Goal: Task Accomplishment & Management: Complete application form

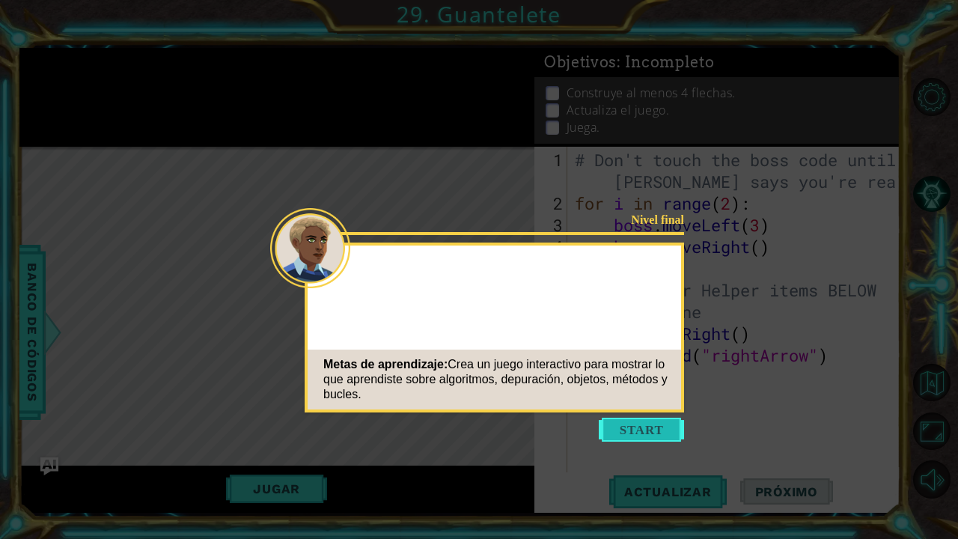
click at [639, 431] on button "Start" at bounding box center [641, 430] width 85 height 24
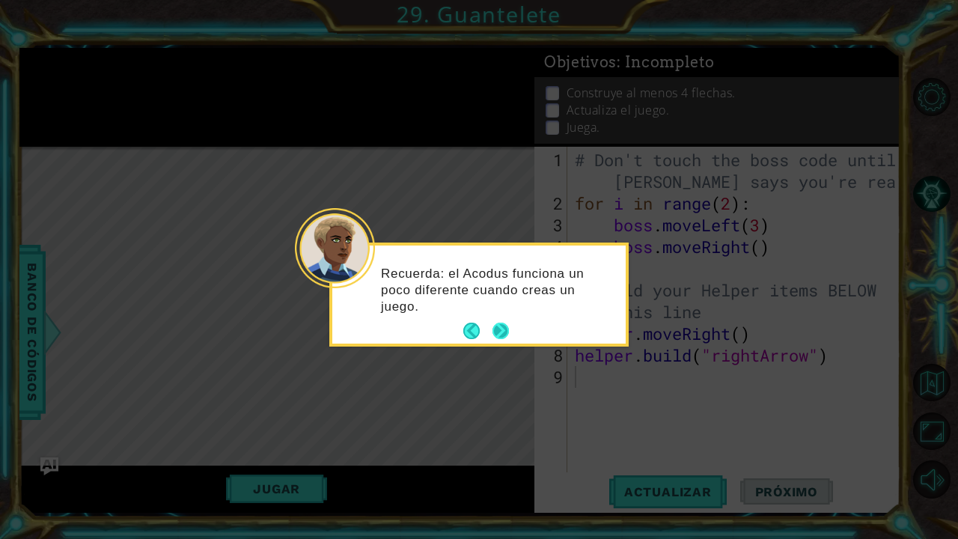
click at [502, 335] on button "Next" at bounding box center [501, 331] width 16 height 16
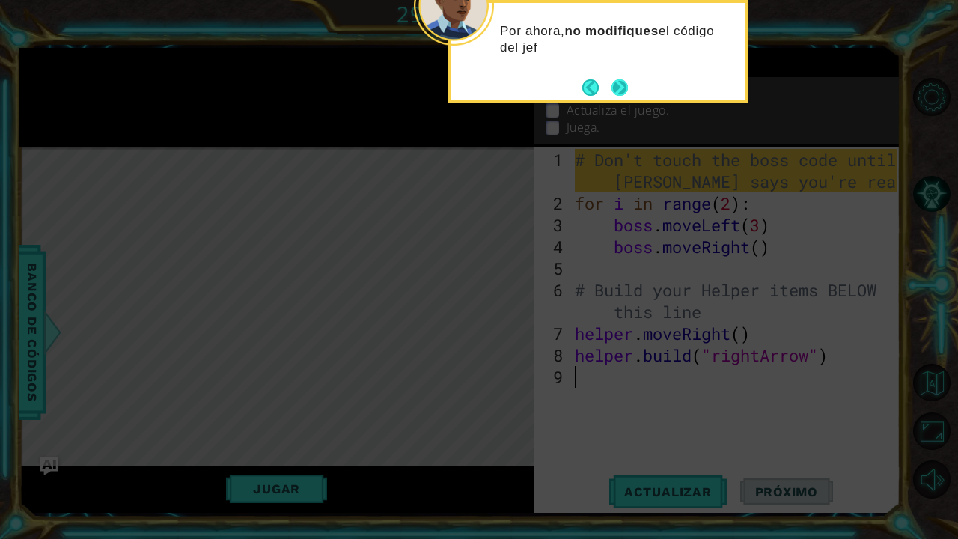
click at [623, 84] on button "Next" at bounding box center [620, 87] width 16 height 16
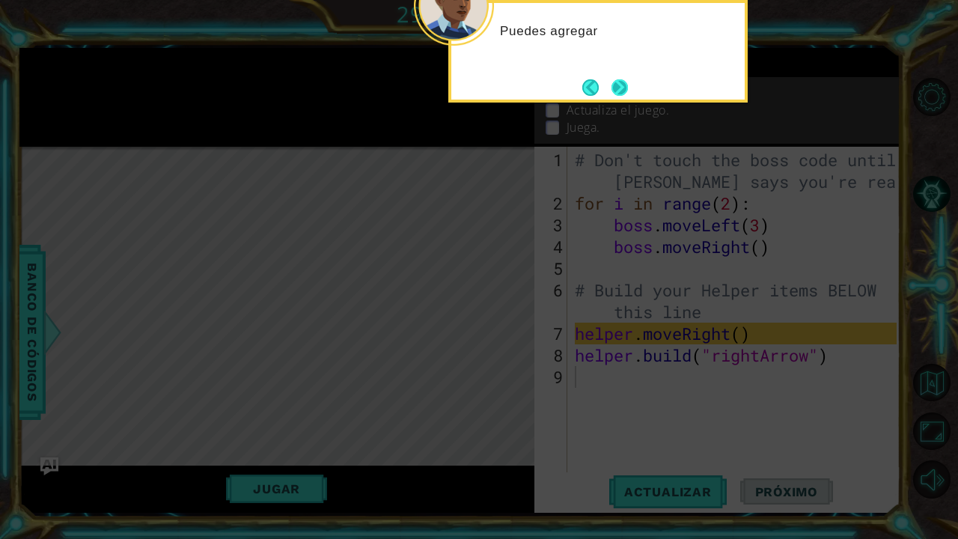
click at [618, 83] on button "Next" at bounding box center [620, 87] width 16 height 16
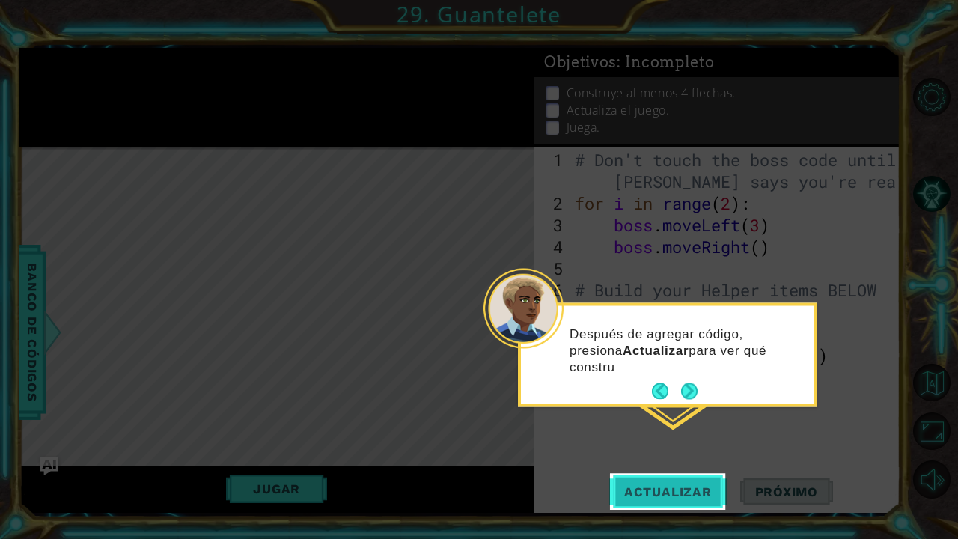
click at [639, 494] on span "Actualizar" at bounding box center [669, 491] width 118 height 15
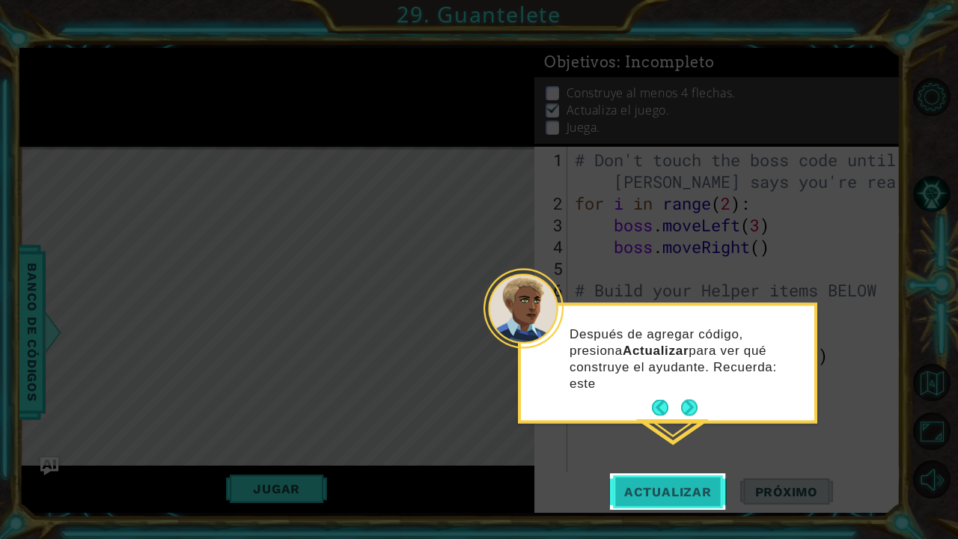
click at [639, 493] on span "Actualizar" at bounding box center [669, 491] width 118 height 15
click at [691, 404] on button "Next" at bounding box center [689, 408] width 16 height 16
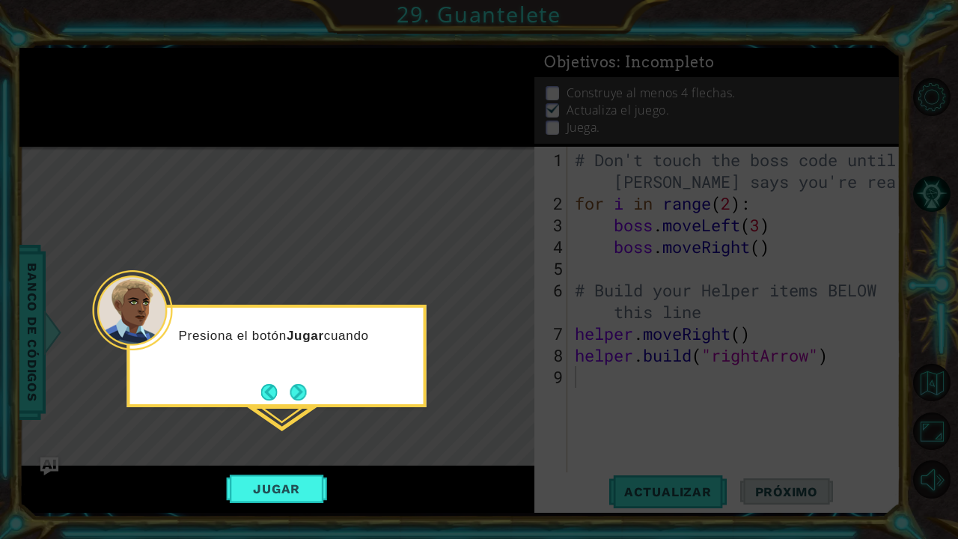
click at [306, 377] on div "Presiona el botón Jugar cuando" at bounding box center [277, 356] width 300 height 103
click at [306, 384] on button "Next" at bounding box center [298, 392] width 16 height 16
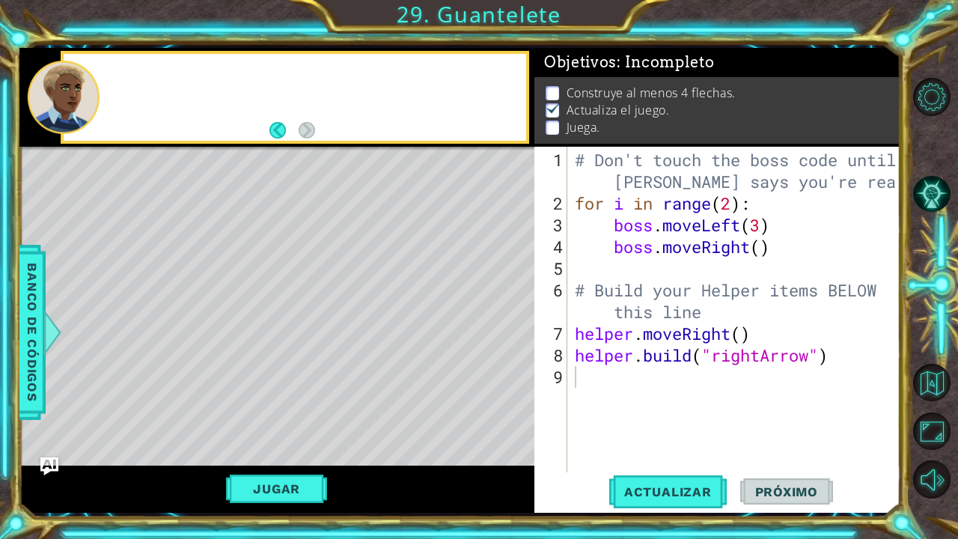
click at [306, 380] on div "Level Map" at bounding box center [365, 367] width 692 height 441
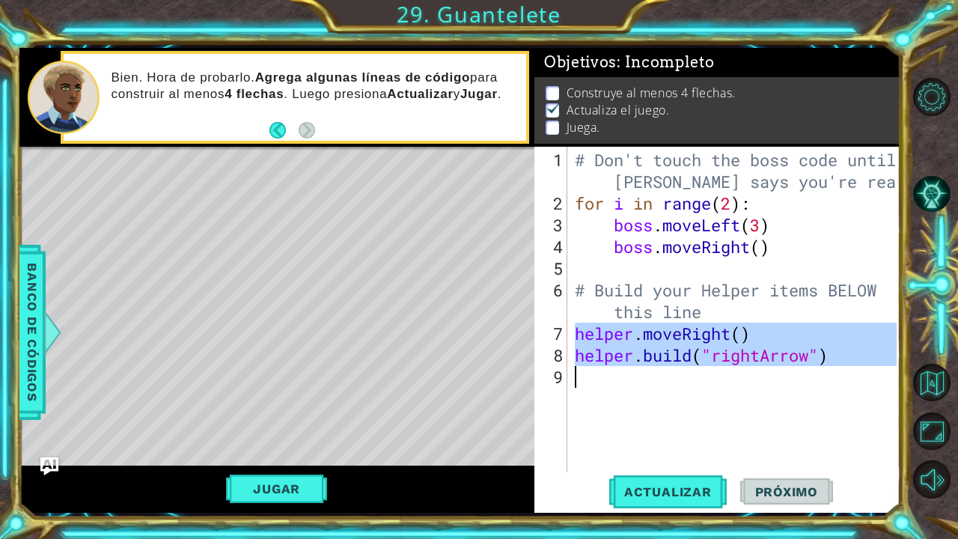
drag, startPoint x: 575, startPoint y: 330, endPoint x: 827, endPoint y: 396, distance: 260.8
click at [827, 397] on div "# Don't touch the boss code until [PERSON_NAME] says you're ready! for i in ran…" at bounding box center [738, 344] width 332 height 391
type textarea "[DOMAIN_NAME]("rightArrow")"
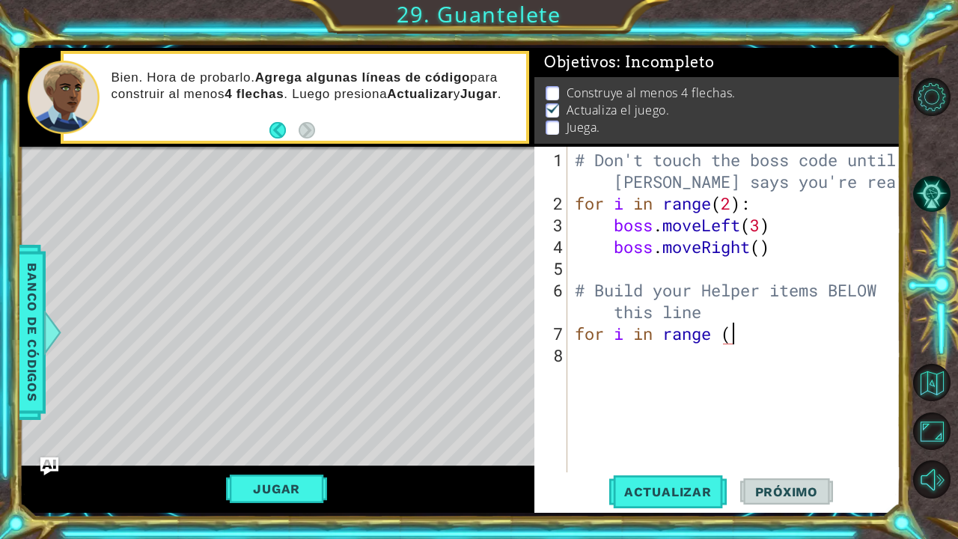
scroll to position [0, 7]
type textarea "for i in range (6):"
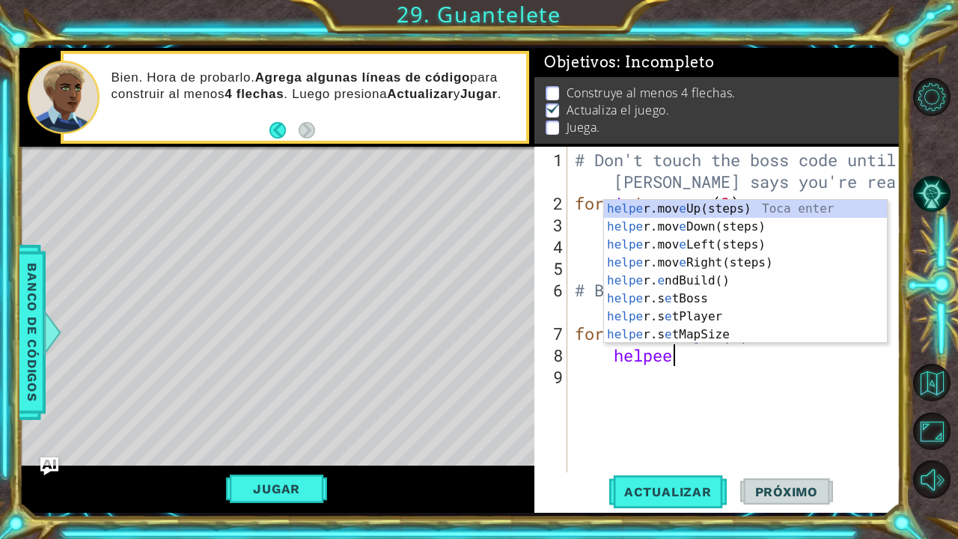
scroll to position [0, 4]
type textarea "helpeer"
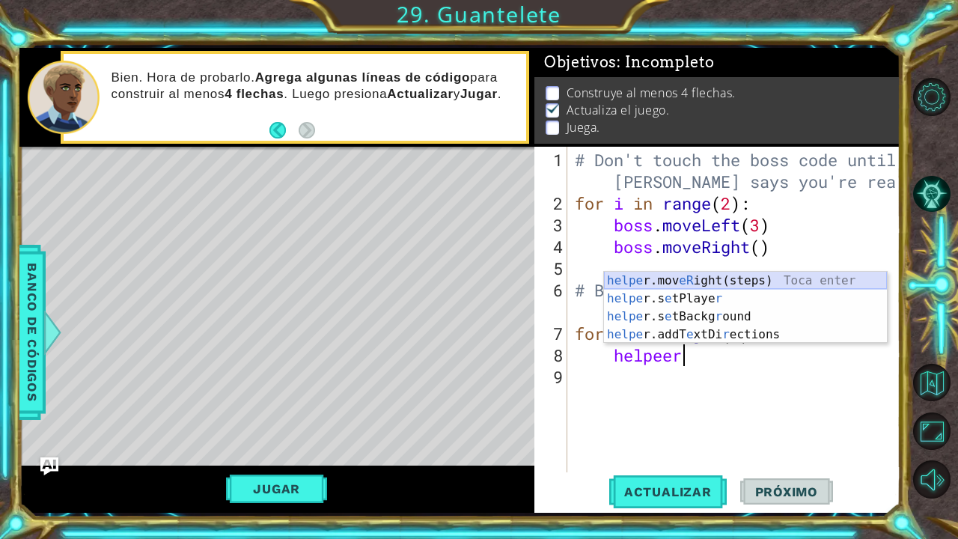
click at [776, 274] on div "helpe [PERSON_NAME]mov eR ight(steps) Toca enter helpe r.s e tPlaye r Toca ente…" at bounding box center [745, 326] width 283 height 108
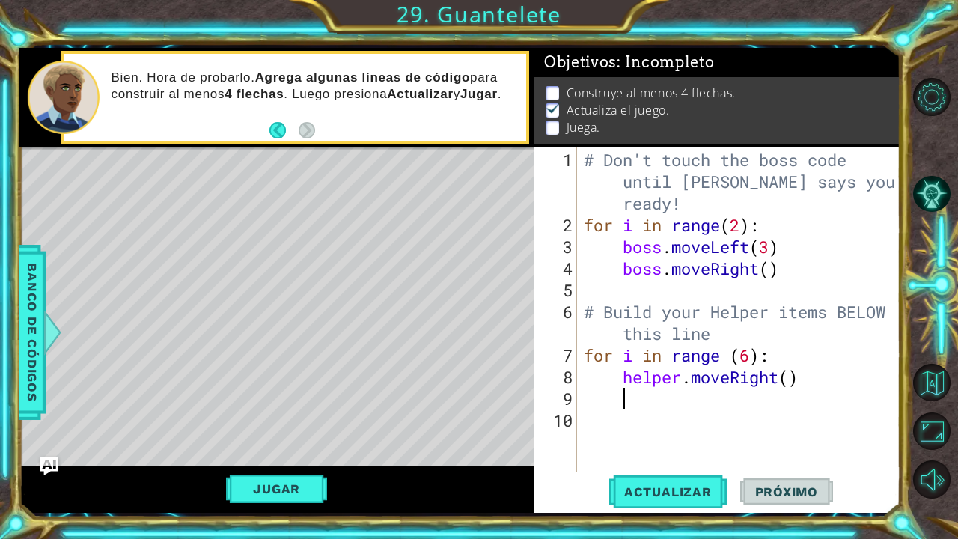
click at [792, 374] on div "# Don't touch the boss code until [PERSON_NAME] says you're ready! for i in ran…" at bounding box center [742, 355] width 323 height 413
type textarea "helper.moveRight()"
click at [822, 375] on div "# Don't touch the boss code until [PERSON_NAME] says you're ready! for i in ran…" at bounding box center [742, 355] width 323 height 413
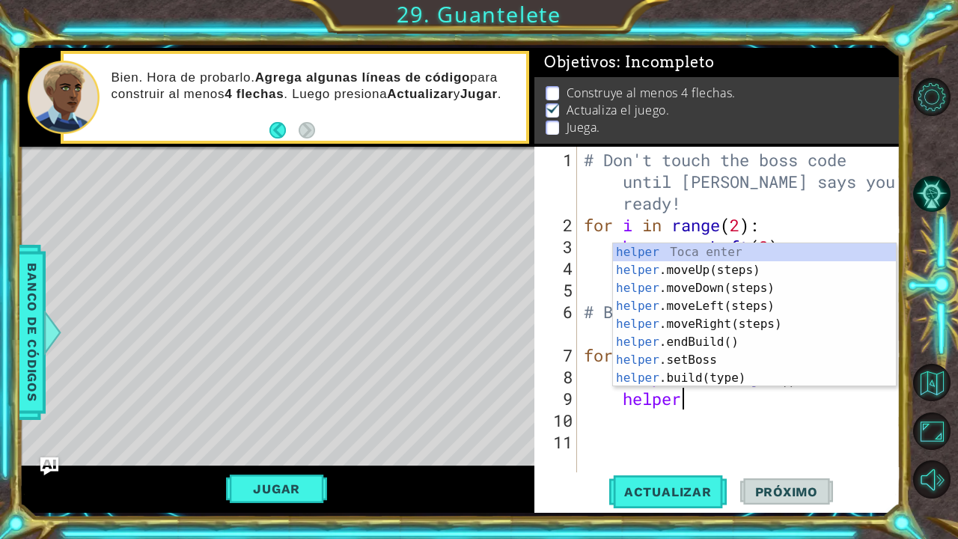
scroll to position [0, 4]
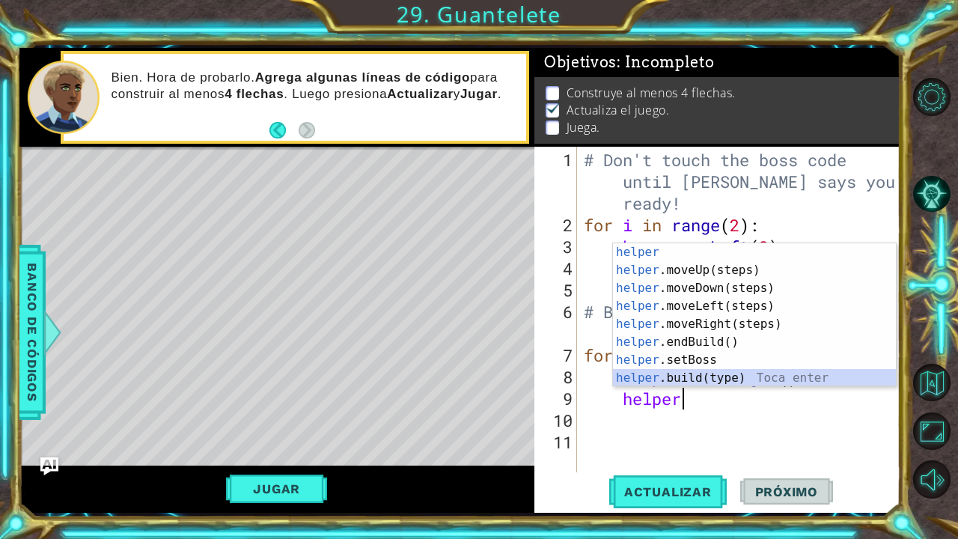
click at [706, 380] on div "helper Toca enter helper .moveUp(steps) Toca enter helper .moveDown(steps) Toca…" at bounding box center [754, 333] width 283 height 180
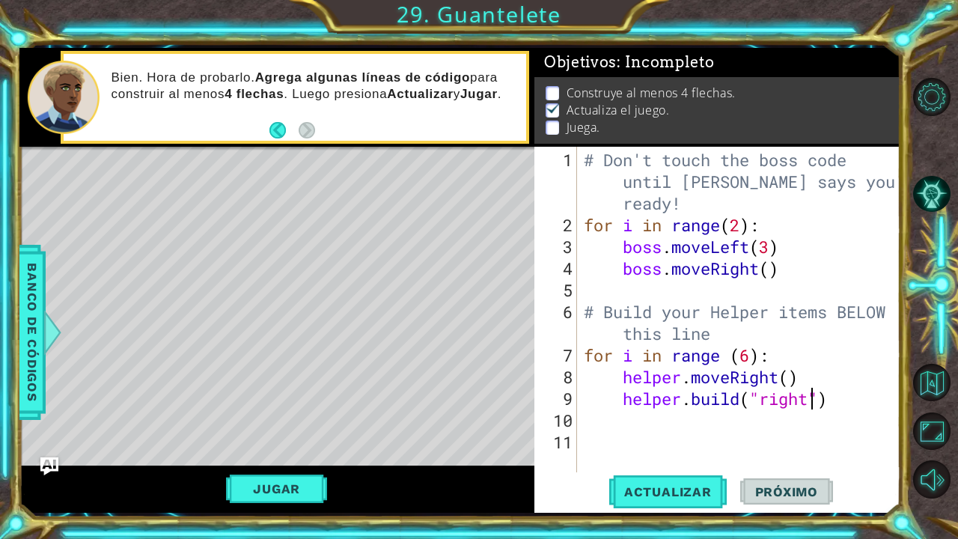
scroll to position [0, 10]
type textarea "[DOMAIN_NAME]("rightArrow")"
click at [748, 422] on div "# Don't touch the boss code until [PERSON_NAME] says you're ready! for i in ran…" at bounding box center [742, 355] width 323 height 413
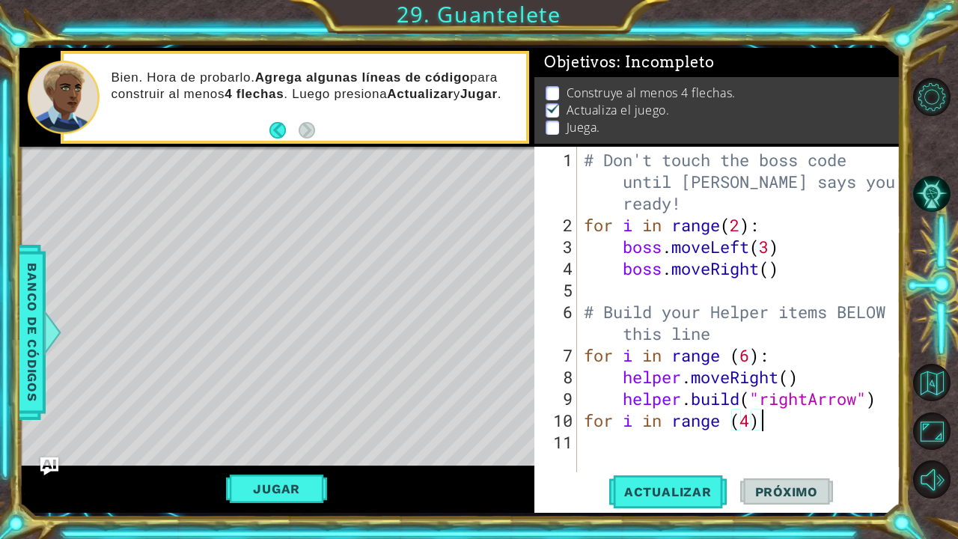
type textarea "for i in range (4):"
click at [614, 446] on div "# Don't touch the boss code until [PERSON_NAME] says you're ready! for i in ran…" at bounding box center [742, 355] width 323 height 413
click at [779, 426] on div "# Don't touch the boss code until [PERSON_NAME] says you're ready! for i in ran…" at bounding box center [742, 355] width 323 height 413
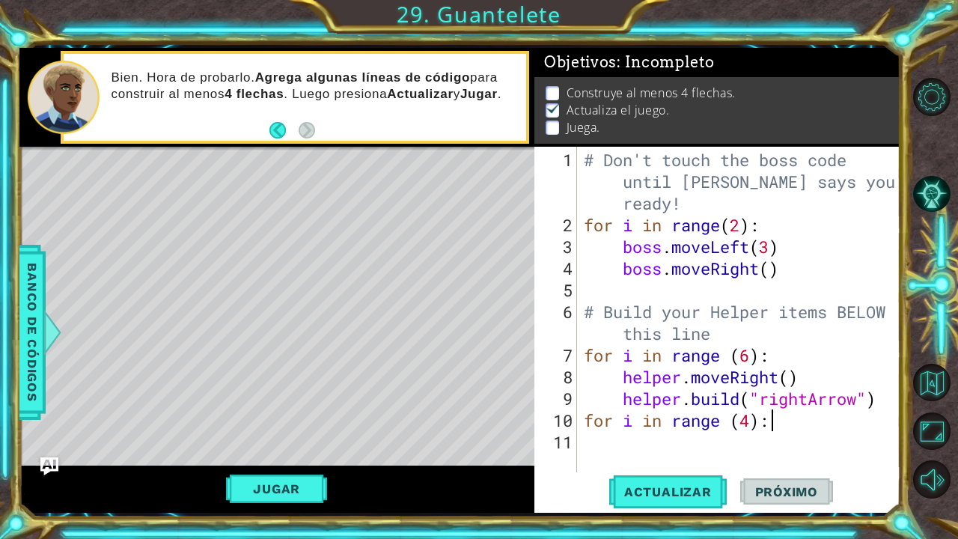
type textarea "for i in range (4):"
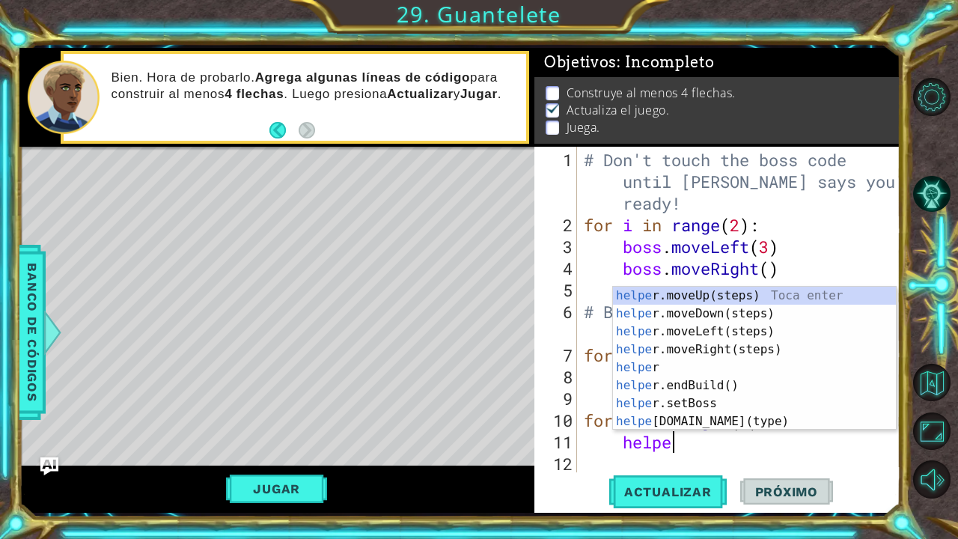
type textarea "helper"
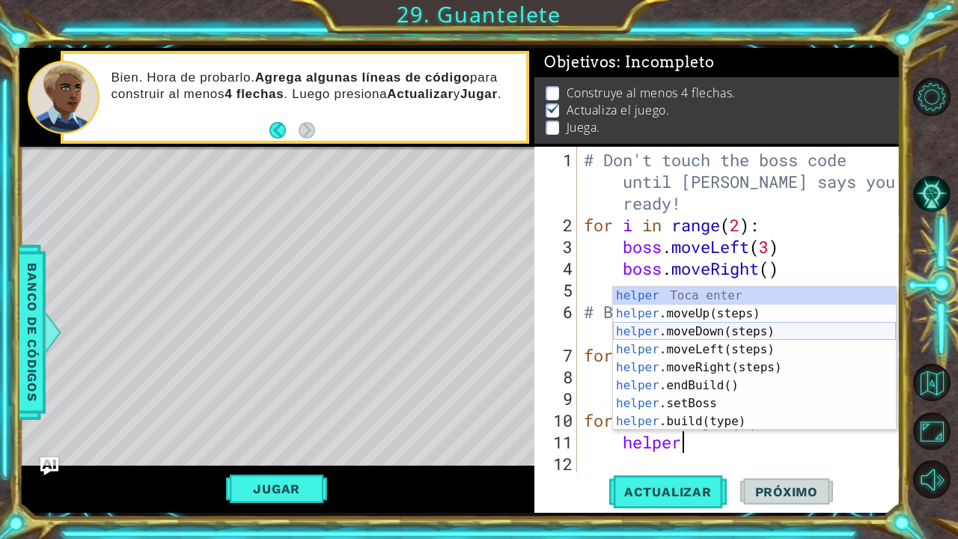
click at [714, 337] on div "helper Toca enter helper .moveUp(steps) Toca enter helper .moveDown(steps) Toca…" at bounding box center [754, 377] width 283 height 180
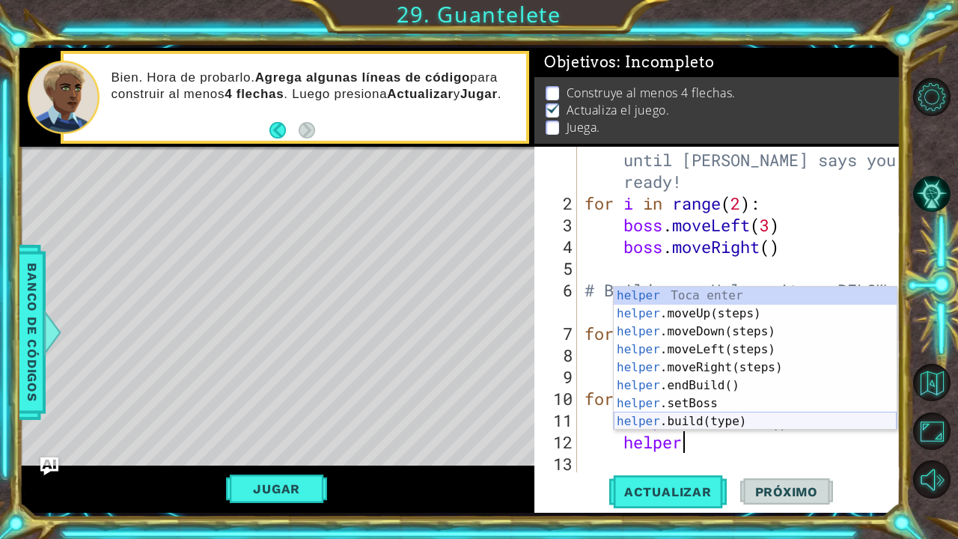
click at [670, 424] on div "helper Toca enter helper .moveUp(steps) Toca enter helper .moveDown(steps) Toca…" at bounding box center [755, 377] width 283 height 180
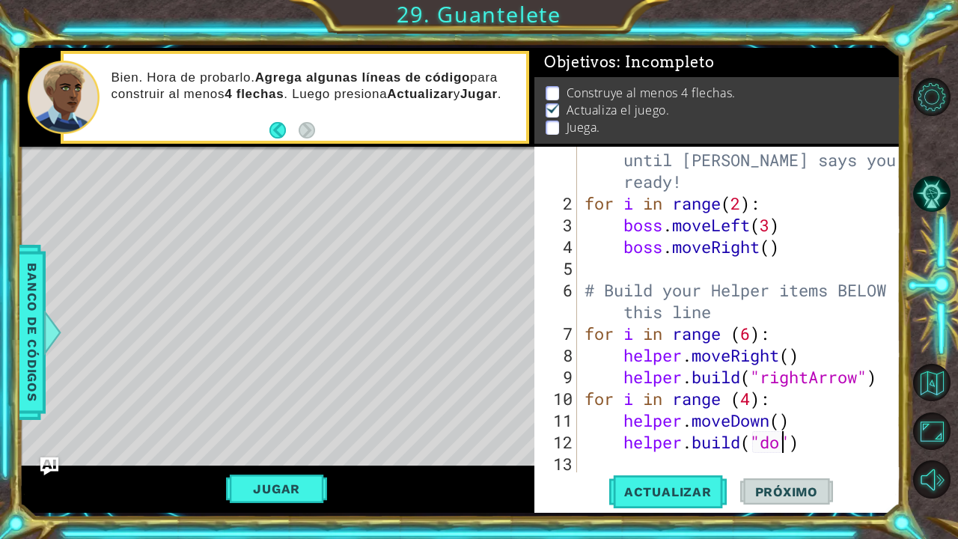
scroll to position [0, 9]
type textarea "[DOMAIN_NAME]("downArrow")"
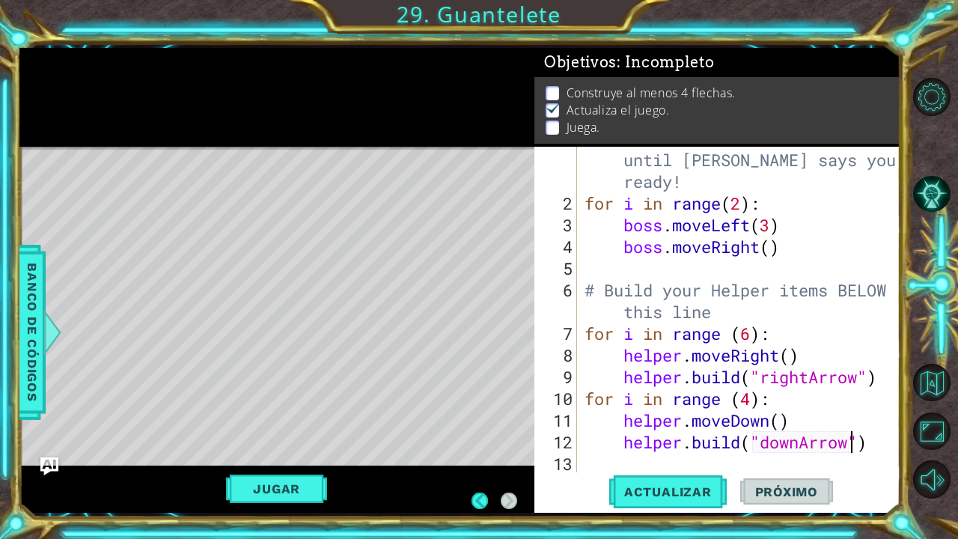
scroll to position [0, 0]
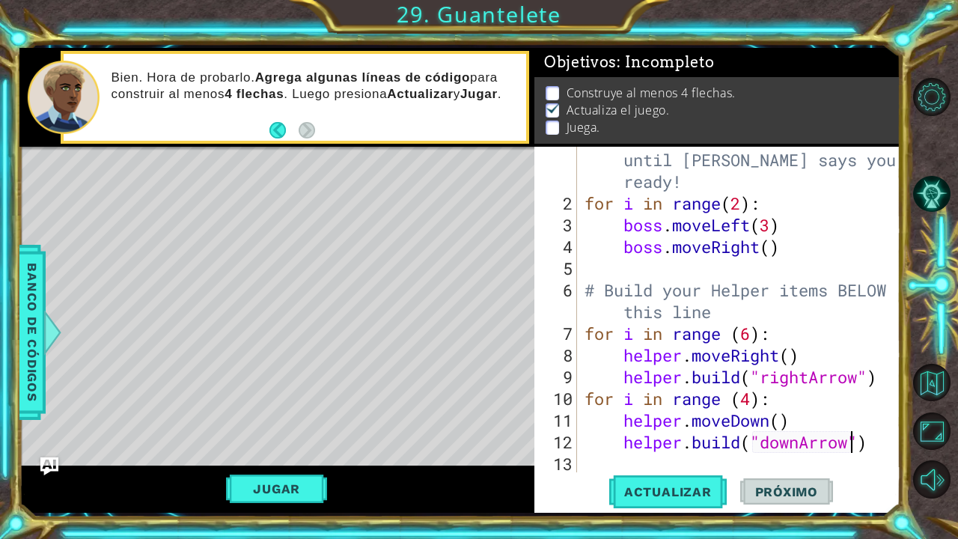
click at [880, 444] on div "# Don't touch the boss code until [PERSON_NAME] says you're ready! for i in ran…" at bounding box center [743, 333] width 323 height 413
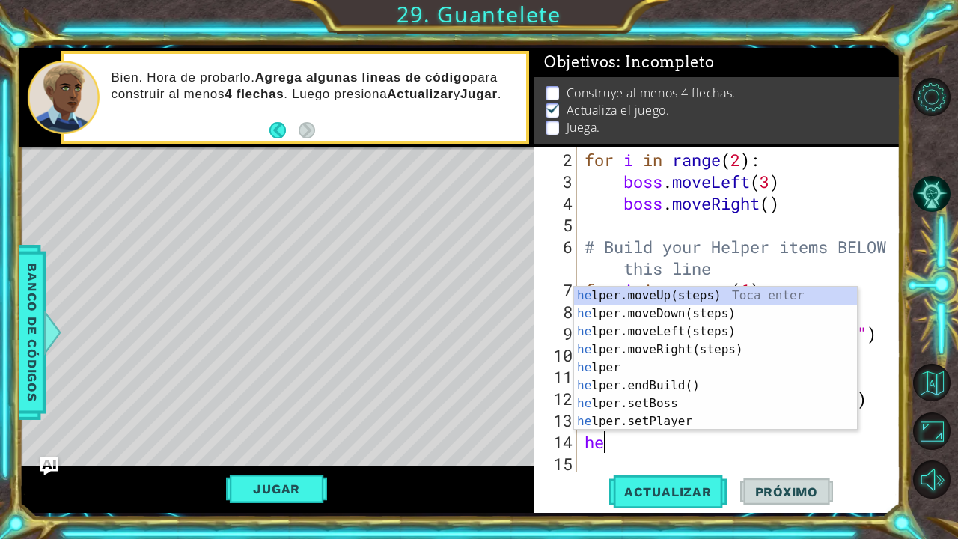
type textarea "h"
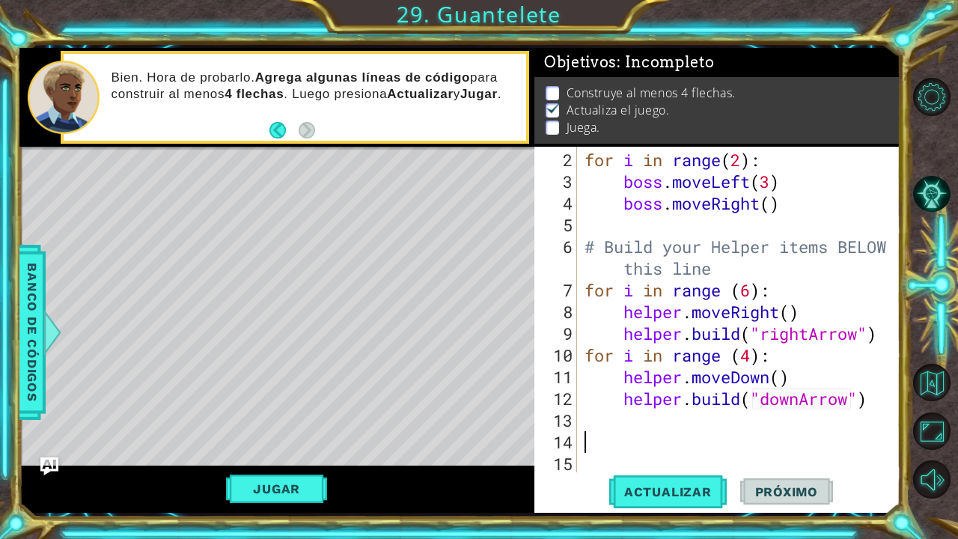
scroll to position [43, 0]
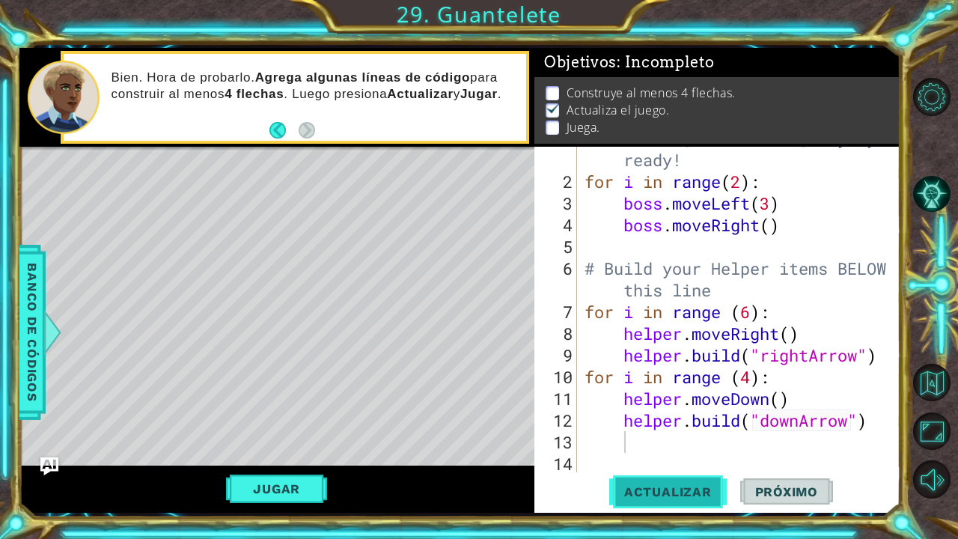
click at [668, 490] on span "Actualizar" at bounding box center [669, 491] width 118 height 15
click at [286, 488] on button "Jugar" at bounding box center [276, 489] width 101 height 28
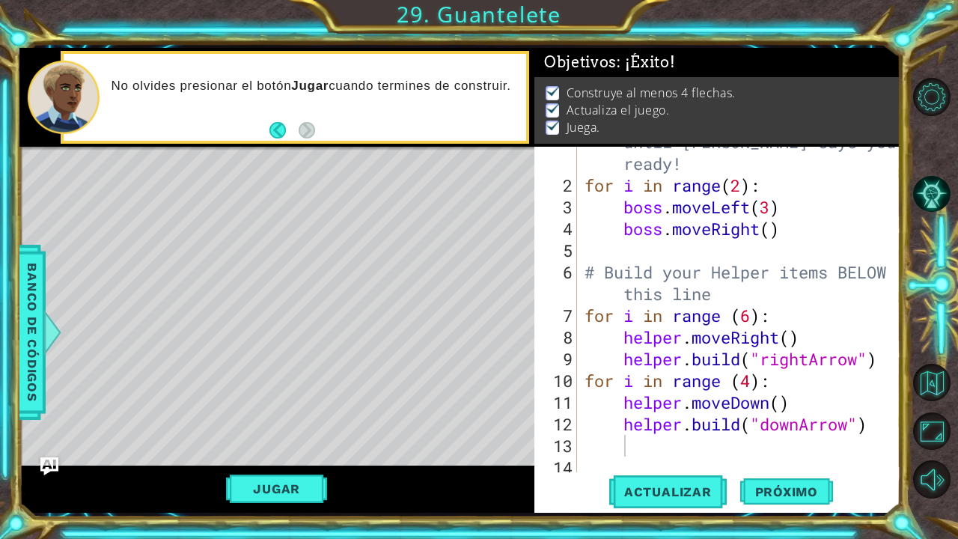
scroll to position [0, 0]
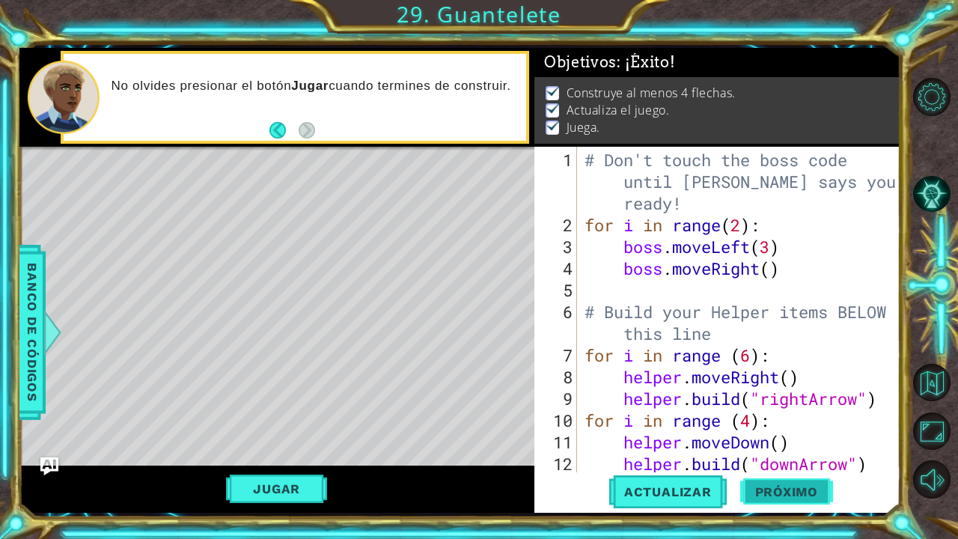
click at [796, 496] on span "Próximo" at bounding box center [787, 491] width 93 height 15
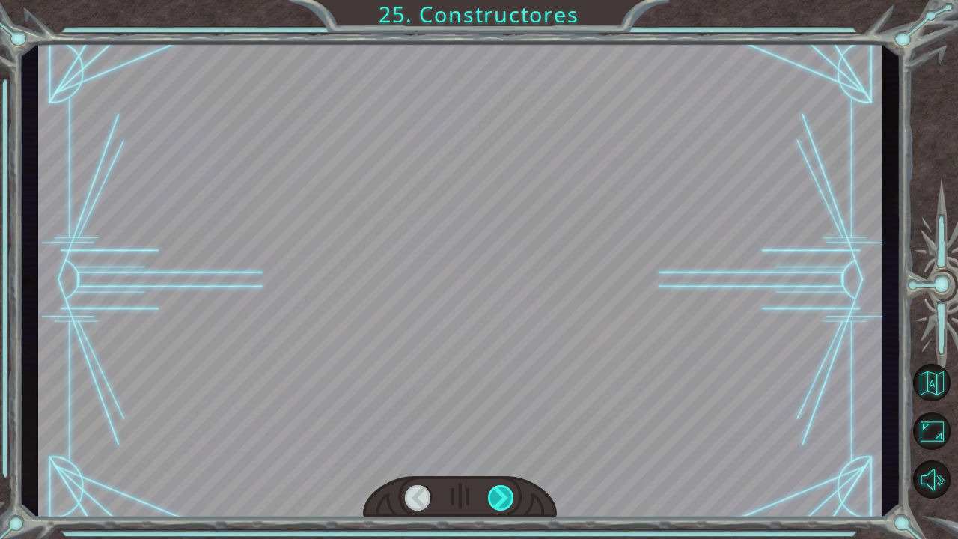
click at [504, 494] on div at bounding box center [501, 497] width 27 height 25
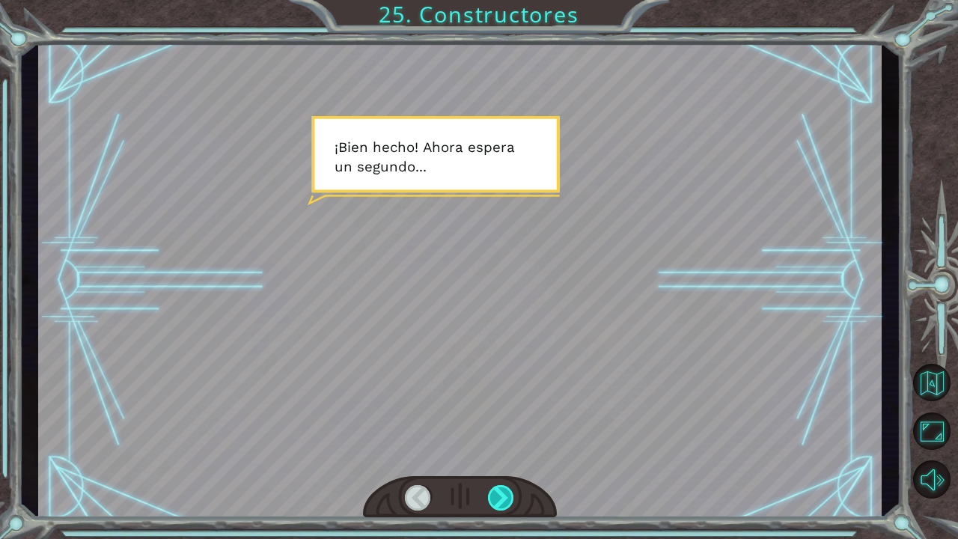
click at [494, 496] on div at bounding box center [501, 497] width 27 height 25
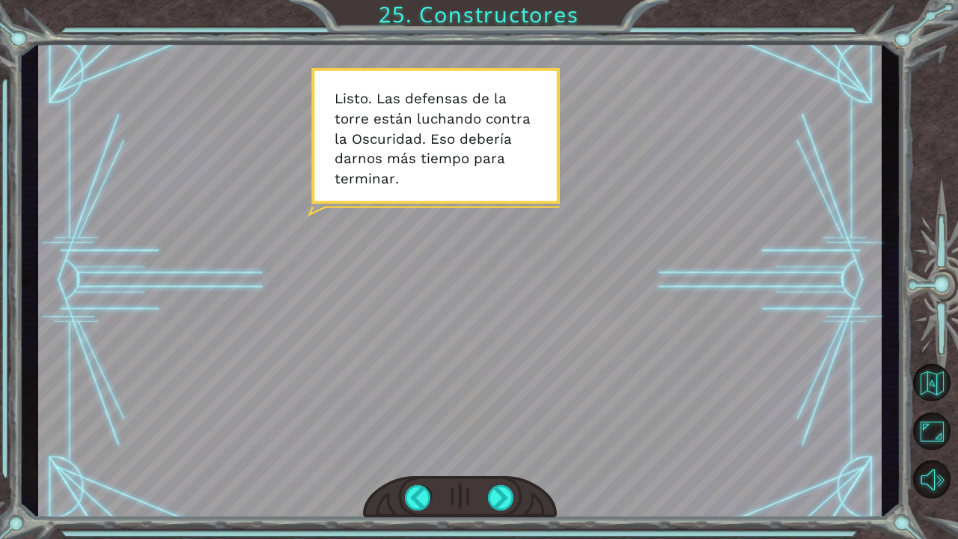
click at [443, 428] on div at bounding box center [460, 280] width 844 height 475
click at [496, 497] on div at bounding box center [501, 497] width 27 height 25
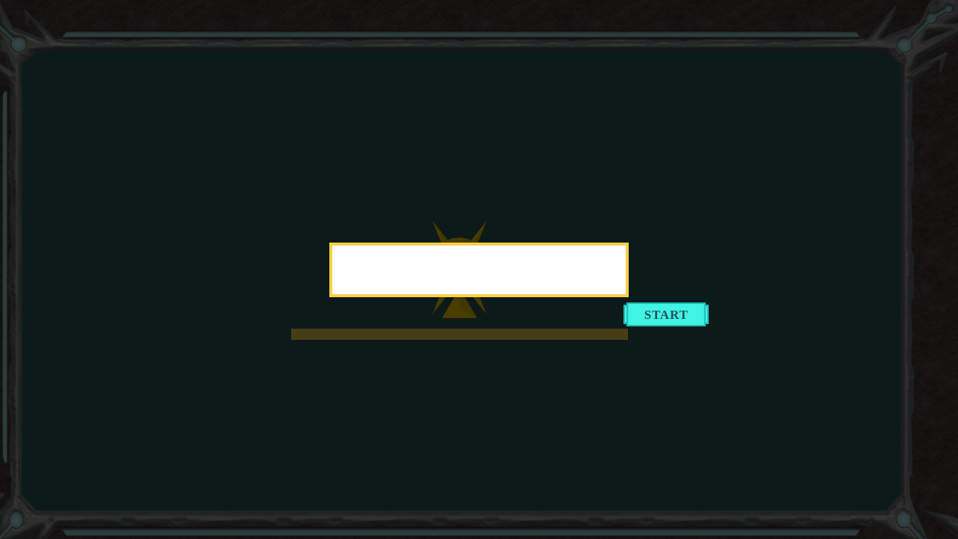
click at [810, 481] on icon at bounding box center [479, 269] width 958 height 539
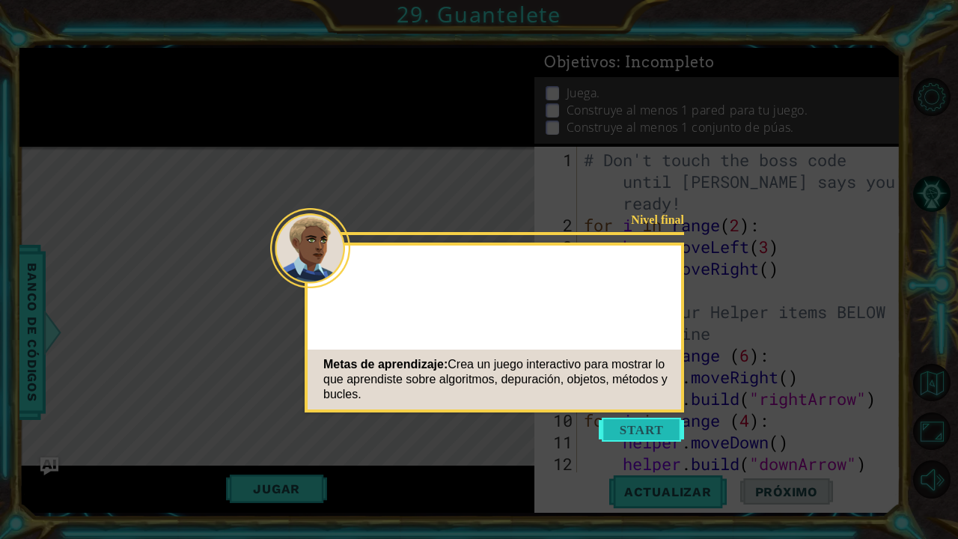
click at [638, 433] on button "Start" at bounding box center [641, 430] width 85 height 24
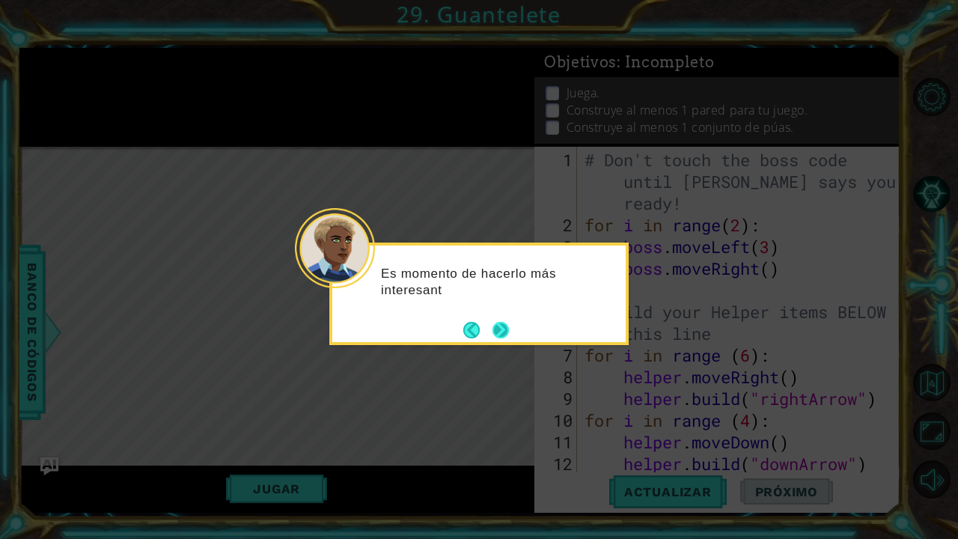
click at [507, 335] on button "Next" at bounding box center [501, 330] width 16 height 16
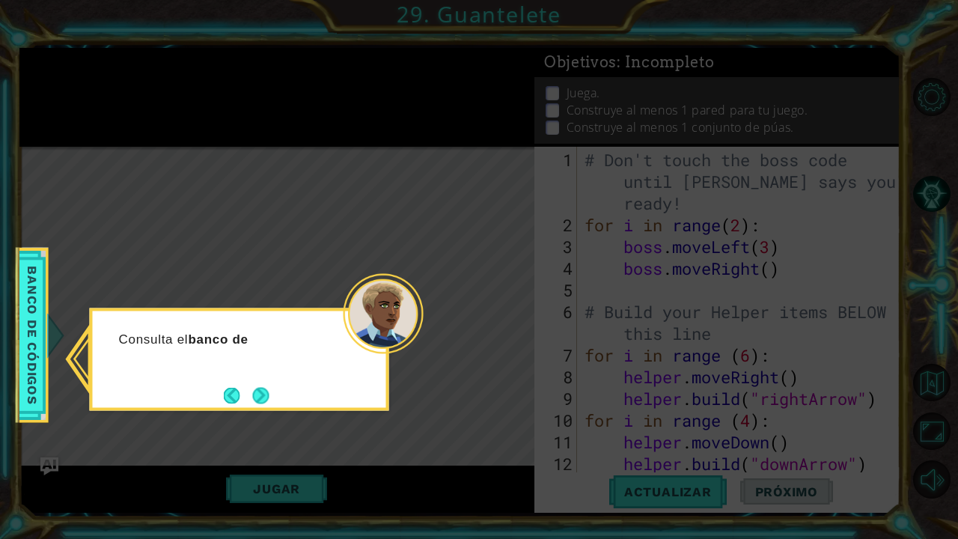
click at [252, 401] on button "Next" at bounding box center [260, 395] width 16 height 16
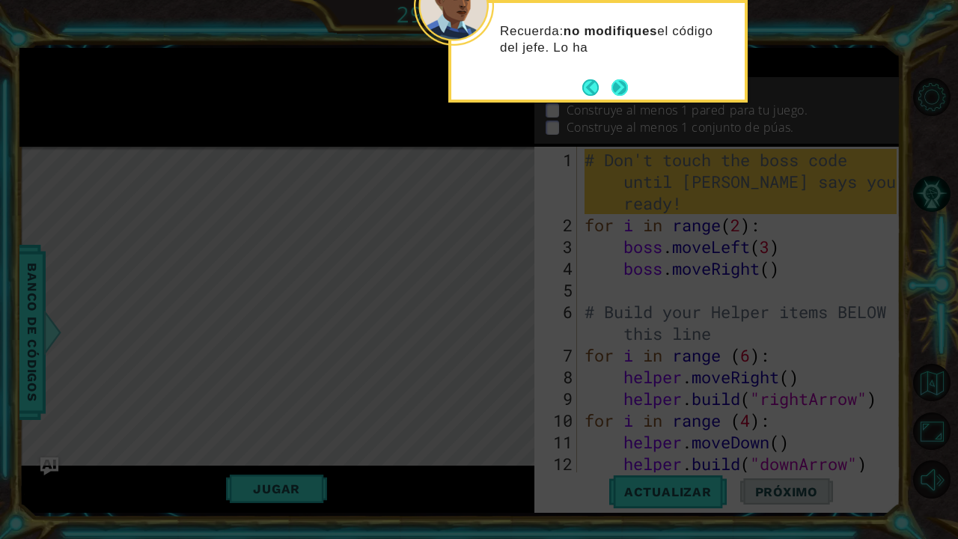
click at [612, 79] on button "Next" at bounding box center [620, 87] width 17 height 17
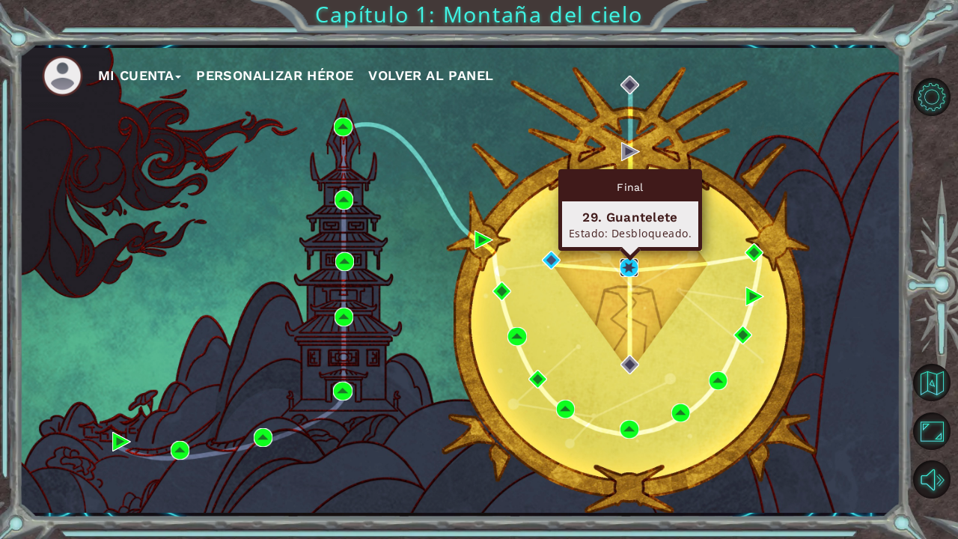
click at [633, 266] on img at bounding box center [629, 267] width 19 height 19
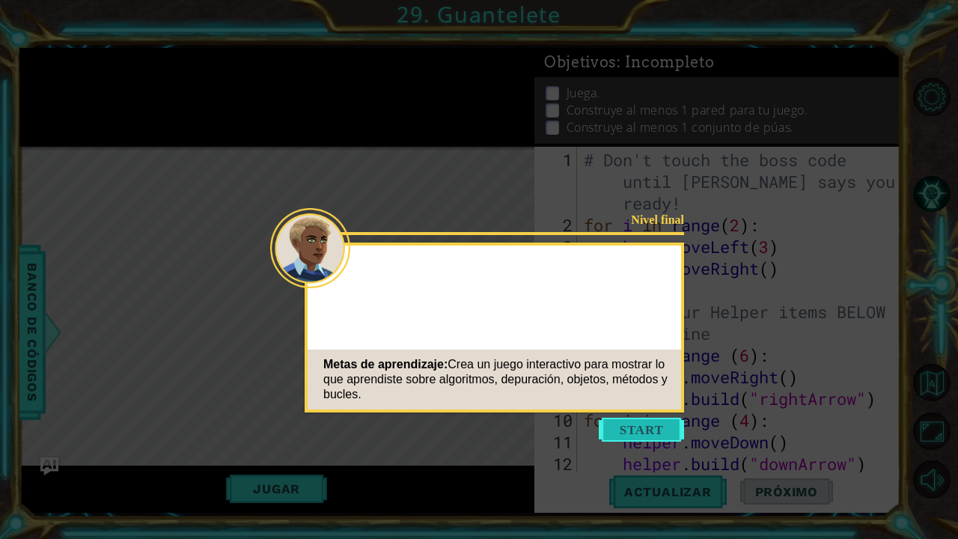
click at [636, 427] on button "Start" at bounding box center [641, 430] width 85 height 24
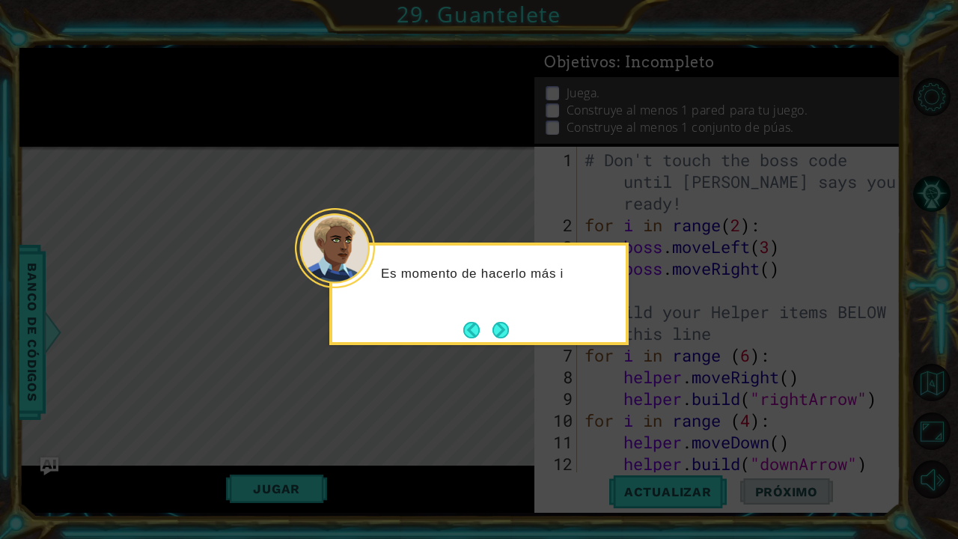
click at [505, 332] on button "Next" at bounding box center [501, 329] width 17 height 17
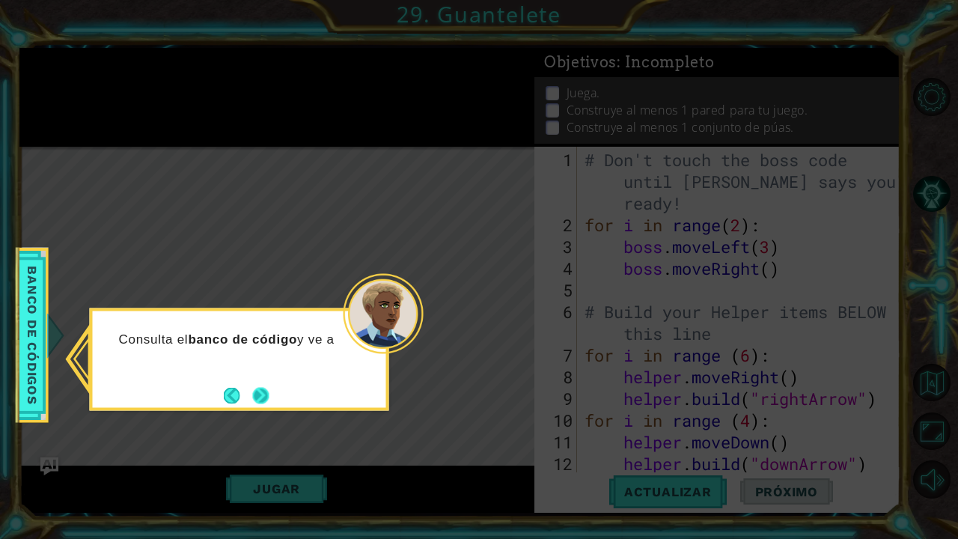
click at [262, 391] on button "Next" at bounding box center [260, 395] width 17 height 17
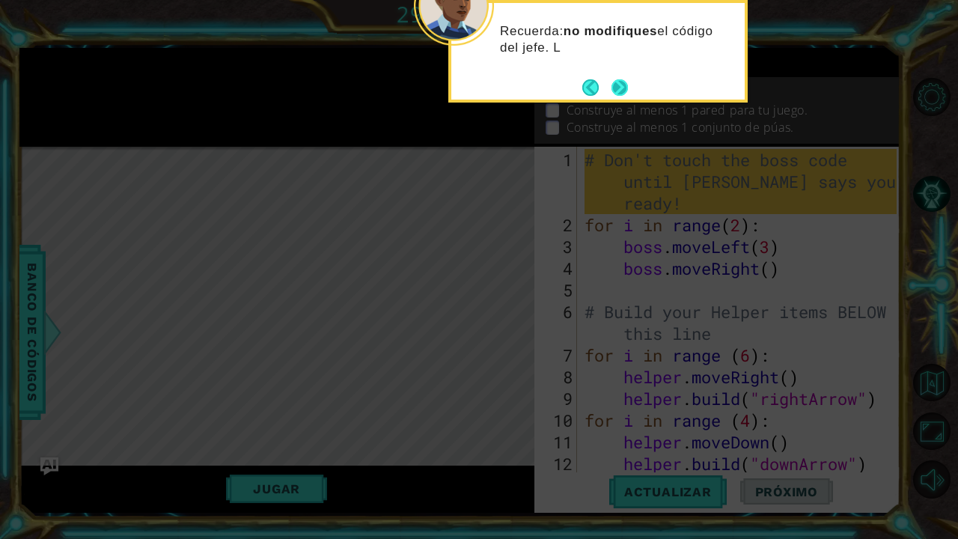
click at [616, 89] on button "Next" at bounding box center [620, 87] width 16 height 16
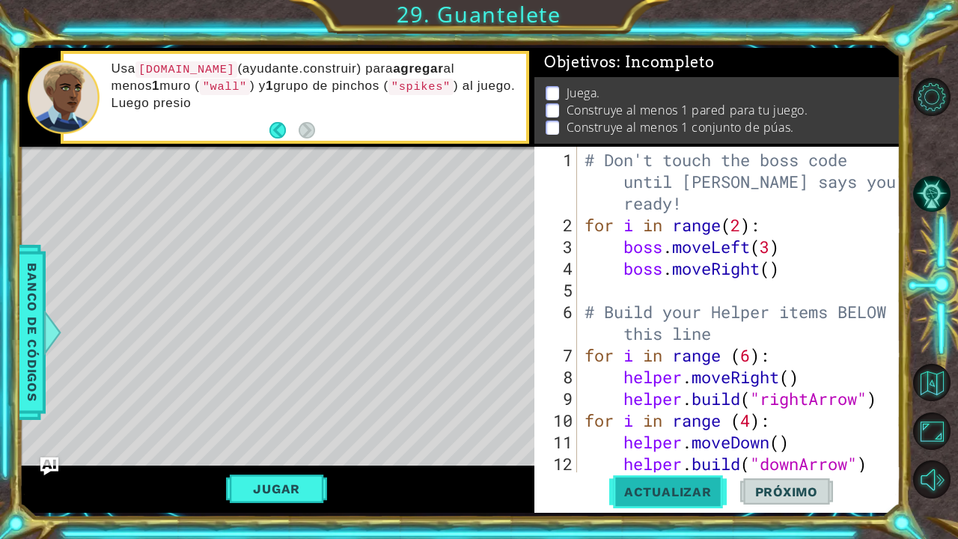
click at [642, 505] on button "Actualizar" at bounding box center [669, 491] width 118 height 37
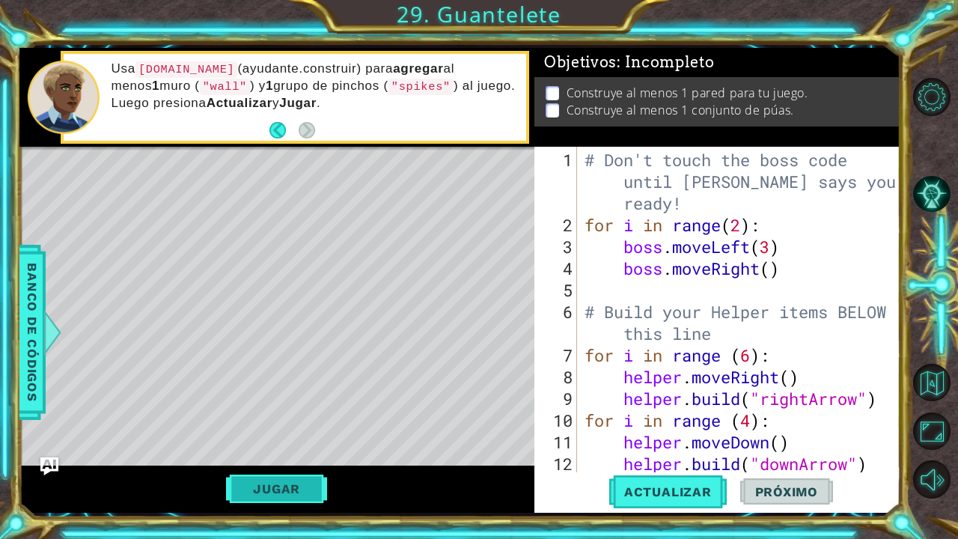
click at [289, 487] on button "Jugar" at bounding box center [276, 489] width 101 height 28
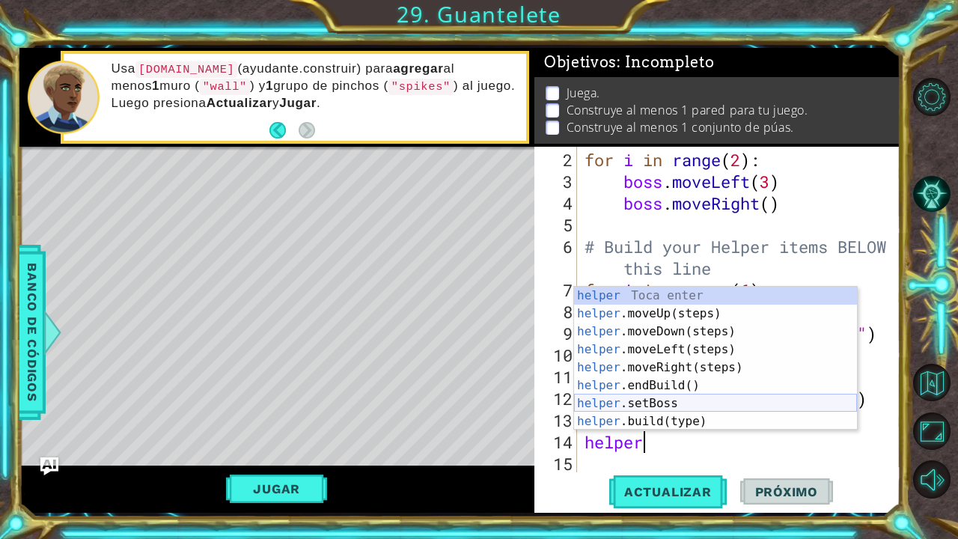
click at [657, 417] on div "helper Toca enter helper .moveUp(steps) Toca enter helper .moveDown(steps) Toca…" at bounding box center [715, 377] width 283 height 180
type textarea "[DOMAIN_NAME]("wall")"
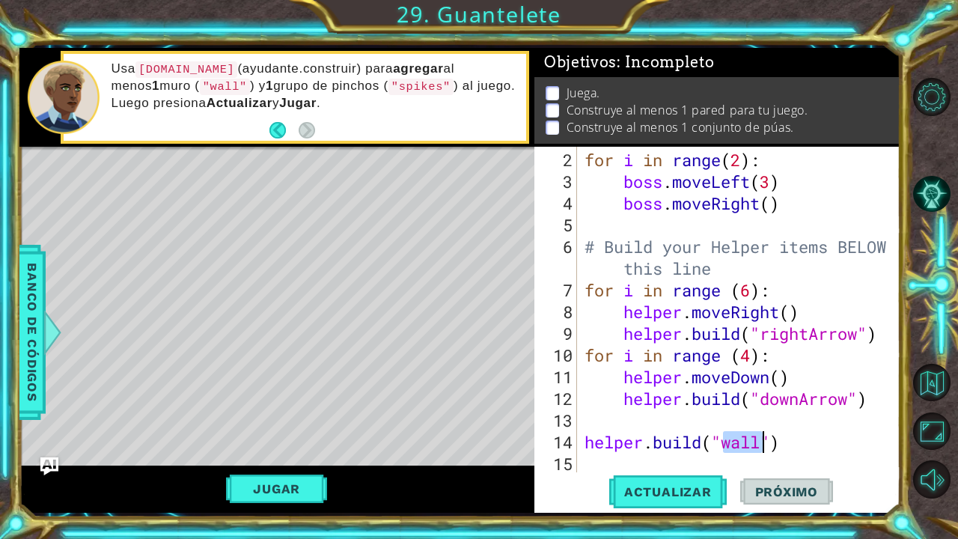
click at [810, 442] on div "for i in range ( 2 ) : boss . moveLeft ( 3 ) boss . moveRight ( ) # Build your …" at bounding box center [743, 333] width 323 height 369
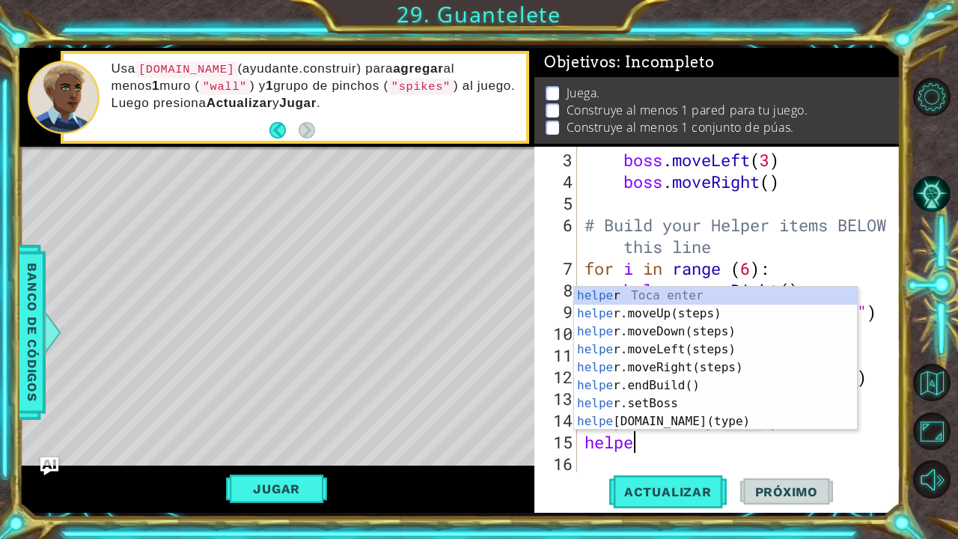
scroll to position [0, 1]
click at [694, 419] on div "helper Toca enter helper .moveUp(steps) Toca enter helper .moveDown(steps) Toca…" at bounding box center [715, 377] width 283 height 180
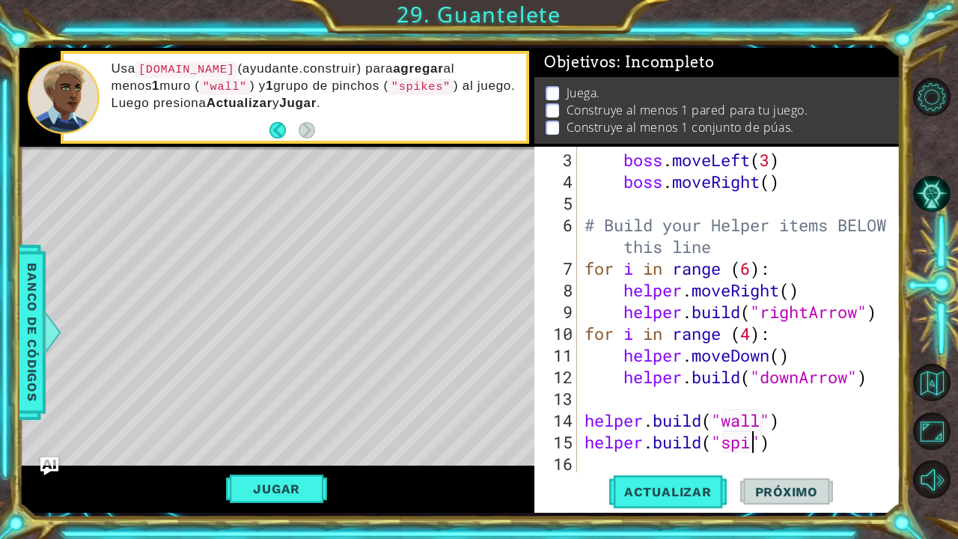
scroll to position [0, 8]
type textarea "[DOMAIN_NAME]("spikes")"
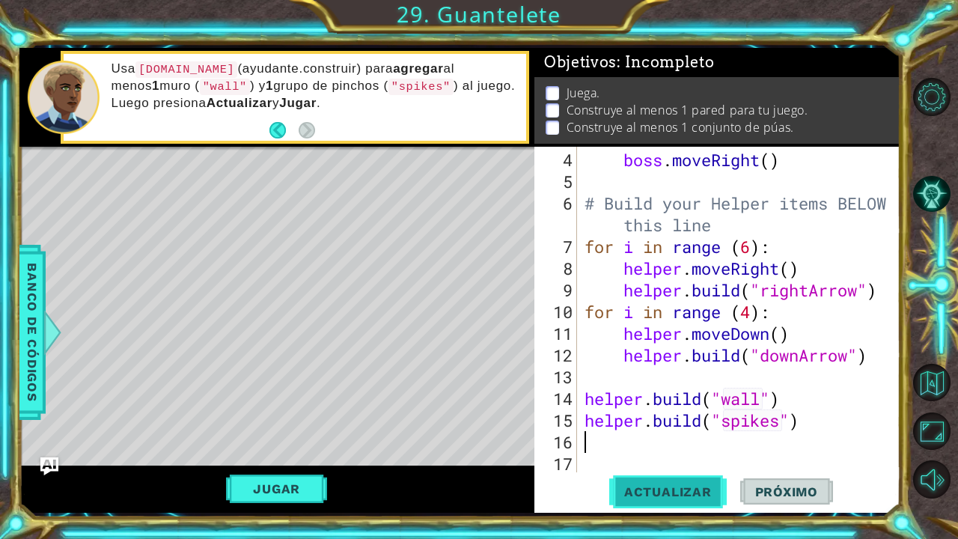
click at [651, 491] on span "Actualizar" at bounding box center [669, 491] width 118 height 15
click at [651, 492] on span "Actualizar" at bounding box center [669, 491] width 118 height 15
click at [800, 407] on div "boss . moveRight ( ) # Build your Helper items BELOW this line for i in range (…" at bounding box center [743, 333] width 323 height 369
type textarea "[DOMAIN_NAME]("wall")"
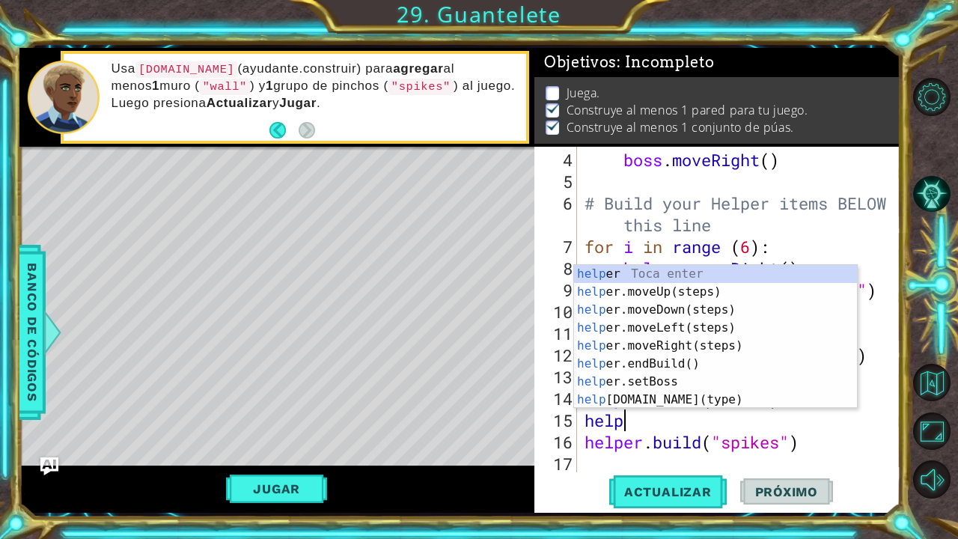
scroll to position [0, 1]
type textarea "helper"
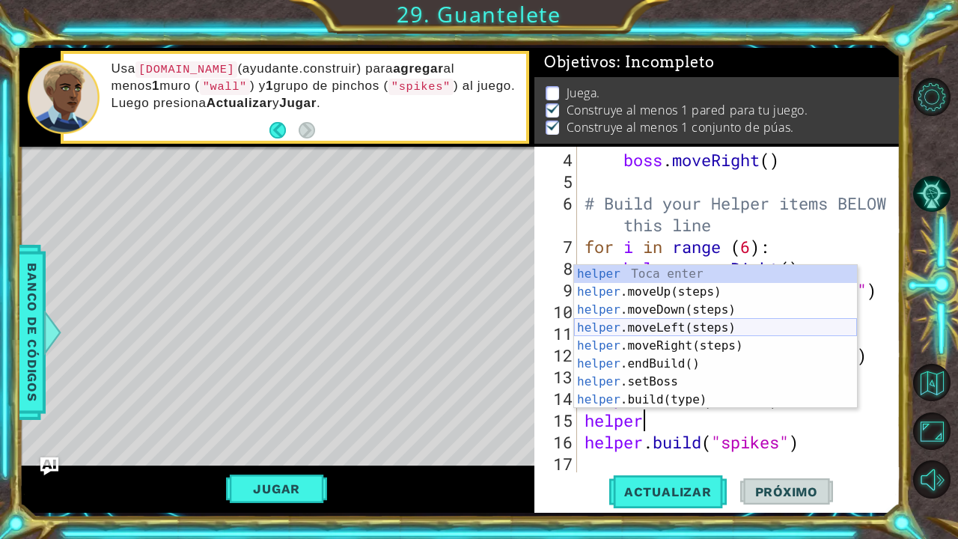
click at [690, 330] on div "helper Toca enter helper .moveUp(steps) Toca enter helper .moveDown(steps) Toca…" at bounding box center [715, 355] width 283 height 180
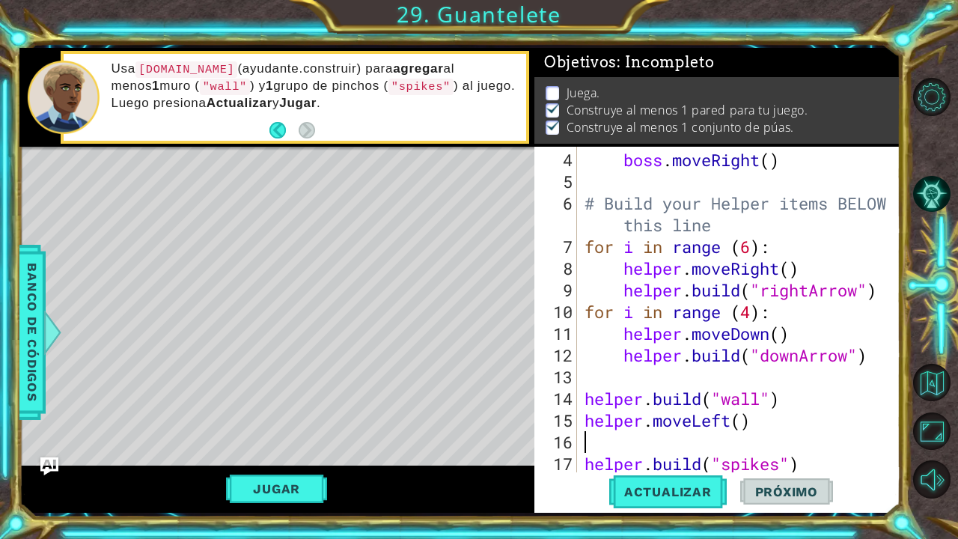
scroll to position [0, 0]
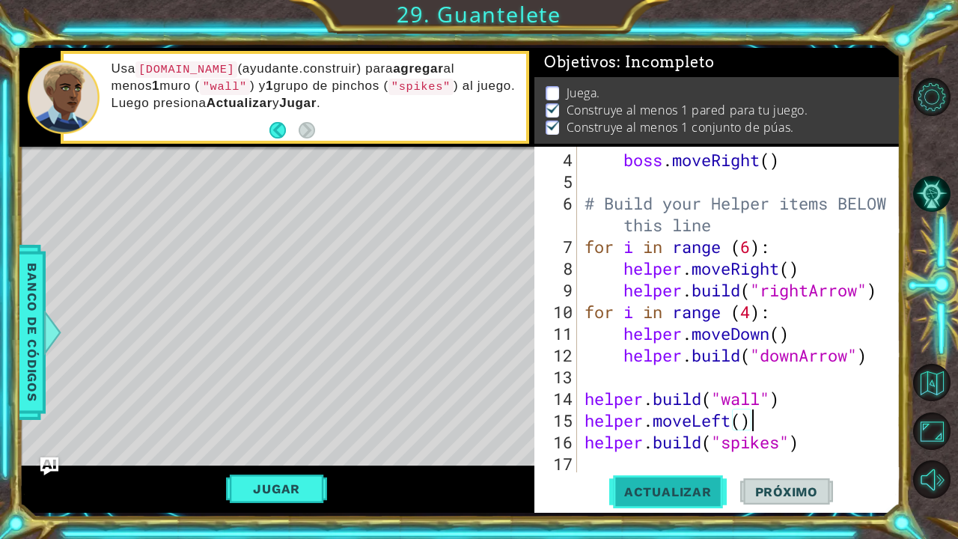
click at [652, 500] on button "Actualizar" at bounding box center [669, 491] width 118 height 37
click at [675, 389] on div "boss . moveRight ( ) # Build your Helper items BELOW this line for i in range (…" at bounding box center [743, 333] width 323 height 369
type textarea "[DOMAIN_NAME]("wall")"
click at [789, 387] on div "boss . moveRight ( ) # Build your Helper items BELOW this line for i in range (…" at bounding box center [743, 333] width 323 height 369
click at [583, 379] on div "boss . moveRight ( ) # Build your Helper items BELOW this line for i in range (…" at bounding box center [743, 333] width 323 height 369
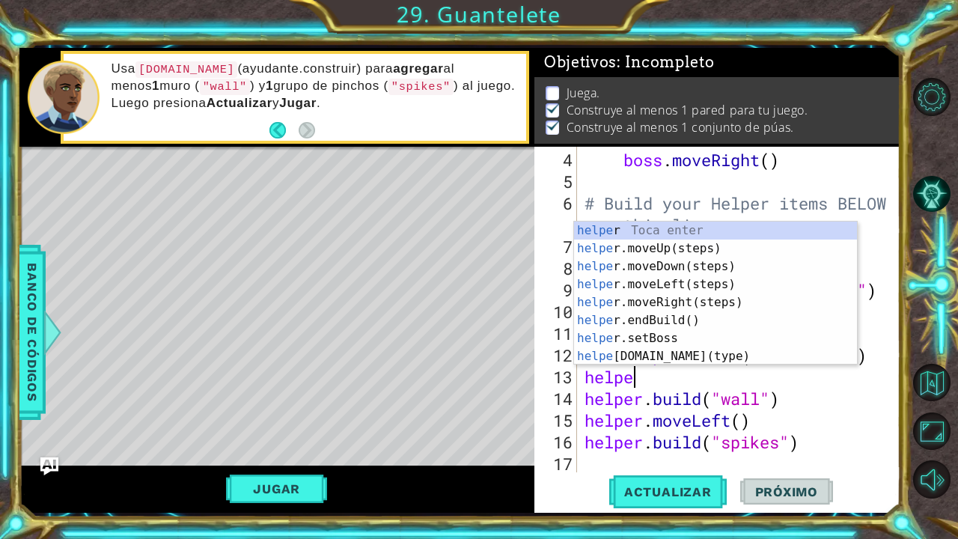
type textarea "helper"
click at [676, 283] on div "helper Toca enter helper .moveUp(steps) Toca enter helper .moveDown(steps) Toca…" at bounding box center [715, 312] width 283 height 180
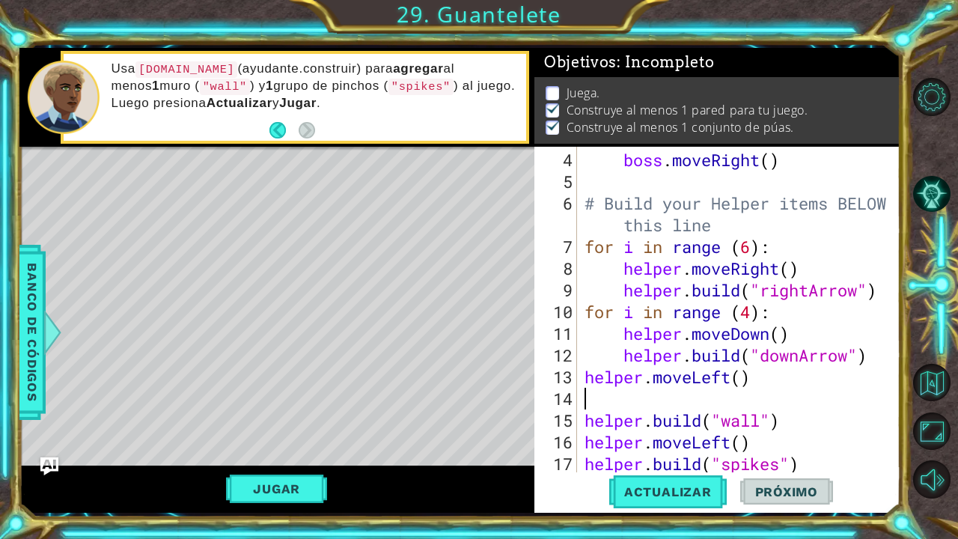
scroll to position [0, 1]
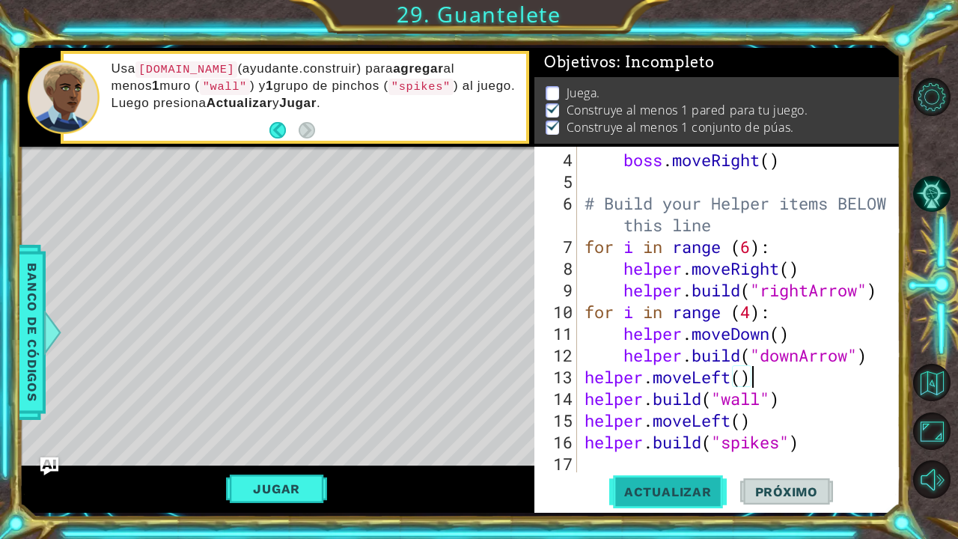
click at [673, 493] on span "Actualizar" at bounding box center [669, 491] width 118 height 15
click at [669, 494] on span "Actualizar" at bounding box center [669, 491] width 118 height 15
click at [248, 492] on button "Jugar" at bounding box center [276, 489] width 101 height 28
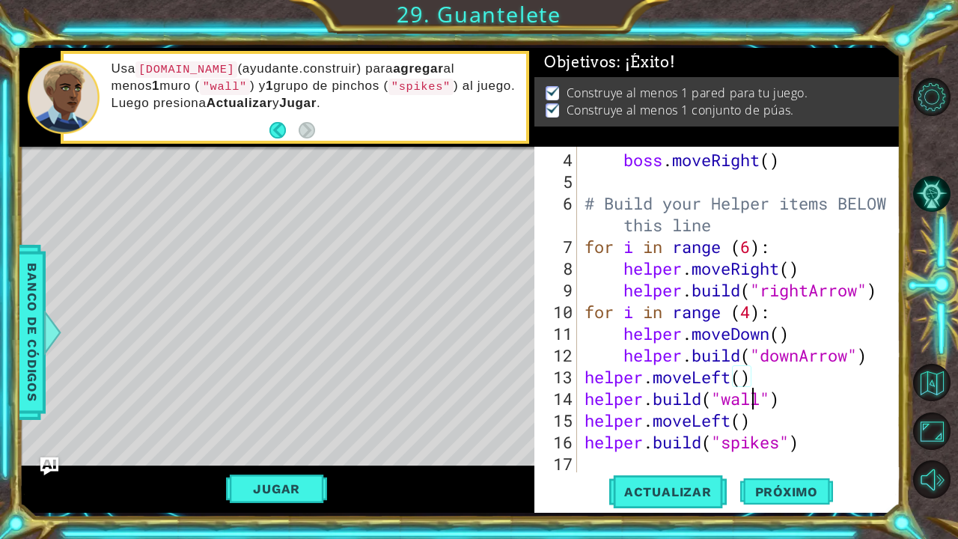
scroll to position [0, 7]
type textarea "[DOMAIN_NAME]("spikes")"
click at [776, 500] on button "Próximo" at bounding box center [787, 492] width 93 height 37
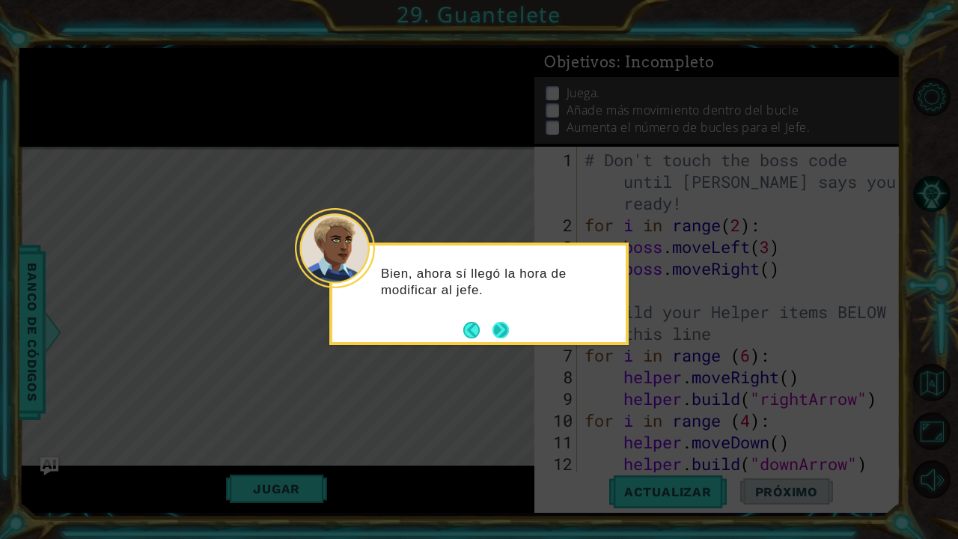
click at [499, 328] on button "Next" at bounding box center [501, 330] width 16 height 16
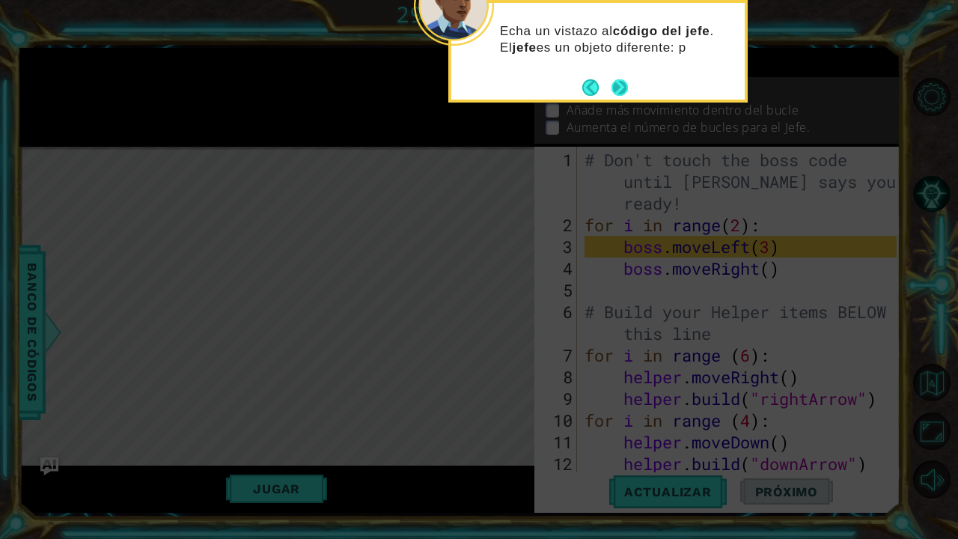
click at [616, 82] on button "Next" at bounding box center [620, 87] width 16 height 16
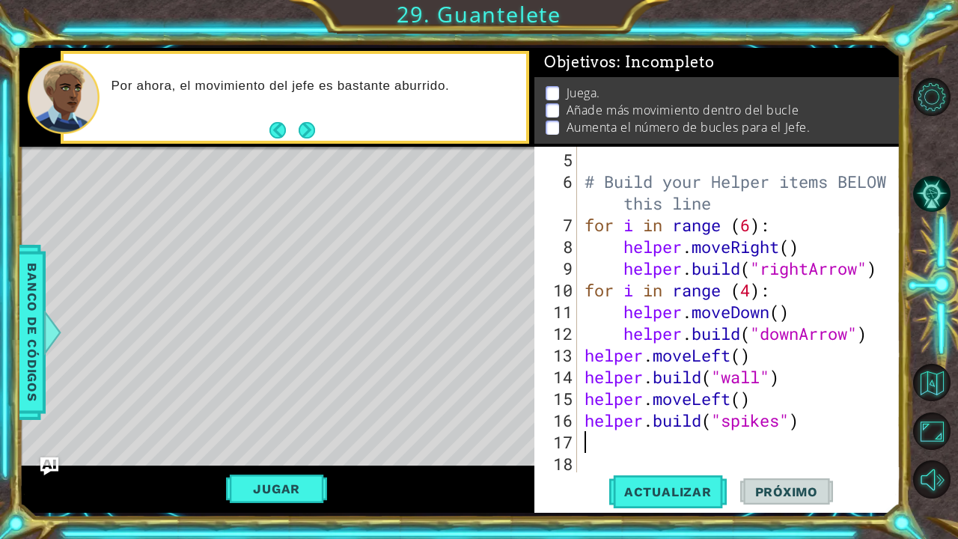
scroll to position [130, 0]
click at [307, 124] on button "Next" at bounding box center [307, 130] width 16 height 16
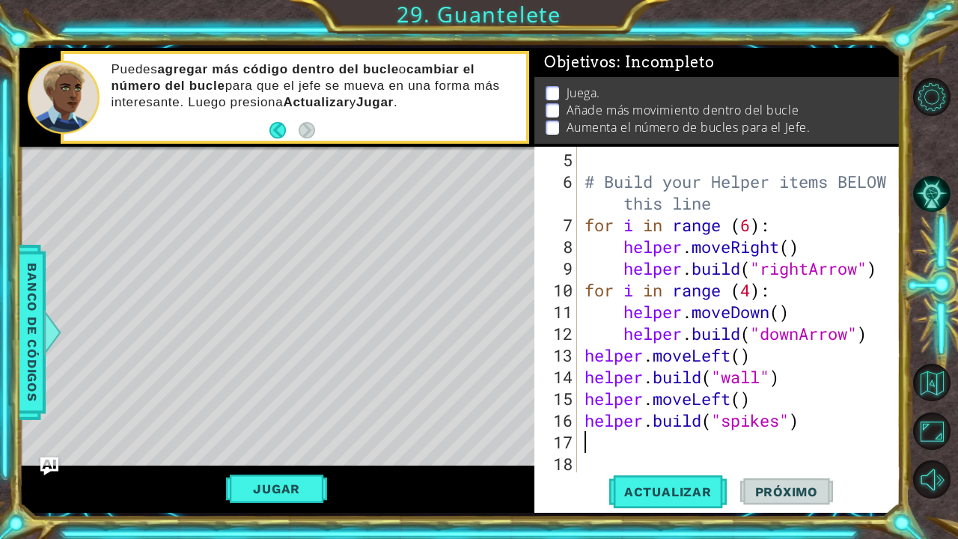
scroll to position [0, 0]
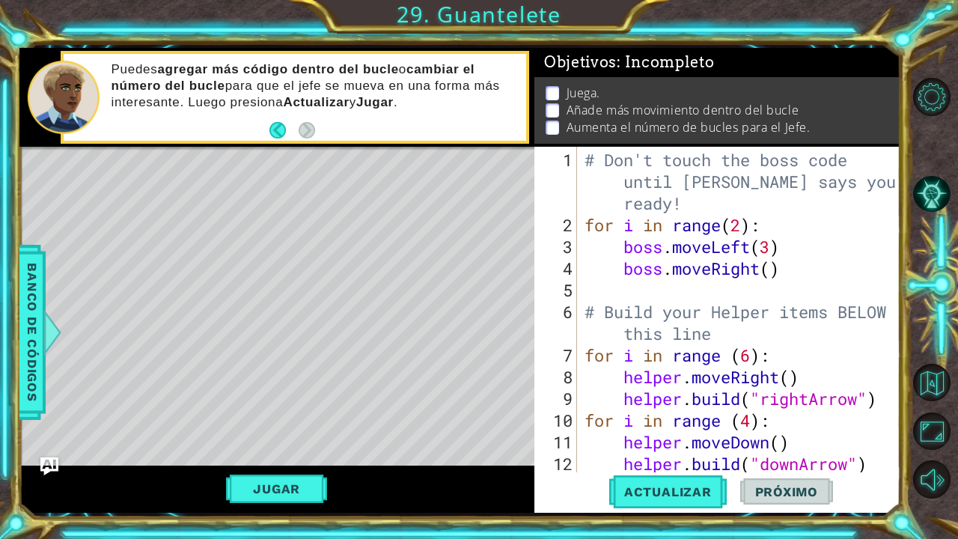
drag, startPoint x: 580, startPoint y: 154, endPoint x: 648, endPoint y: 348, distance: 206.0
click at [648, 348] on div "1 2 3 4 5 6 7 8 9 10 11 12 13 # Don't touch the boss code until [PERSON_NAME] s…" at bounding box center [716, 310] width 362 height 326
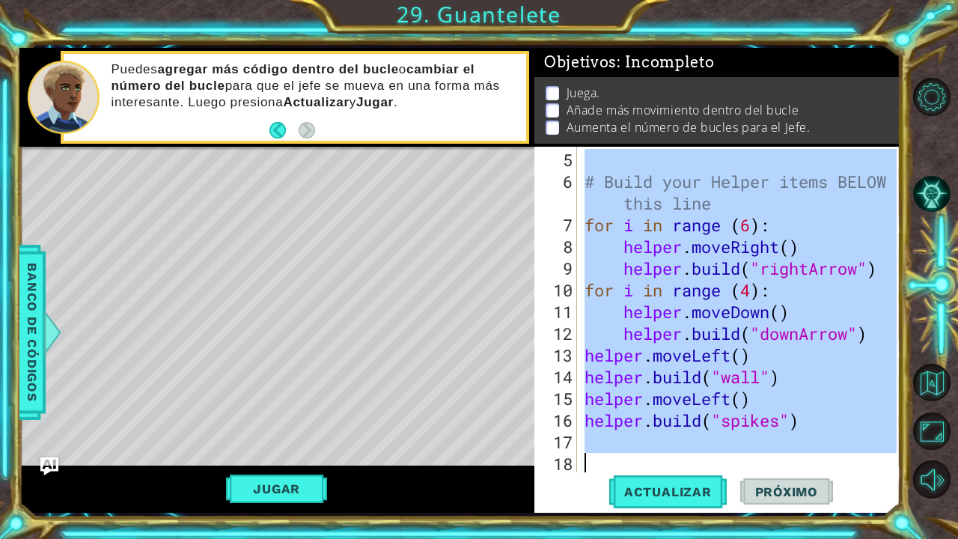
scroll to position [130, 0]
drag, startPoint x: 584, startPoint y: 159, endPoint x: 796, endPoint y: 538, distance: 434.1
click at [796, 538] on div "1 ההההההההההההההההההההההההההההההההההההההההההההההההההההההההההההההההההההההההההההה…" at bounding box center [479, 269] width 958 height 539
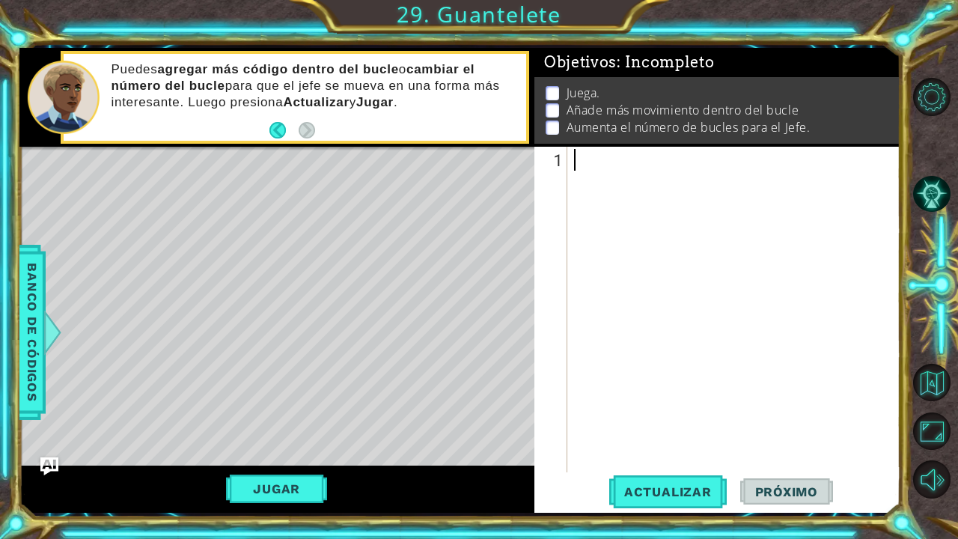
paste textarea "[DOMAIN_NAME]("rightArrow")"
type textarea "[DOMAIN_NAME]("rightArrow")"
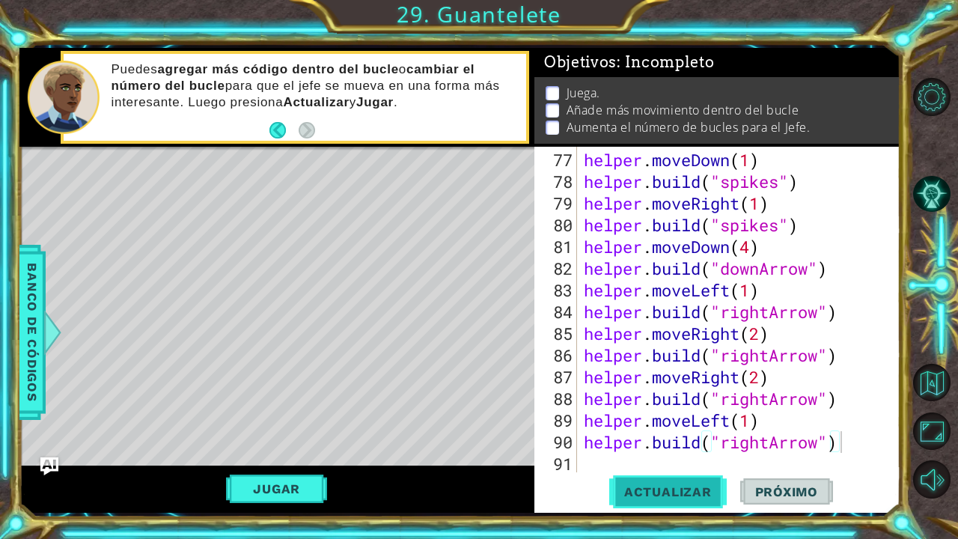
click at [649, 500] on button "Actualizar" at bounding box center [669, 491] width 118 height 37
click at [267, 489] on button "Jugar" at bounding box center [276, 489] width 101 height 28
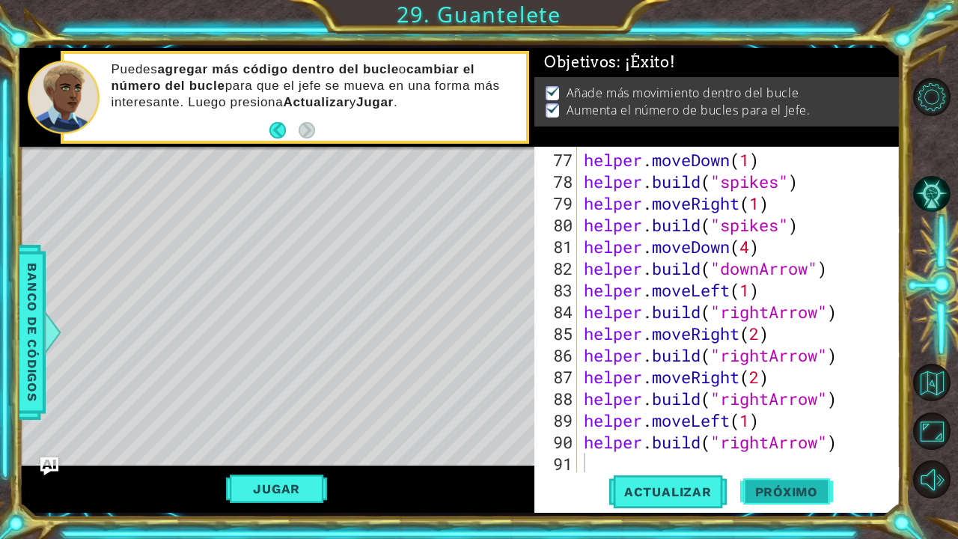
click at [774, 487] on span "Próximo" at bounding box center [787, 491] width 93 height 15
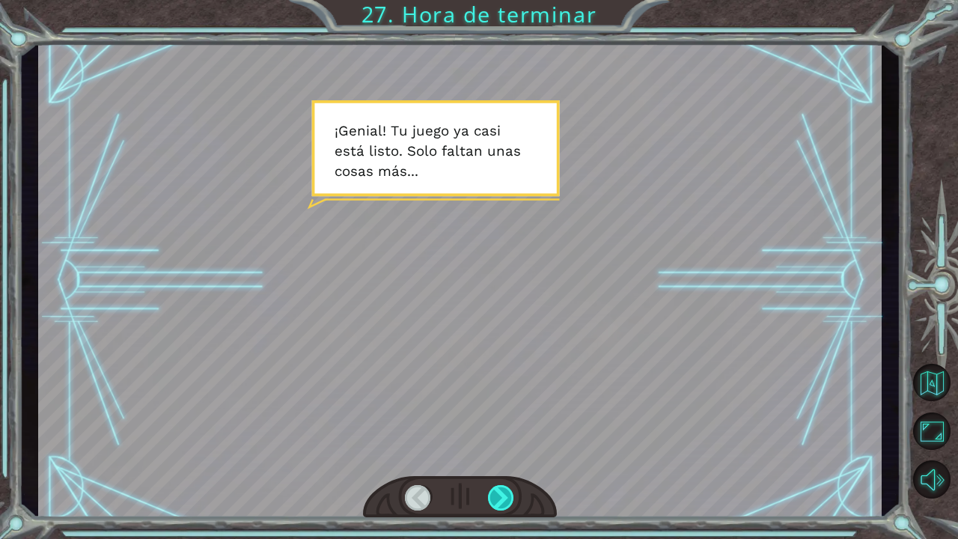
click at [503, 489] on div at bounding box center [501, 497] width 27 height 25
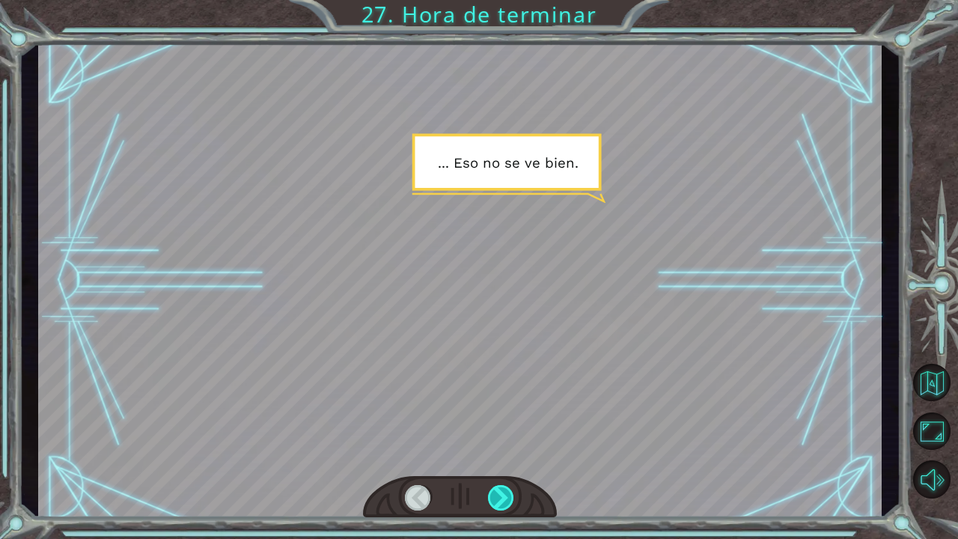
click at [501, 506] on div at bounding box center [501, 497] width 27 height 25
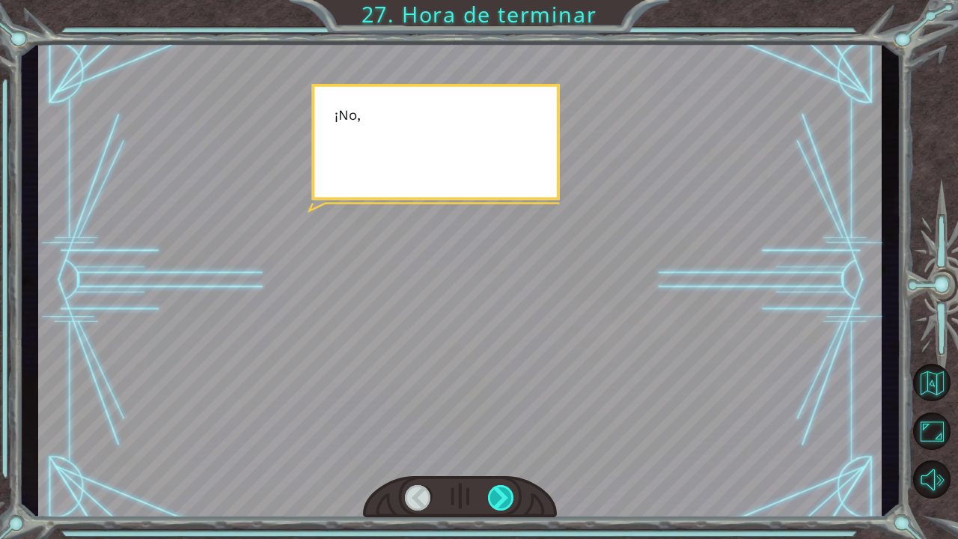
click at [501, 506] on div at bounding box center [501, 497] width 27 height 25
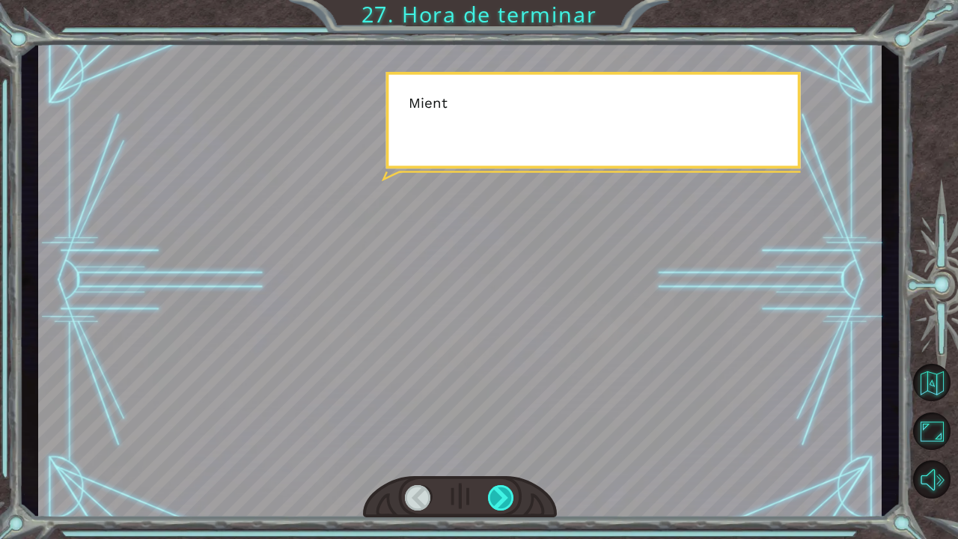
click at [501, 506] on div at bounding box center [501, 497] width 27 height 25
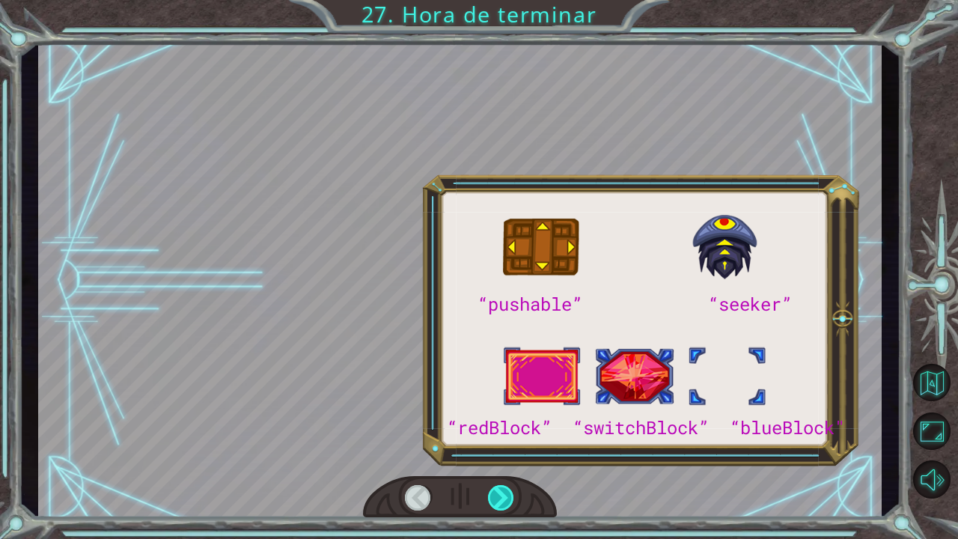
click at [501, 506] on div at bounding box center [501, 497] width 27 height 25
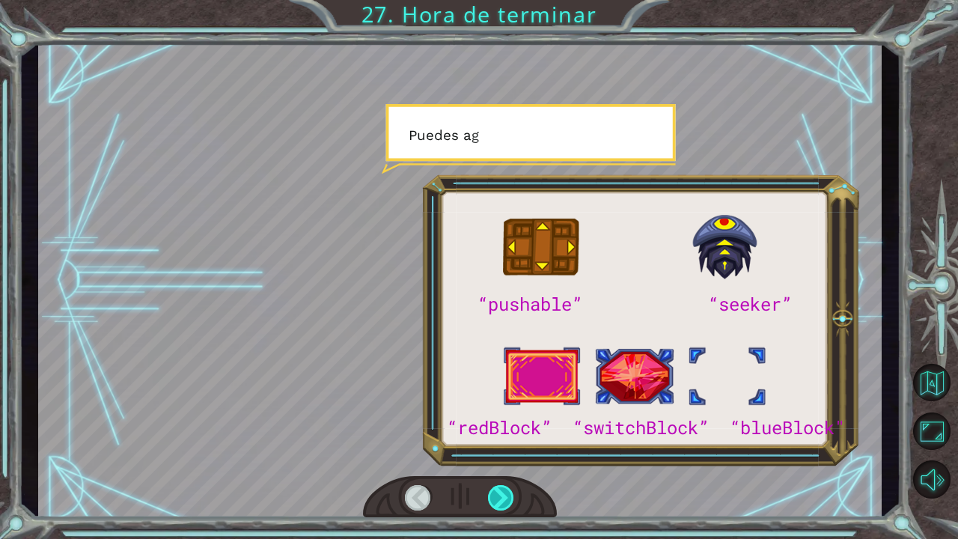
click at [501, 506] on div at bounding box center [501, 497] width 27 height 25
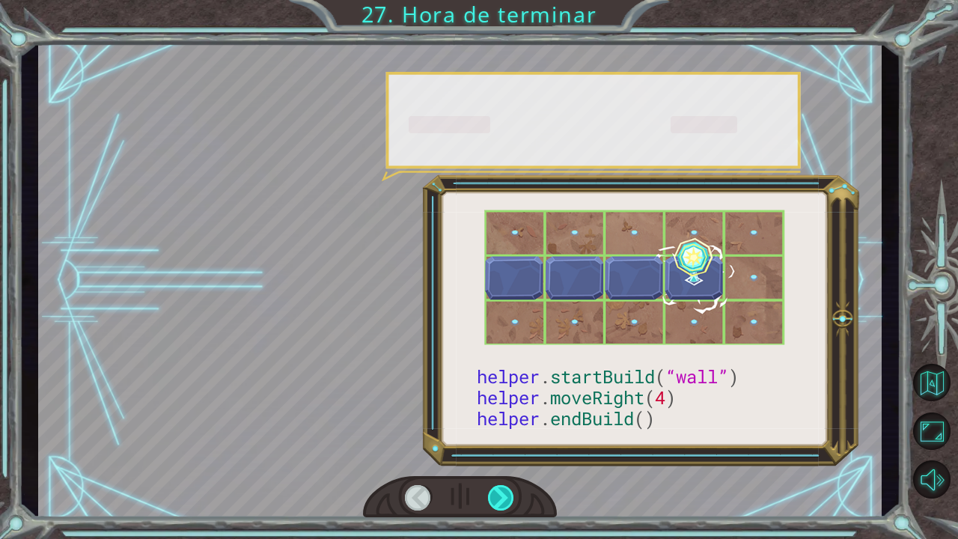
click at [501, 506] on div at bounding box center [501, 497] width 27 height 25
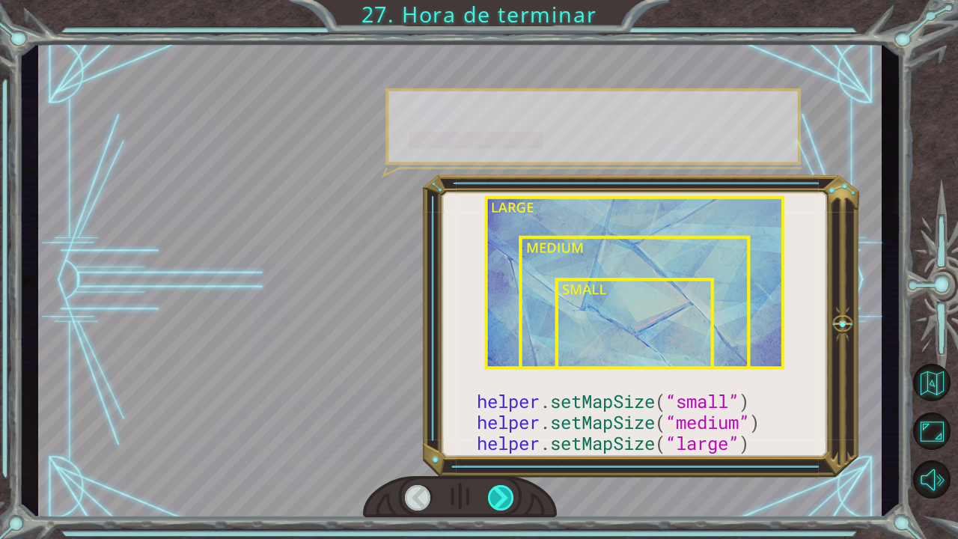
click at [501, 506] on div at bounding box center [501, 497] width 27 height 25
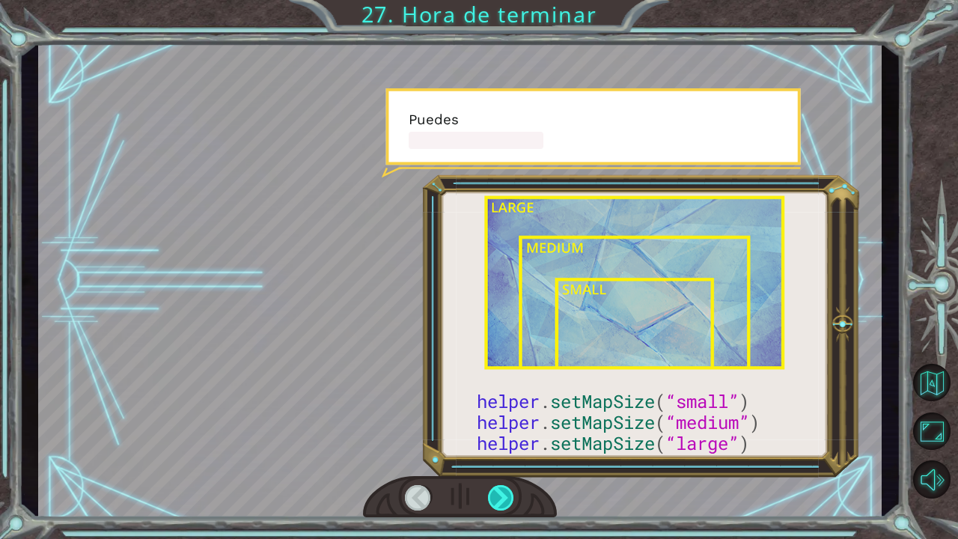
click at [501, 506] on div at bounding box center [501, 497] width 27 height 25
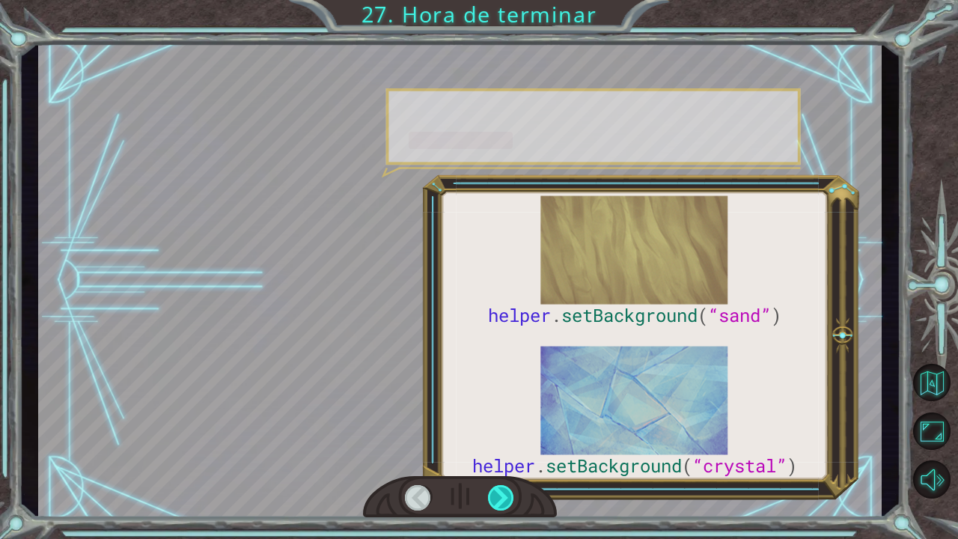
click at [501, 506] on div at bounding box center [501, 497] width 27 height 25
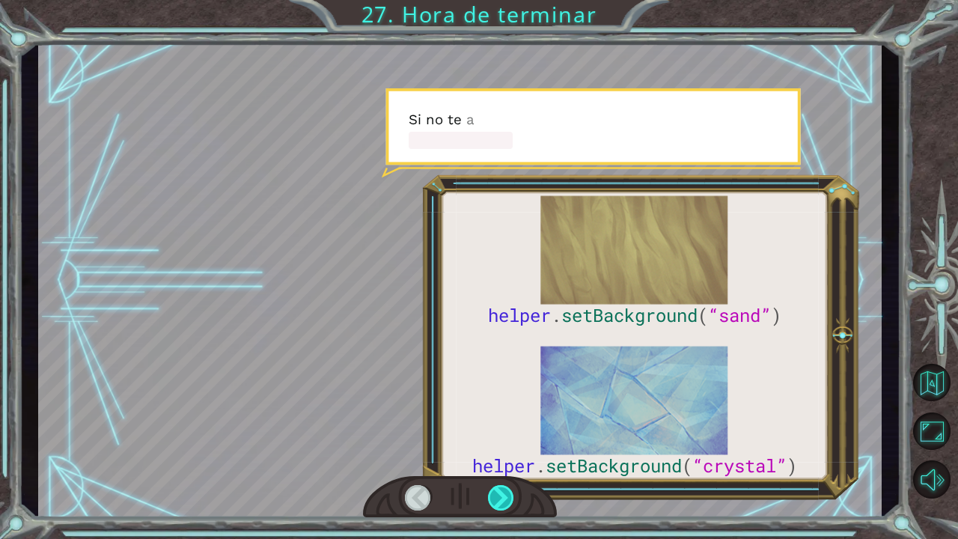
click at [501, 506] on div at bounding box center [501, 497] width 27 height 25
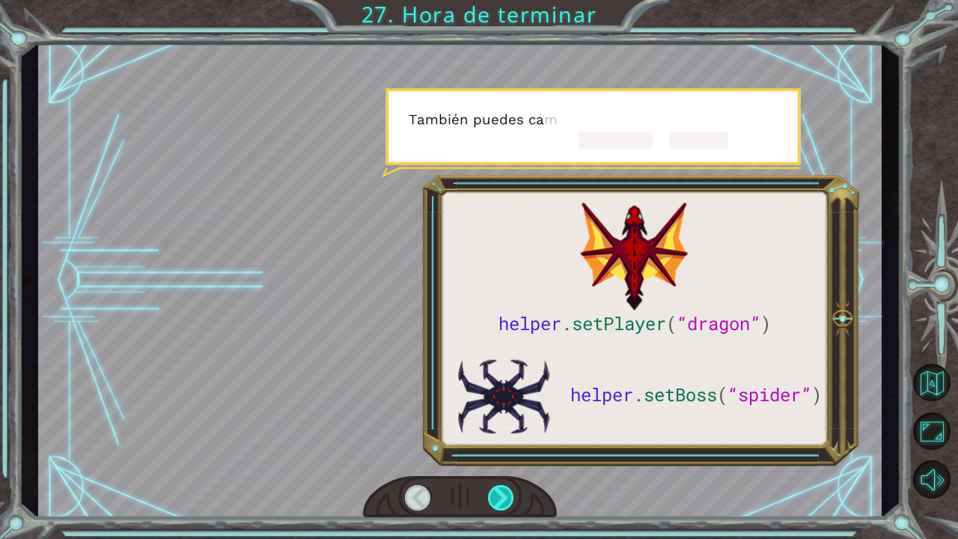
click at [501, 506] on div at bounding box center [501, 497] width 27 height 25
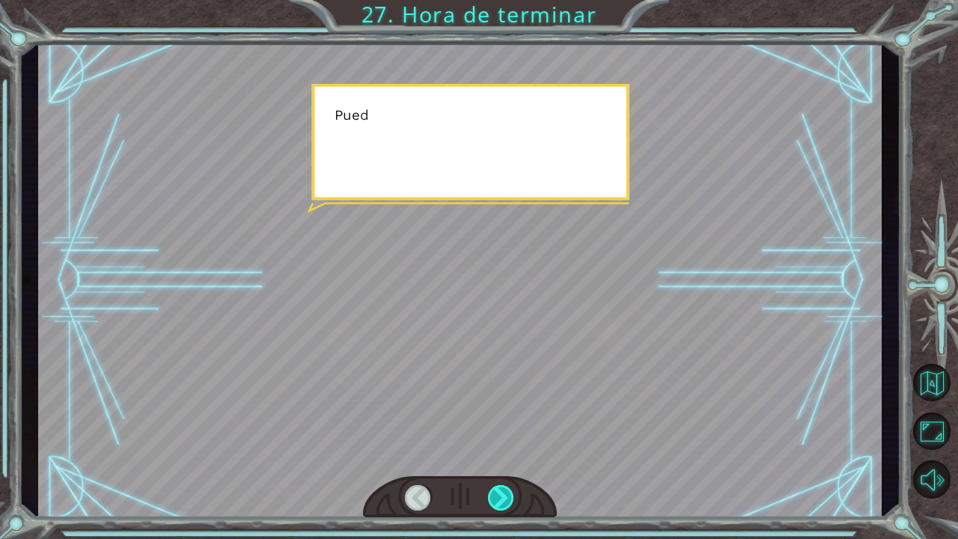
click at [501, 506] on div at bounding box center [501, 497] width 27 height 25
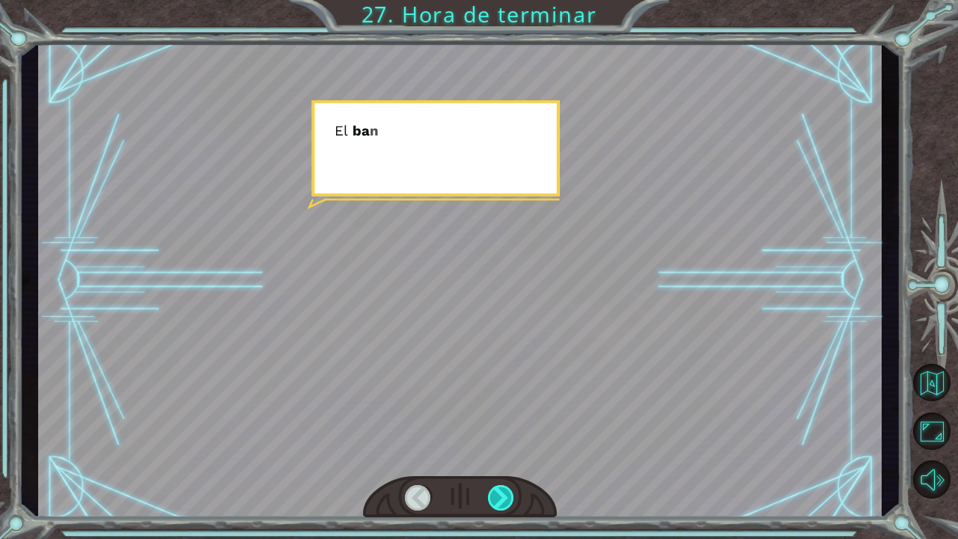
click at [501, 506] on div at bounding box center [501, 497] width 27 height 25
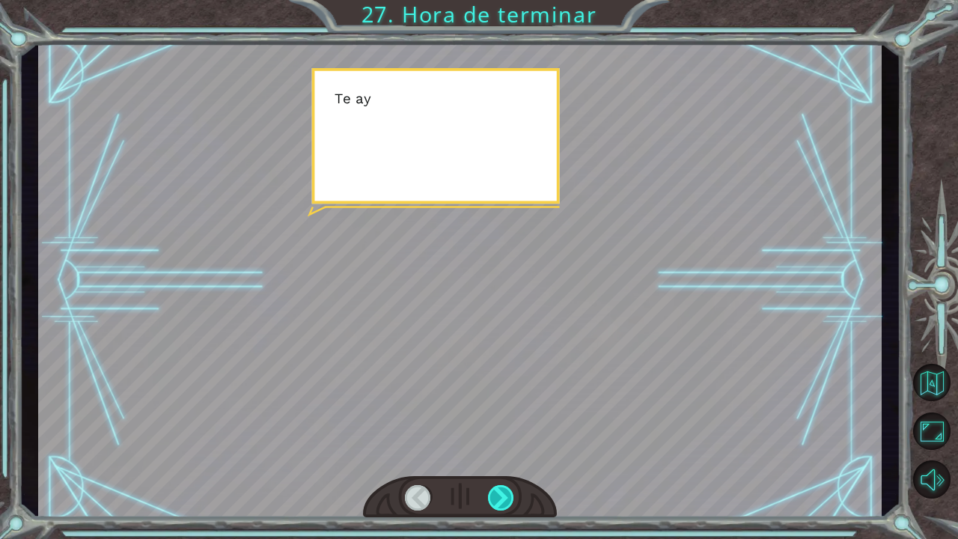
click at [501, 506] on div at bounding box center [501, 497] width 27 height 25
click at [501, 0] on div "helper . setPlayer ( “dragon” ) helper . setBoss ( “spider” ) ¡ G e n i a l ! T…" at bounding box center [479, 0] width 958 height 0
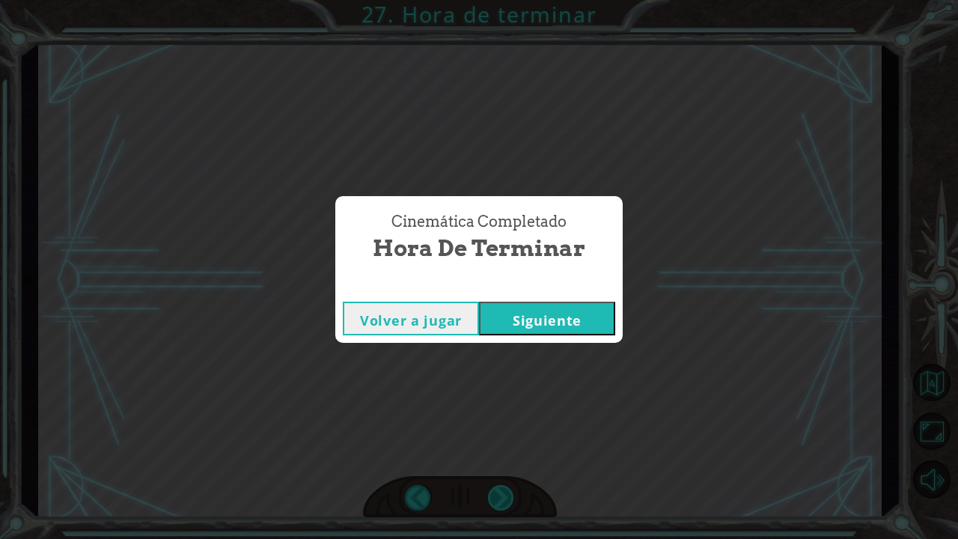
click at [501, 506] on div "Cinemática Completado Hora de terminar Volver a jugar [GEOGRAPHIC_DATA]" at bounding box center [479, 269] width 958 height 539
click at [536, 329] on button "Siguiente" at bounding box center [547, 319] width 136 height 34
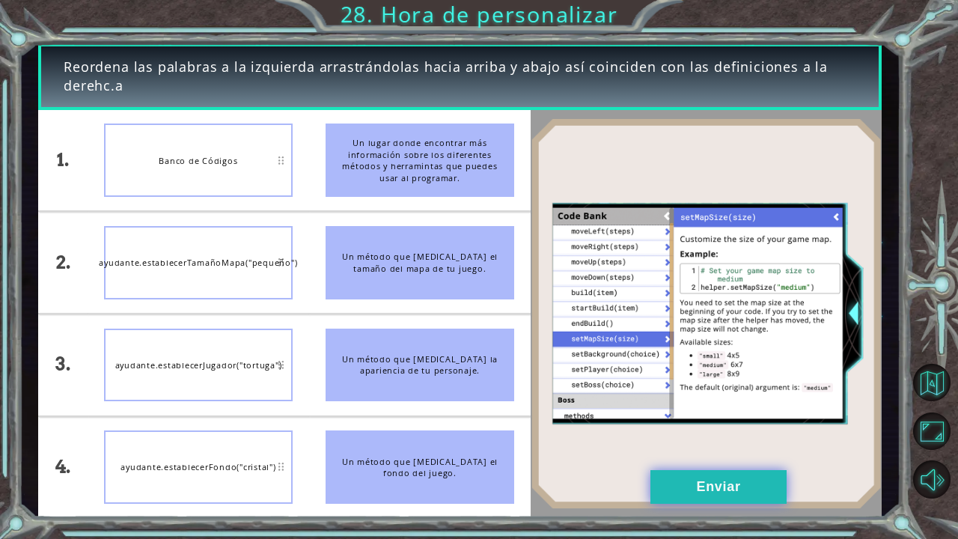
click at [717, 479] on button "Enviar" at bounding box center [719, 487] width 136 height 34
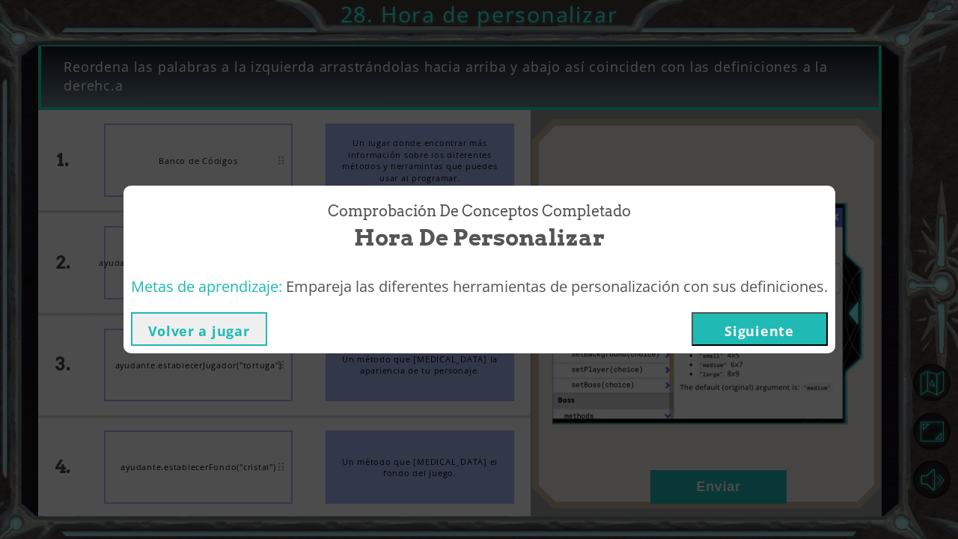
click at [797, 321] on button "Siguiente" at bounding box center [760, 329] width 136 height 34
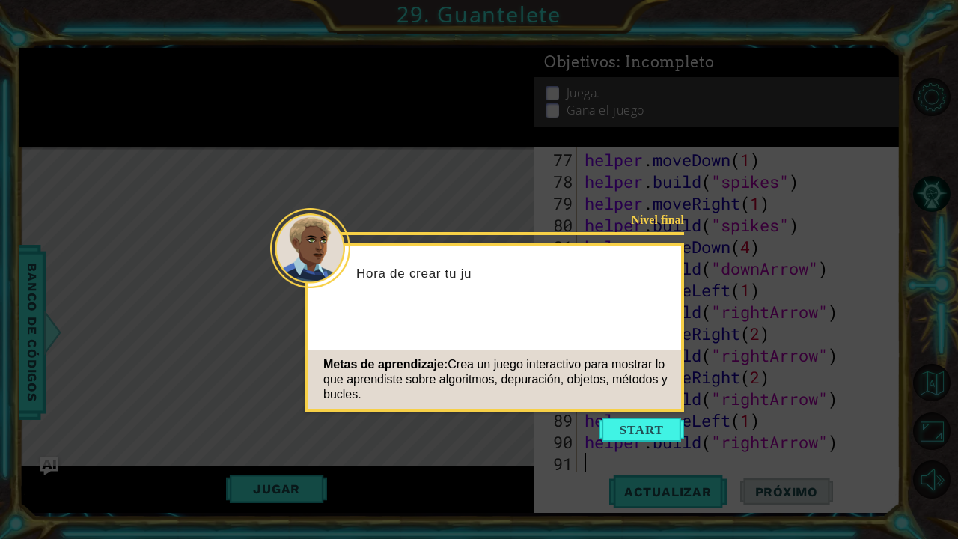
scroll to position [1715, 0]
click at [652, 419] on button "Start" at bounding box center [641, 430] width 85 height 24
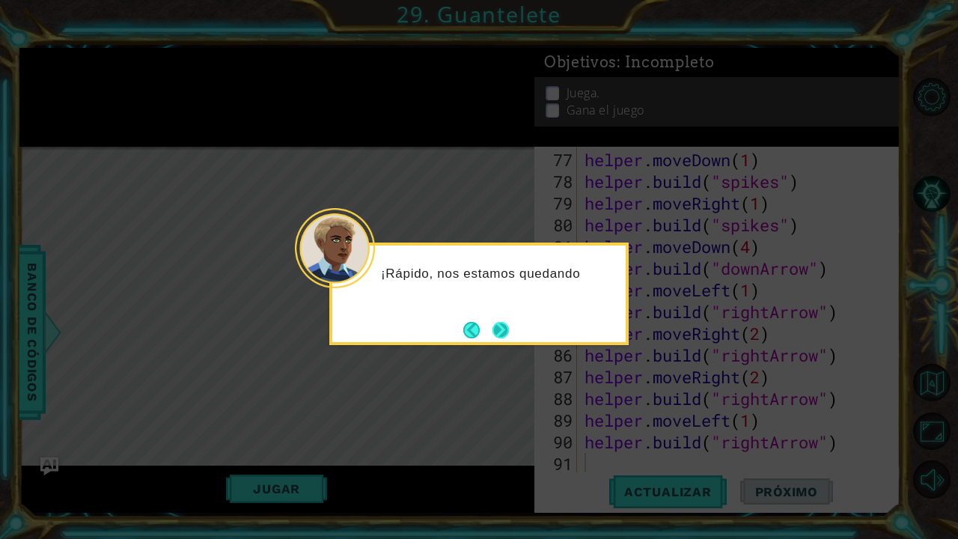
click at [498, 322] on button "Next" at bounding box center [501, 330] width 16 height 16
click at [497, 322] on button "Next" at bounding box center [501, 330] width 16 height 16
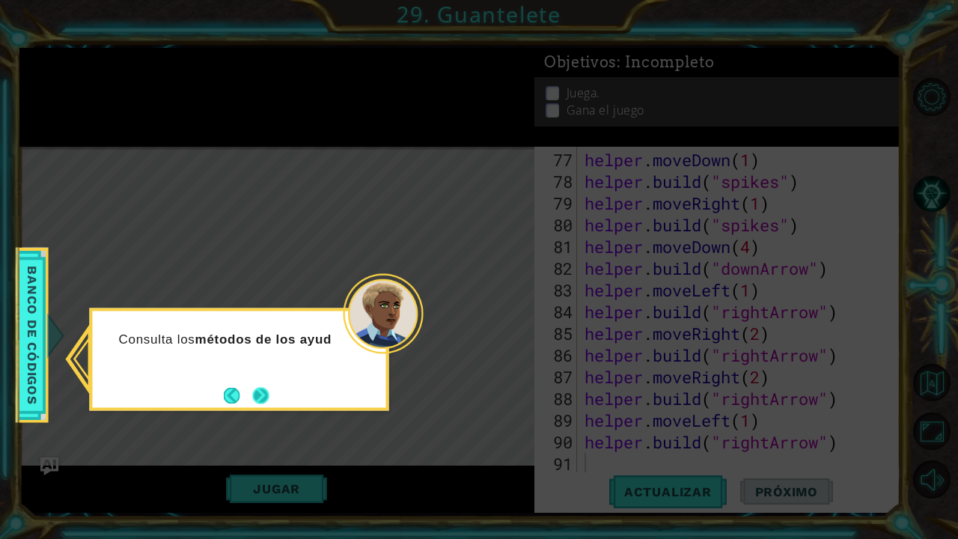
click at [270, 395] on button "Next" at bounding box center [261, 395] width 16 height 16
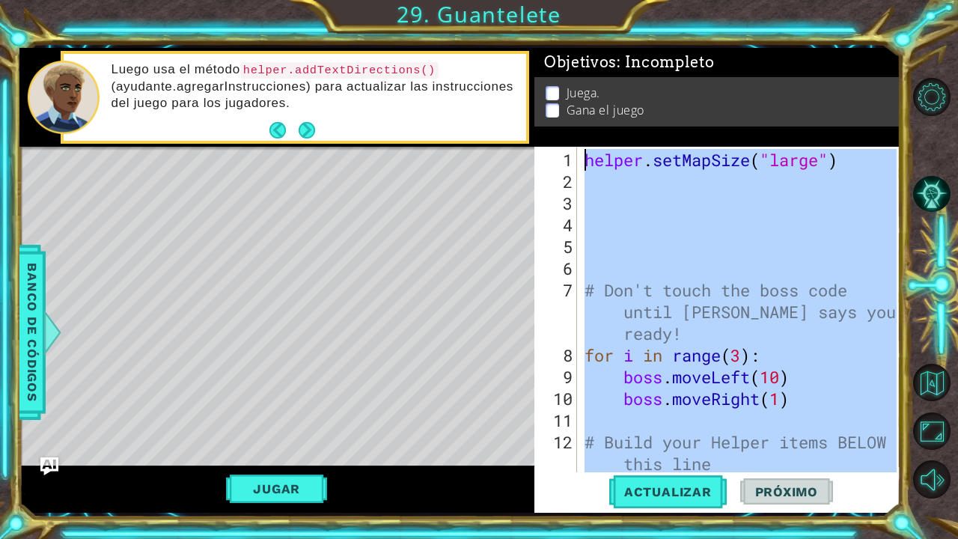
scroll to position [0, 0]
drag, startPoint x: 852, startPoint y: 451, endPoint x: 559, endPoint y: -28, distance: 560.9
click at [559, 0] on html "1 ההההההההההההההההההההההההההההההההההההההההההההההההההההההההההההההההההההההההההההה…" at bounding box center [479, 269] width 958 height 539
type textarea "helper.setMapSize("large")"
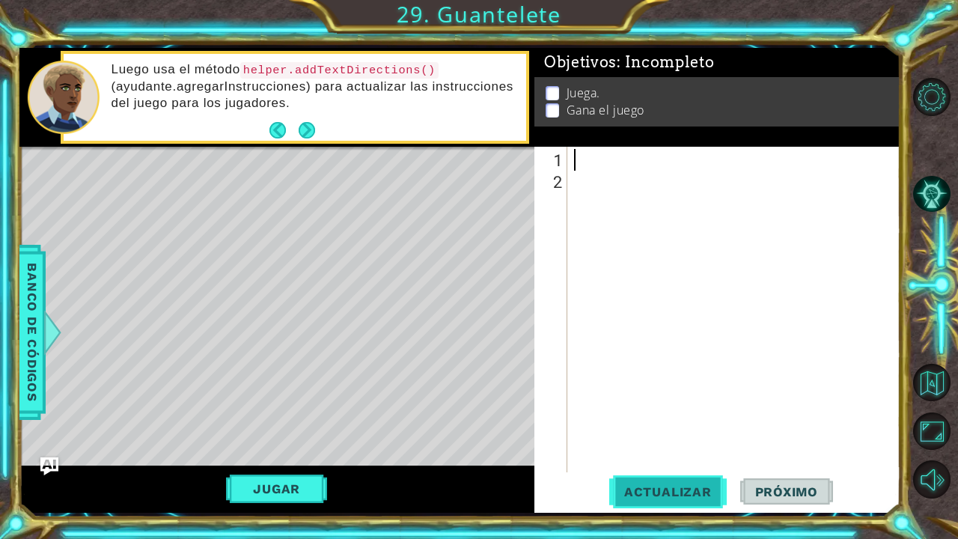
click at [677, 498] on span "Actualizar" at bounding box center [669, 491] width 118 height 15
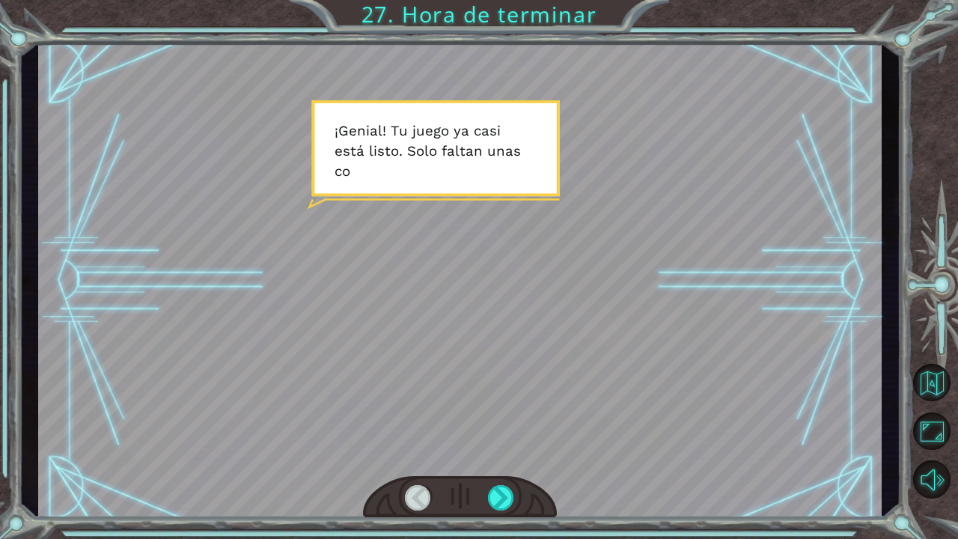
click at [497, 511] on div at bounding box center [460, 497] width 194 height 43
click at [498, 497] on div at bounding box center [501, 497] width 27 height 25
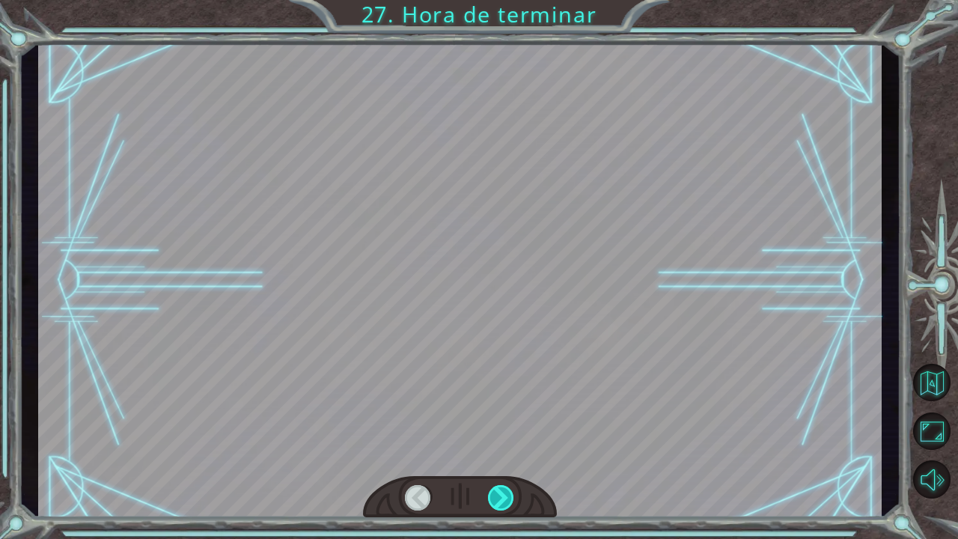
click at [498, 497] on div at bounding box center [501, 497] width 27 height 25
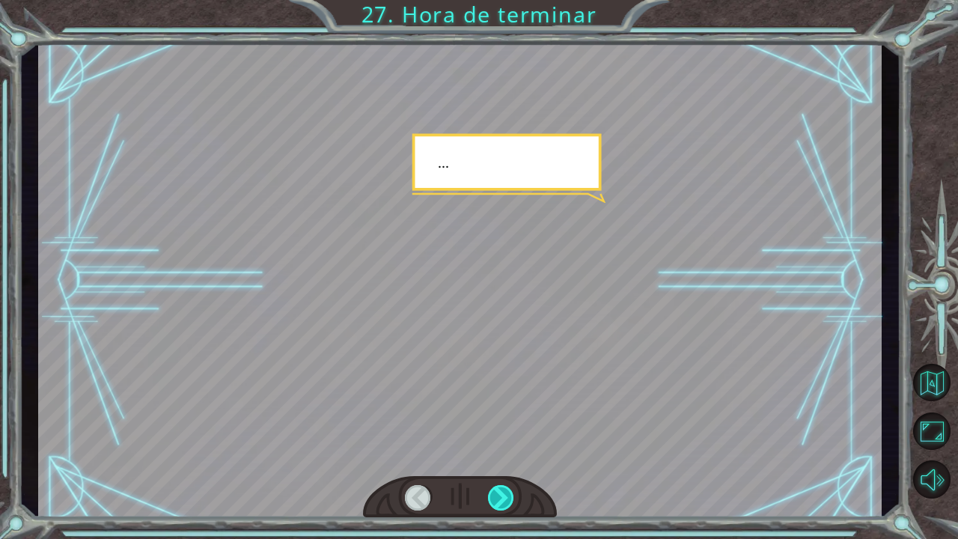
click at [498, 497] on div at bounding box center [501, 497] width 27 height 25
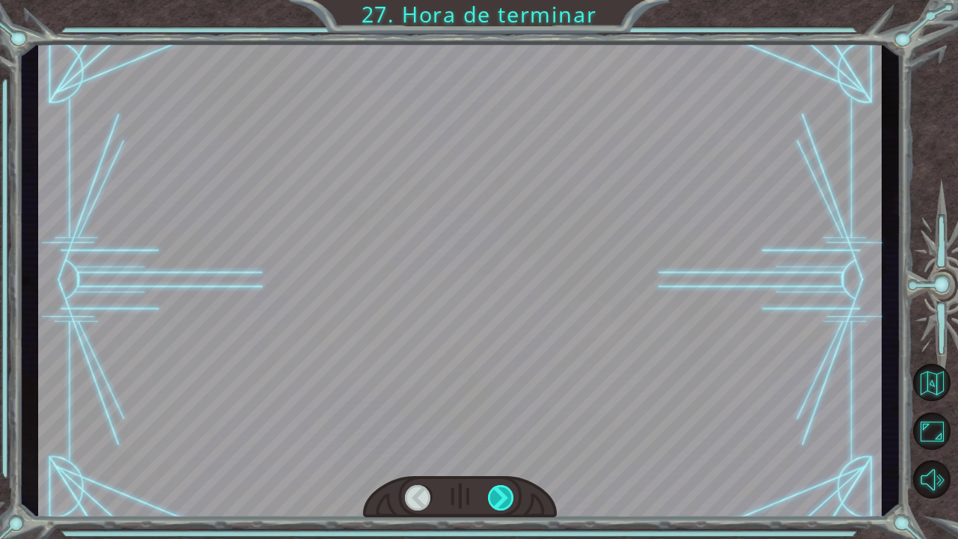
click at [498, 497] on div at bounding box center [501, 497] width 27 height 25
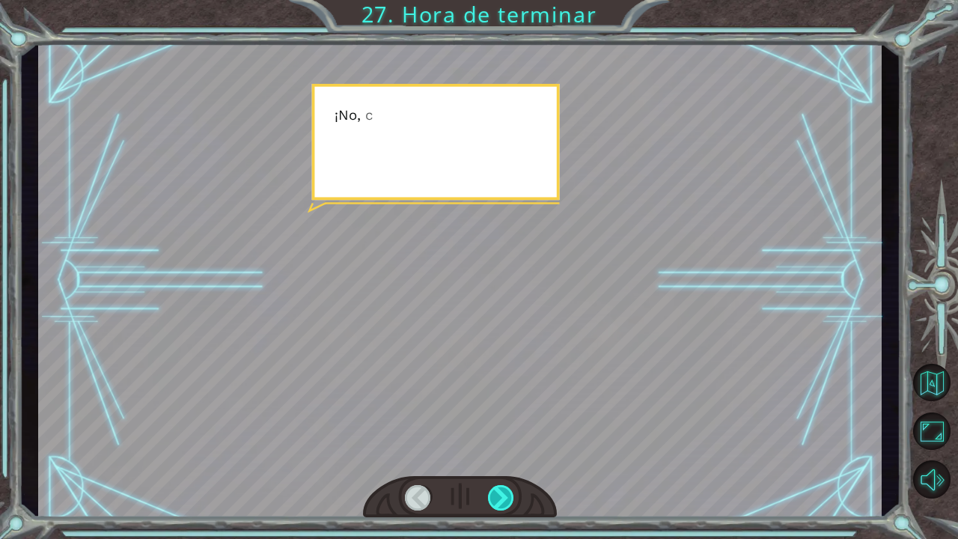
click at [498, 497] on div at bounding box center [501, 497] width 27 height 25
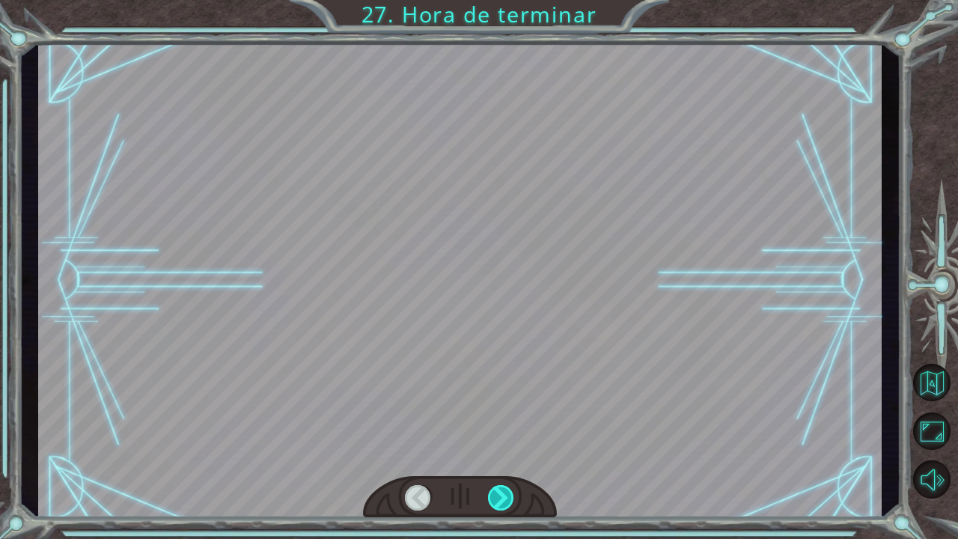
click at [498, 497] on div at bounding box center [501, 497] width 27 height 25
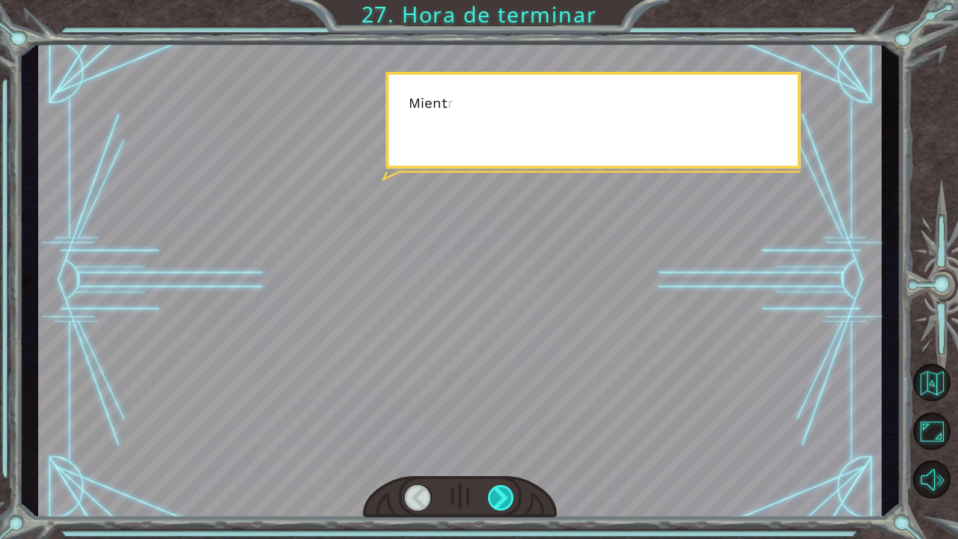
click at [498, 497] on div at bounding box center [501, 497] width 27 height 25
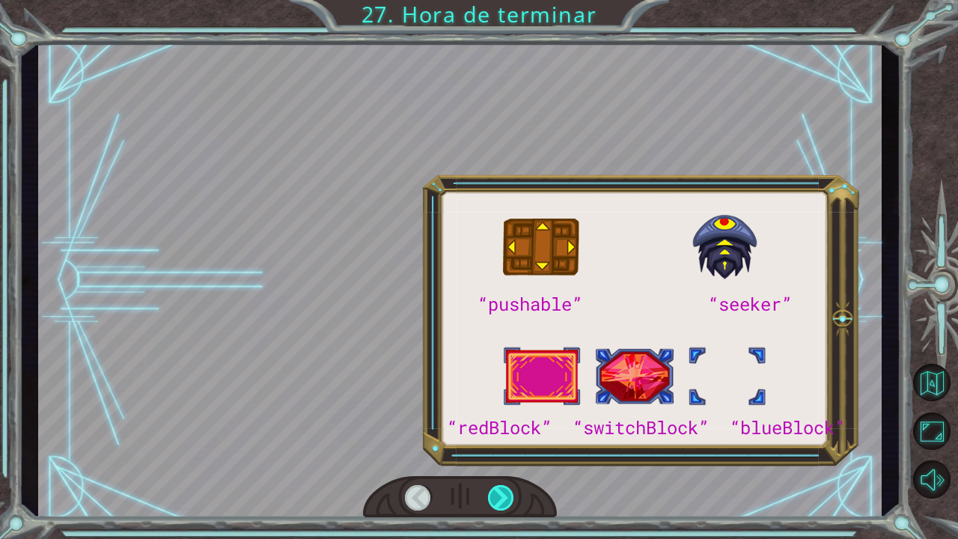
click at [498, 497] on div at bounding box center [501, 497] width 27 height 25
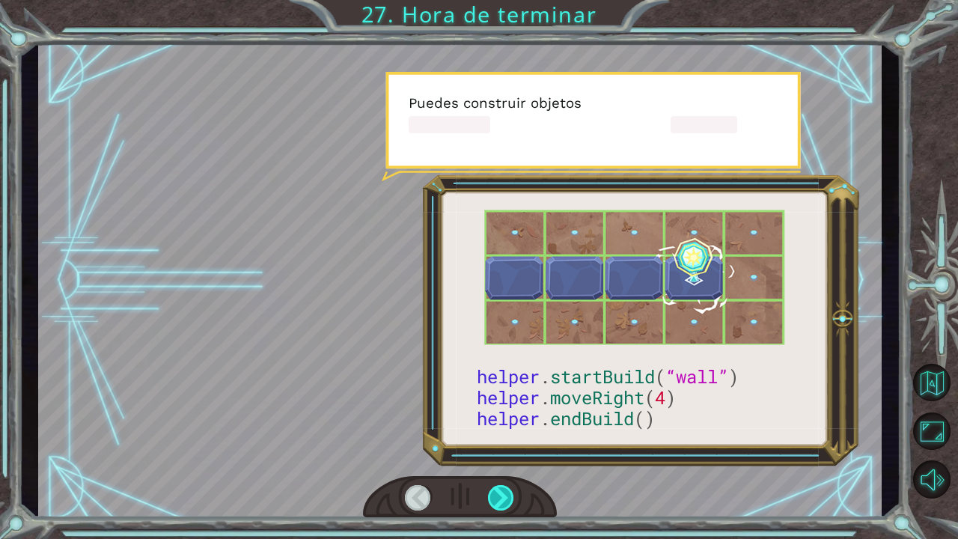
click at [497, 510] on div at bounding box center [501, 497] width 27 height 25
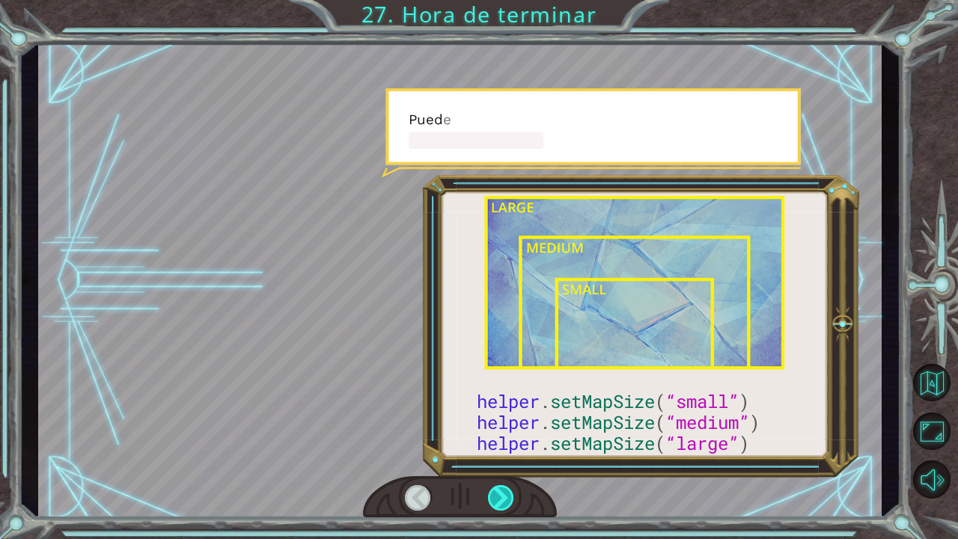
click at [497, 510] on div at bounding box center [501, 497] width 27 height 25
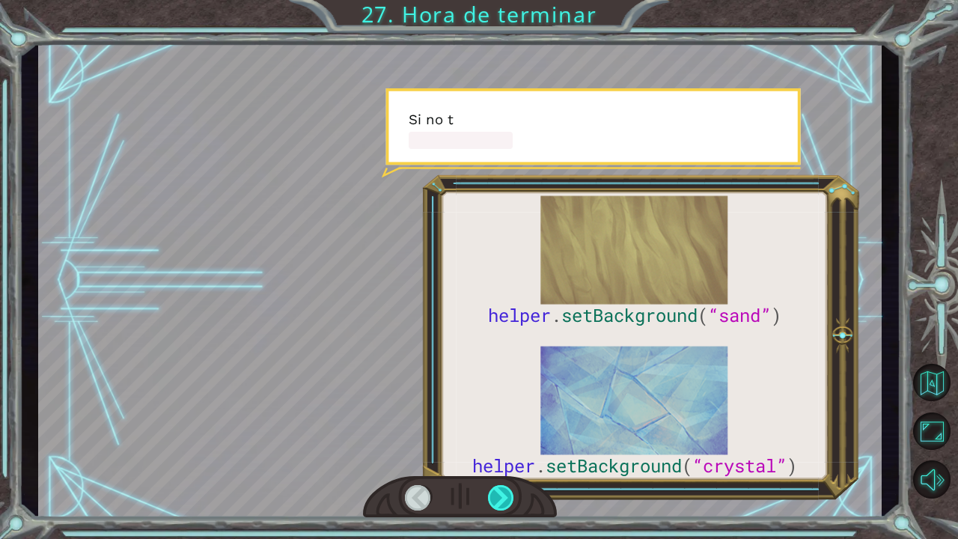
click at [497, 510] on div at bounding box center [501, 497] width 27 height 25
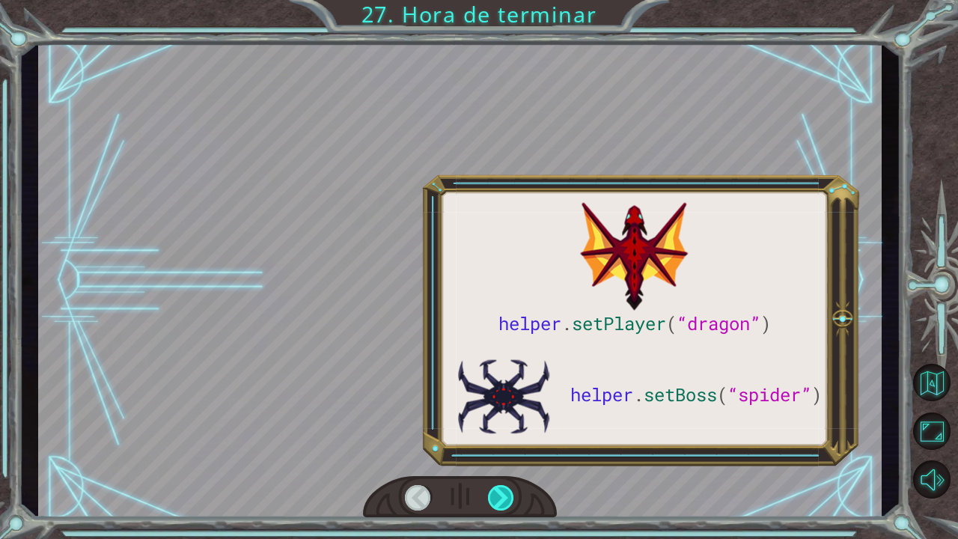
click at [497, 510] on div at bounding box center [501, 497] width 27 height 25
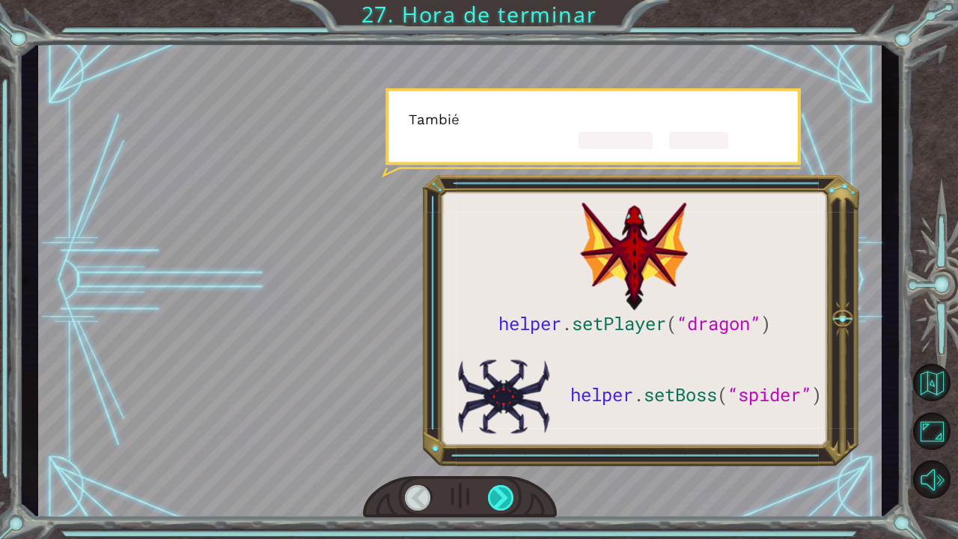
click at [497, 510] on div at bounding box center [501, 497] width 27 height 25
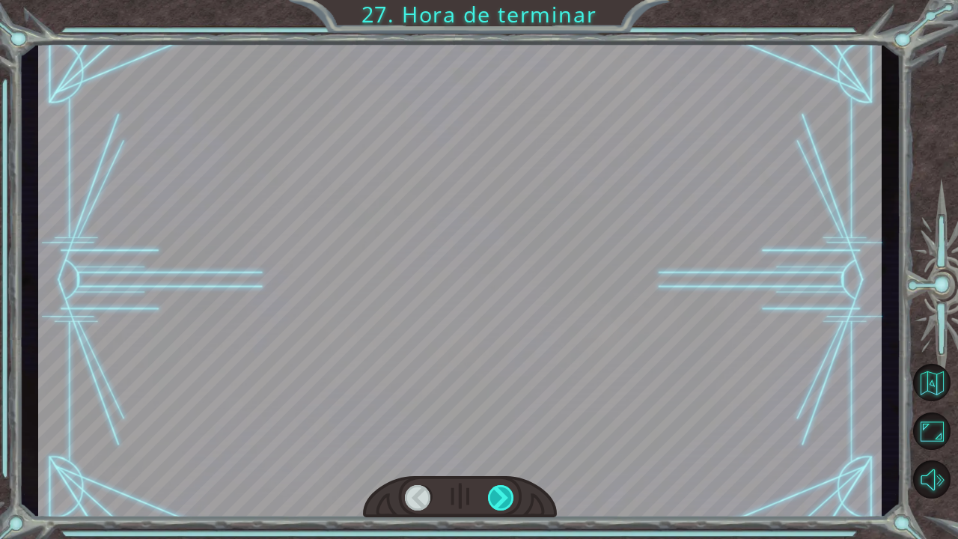
click at [497, 510] on div at bounding box center [501, 497] width 27 height 25
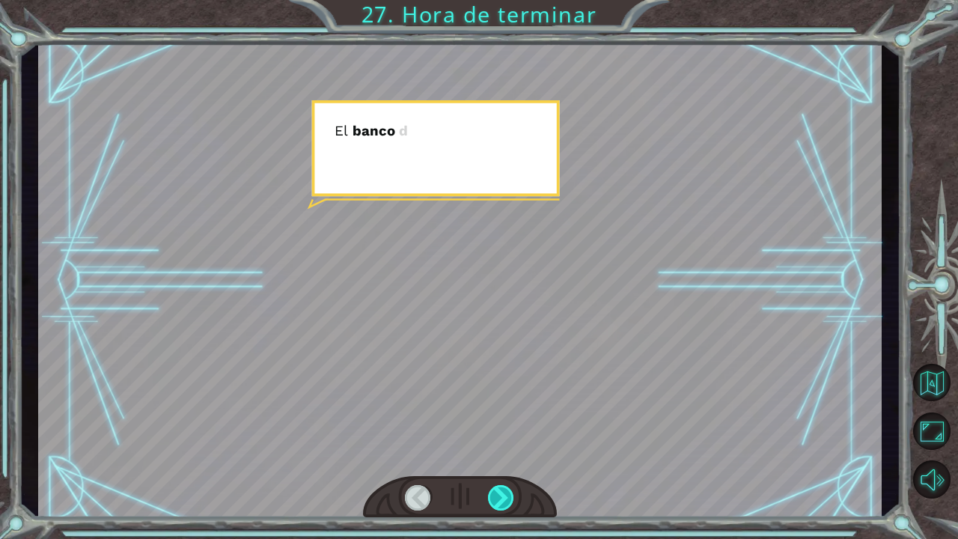
click at [497, 510] on div at bounding box center [501, 497] width 27 height 25
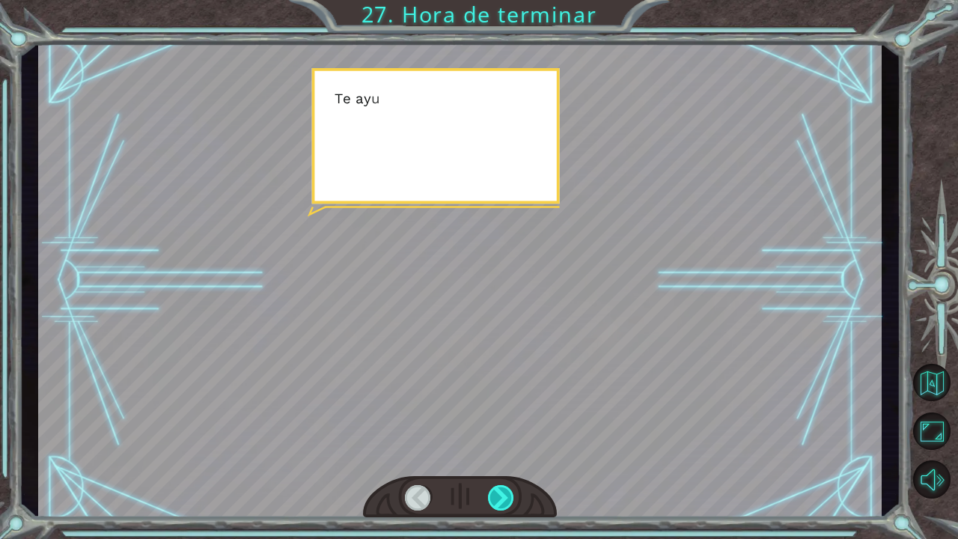
click at [499, 500] on div at bounding box center [501, 497] width 27 height 25
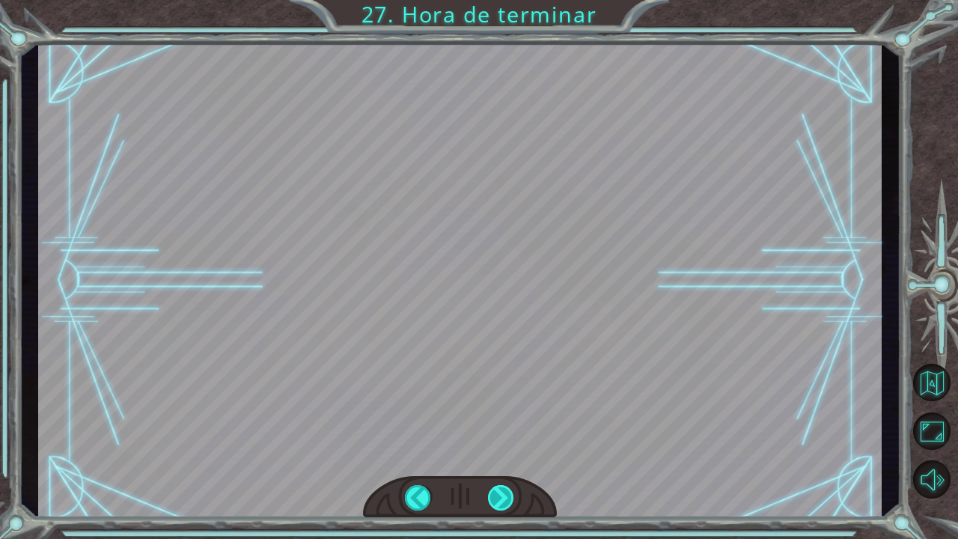
click at [499, 0] on div "helper . setPlayer ( “dragon” ) helper . setBoss ( “spider” ) ¡ G e n i a l ! T…" at bounding box center [479, 0] width 958 height 0
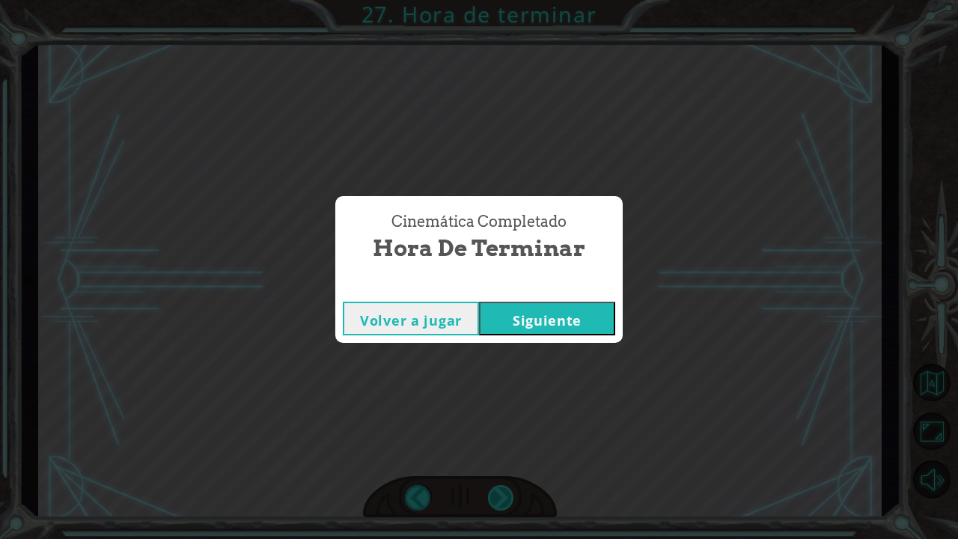
click at [499, 500] on div "Cinemática Completado Hora de terminar Volver a jugar [GEOGRAPHIC_DATA]" at bounding box center [479, 269] width 958 height 539
click at [544, 332] on button "Siguiente" at bounding box center [547, 319] width 136 height 34
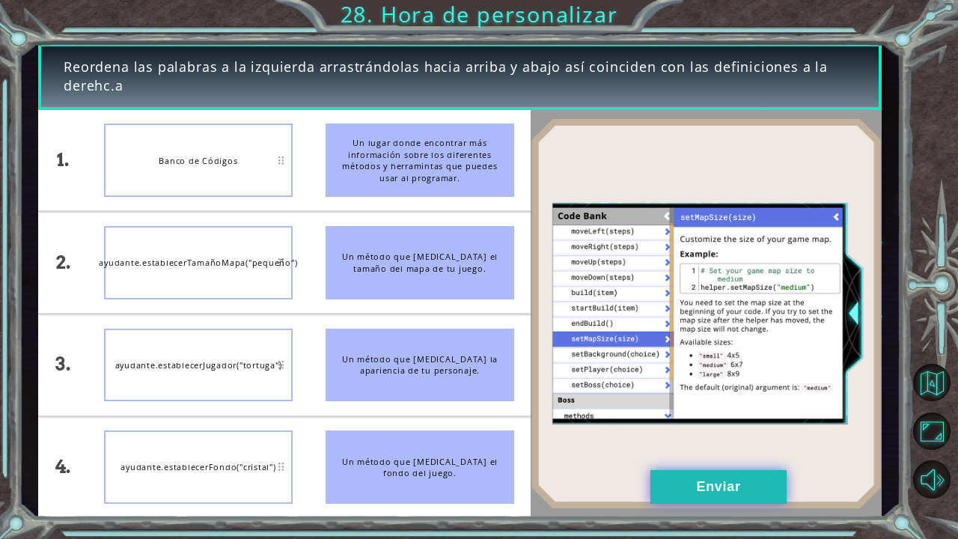
click at [691, 491] on button "Enviar" at bounding box center [719, 487] width 136 height 34
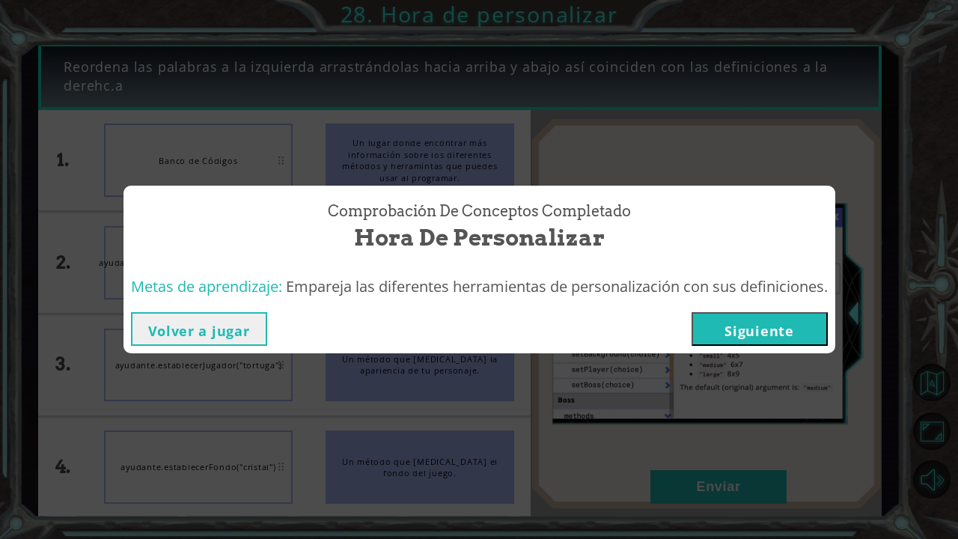
click at [766, 334] on button "Siguiente" at bounding box center [760, 329] width 136 height 34
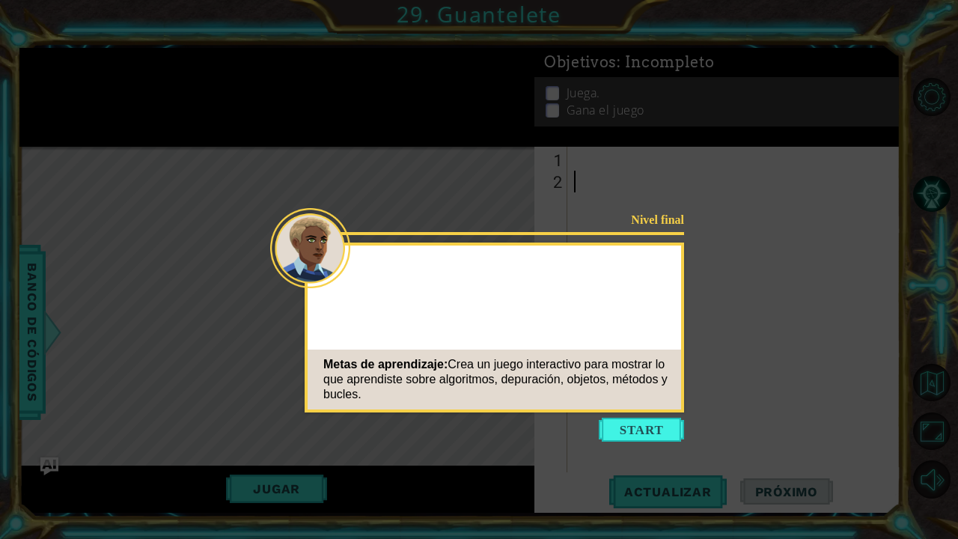
click at [635, 431] on button "Start" at bounding box center [641, 430] width 85 height 24
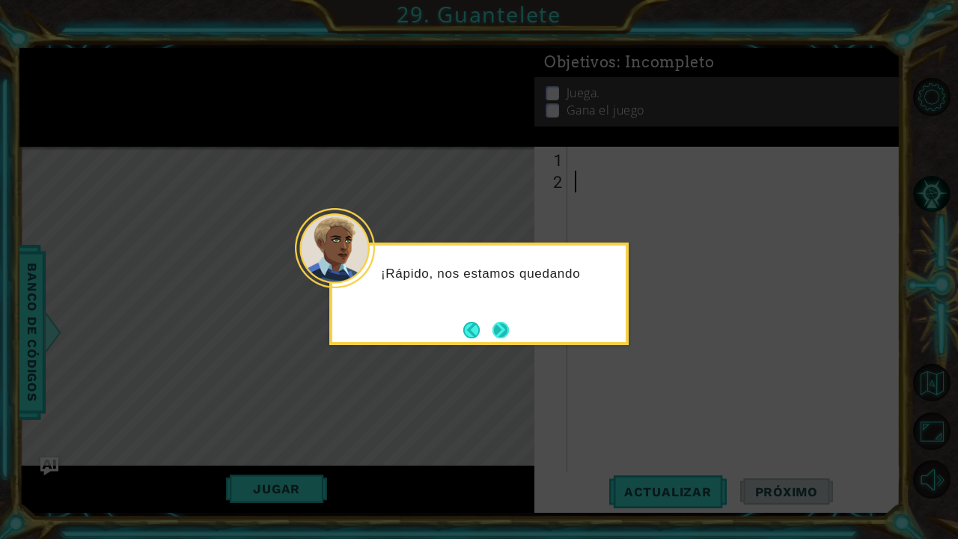
click at [500, 332] on button "Next" at bounding box center [501, 330] width 16 height 16
click at [501, 332] on button "Next" at bounding box center [501, 330] width 16 height 16
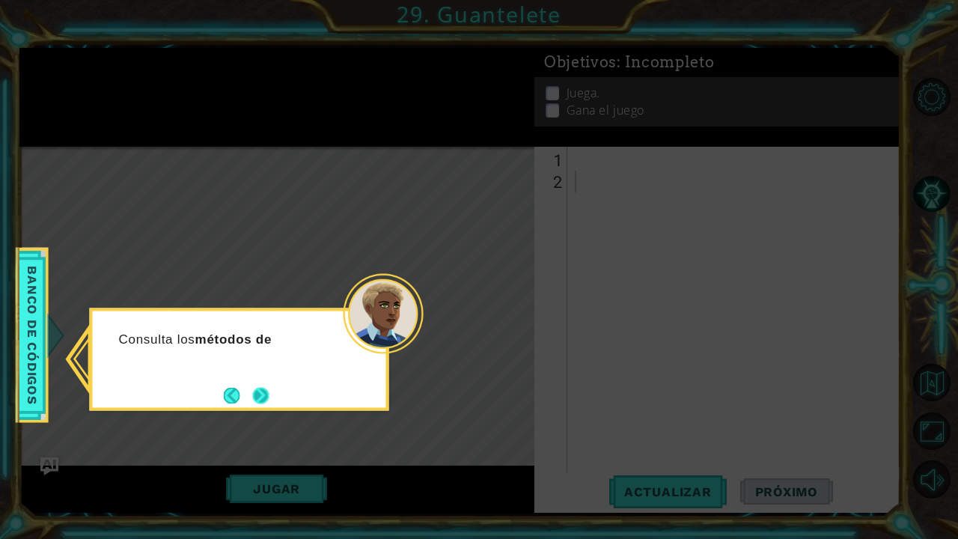
click at [261, 390] on button "Next" at bounding box center [260, 395] width 16 height 16
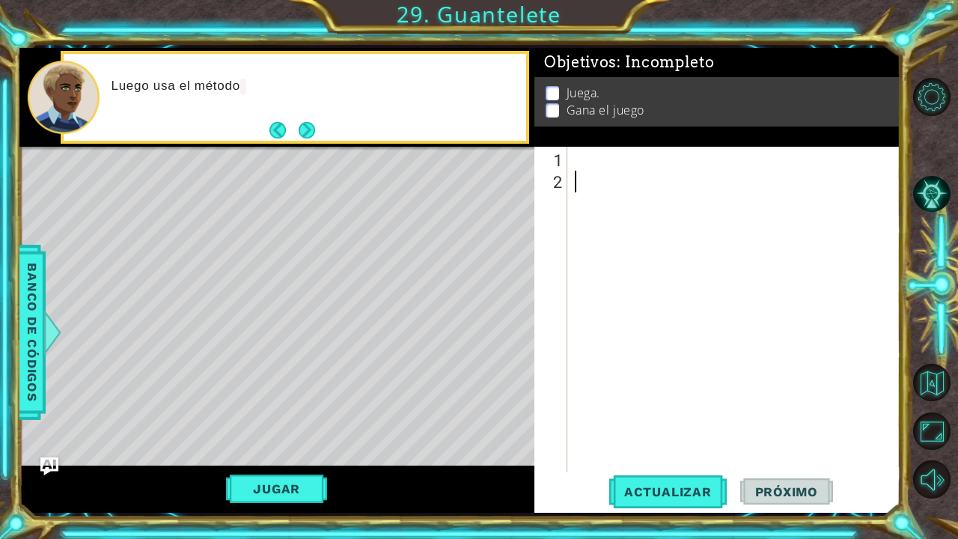
click at [622, 179] on div at bounding box center [738, 333] width 332 height 369
click at [610, 165] on div at bounding box center [738, 333] width 332 height 369
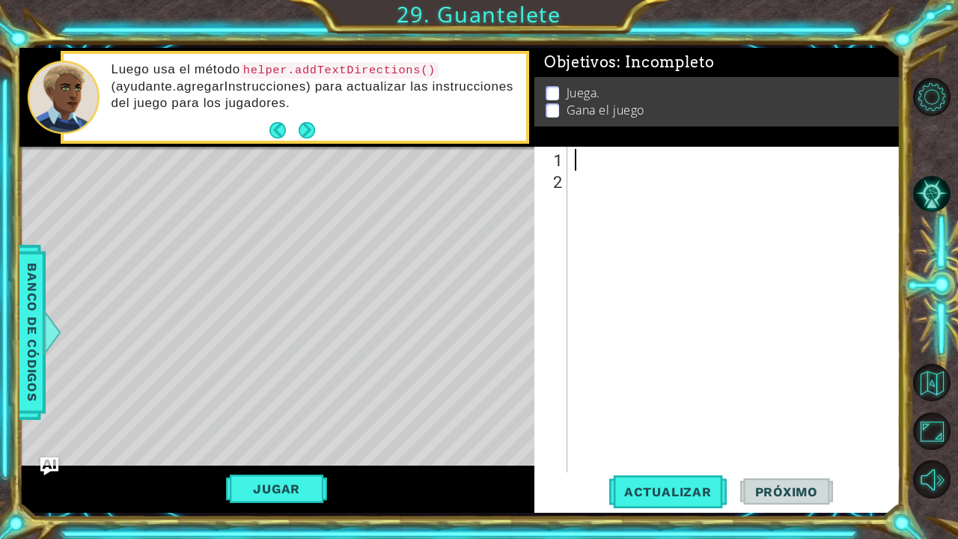
type textarea "·"
click at [590, 160] on div at bounding box center [738, 333] width 332 height 369
paste textarea "helper. build (" downArrow")"
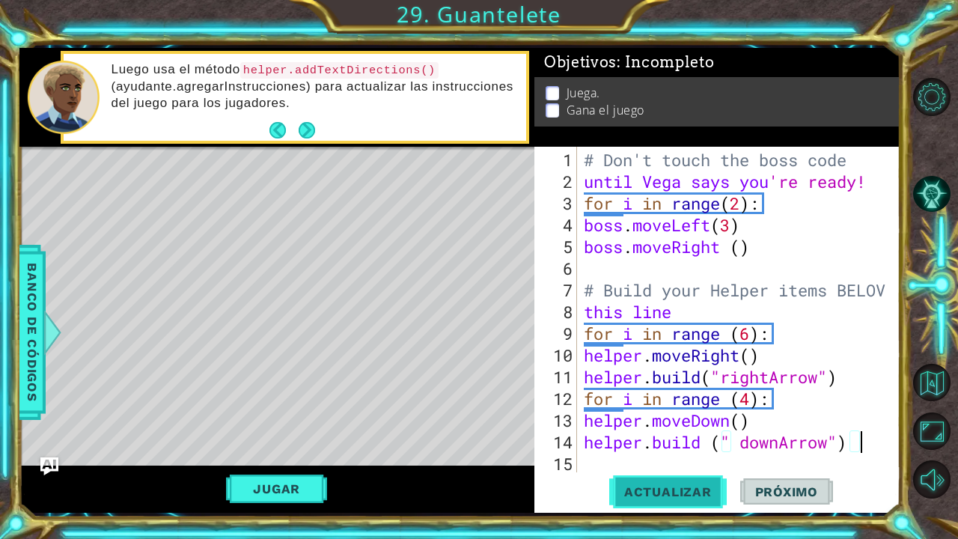
click at [664, 492] on span "Actualizar" at bounding box center [669, 491] width 118 height 15
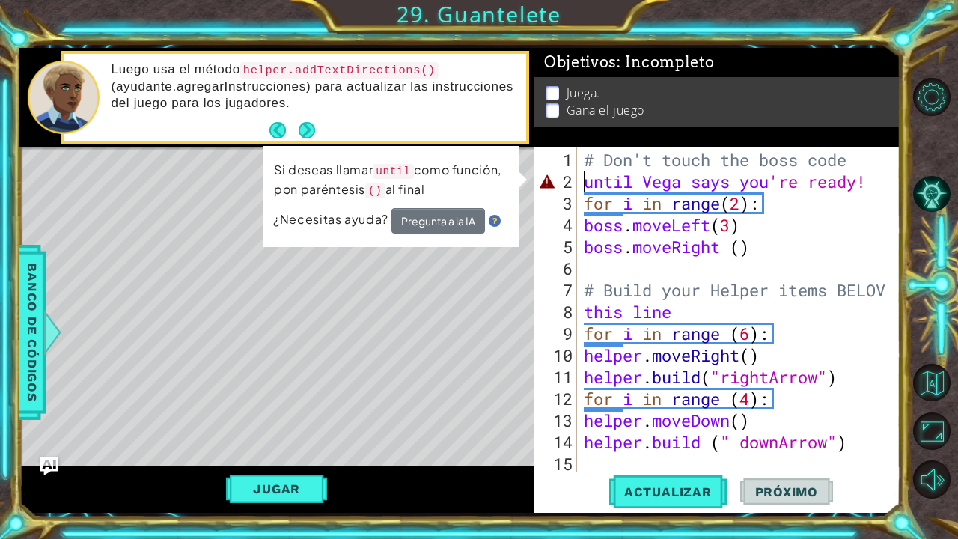
click at [586, 183] on div "# Don't touch the boss code until [PERSON_NAME] says you 're ready! for i in ra…" at bounding box center [742, 333] width 323 height 369
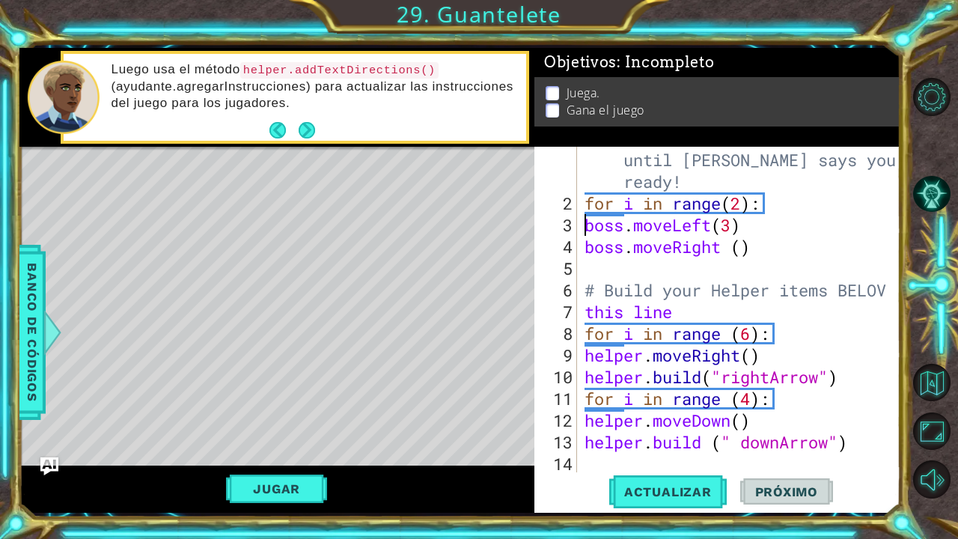
click at [586, 224] on div "# Don't touch the boss code until [PERSON_NAME] says you're ready! for i in ran…" at bounding box center [743, 333] width 323 height 413
click at [583, 252] on div "# Don't touch the boss code until [PERSON_NAME] says you're ready! for i in ran…" at bounding box center [743, 333] width 323 height 413
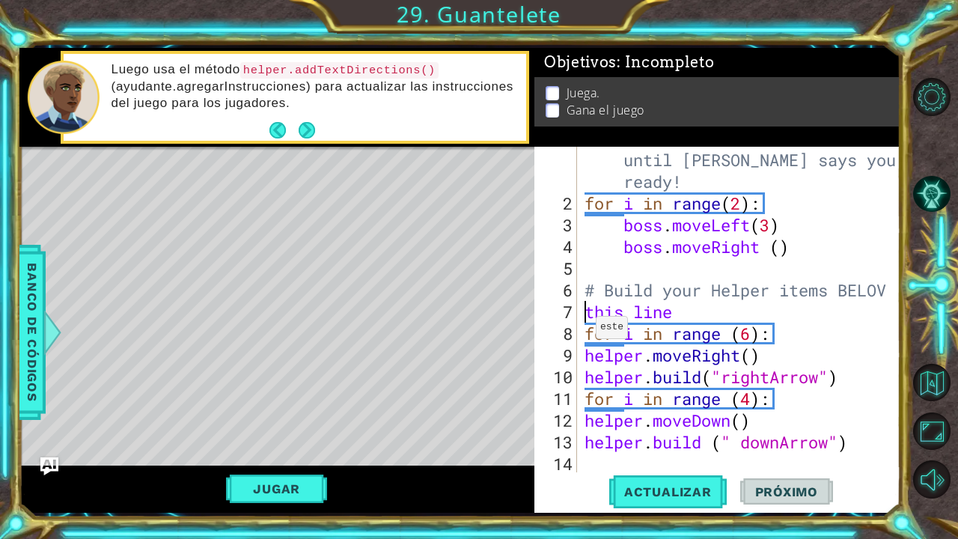
click at [583, 311] on div "# Don't touch the boss code until [PERSON_NAME] says you're ready! for i in ran…" at bounding box center [743, 333] width 323 height 413
click at [583, 357] on div "# Don't touch the boss code until [PERSON_NAME] says you're ready! for i in ran…" at bounding box center [743, 333] width 323 height 413
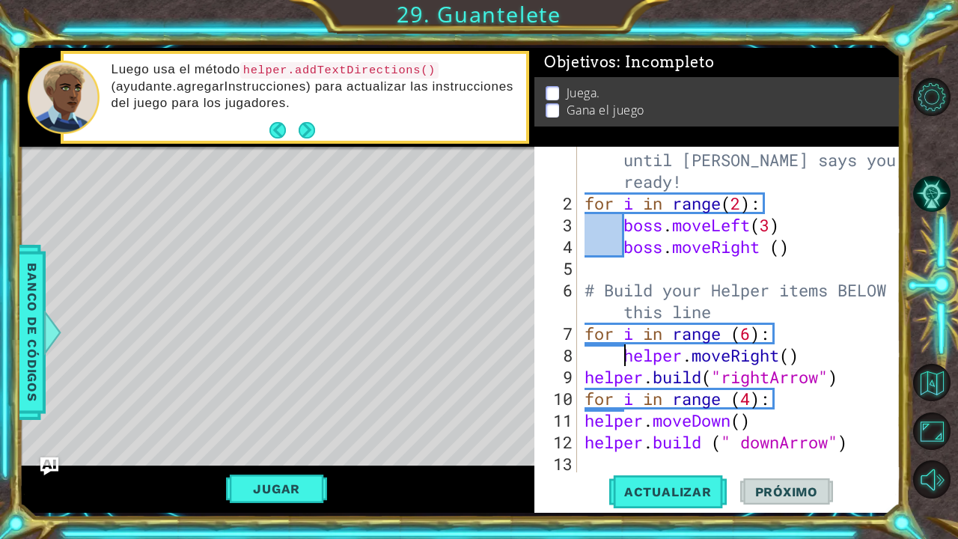
click at [585, 377] on div "# Don't touch the boss code until [PERSON_NAME] says you're ready! for i in ran…" at bounding box center [743, 333] width 323 height 413
click at [583, 422] on div "# Don't touch the boss code until [PERSON_NAME] says you're ready! for i in ran…" at bounding box center [743, 333] width 323 height 413
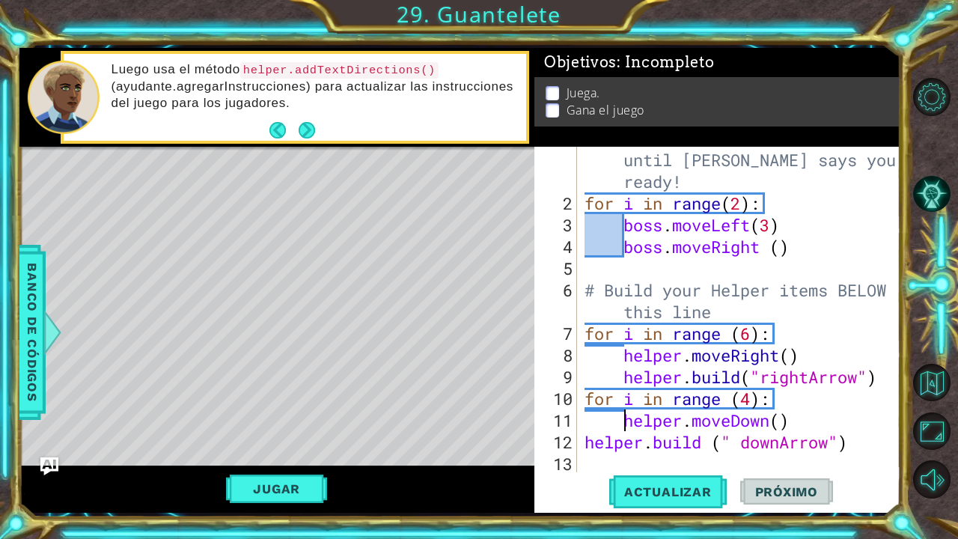
click at [583, 442] on div "# Don't touch the boss code until [PERSON_NAME] says you're ready! for i in ran…" at bounding box center [743, 333] width 323 height 413
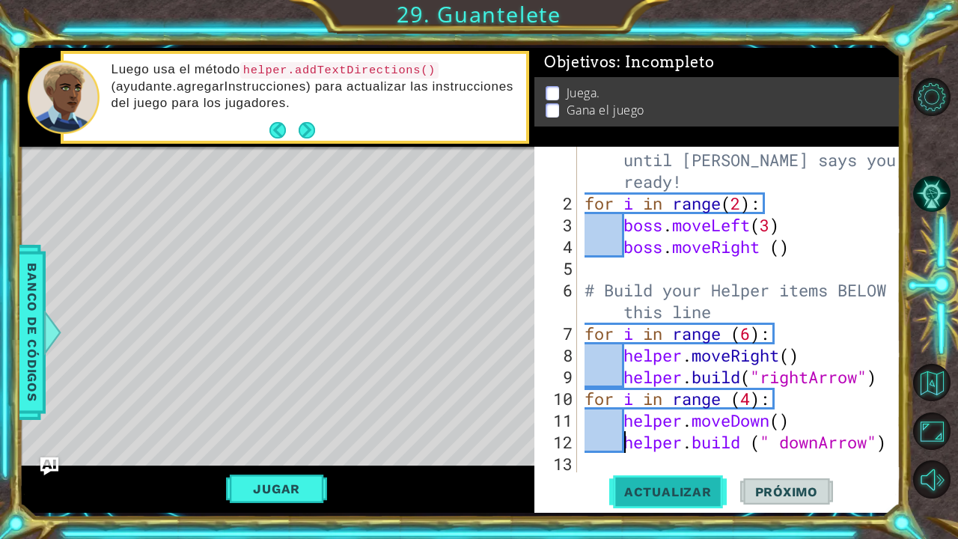
click at [690, 489] on span "Actualizar" at bounding box center [669, 491] width 118 height 15
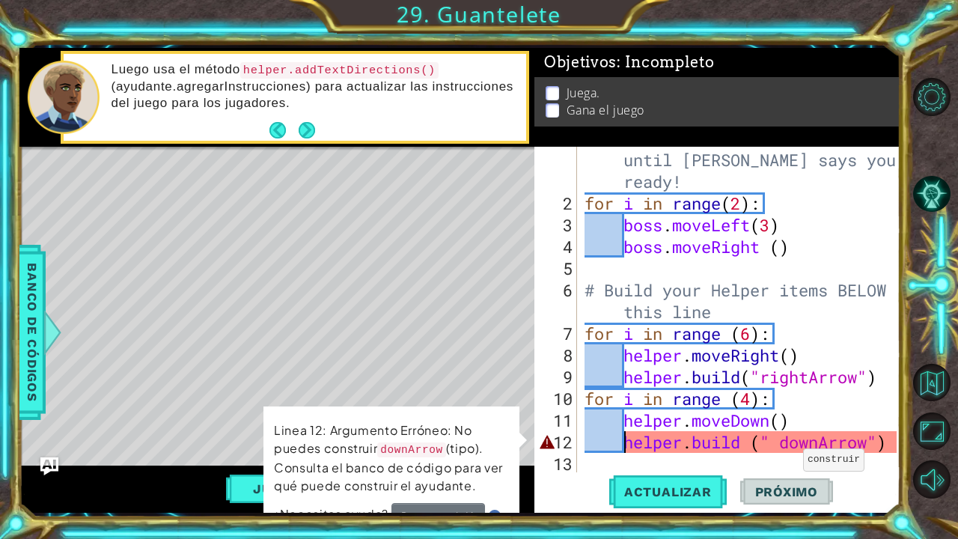
click at [791, 444] on div "# Don't touch the boss code until [PERSON_NAME] says you're ready! for i in ran…" at bounding box center [743, 333] width 323 height 413
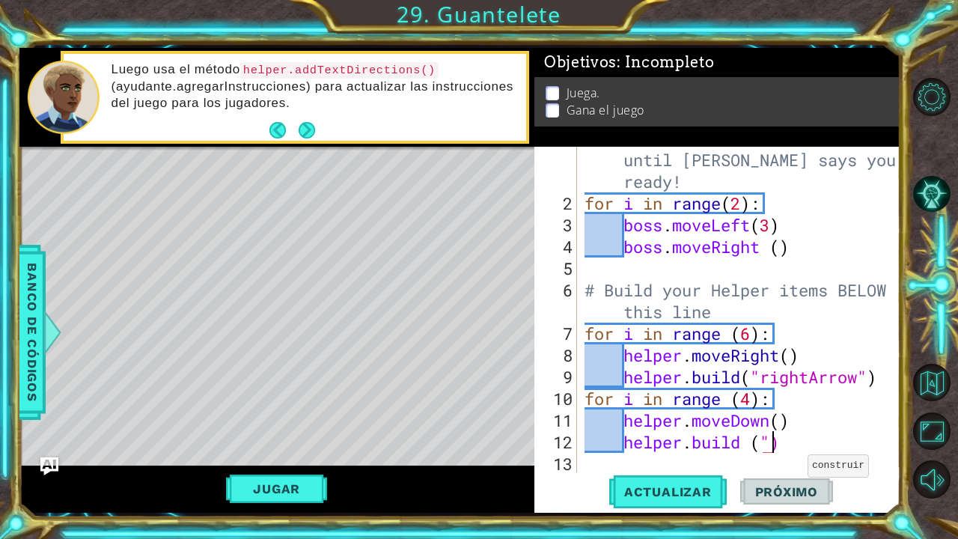
scroll to position [0, 9]
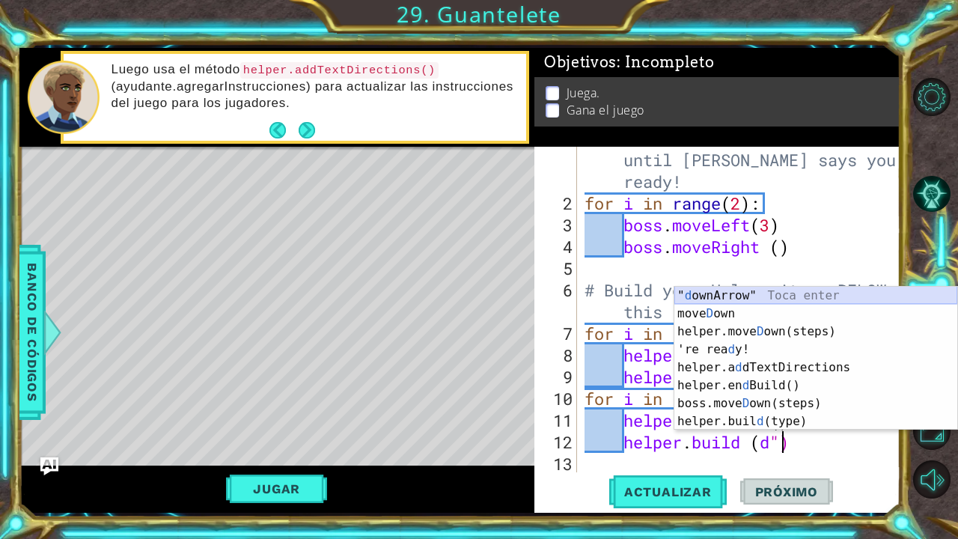
click at [776, 296] on div "" d ownArrow" Toca enter [PERSON_NAME] own Toca enter helper.[PERSON_NAME] own(…" at bounding box center [816, 377] width 283 height 180
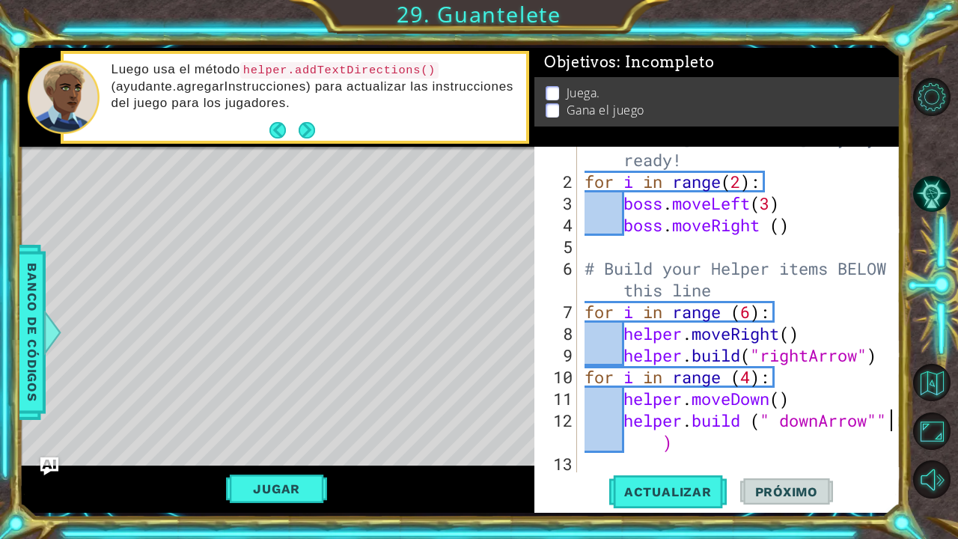
scroll to position [22, 0]
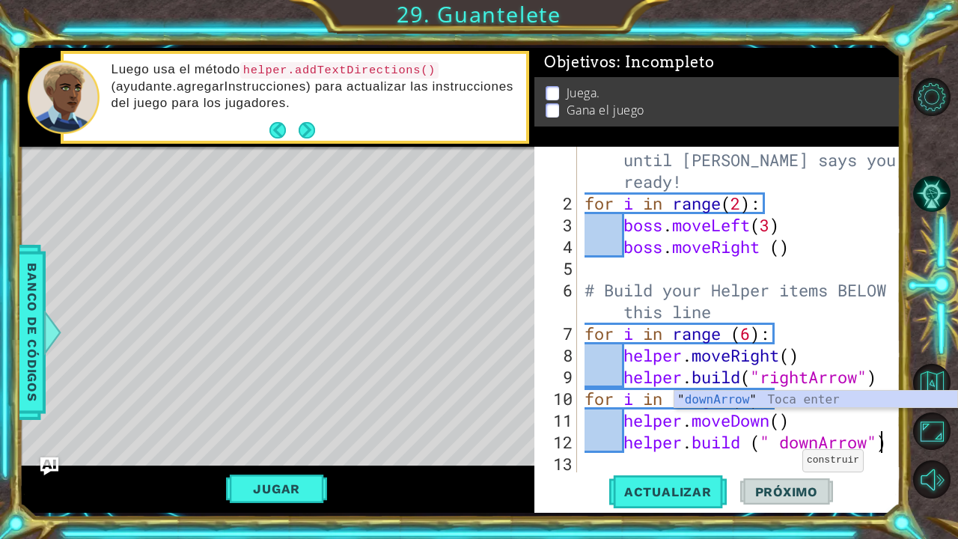
click at [790, 445] on div "# Don't touch the boss code until [PERSON_NAME] says you're ready! for i in ran…" at bounding box center [743, 333] width 323 height 413
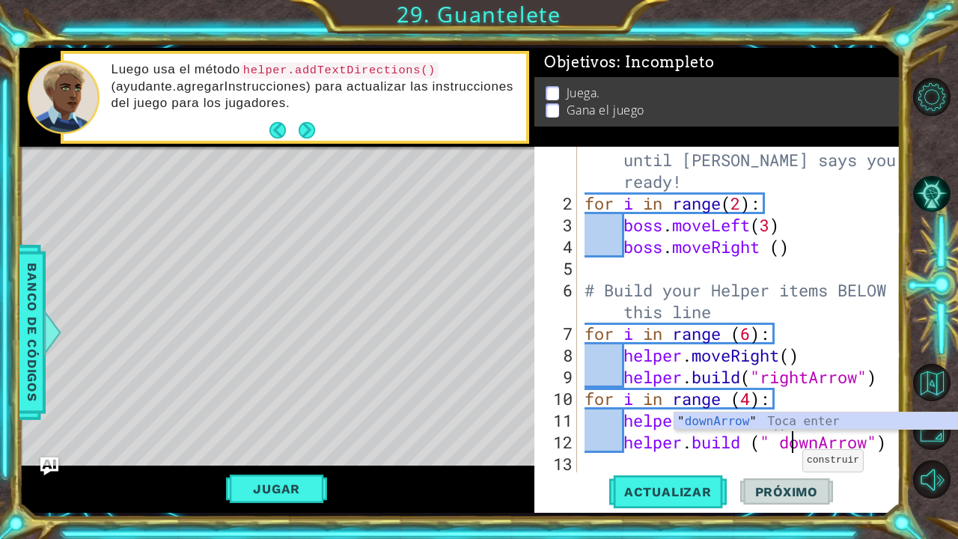
type textarea "helper. build ("downArrow")"
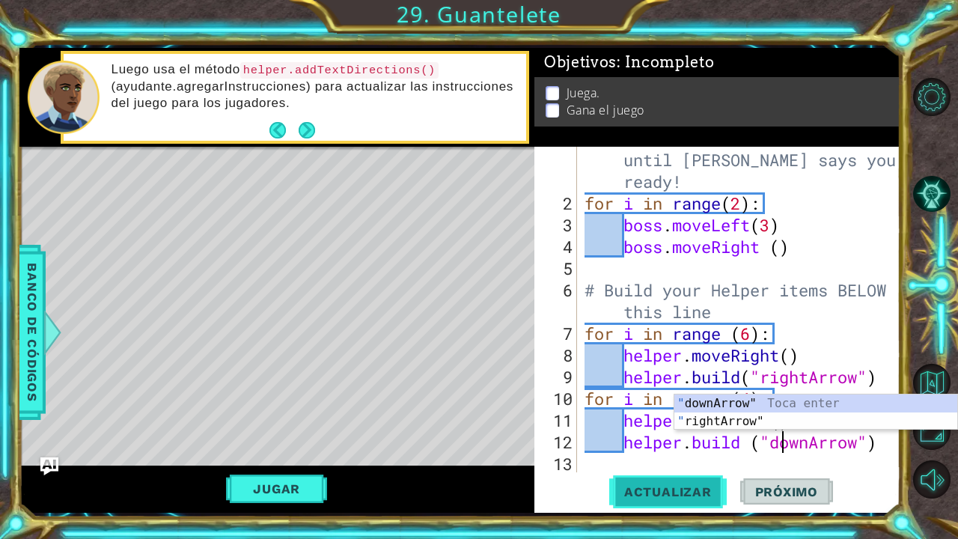
click at [650, 497] on span "Actualizar" at bounding box center [669, 491] width 118 height 15
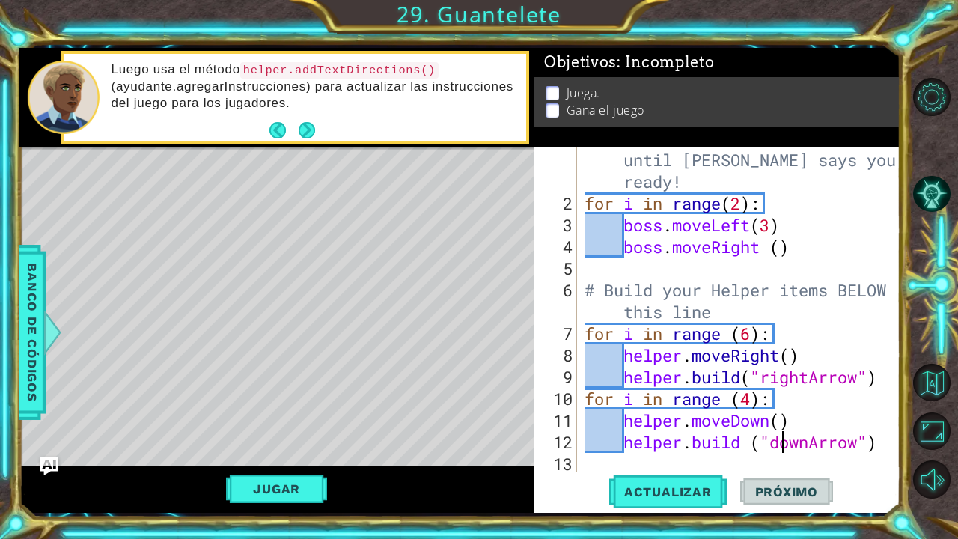
click at [245, 486] on button "Jugar" at bounding box center [276, 489] width 101 height 28
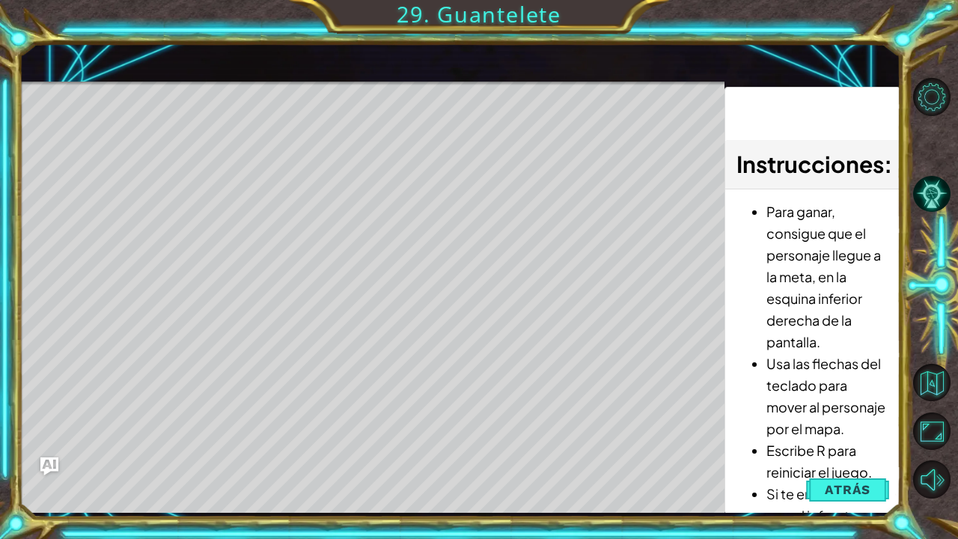
scroll to position [0, 0]
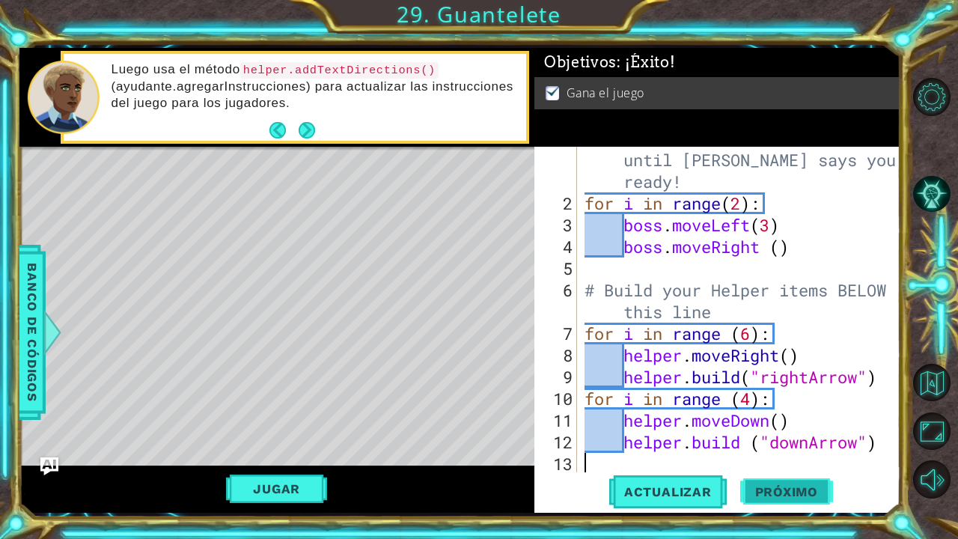
click at [788, 485] on span "Próximo" at bounding box center [787, 491] width 93 height 15
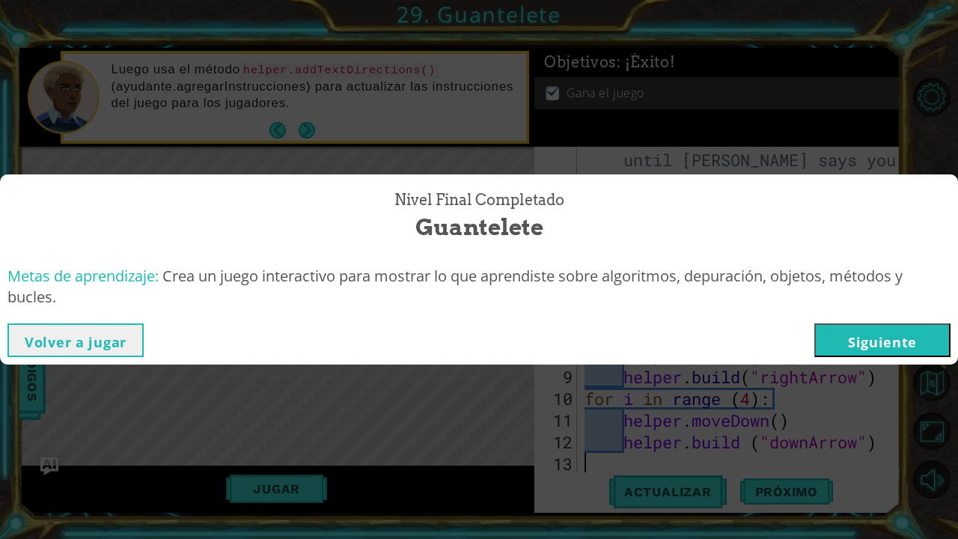
click at [875, 376] on div "Nivel final Completado Guantelete Metas de aprendizaje: Crea un juego interacti…" at bounding box center [479, 269] width 958 height 539
click at [874, 347] on button "Siguiente" at bounding box center [883, 340] width 136 height 34
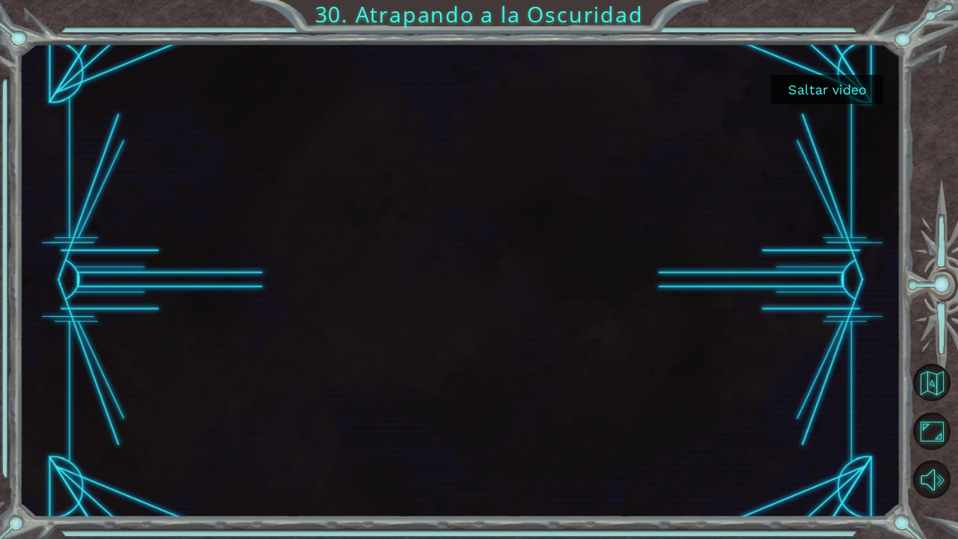
click at [818, 84] on button "Saltar video" at bounding box center [827, 89] width 112 height 29
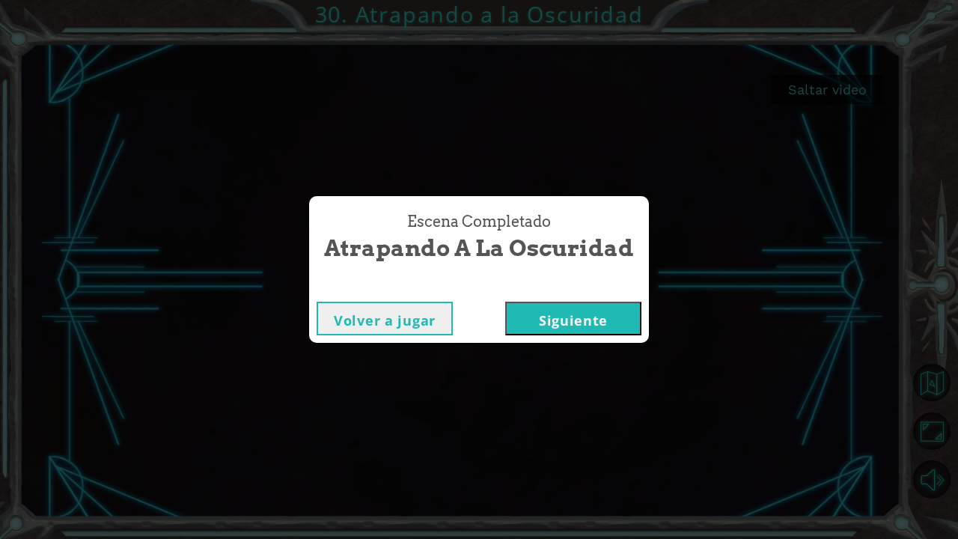
click at [568, 323] on button "Siguiente" at bounding box center [573, 319] width 136 height 34
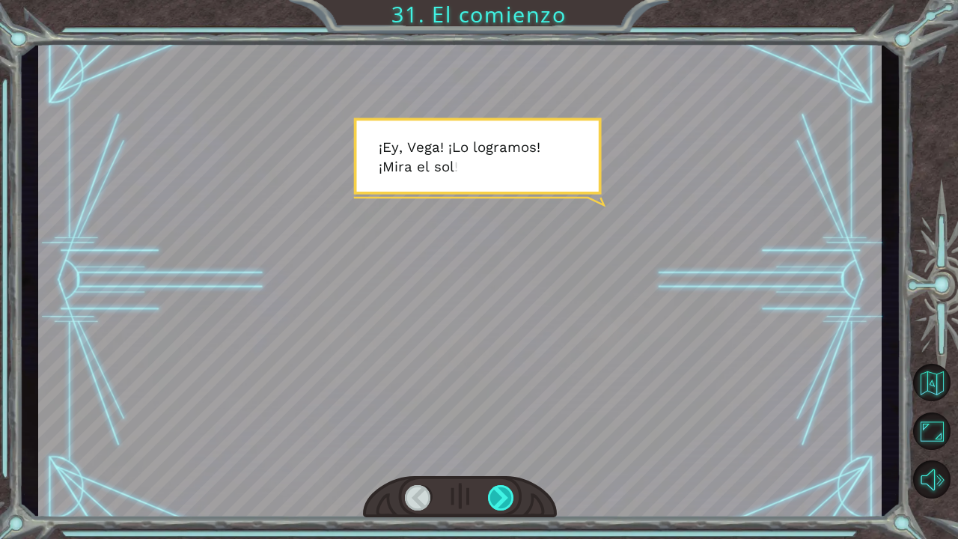
click at [501, 492] on div at bounding box center [501, 497] width 27 height 25
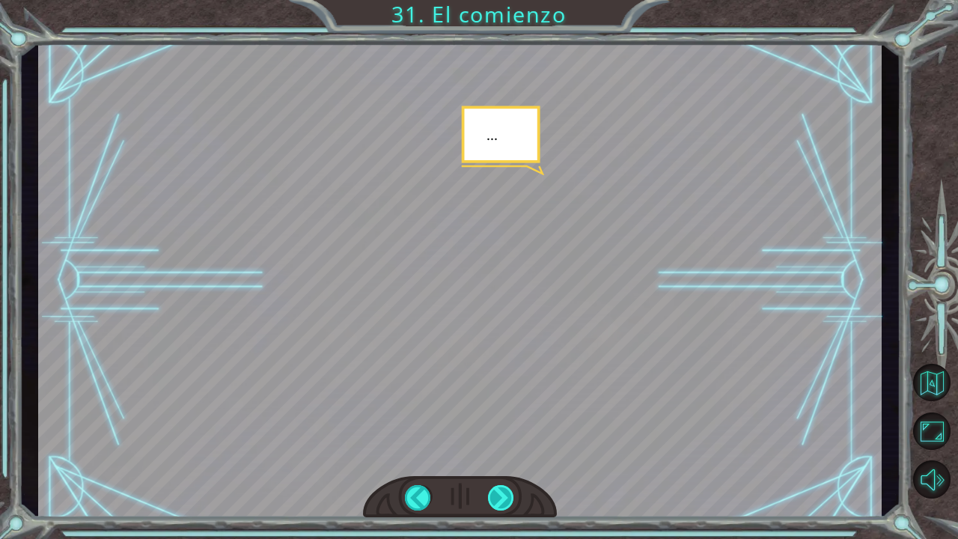
click at [501, 492] on div at bounding box center [501, 497] width 27 height 25
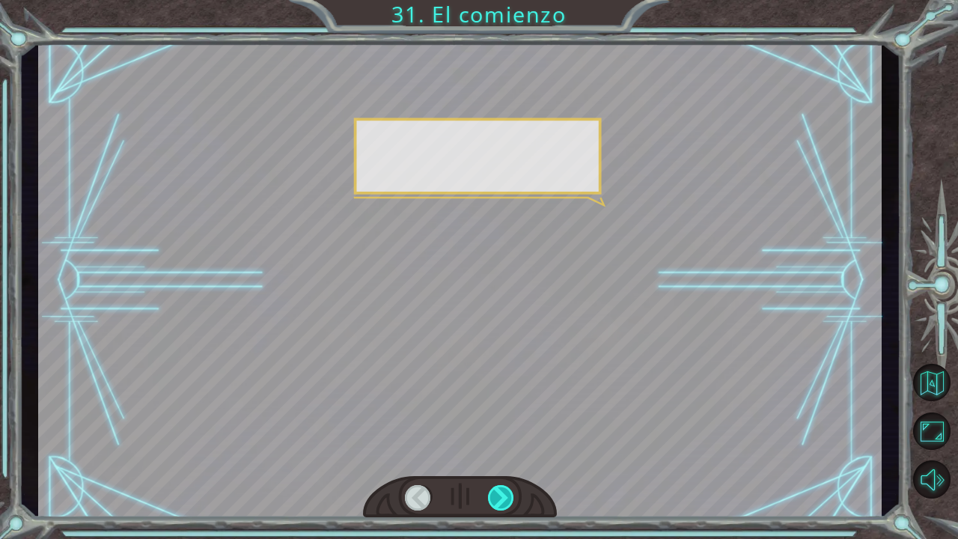
click at [501, 492] on div at bounding box center [501, 497] width 27 height 25
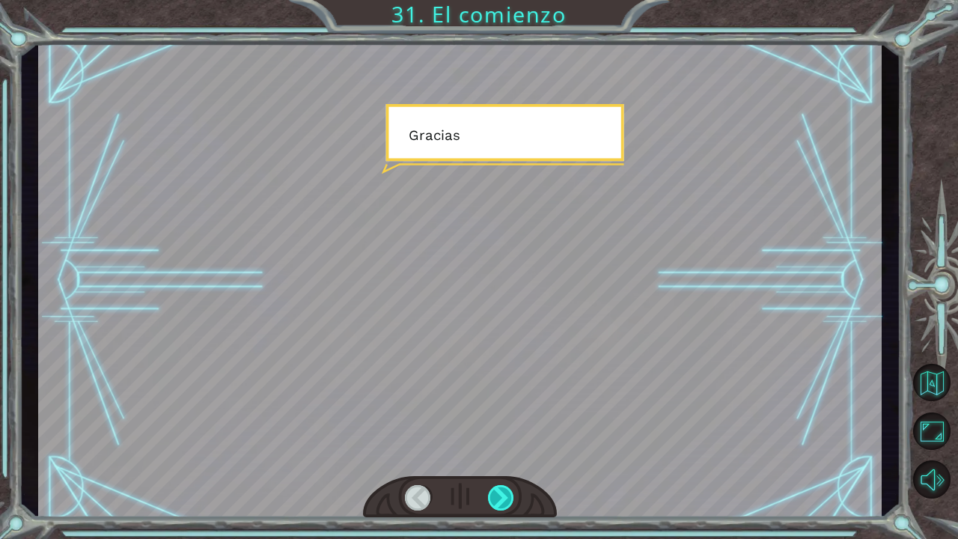
click at [501, 492] on div at bounding box center [501, 497] width 27 height 25
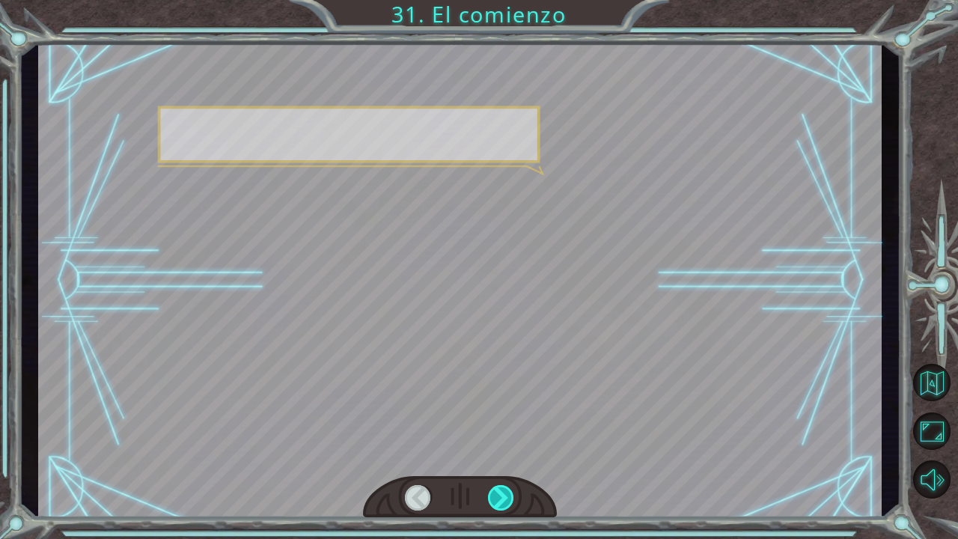
click at [501, 492] on div at bounding box center [501, 497] width 27 height 25
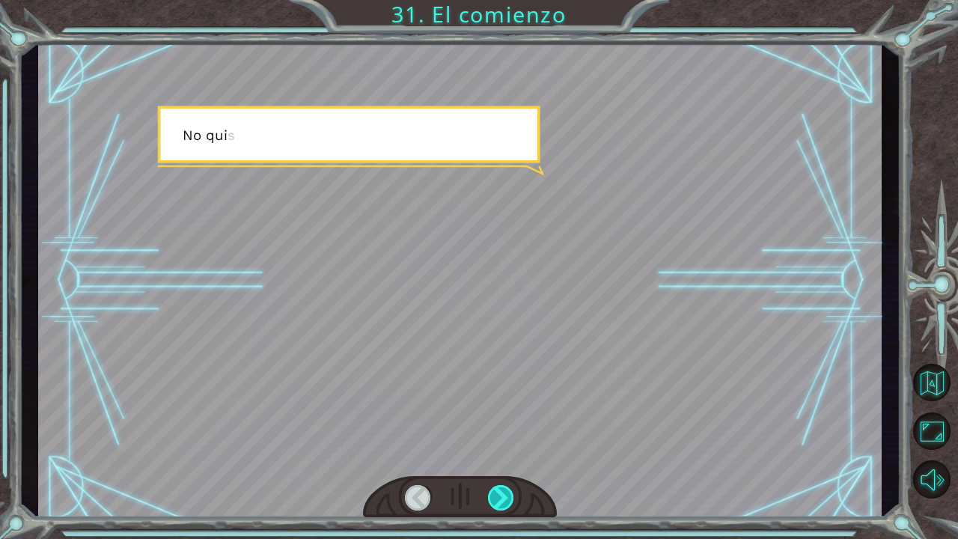
click at [501, 492] on div at bounding box center [501, 497] width 27 height 25
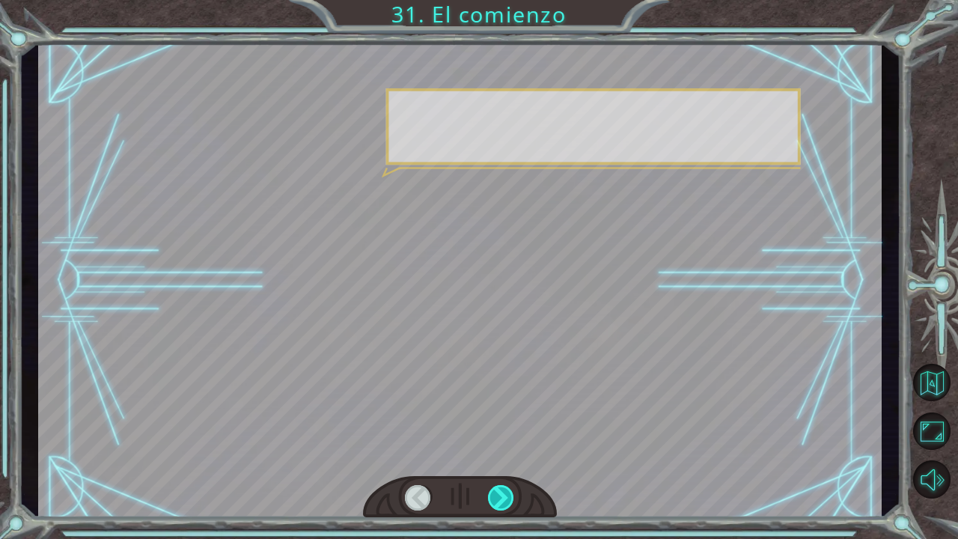
click at [501, 492] on div at bounding box center [501, 497] width 27 height 25
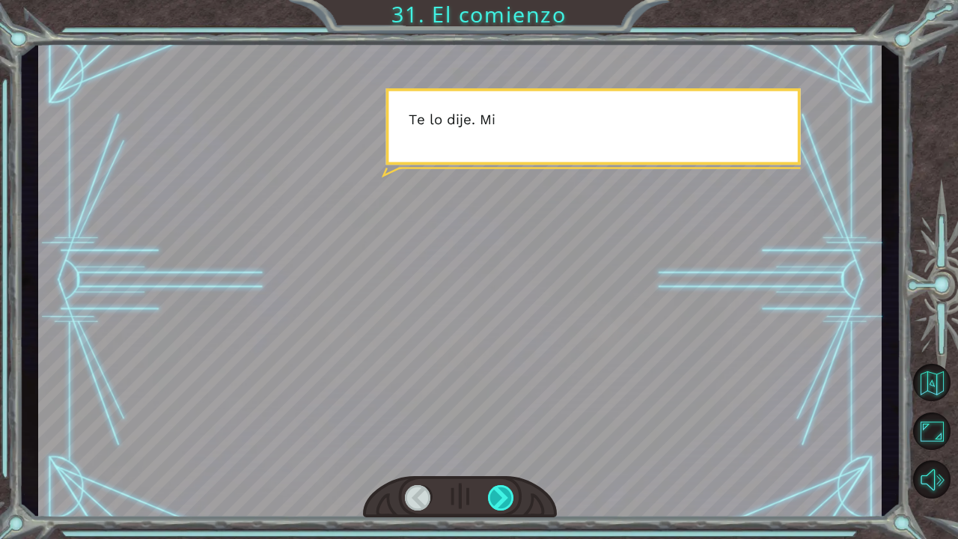
click at [501, 492] on div at bounding box center [501, 497] width 27 height 25
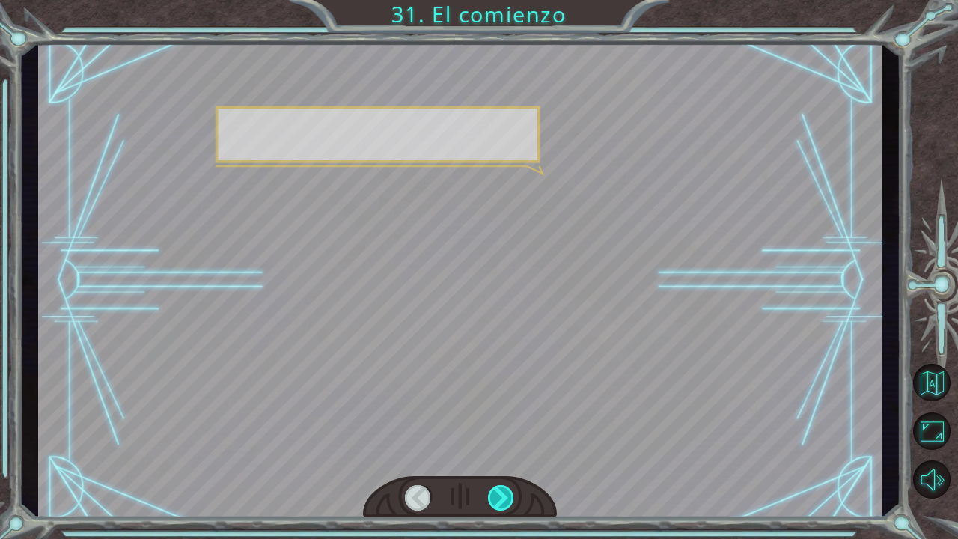
click at [501, 492] on div at bounding box center [501, 497] width 27 height 25
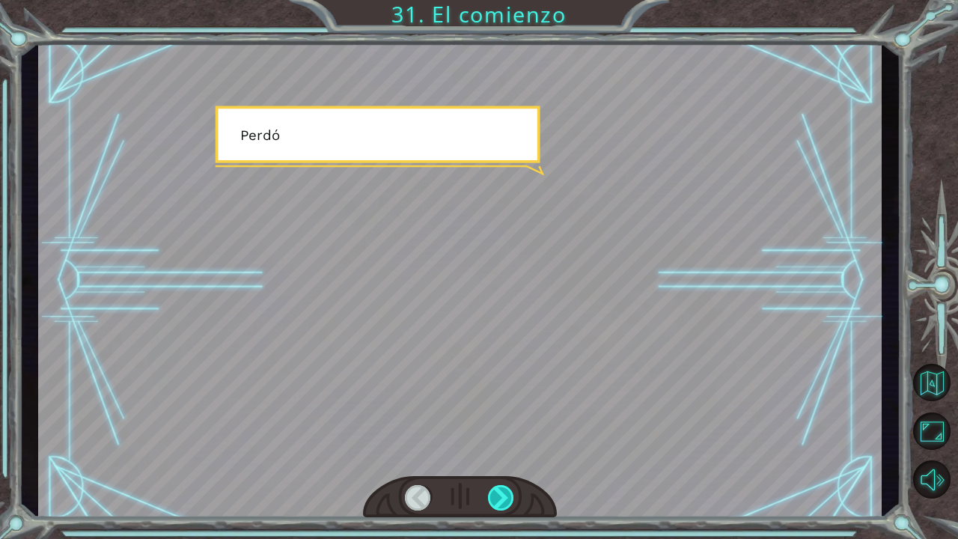
click at [501, 492] on div at bounding box center [501, 497] width 27 height 25
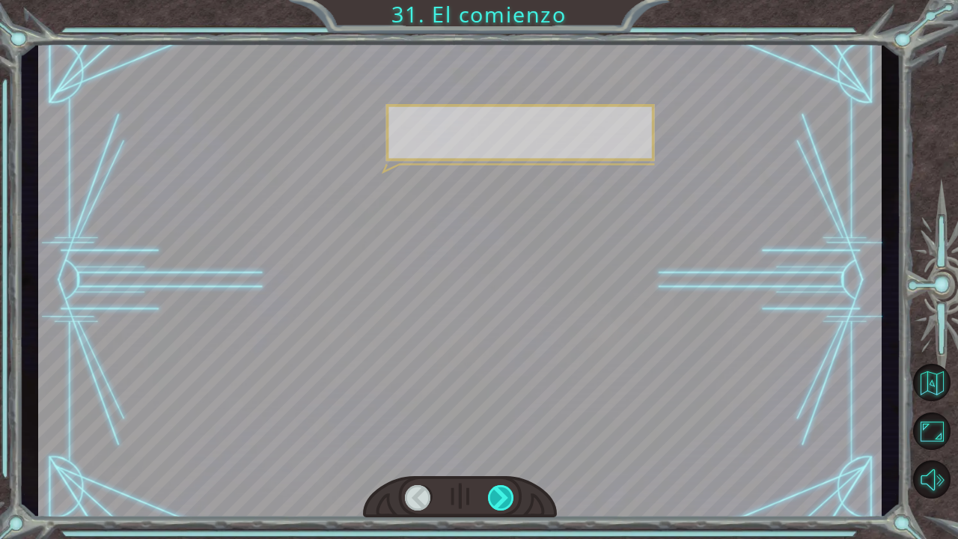
click at [501, 492] on div at bounding box center [501, 497] width 27 height 25
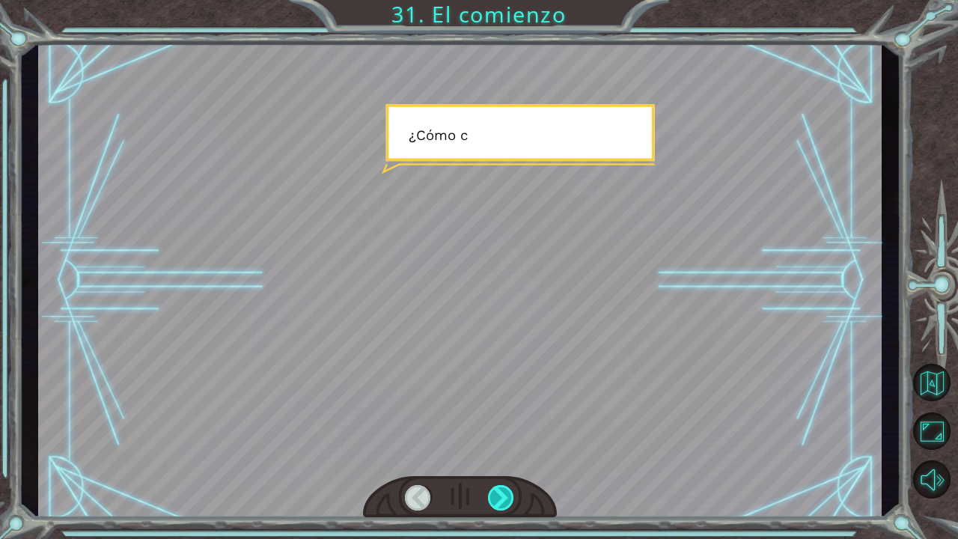
click at [501, 492] on div at bounding box center [501, 497] width 27 height 25
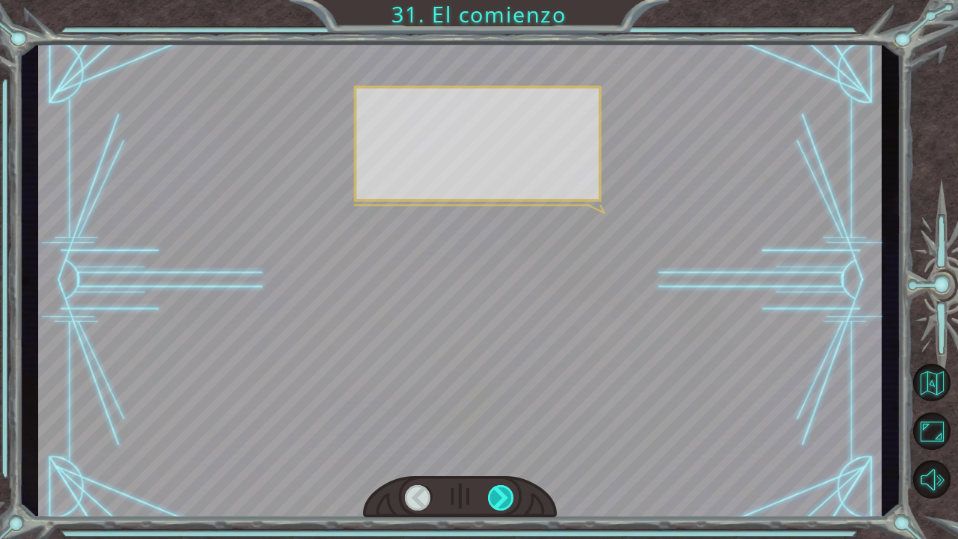
click at [501, 492] on div at bounding box center [501, 497] width 27 height 25
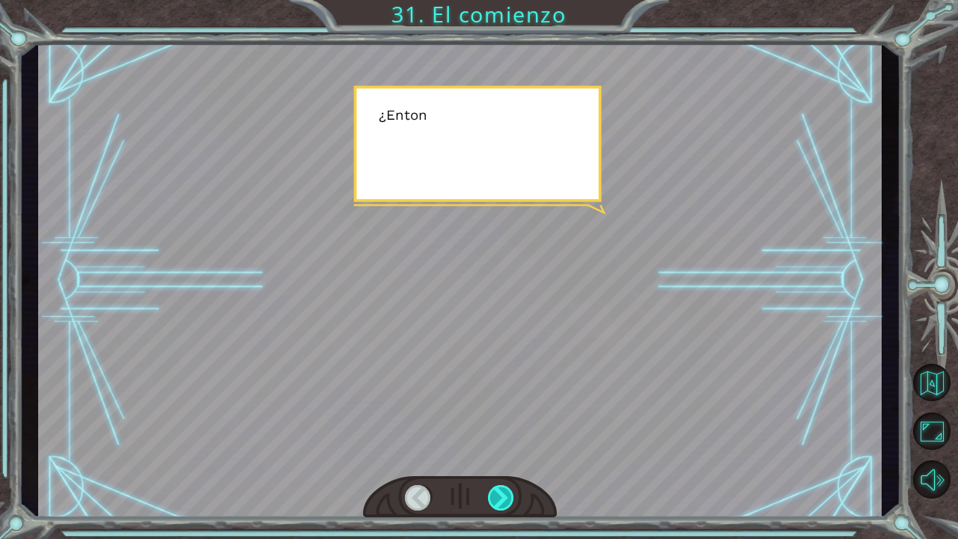
click at [501, 492] on div at bounding box center [501, 497] width 27 height 25
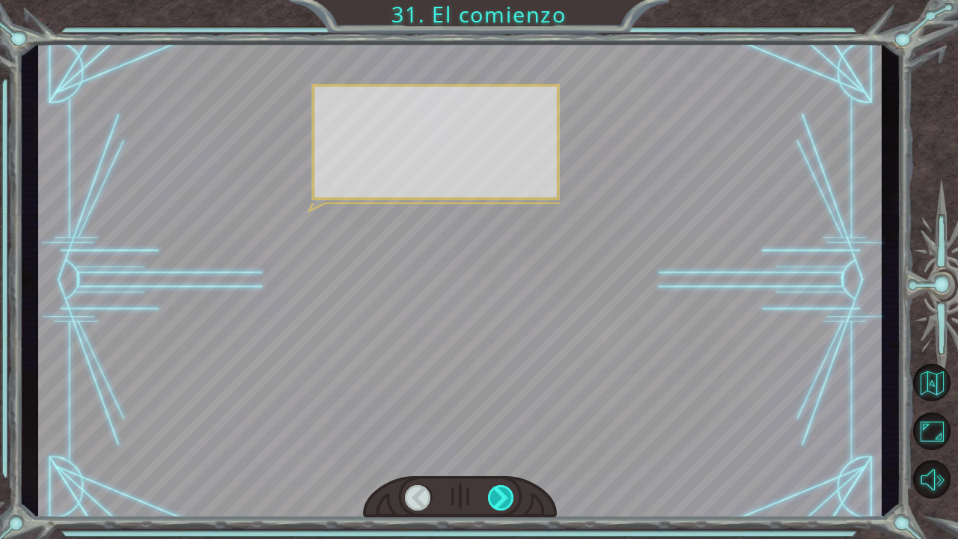
click at [501, 492] on div at bounding box center [501, 497] width 27 height 25
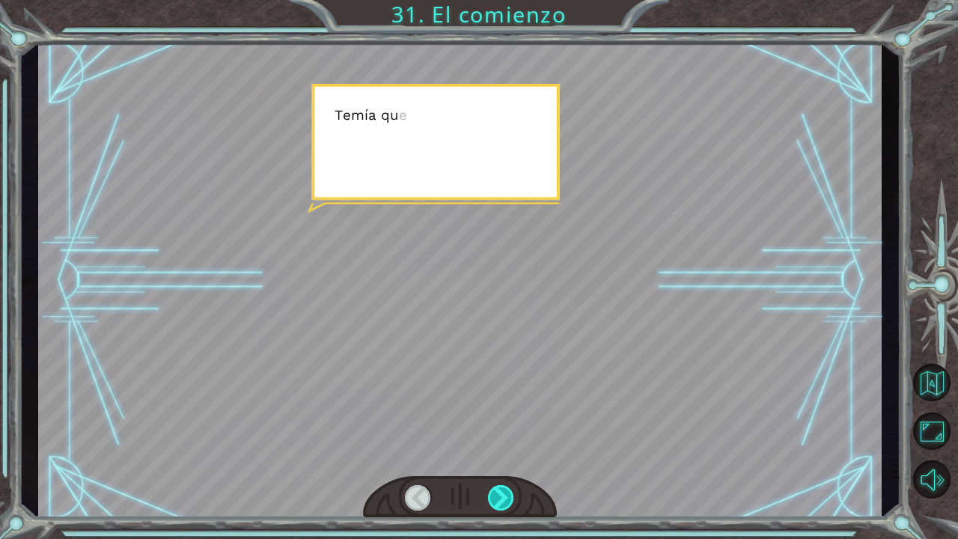
click at [501, 492] on div at bounding box center [501, 497] width 27 height 25
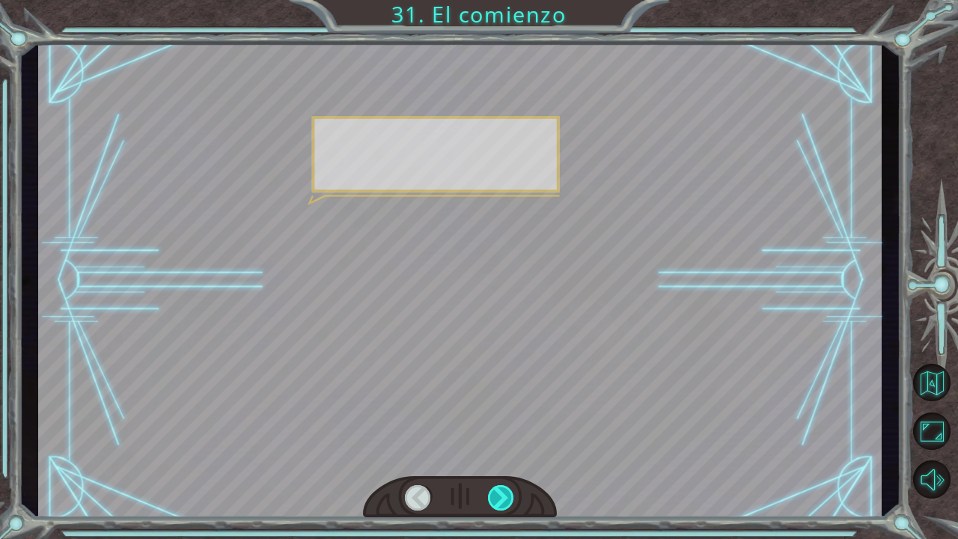
click at [501, 492] on div at bounding box center [501, 497] width 27 height 25
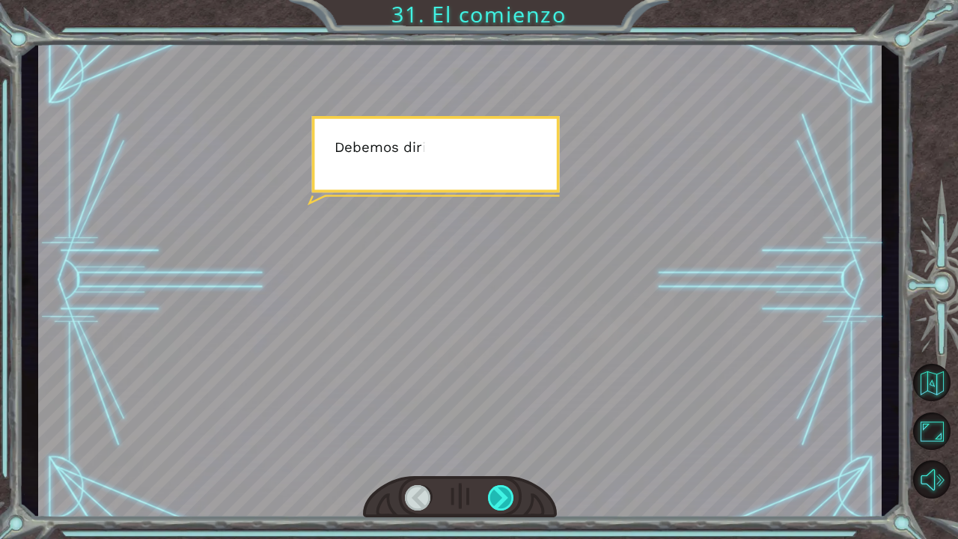
click at [501, 492] on div at bounding box center [501, 497] width 27 height 25
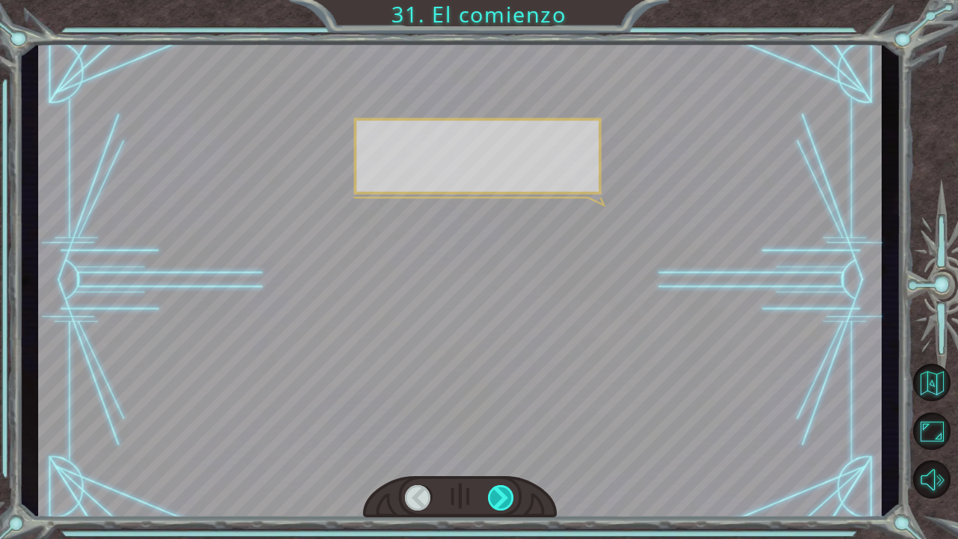
click at [501, 492] on div at bounding box center [501, 497] width 27 height 25
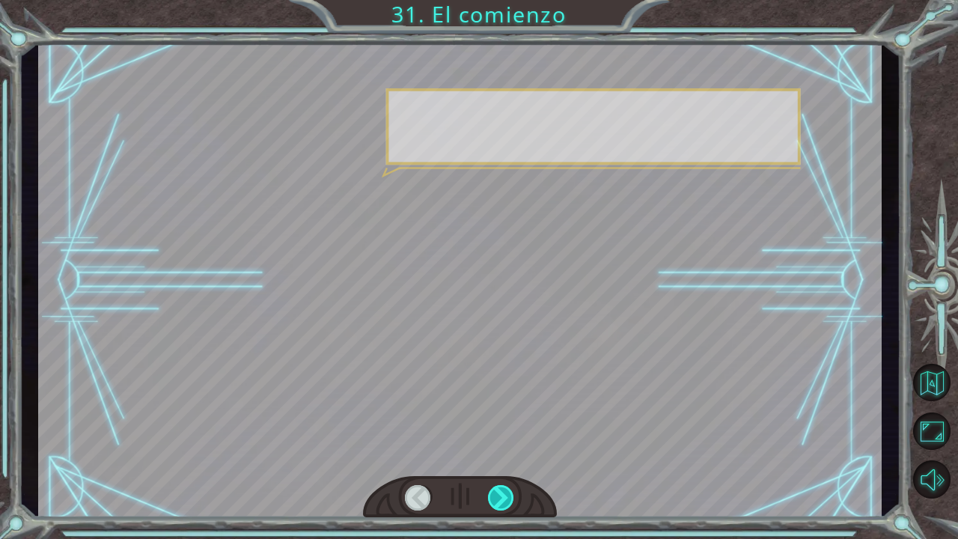
click at [501, 492] on div at bounding box center [501, 497] width 27 height 25
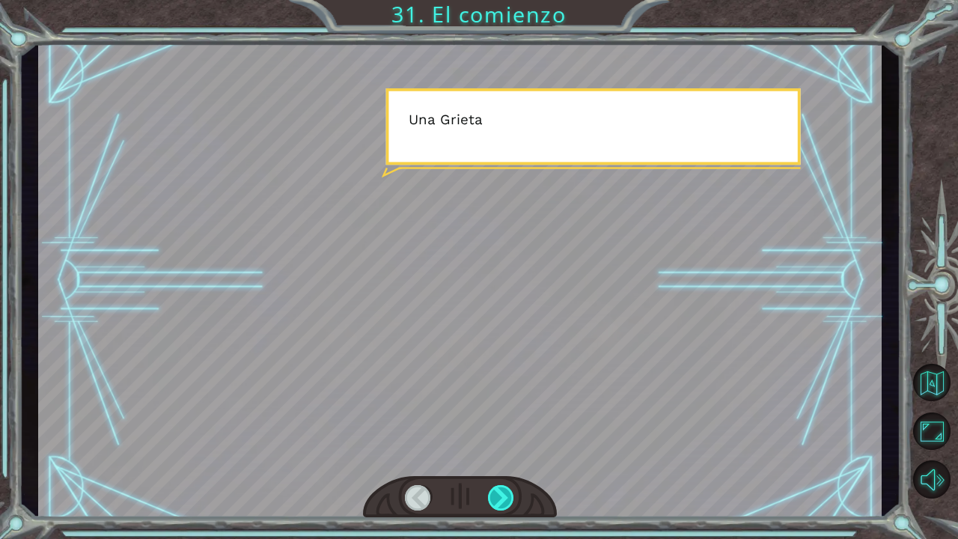
click at [501, 492] on div at bounding box center [501, 497] width 27 height 25
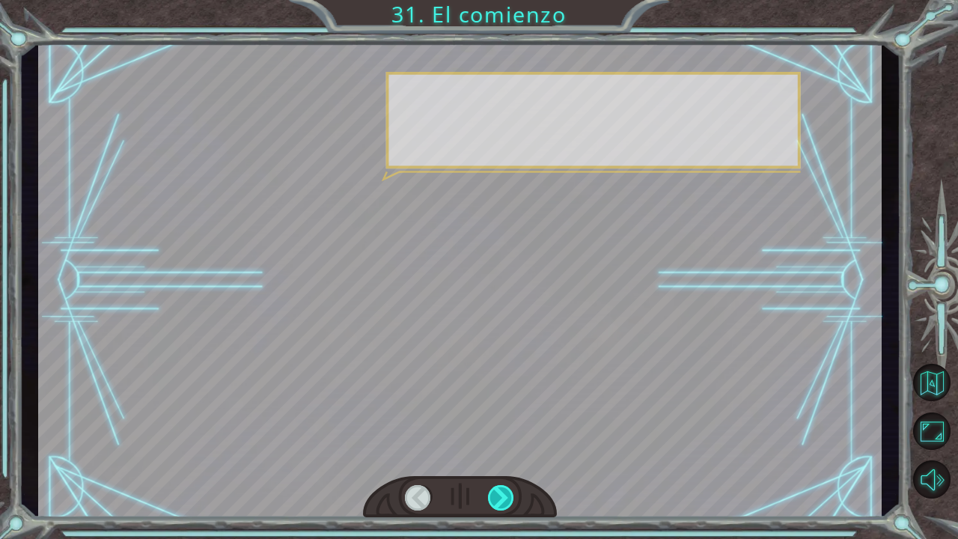
click at [501, 492] on div at bounding box center [501, 497] width 27 height 25
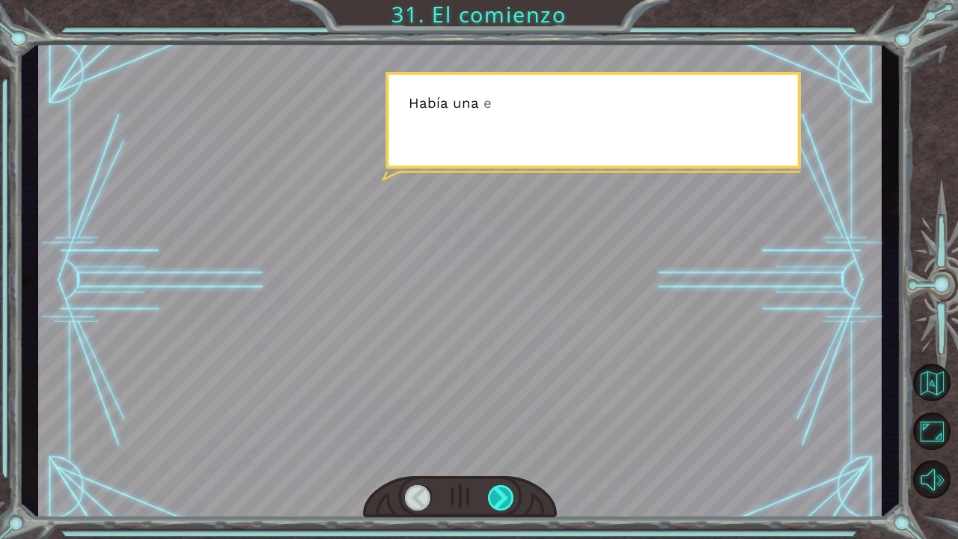
click at [501, 492] on div at bounding box center [501, 497] width 27 height 25
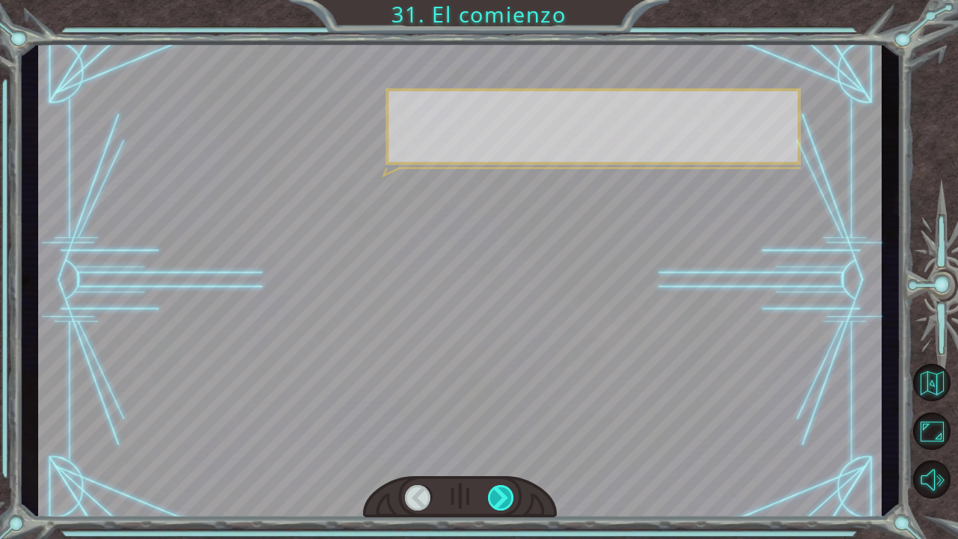
click at [501, 492] on div at bounding box center [501, 497] width 27 height 25
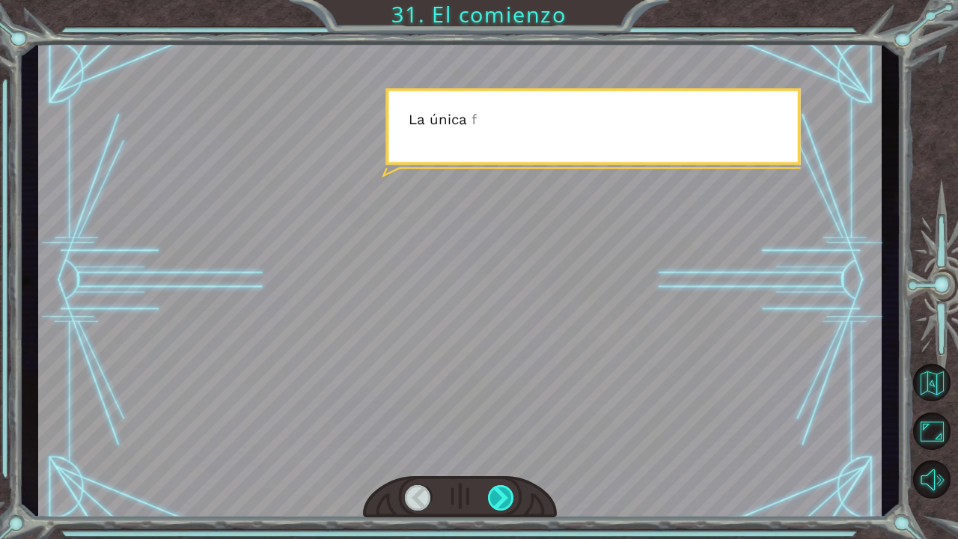
click at [501, 492] on div at bounding box center [501, 497] width 27 height 25
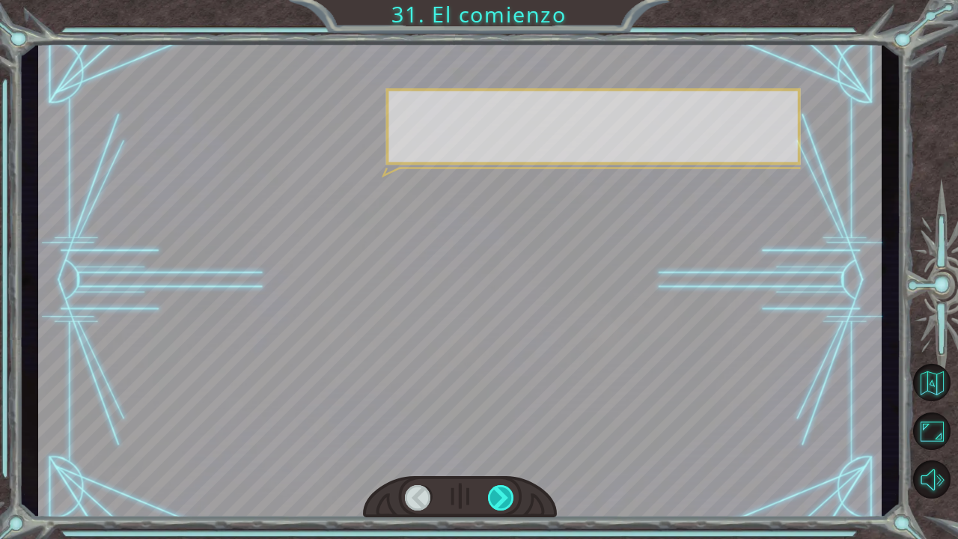
click at [501, 492] on div at bounding box center [501, 497] width 27 height 25
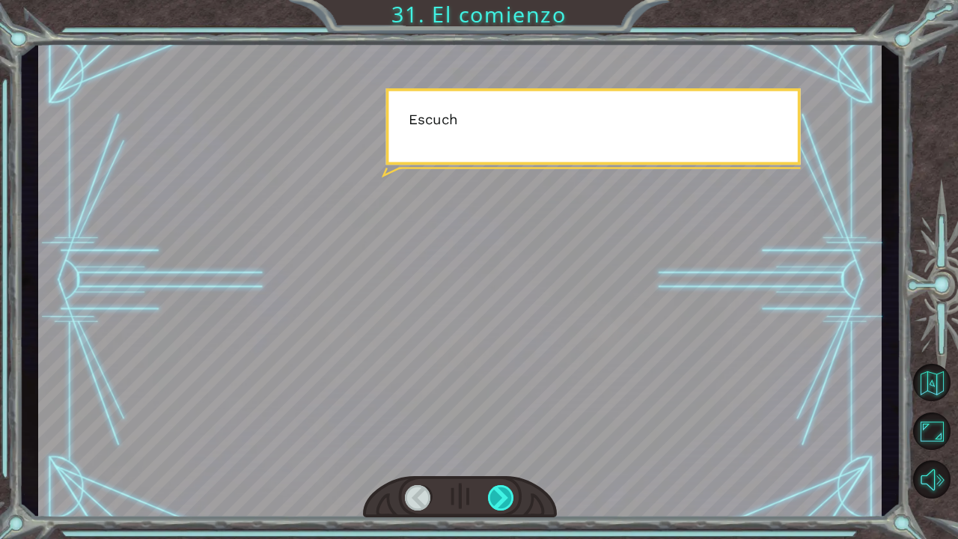
click at [501, 492] on div at bounding box center [501, 497] width 27 height 25
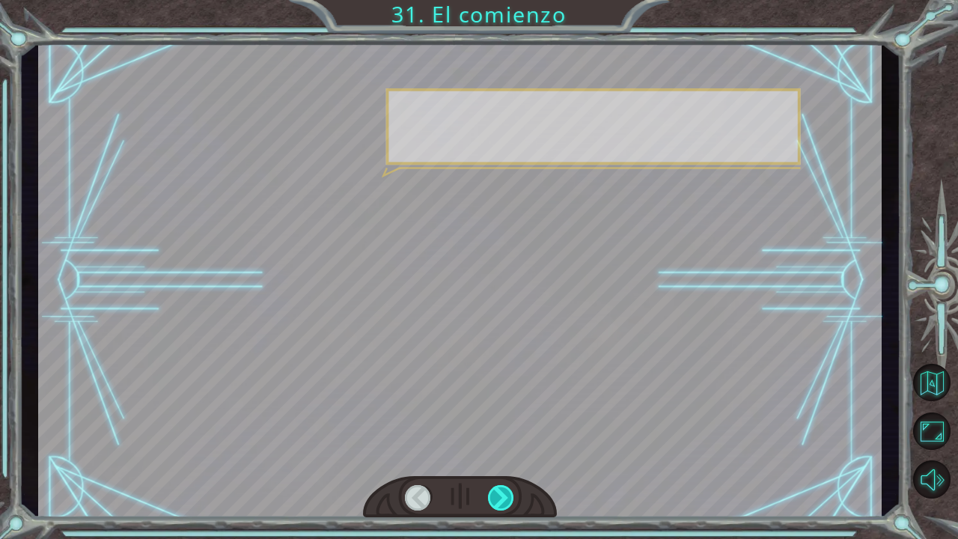
click at [501, 492] on div at bounding box center [501, 497] width 27 height 25
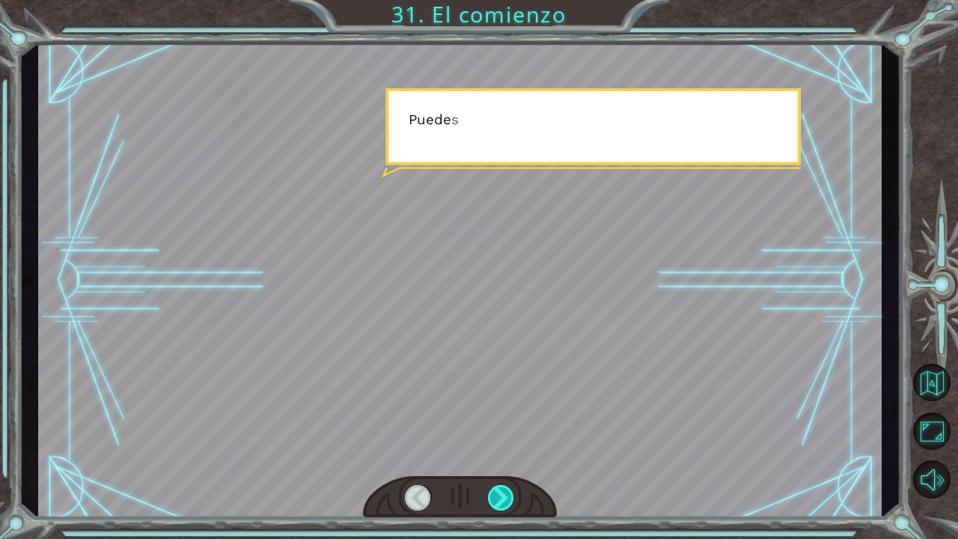
click at [501, 492] on div at bounding box center [501, 497] width 27 height 25
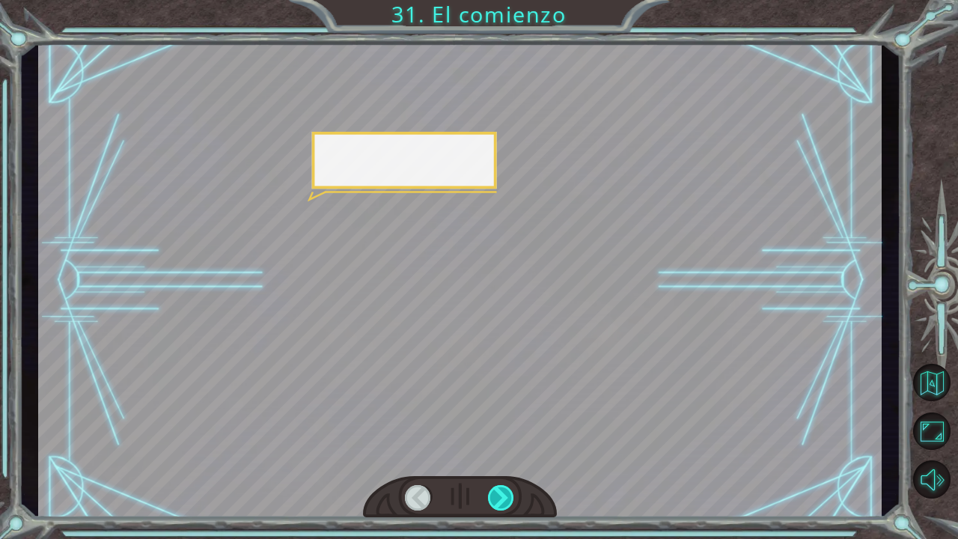
click at [501, 492] on div at bounding box center [501, 497] width 27 height 25
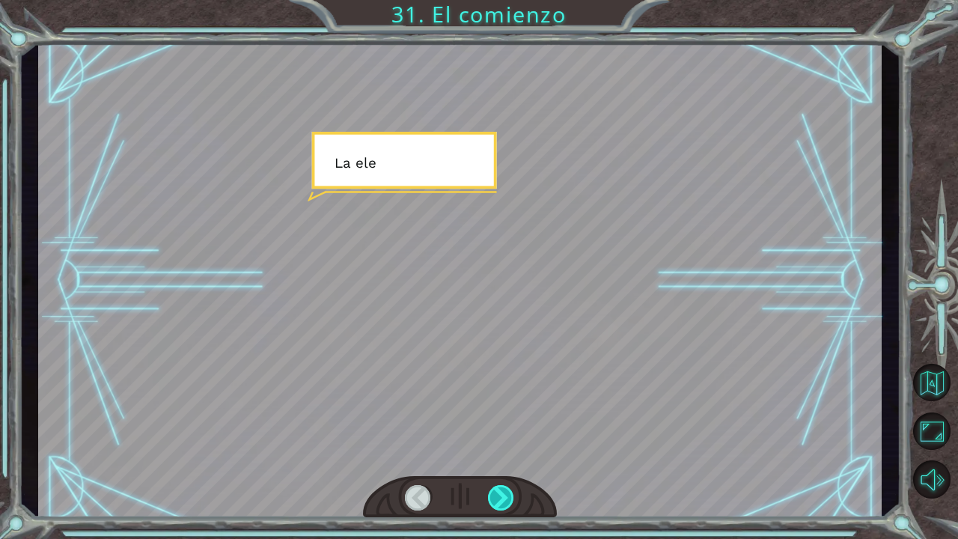
click at [501, 492] on div at bounding box center [501, 497] width 27 height 25
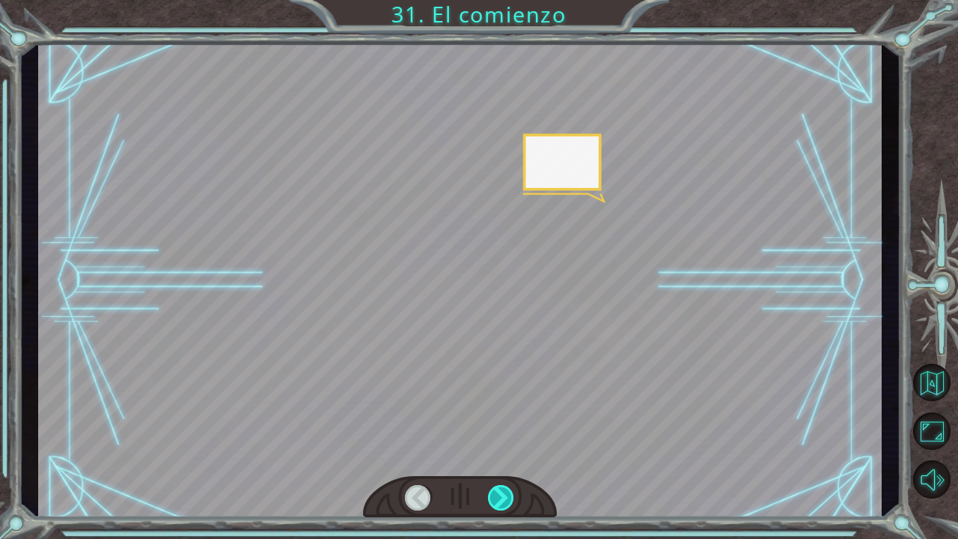
click at [501, 492] on div at bounding box center [501, 497] width 27 height 25
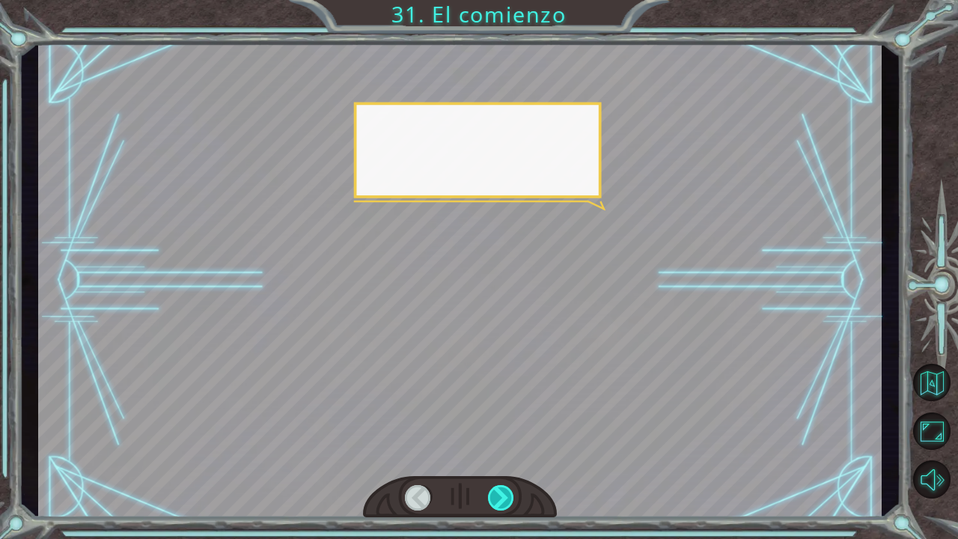
click at [501, 492] on div at bounding box center [501, 497] width 27 height 25
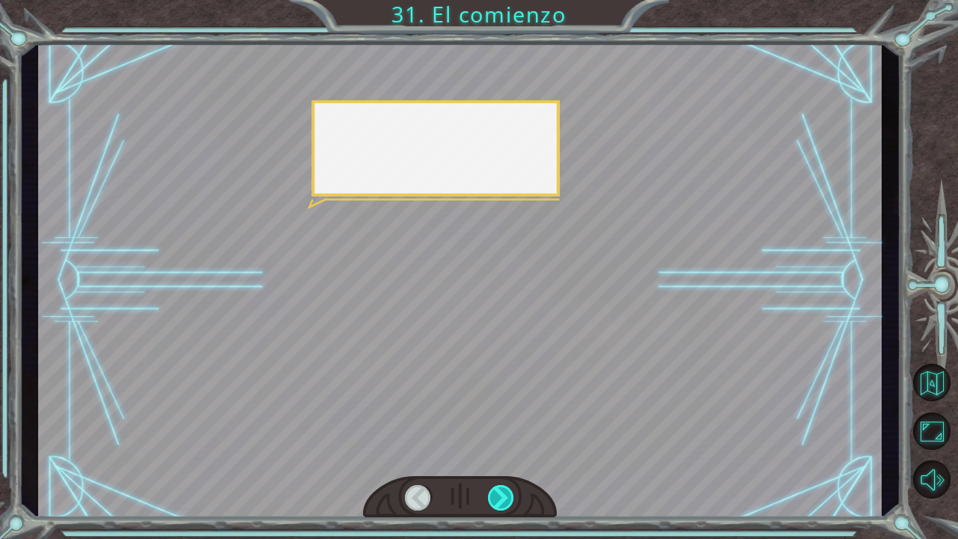
click at [501, 492] on div at bounding box center [501, 497] width 27 height 25
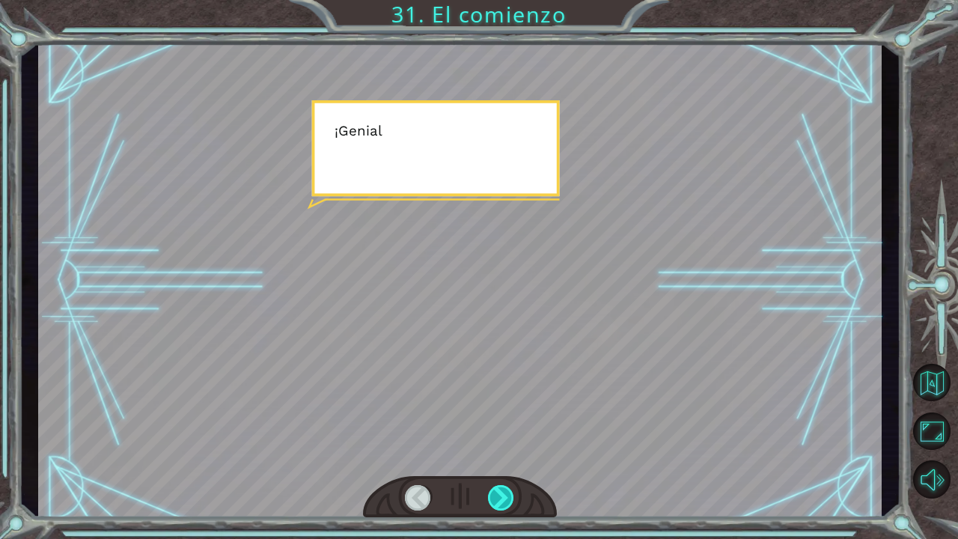
click at [501, 492] on div at bounding box center [501, 497] width 27 height 25
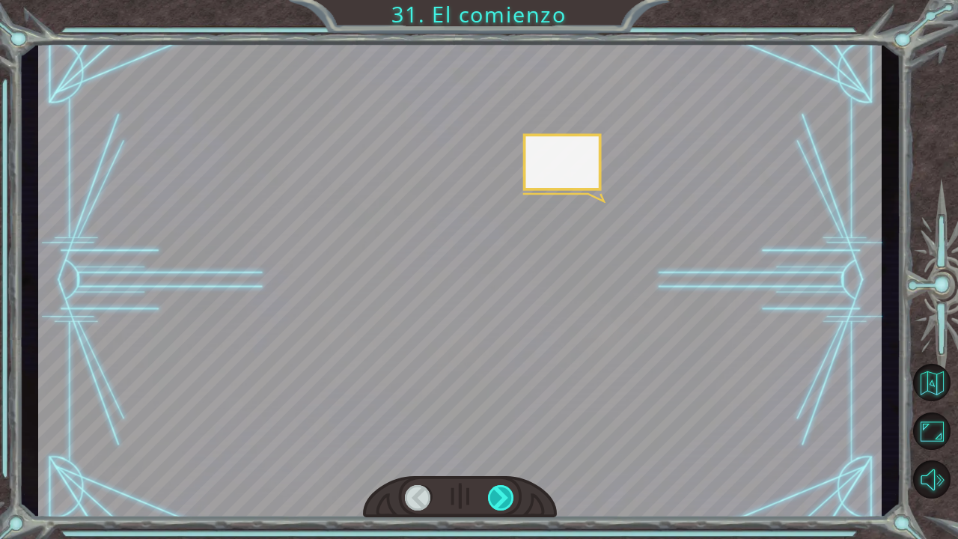
click at [501, 492] on div at bounding box center [501, 497] width 27 height 25
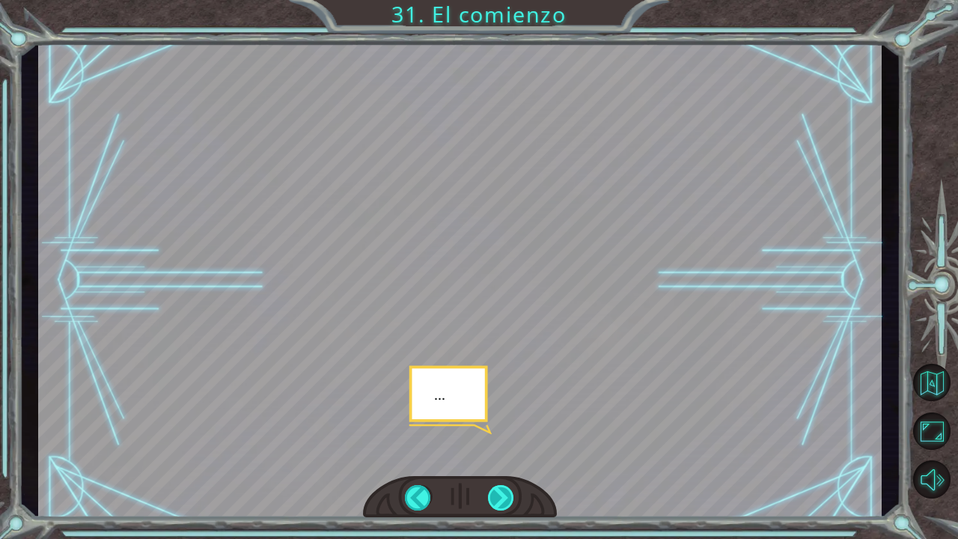
click at [501, 492] on div at bounding box center [501, 497] width 27 height 25
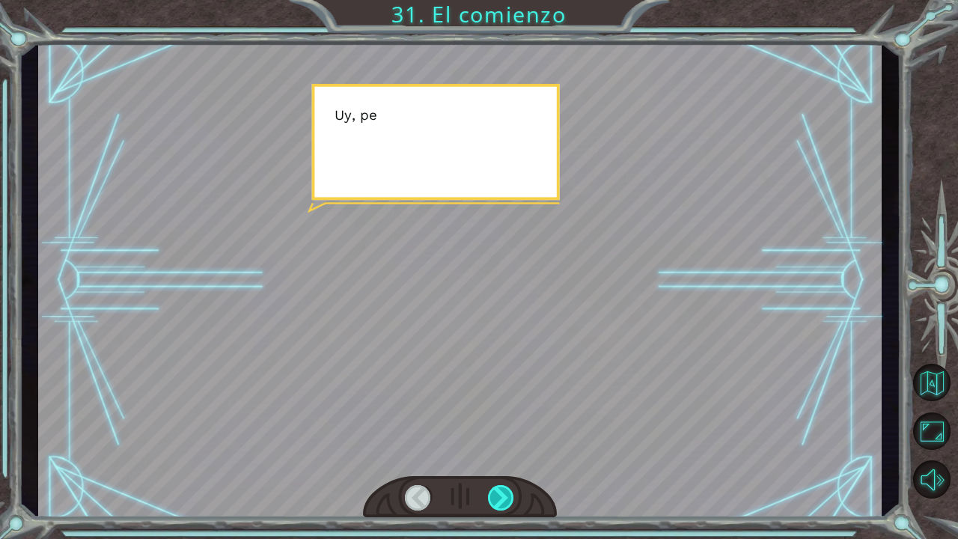
click at [501, 492] on div at bounding box center [501, 497] width 27 height 25
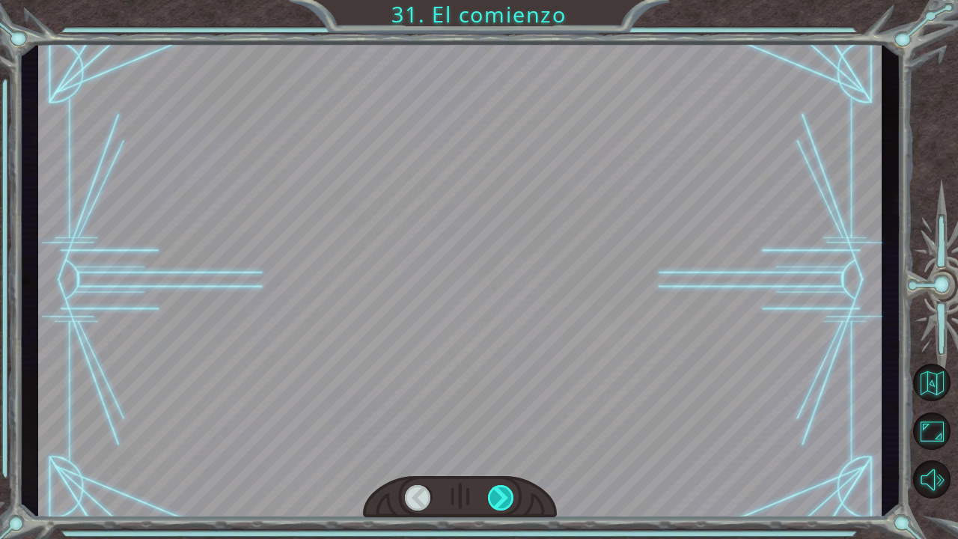
click at [501, 492] on div at bounding box center [501, 497] width 27 height 25
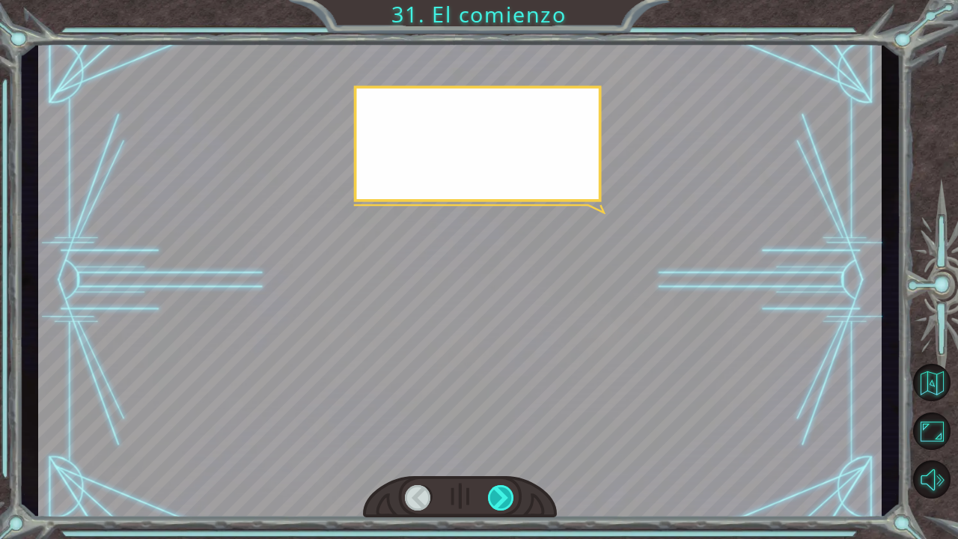
click at [501, 492] on div at bounding box center [501, 497] width 27 height 25
click at [502, 481] on div at bounding box center [460, 497] width 194 height 43
click at [502, 496] on div at bounding box center [501, 497] width 27 height 25
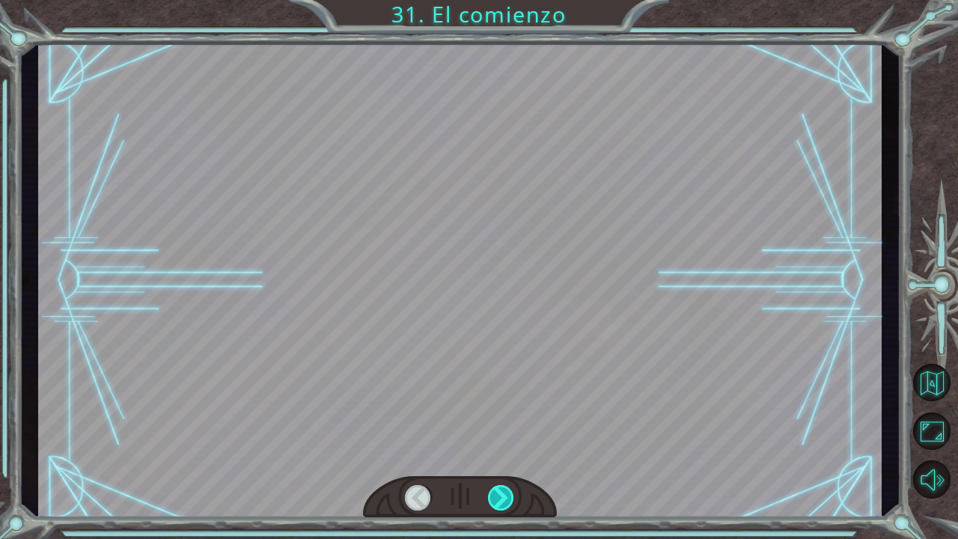
click at [502, 496] on div at bounding box center [501, 497] width 27 height 25
click at [502, 0] on div "Temporary Text ¡ E y , V e g a ! ¡ L o l o g r a m o s ! ¡ M i r a e l s o l ! …" at bounding box center [479, 0] width 958 height 0
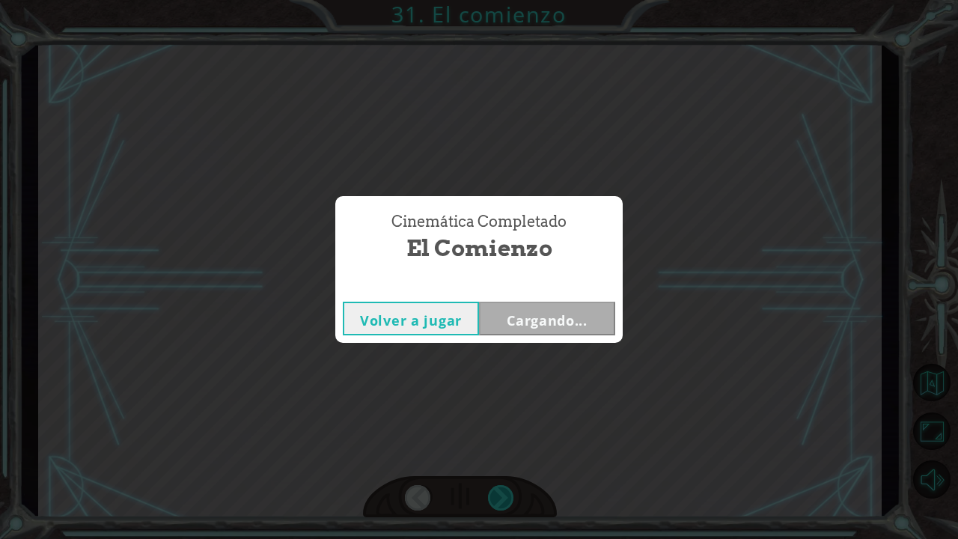
click at [502, 496] on div "Cinemática Completado El comienzo Volver a jugar Cargando..." at bounding box center [479, 269] width 958 height 539
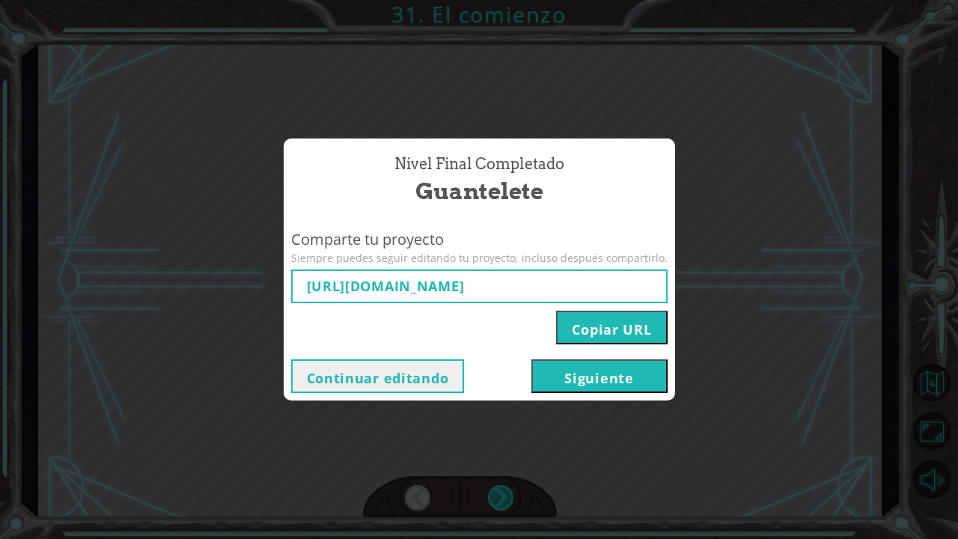
click at [502, 496] on div "Nivel final Completado Guantelete Comparte tu proyecto Siempre puedes seguir ed…" at bounding box center [479, 269] width 958 height 539
type input "[URL][DOMAIN_NAME]"
click at [502, 496] on div "Nivel final Completado Guantelete Comparte tu proyecto Siempre puedes seguir ed…" at bounding box center [479, 269] width 958 height 539
click at [577, 374] on button "Siguiente" at bounding box center [600, 376] width 136 height 34
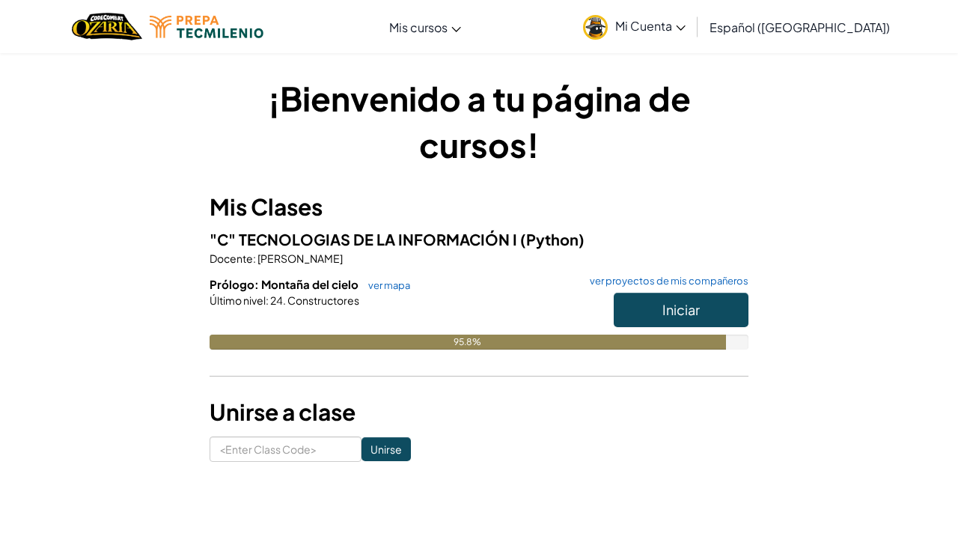
click at [732, 297] on button "Iniciar" at bounding box center [681, 310] width 135 height 34
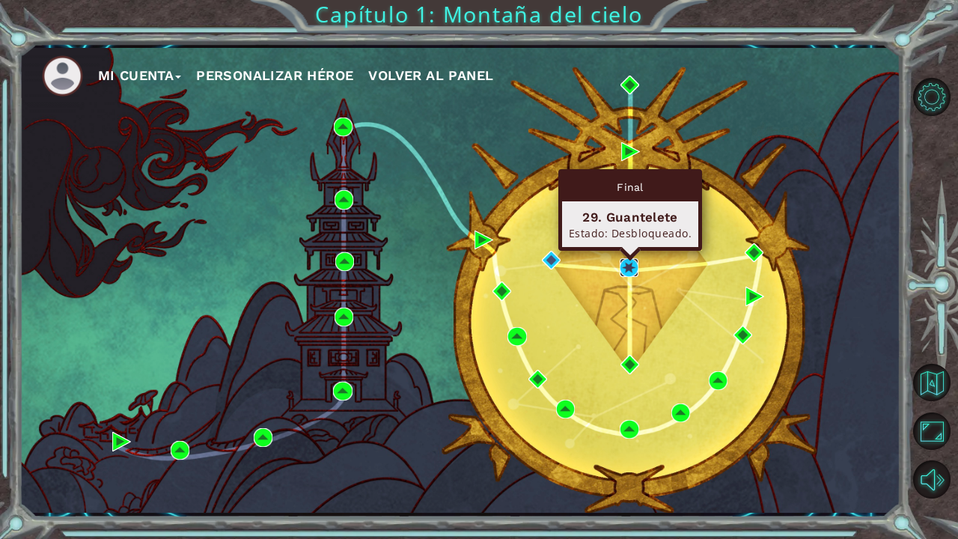
click at [630, 267] on img at bounding box center [629, 267] width 19 height 19
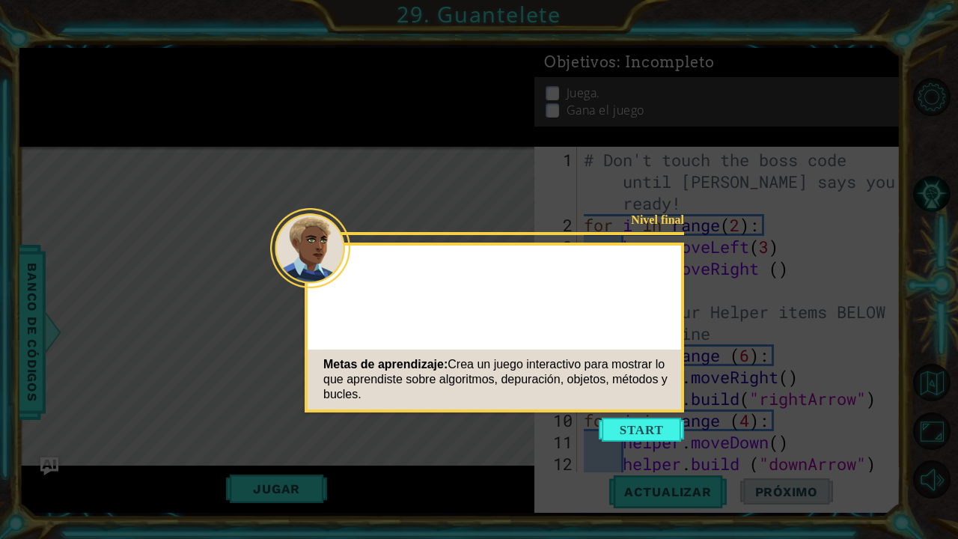
click at [648, 309] on div "Nivel final Metas de aprendizaje: Crea un juego interactivo para mostrar lo que…" at bounding box center [495, 328] width 380 height 170
click at [650, 421] on button "Start" at bounding box center [641, 430] width 85 height 24
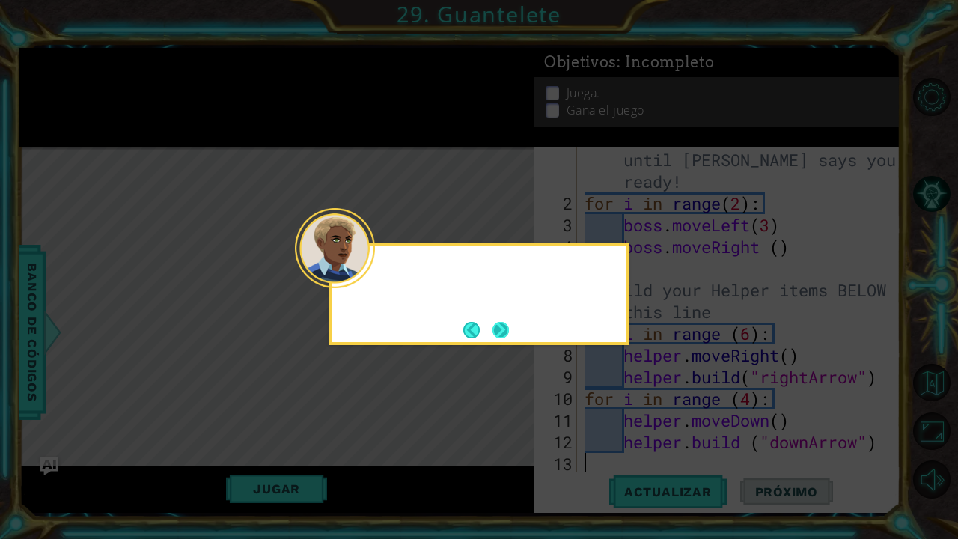
scroll to position [22, 0]
click at [509, 335] on button "Next" at bounding box center [501, 330] width 16 height 16
click at [497, 322] on button "Next" at bounding box center [501, 330] width 16 height 16
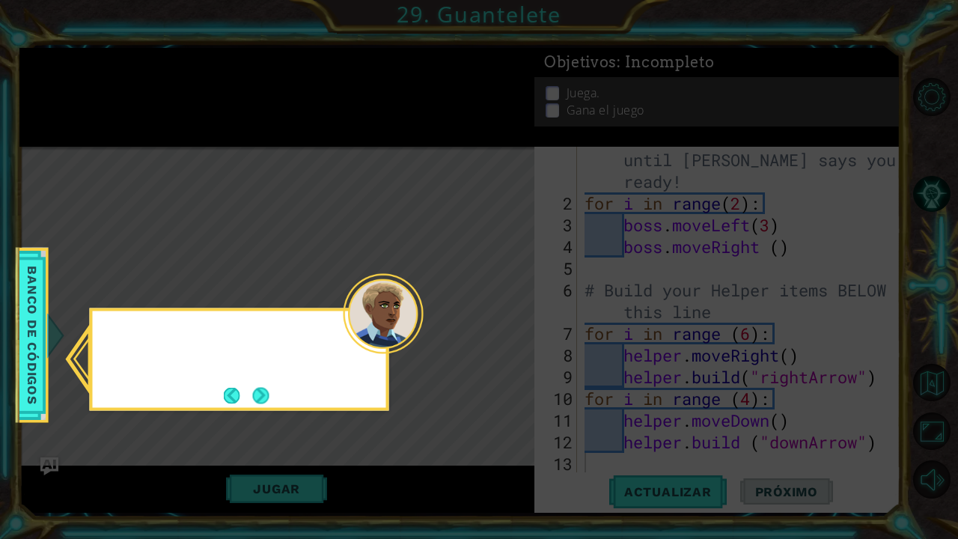
click at [497, 321] on icon at bounding box center [479, 269] width 958 height 539
click at [651, 494] on icon at bounding box center [479, 269] width 958 height 539
click at [249, 393] on button "Back" at bounding box center [238, 395] width 29 height 16
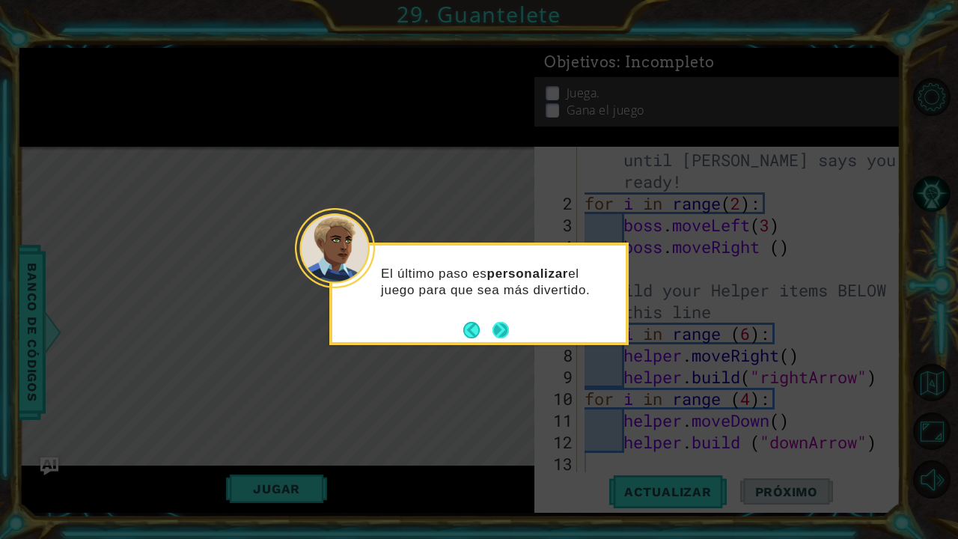
click at [502, 331] on button "Next" at bounding box center [501, 330] width 16 height 16
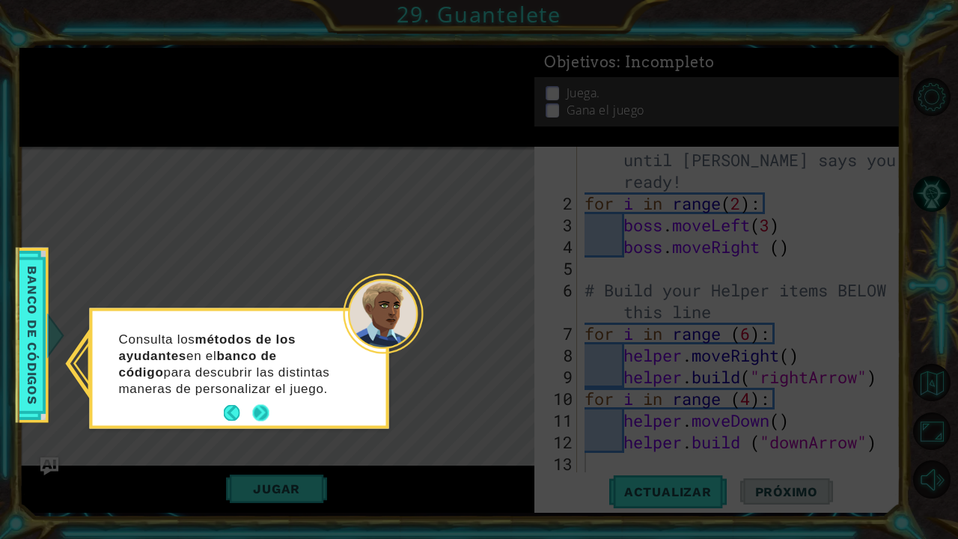
click at [269, 407] on button "Next" at bounding box center [260, 413] width 16 height 16
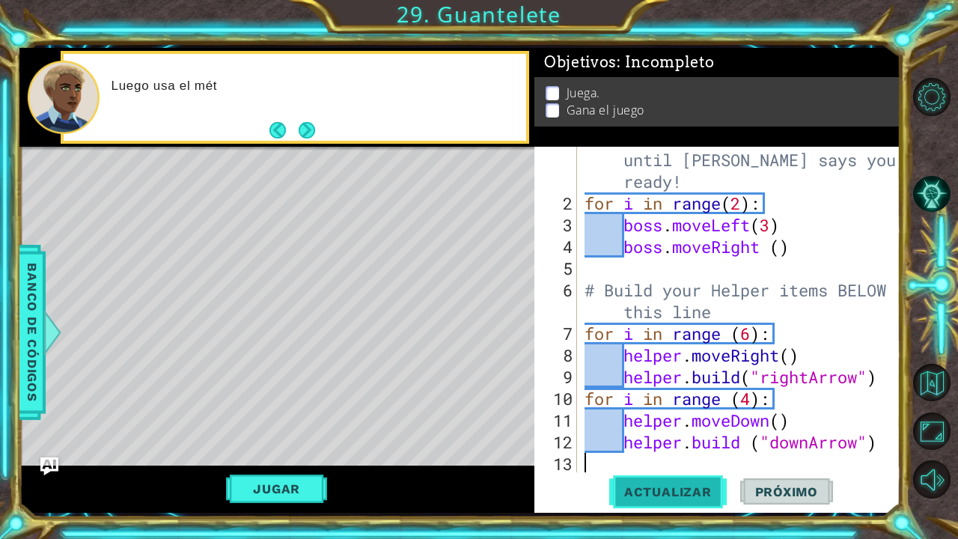
click at [644, 493] on span "Actualizar" at bounding box center [669, 491] width 118 height 15
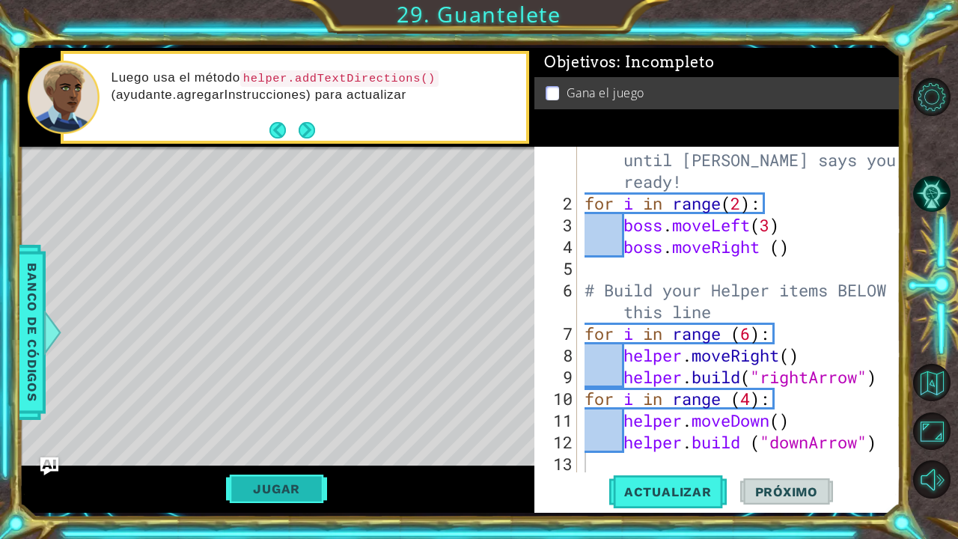
click at [283, 484] on button "Jugar" at bounding box center [276, 489] width 101 height 28
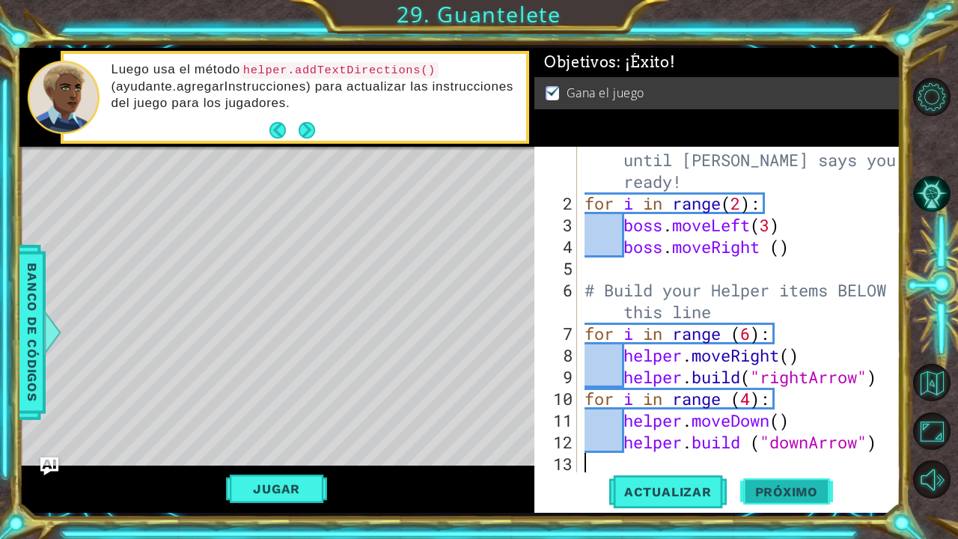
click at [765, 502] on button "Próximo" at bounding box center [787, 492] width 93 height 37
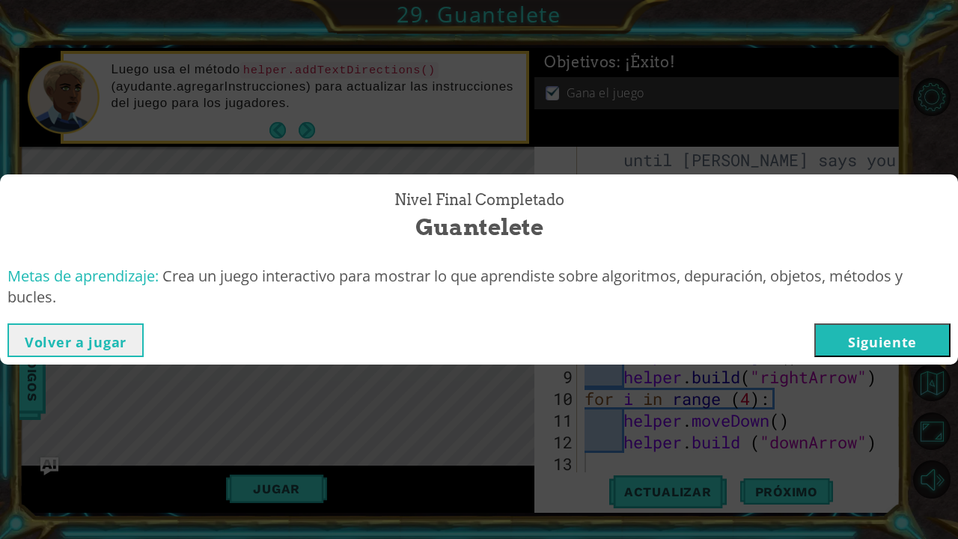
click at [878, 336] on button "Siguiente" at bounding box center [883, 340] width 136 height 34
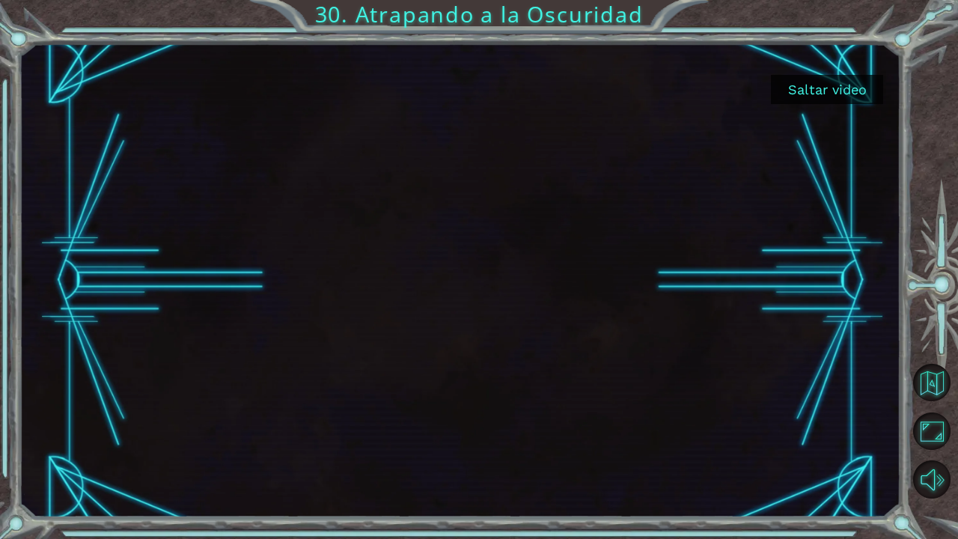
click at [816, 88] on button "Saltar video" at bounding box center [827, 89] width 112 height 29
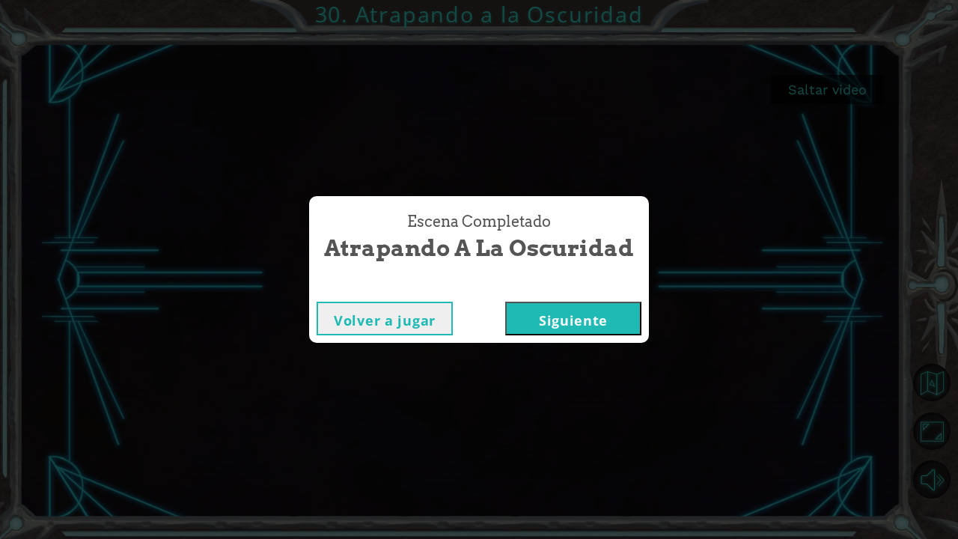
click at [578, 309] on button "Siguiente" at bounding box center [573, 319] width 136 height 34
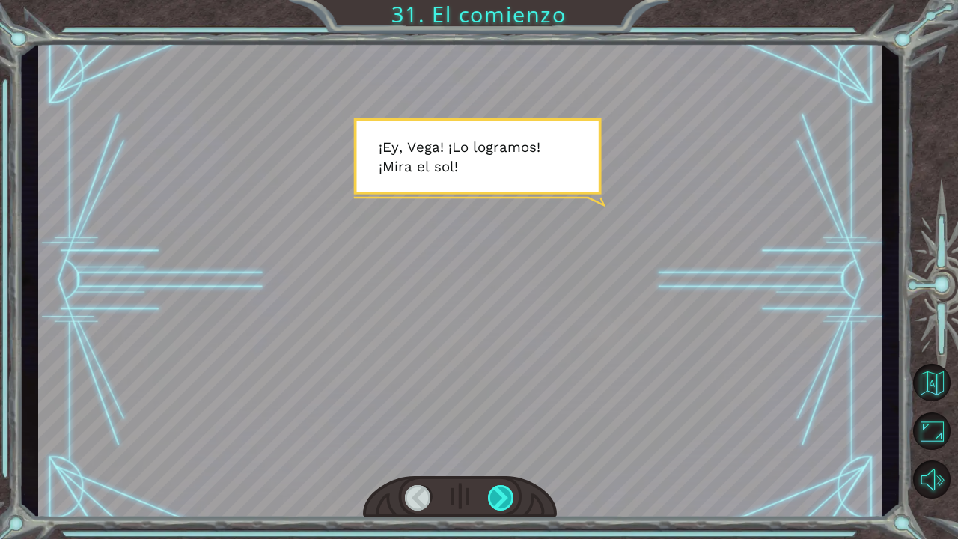
click at [505, 499] on div at bounding box center [501, 497] width 27 height 25
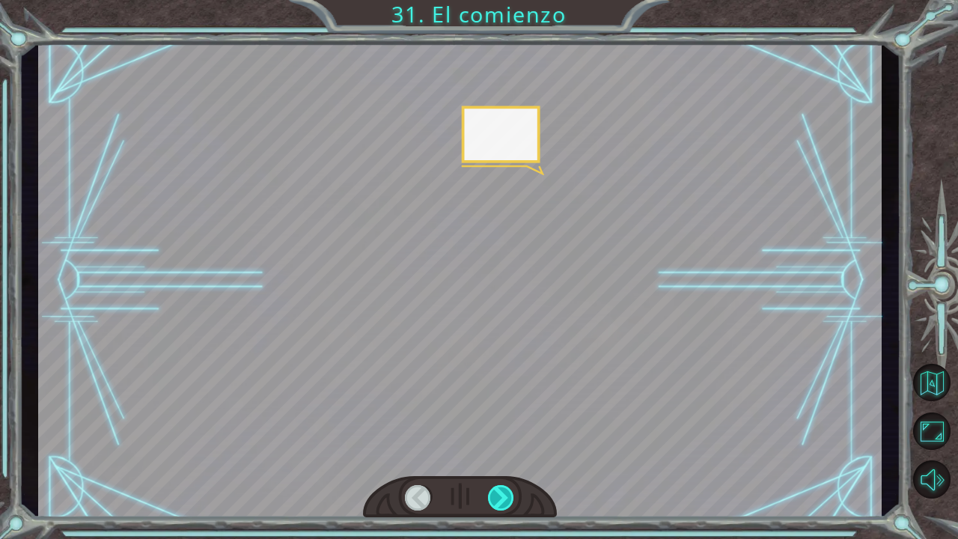
click at [505, 499] on div at bounding box center [501, 497] width 27 height 25
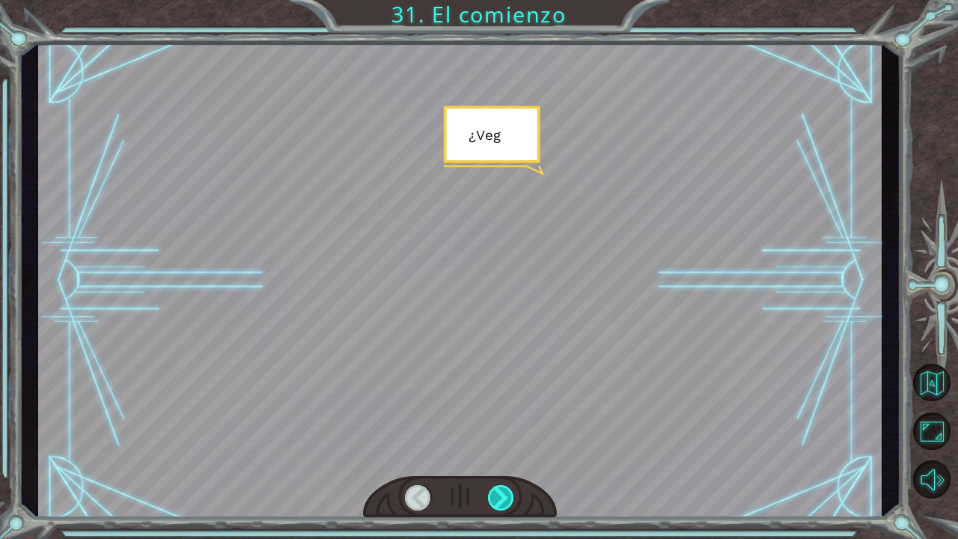
click at [505, 499] on div at bounding box center [501, 497] width 27 height 25
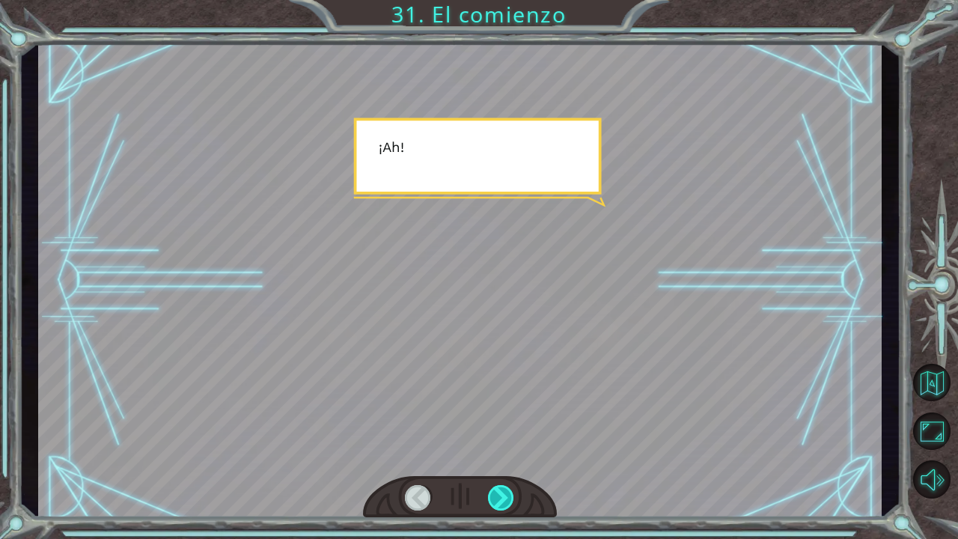
click at [505, 499] on div at bounding box center [501, 497] width 27 height 25
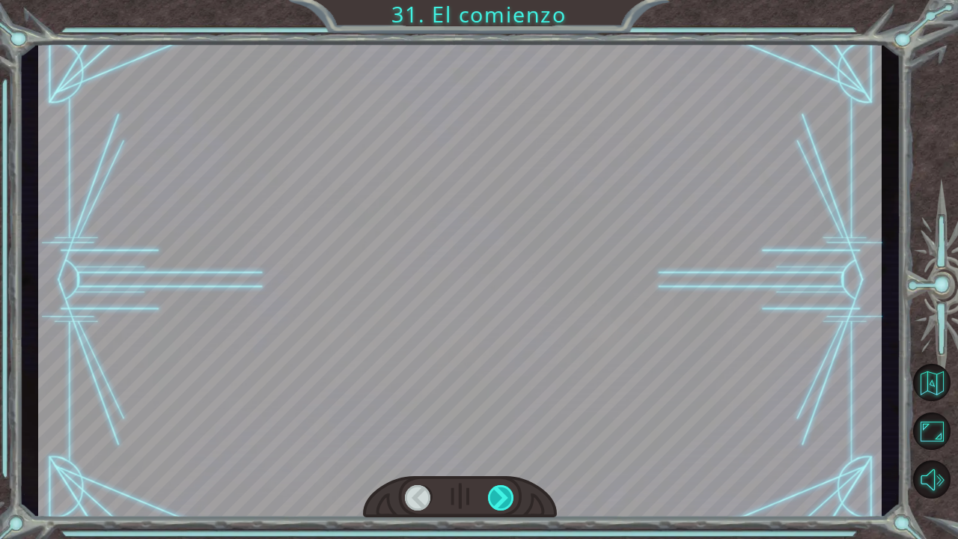
click at [505, 499] on div at bounding box center [501, 497] width 27 height 25
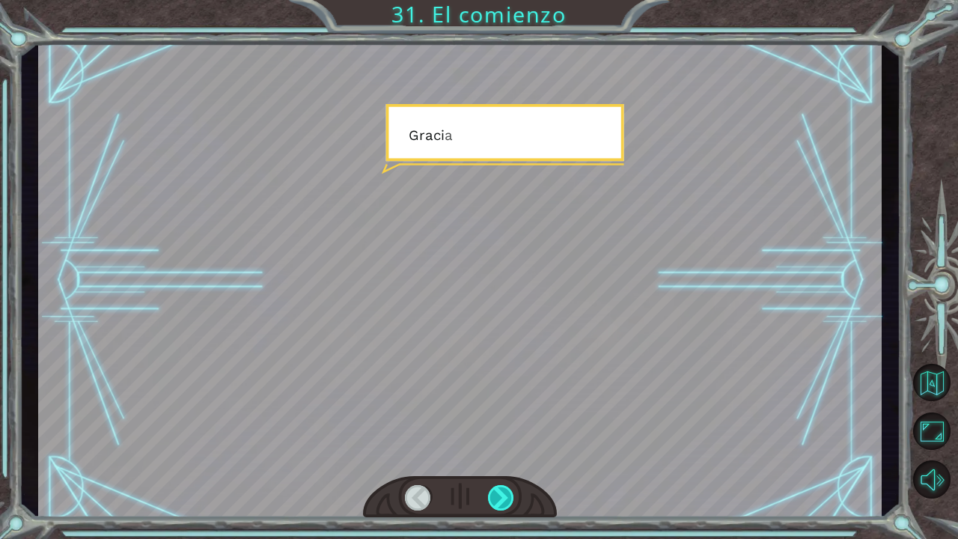
click at [505, 499] on div at bounding box center [501, 497] width 27 height 25
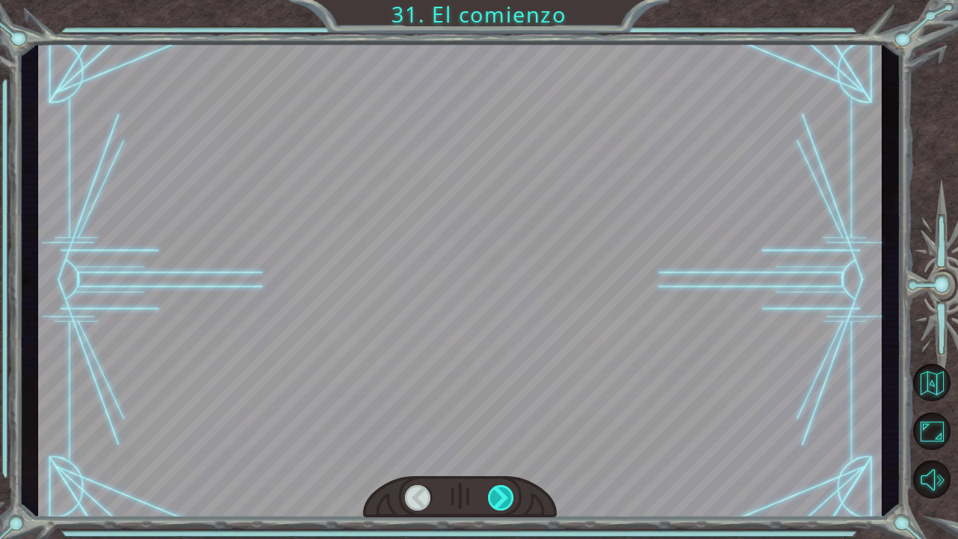
click at [505, 499] on div at bounding box center [501, 497] width 27 height 25
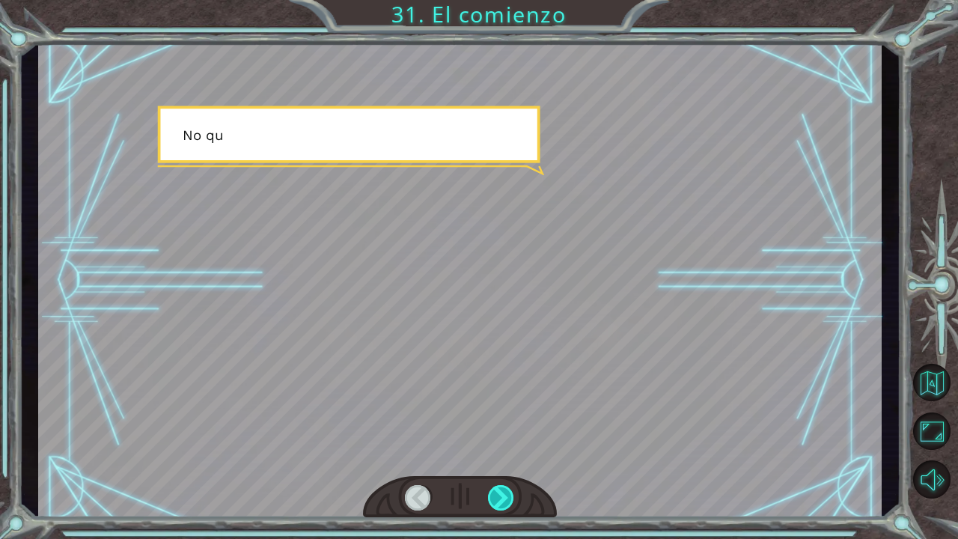
click at [505, 499] on div at bounding box center [501, 497] width 27 height 25
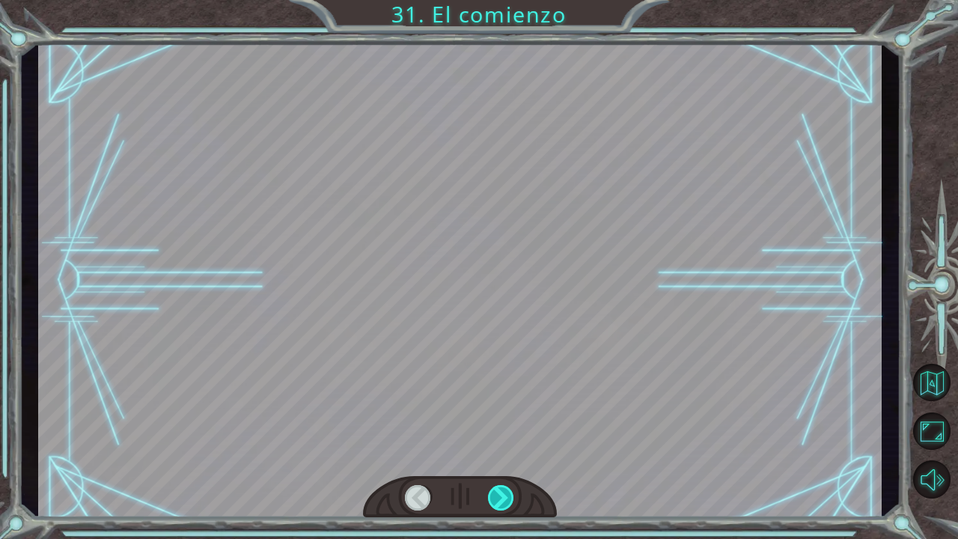
click at [505, 499] on div at bounding box center [501, 497] width 27 height 25
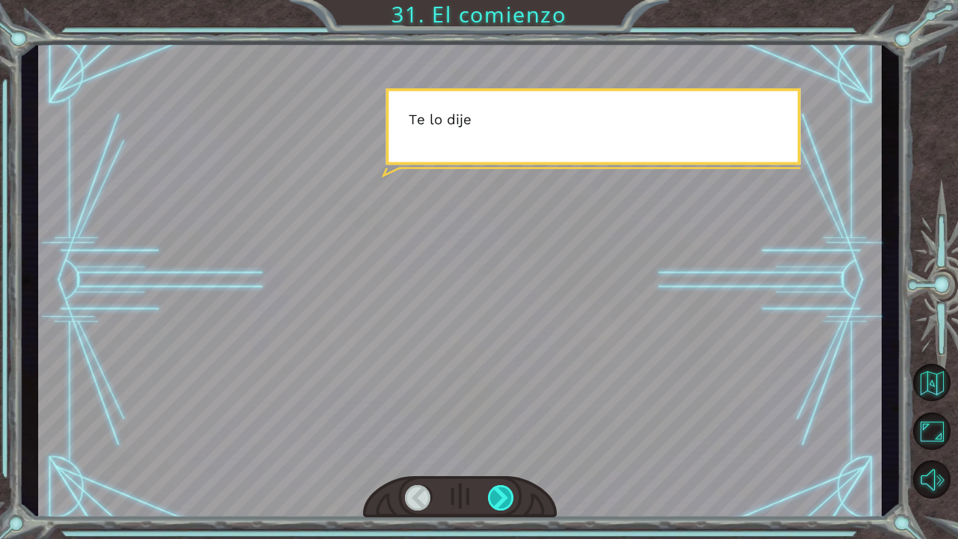
click at [505, 499] on div at bounding box center [501, 497] width 27 height 25
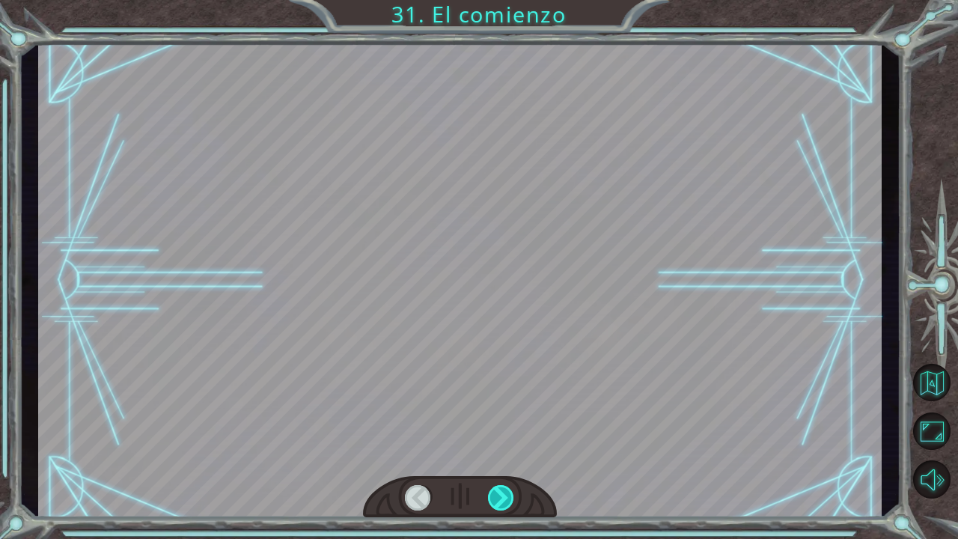
click at [505, 499] on div at bounding box center [501, 497] width 27 height 25
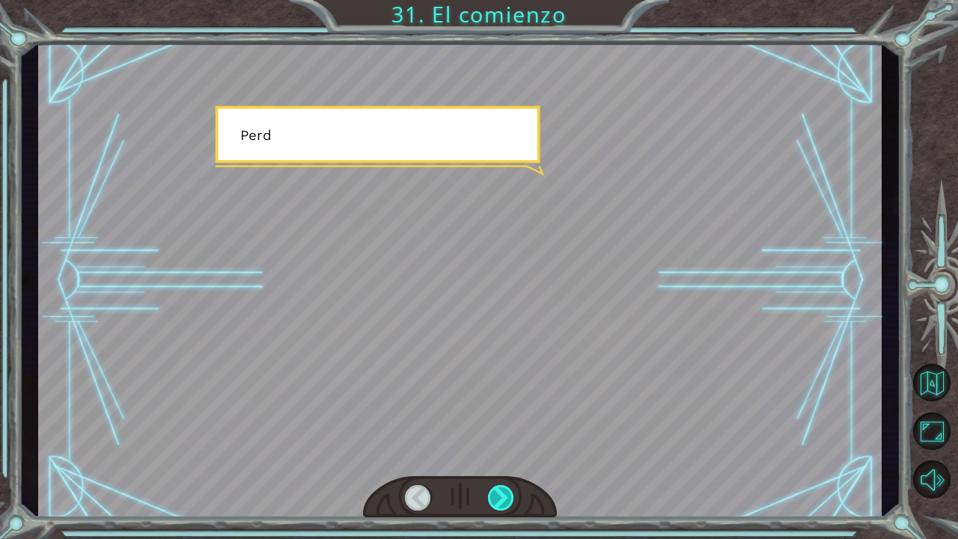
click at [505, 499] on div at bounding box center [501, 497] width 27 height 25
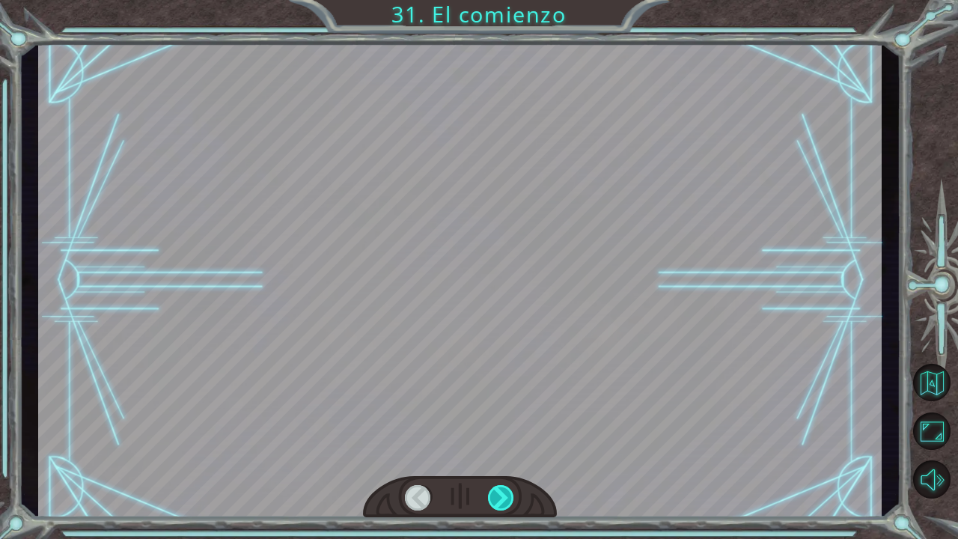
click at [505, 499] on div at bounding box center [501, 497] width 27 height 25
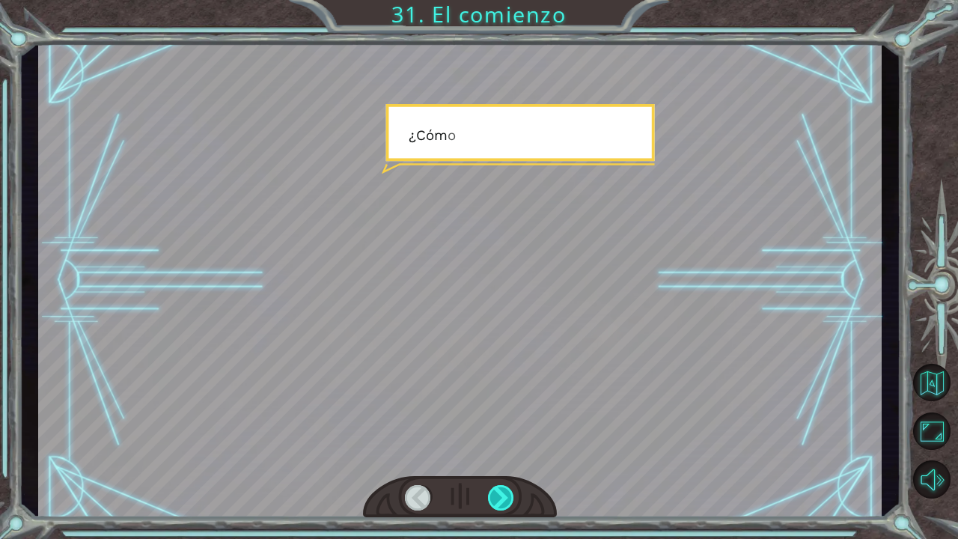
click at [505, 499] on div at bounding box center [501, 497] width 27 height 25
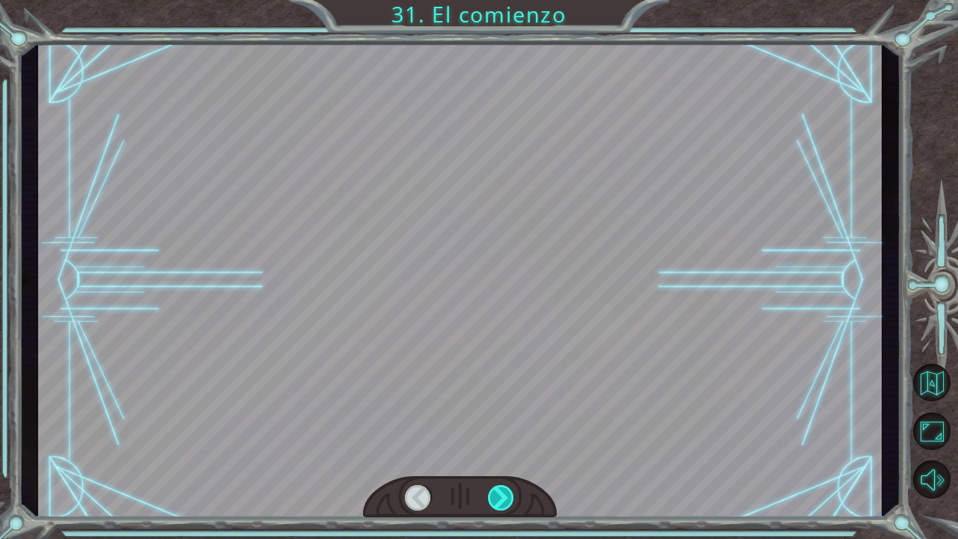
click at [505, 499] on div at bounding box center [501, 497] width 27 height 25
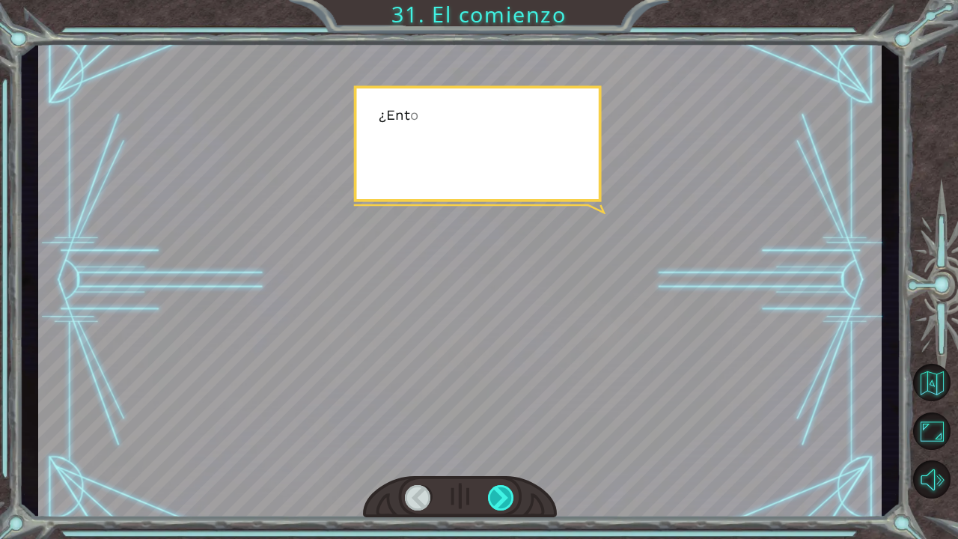
click at [505, 499] on div at bounding box center [501, 497] width 27 height 25
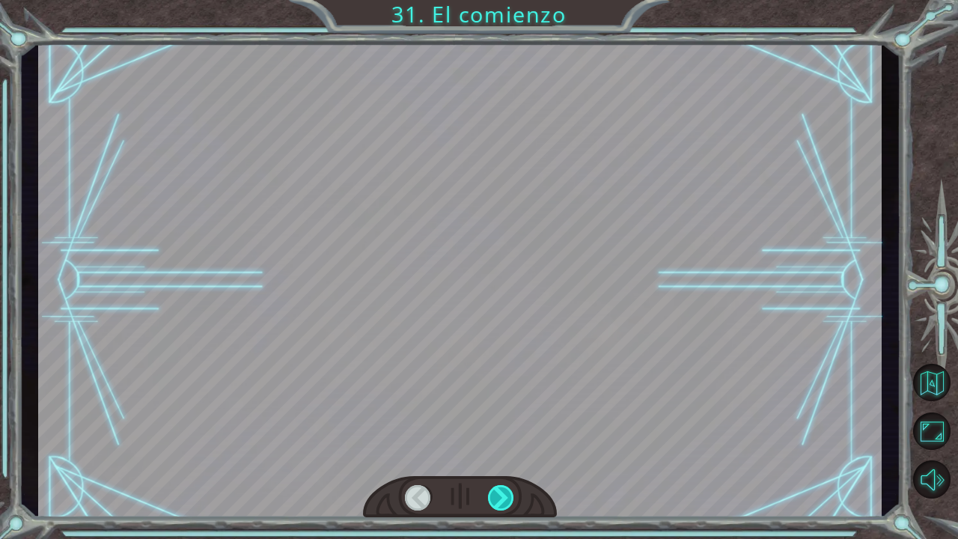
click at [505, 499] on div at bounding box center [501, 497] width 27 height 25
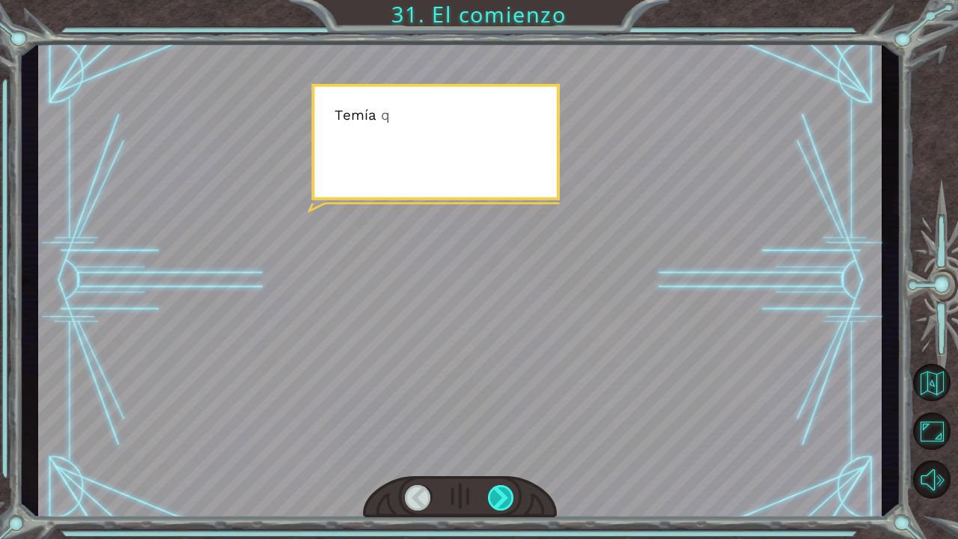
click at [505, 499] on div at bounding box center [501, 497] width 27 height 25
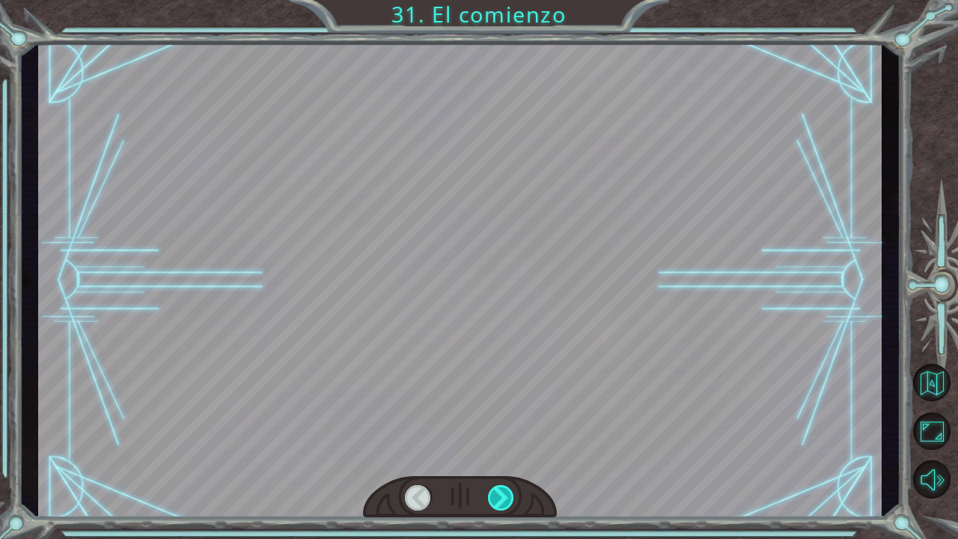
click at [505, 499] on div at bounding box center [501, 497] width 27 height 25
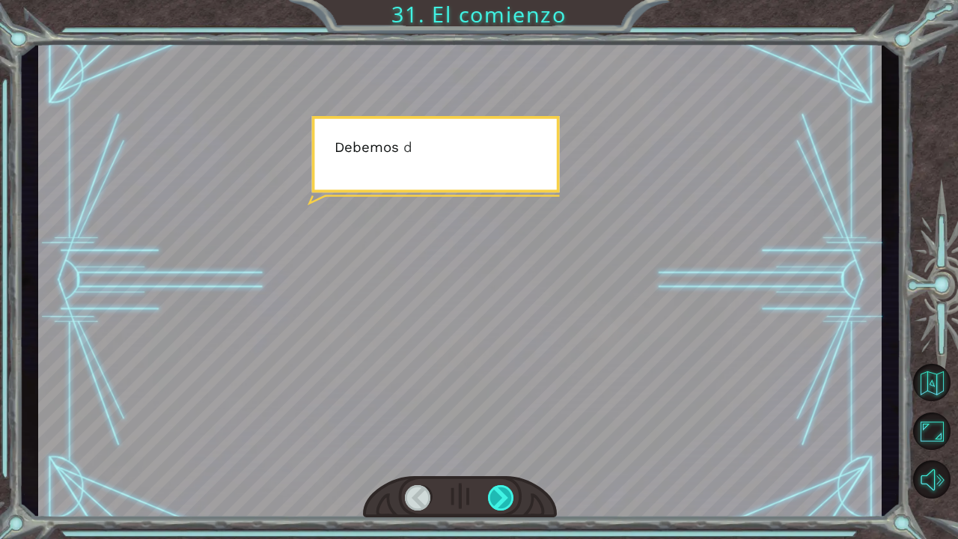
click at [505, 499] on div at bounding box center [501, 497] width 27 height 25
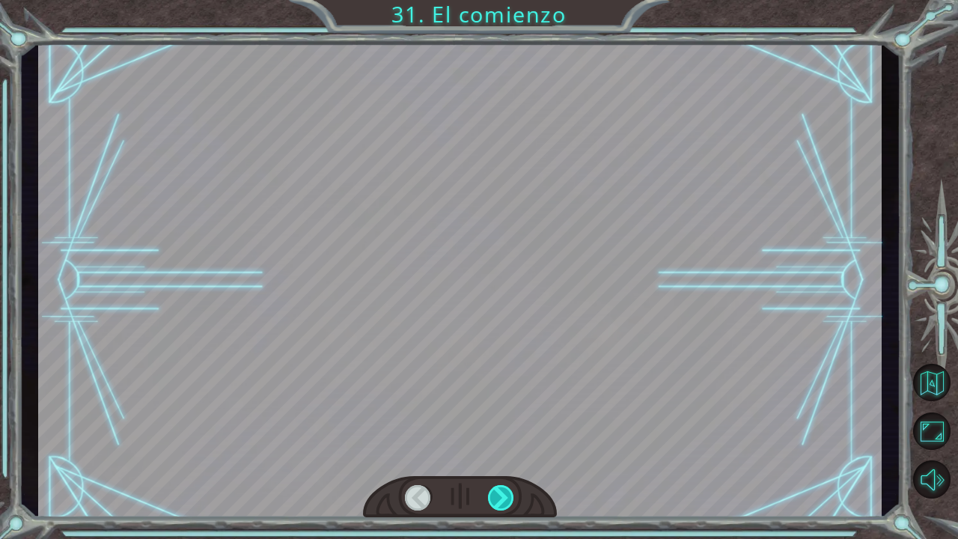
click at [505, 499] on div at bounding box center [501, 497] width 27 height 25
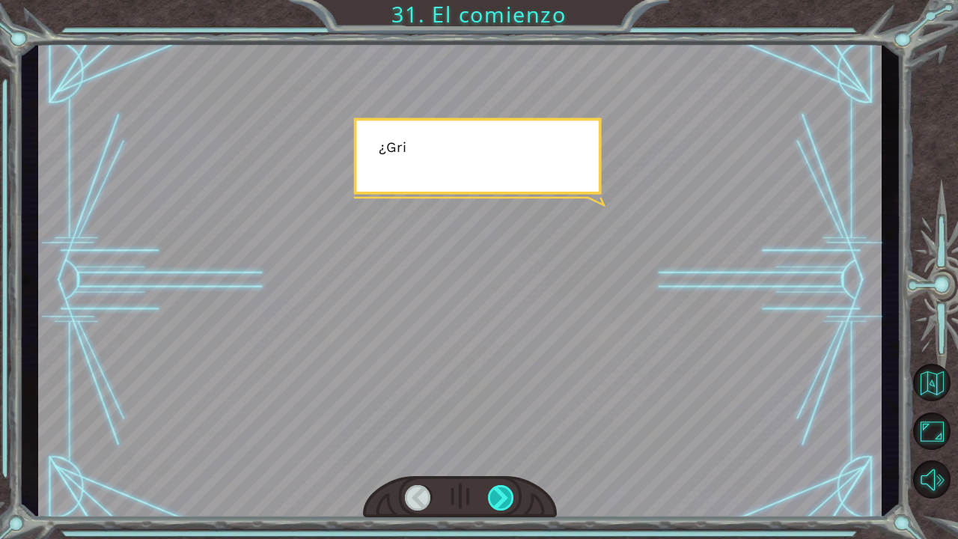
click at [505, 499] on div at bounding box center [501, 497] width 27 height 25
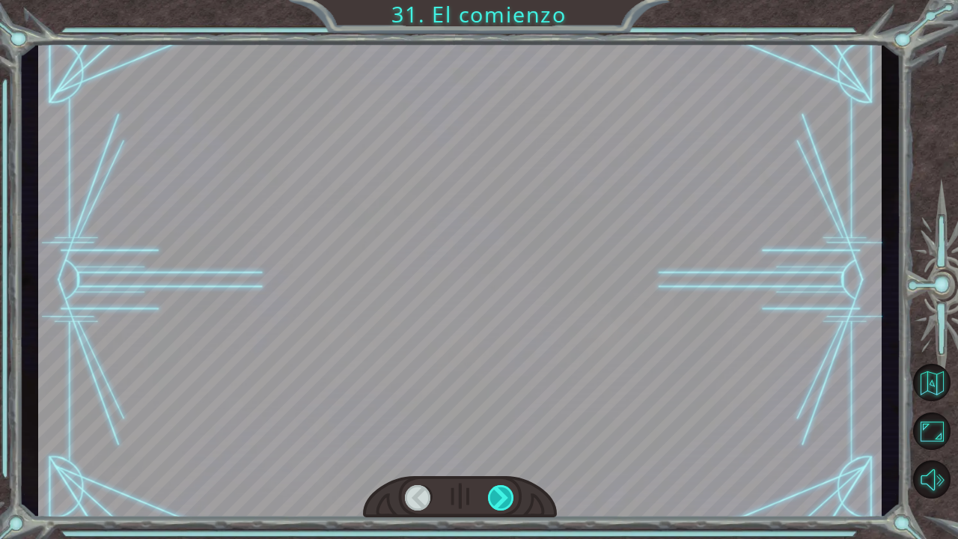
click at [505, 499] on div at bounding box center [501, 497] width 27 height 25
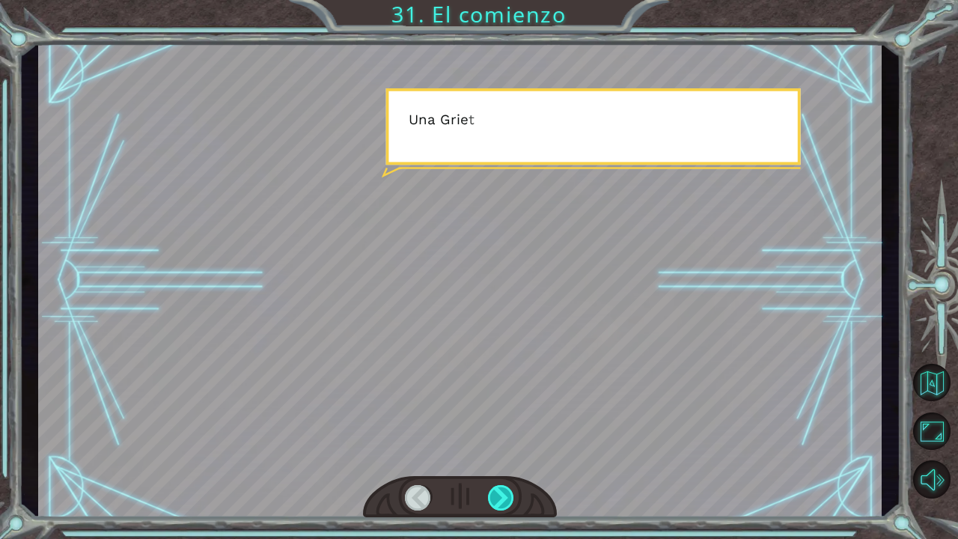
click at [505, 499] on div at bounding box center [501, 497] width 27 height 25
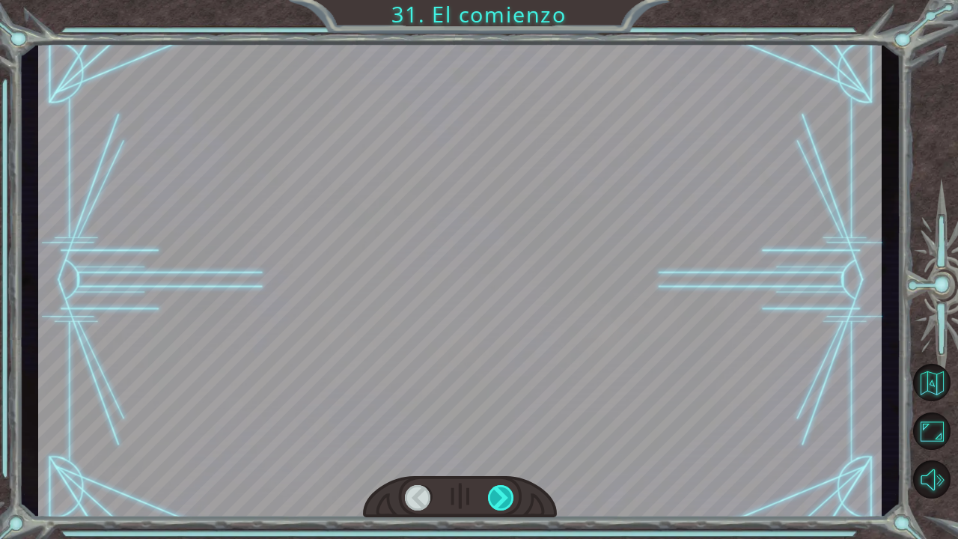
click at [505, 499] on div at bounding box center [501, 497] width 27 height 25
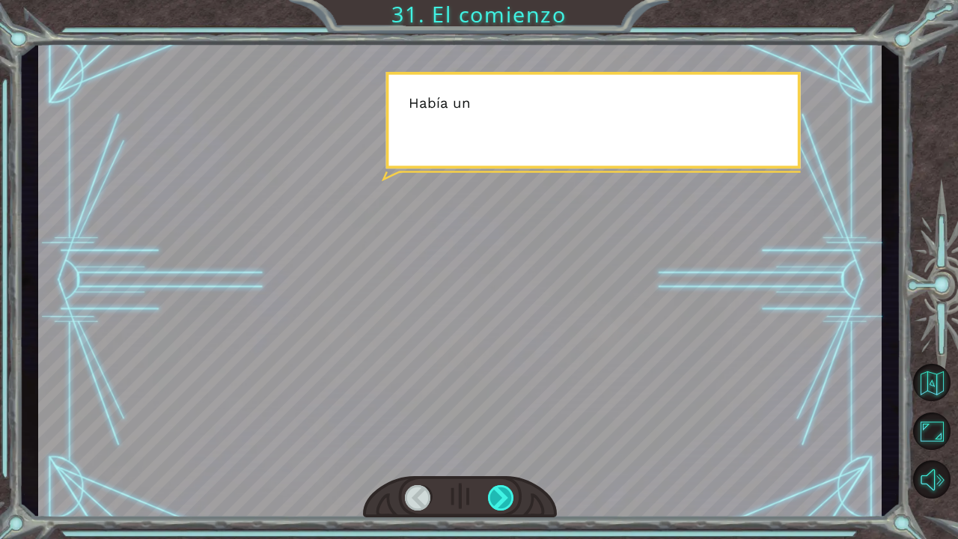
click at [505, 499] on div at bounding box center [501, 497] width 27 height 25
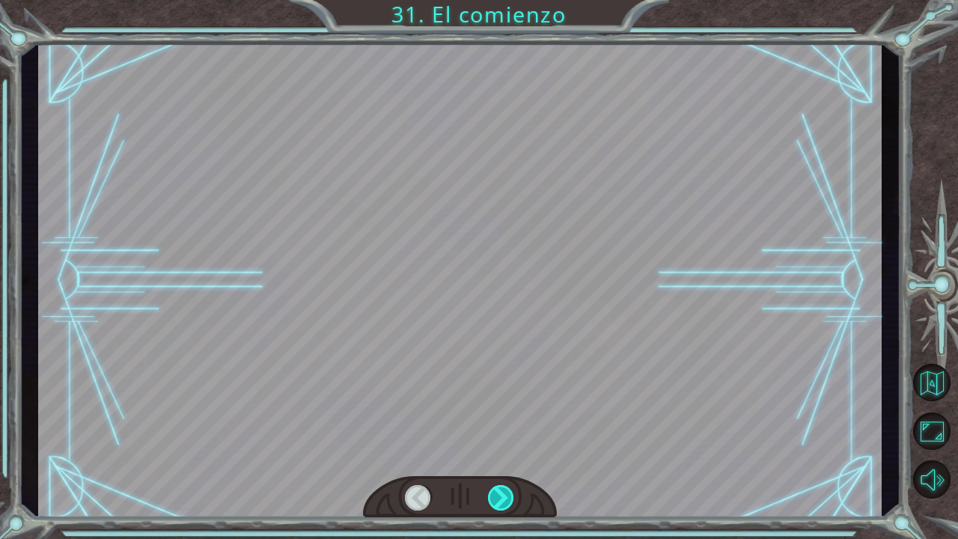
click at [505, 499] on div at bounding box center [501, 497] width 27 height 25
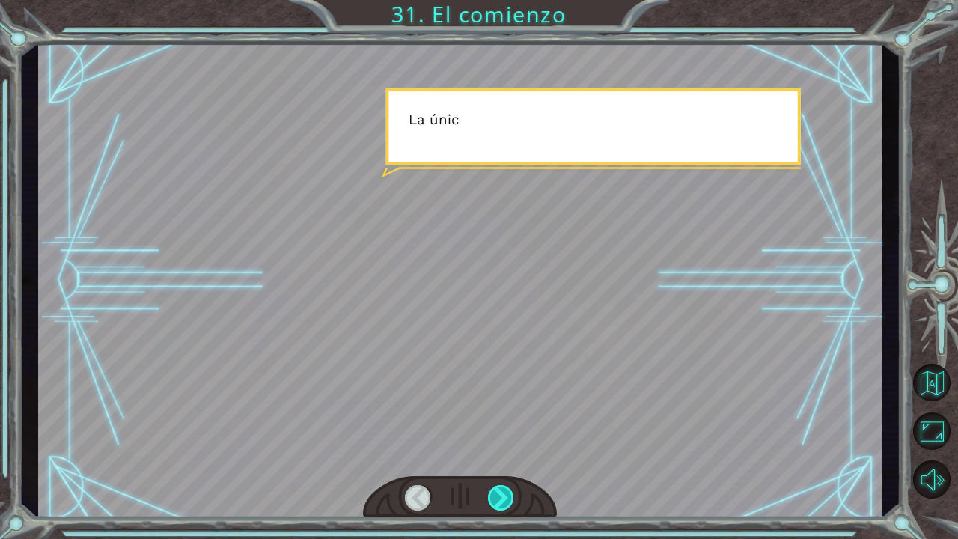
click at [505, 499] on div at bounding box center [501, 497] width 27 height 25
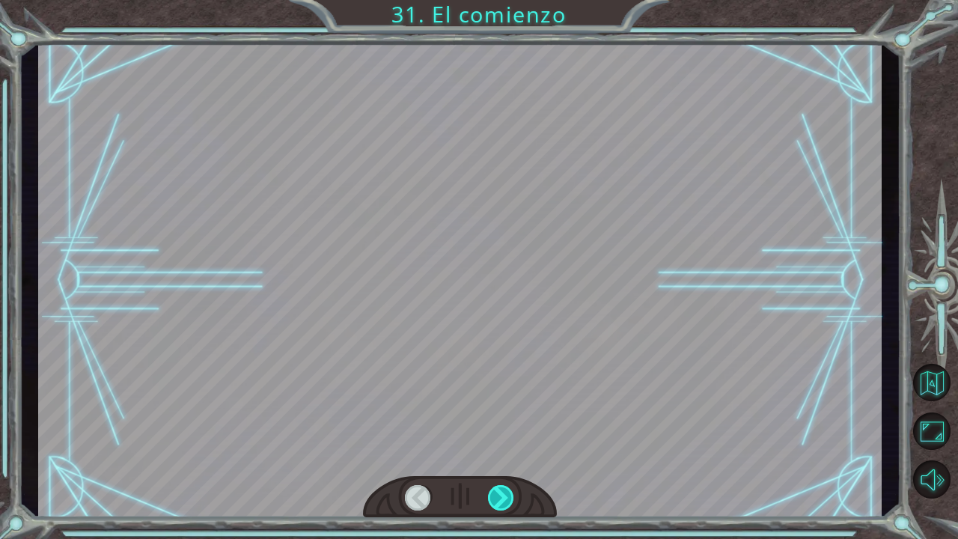
click at [505, 499] on div at bounding box center [501, 497] width 27 height 25
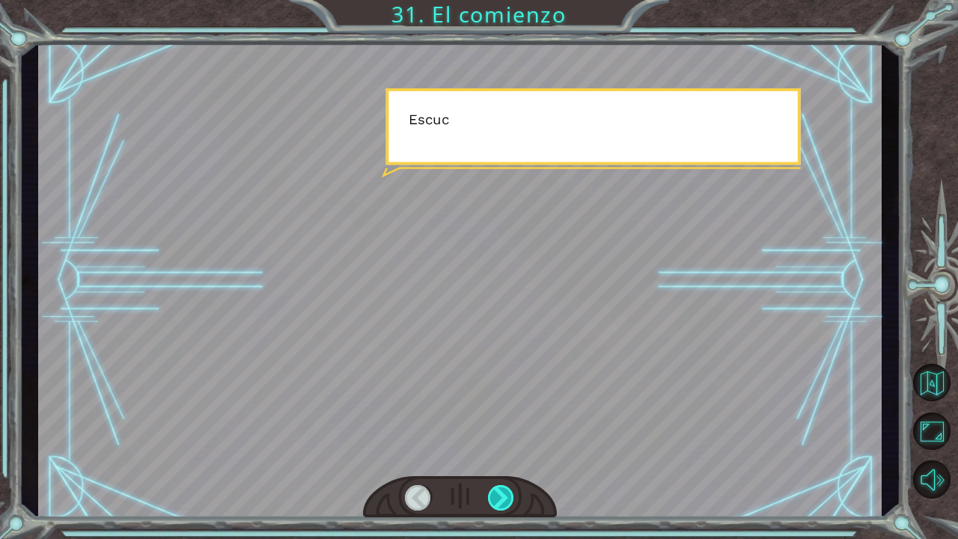
click at [505, 499] on div at bounding box center [501, 497] width 27 height 25
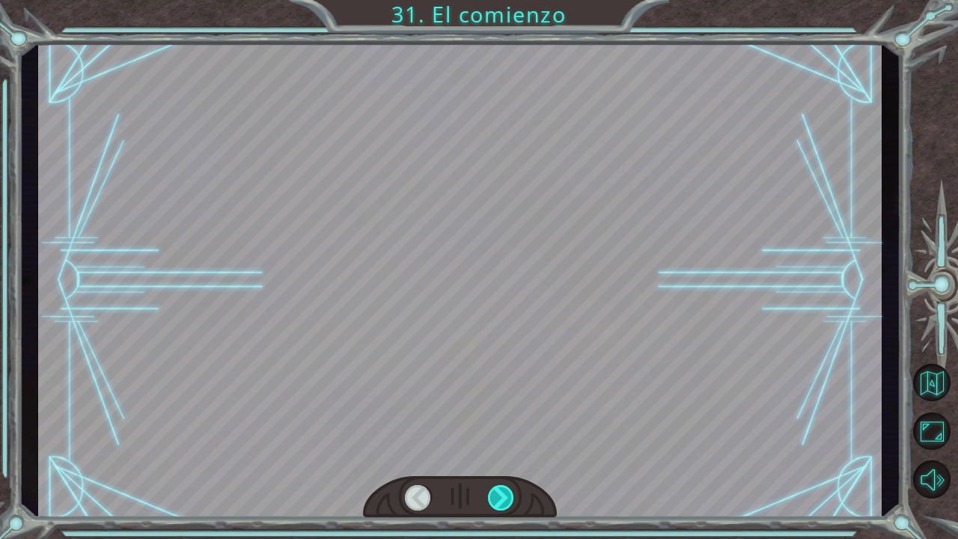
click at [505, 499] on div at bounding box center [501, 497] width 27 height 25
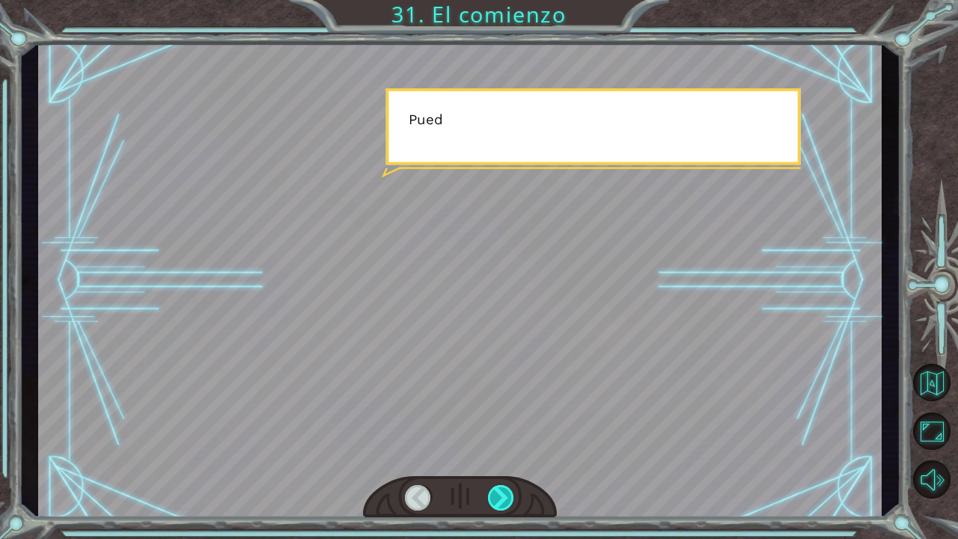
click at [505, 499] on div at bounding box center [501, 497] width 27 height 25
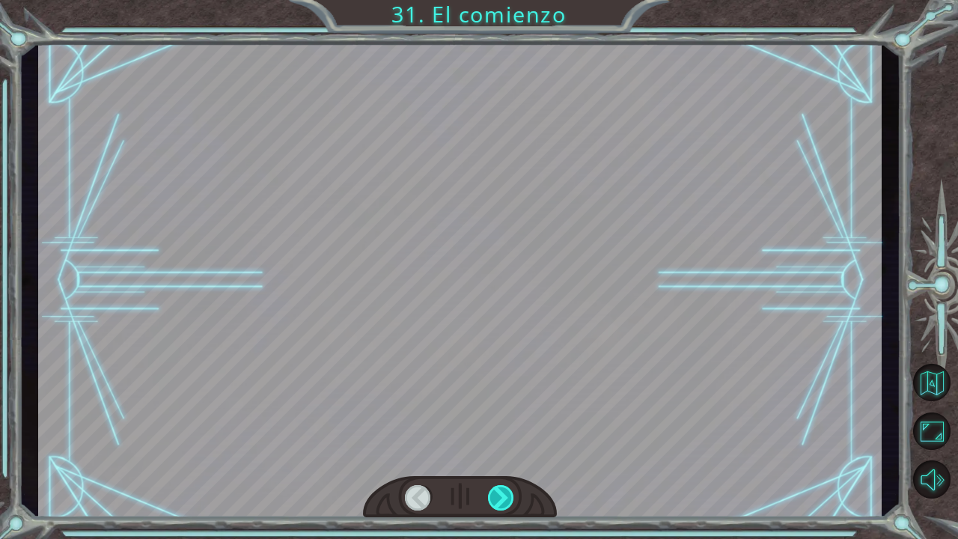
click at [505, 499] on div at bounding box center [501, 497] width 27 height 25
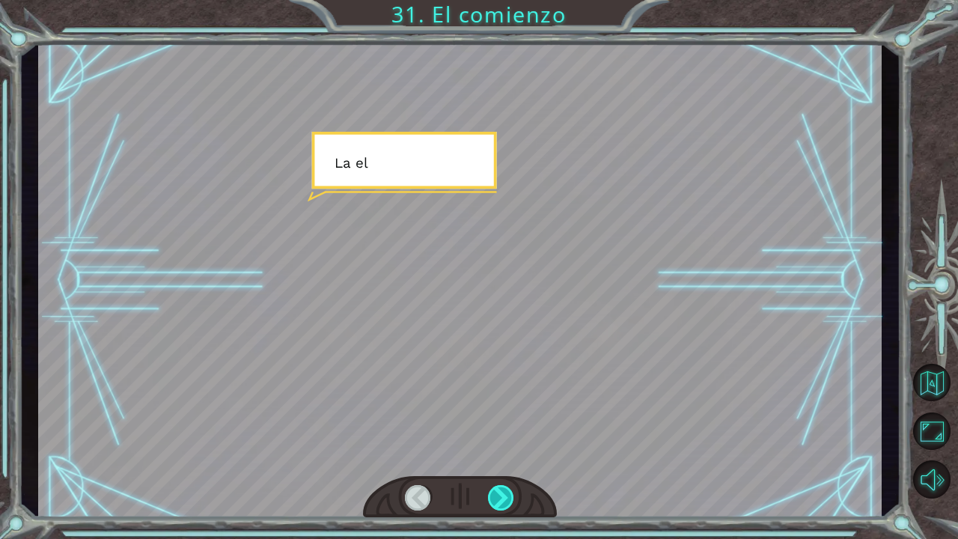
click at [505, 499] on div at bounding box center [501, 497] width 27 height 25
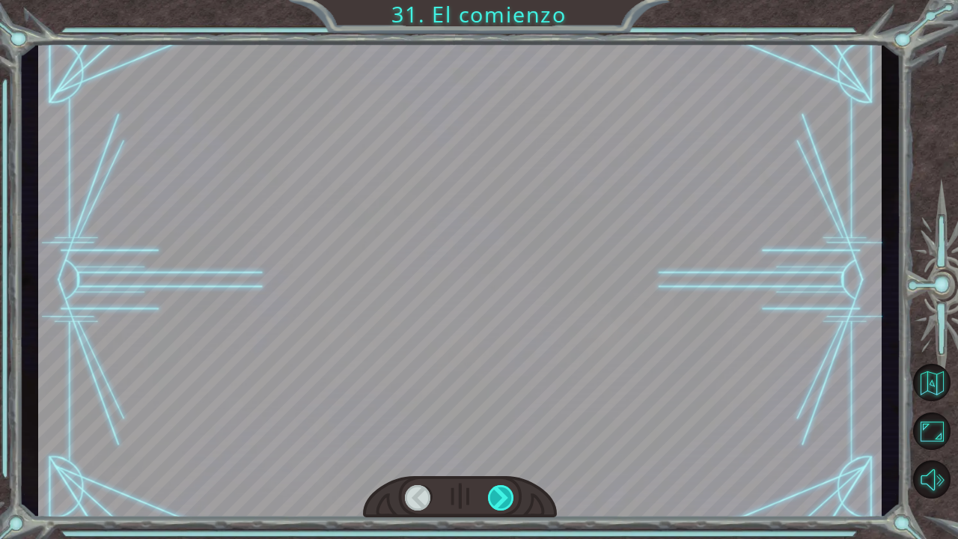
click at [505, 499] on div at bounding box center [501, 497] width 27 height 25
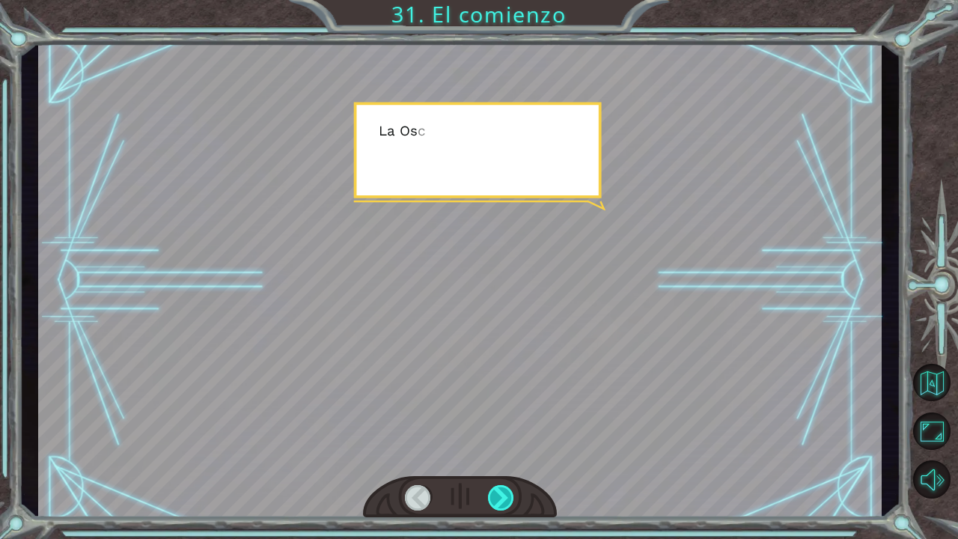
click at [505, 499] on div at bounding box center [501, 497] width 27 height 25
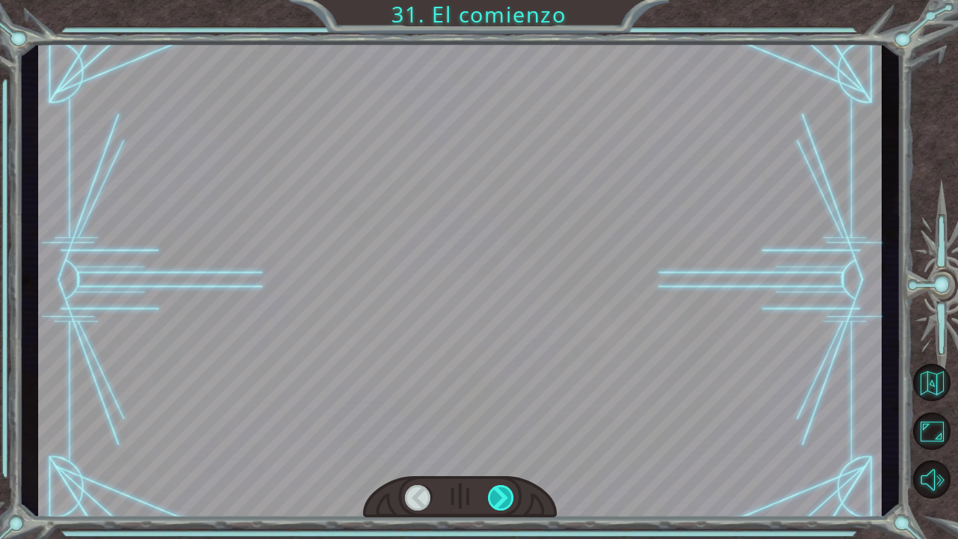
click at [505, 499] on div at bounding box center [501, 497] width 27 height 25
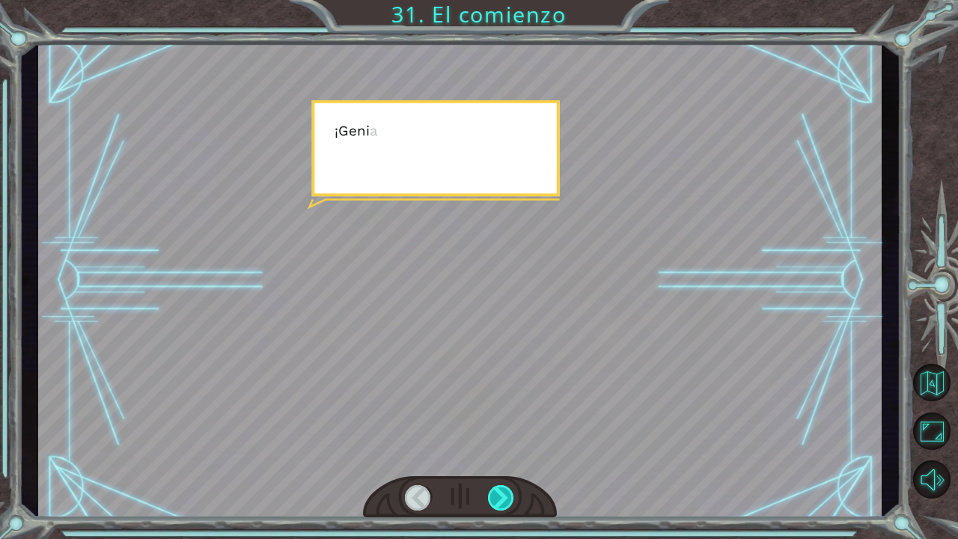
click at [505, 499] on div at bounding box center [501, 497] width 27 height 25
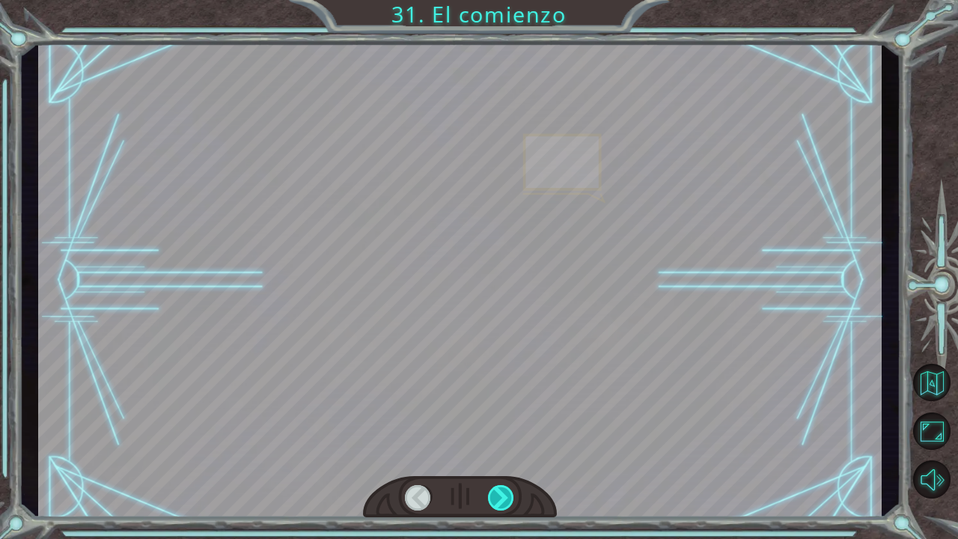
click at [505, 499] on div at bounding box center [501, 497] width 27 height 25
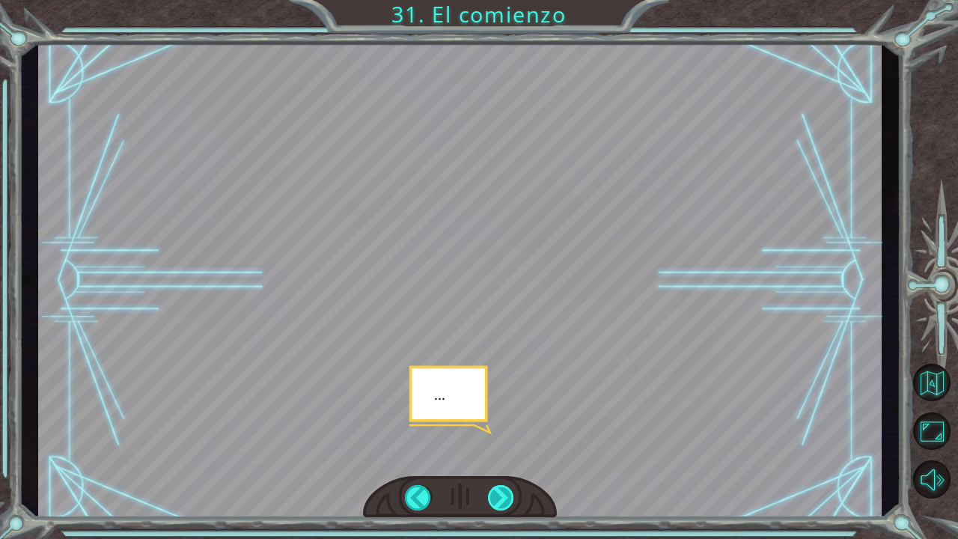
click at [505, 499] on div at bounding box center [501, 497] width 27 height 25
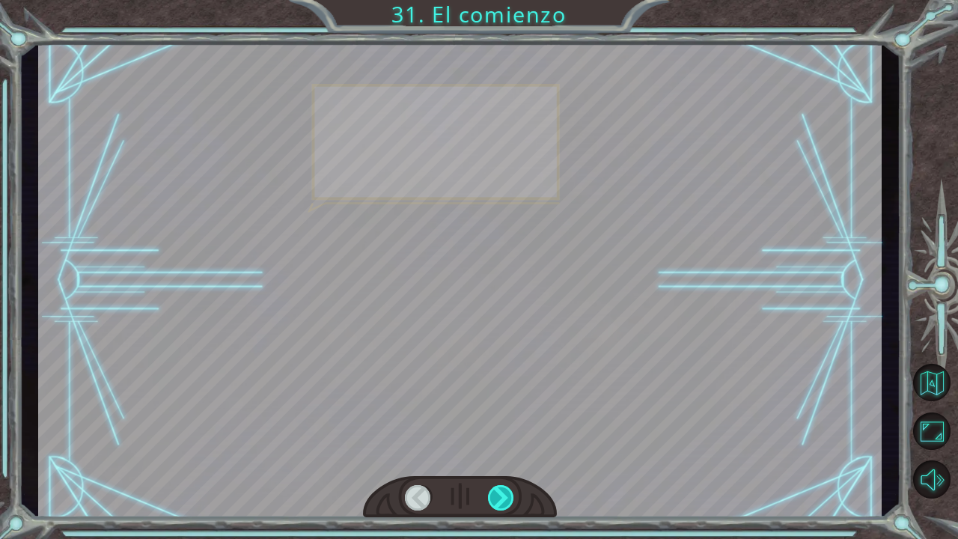
click at [505, 499] on div at bounding box center [501, 497] width 27 height 25
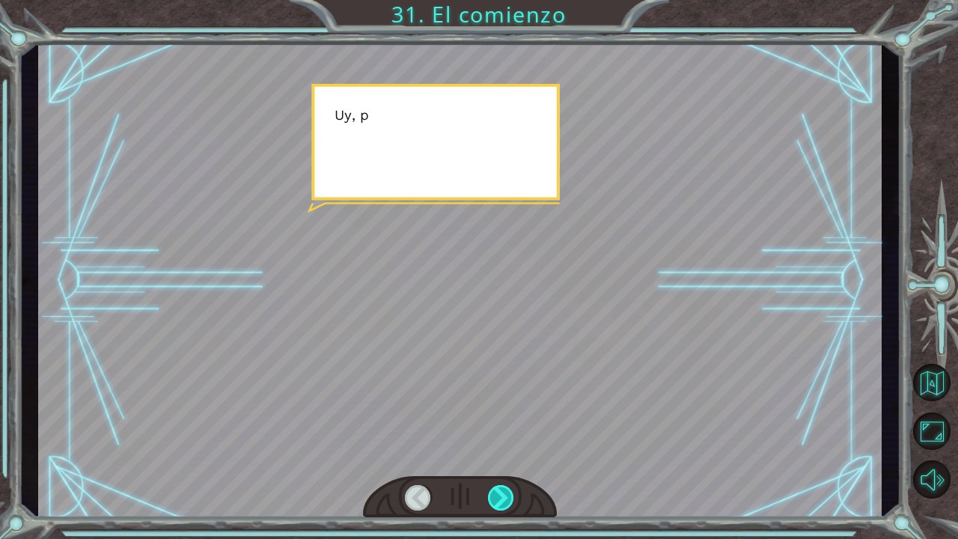
click at [505, 499] on div at bounding box center [501, 497] width 27 height 25
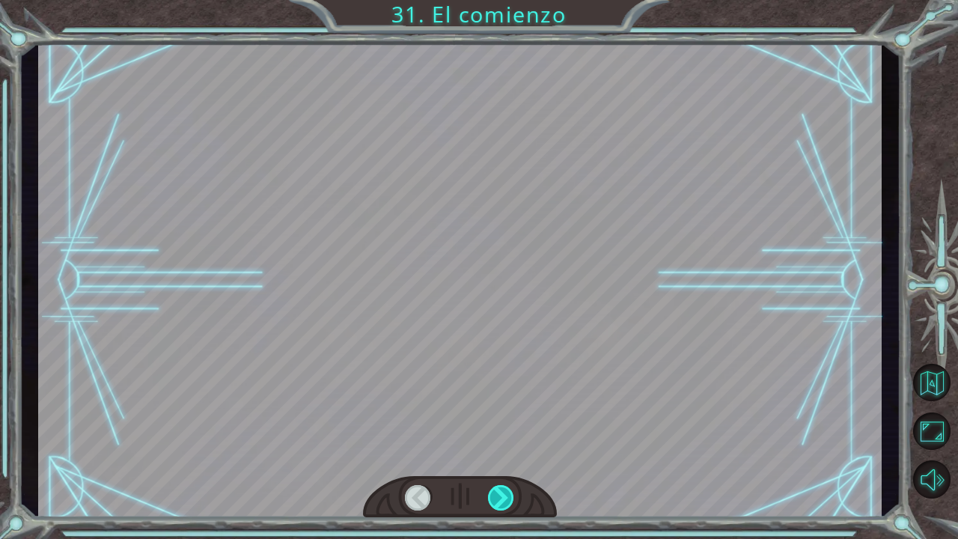
click at [505, 499] on div at bounding box center [501, 497] width 27 height 25
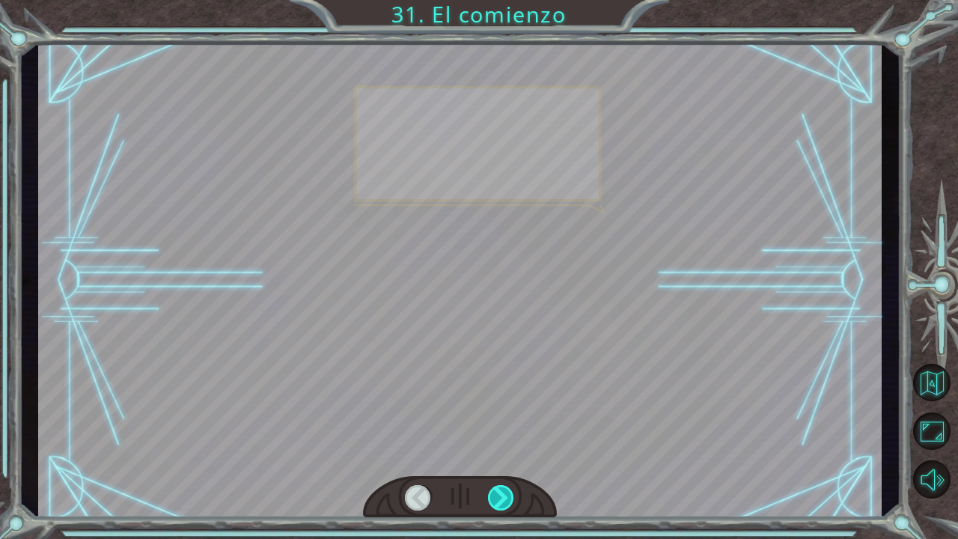
click at [505, 499] on div at bounding box center [501, 497] width 27 height 25
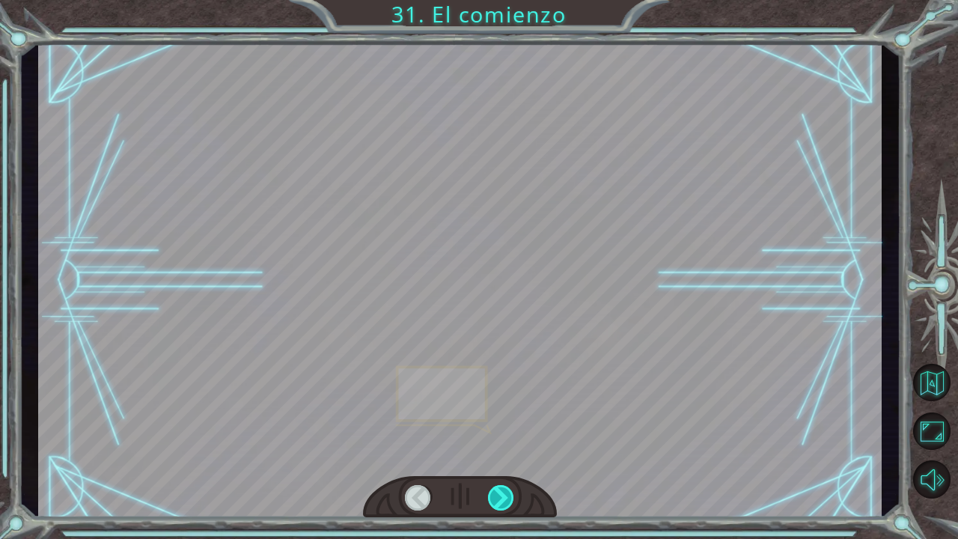
click at [505, 499] on div at bounding box center [501, 497] width 27 height 25
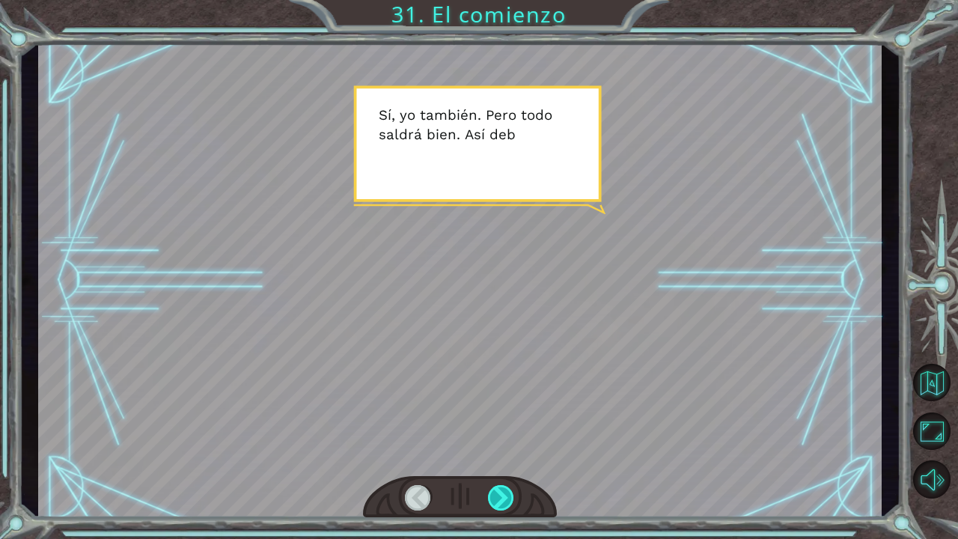
click at [505, 498] on div at bounding box center [501, 497] width 27 height 25
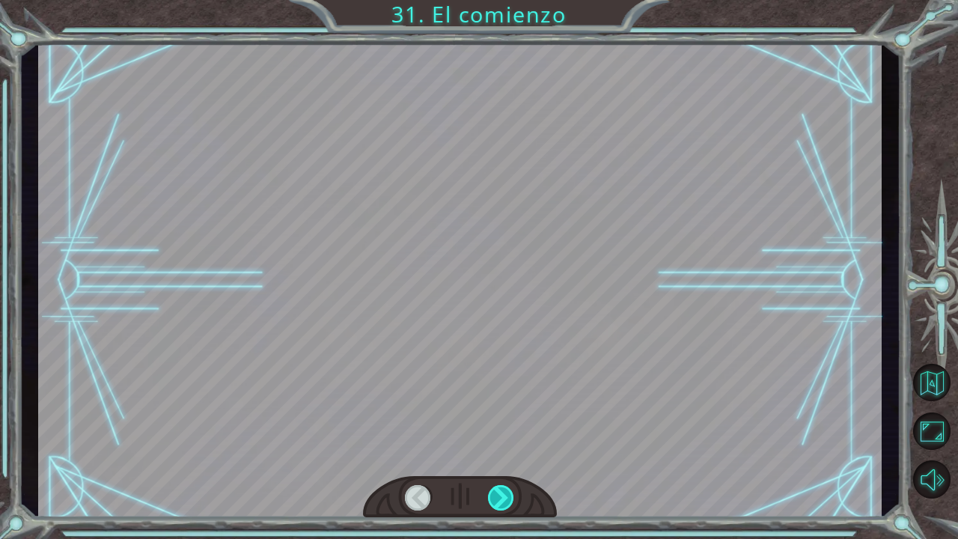
click at [505, 498] on div at bounding box center [501, 497] width 27 height 25
click at [505, 0] on div "Temporary Text ¡ E y , V e g a ! ¡ L o l o g r a m o s ! ¡ M i r a e l s o l ! …" at bounding box center [479, 0] width 958 height 0
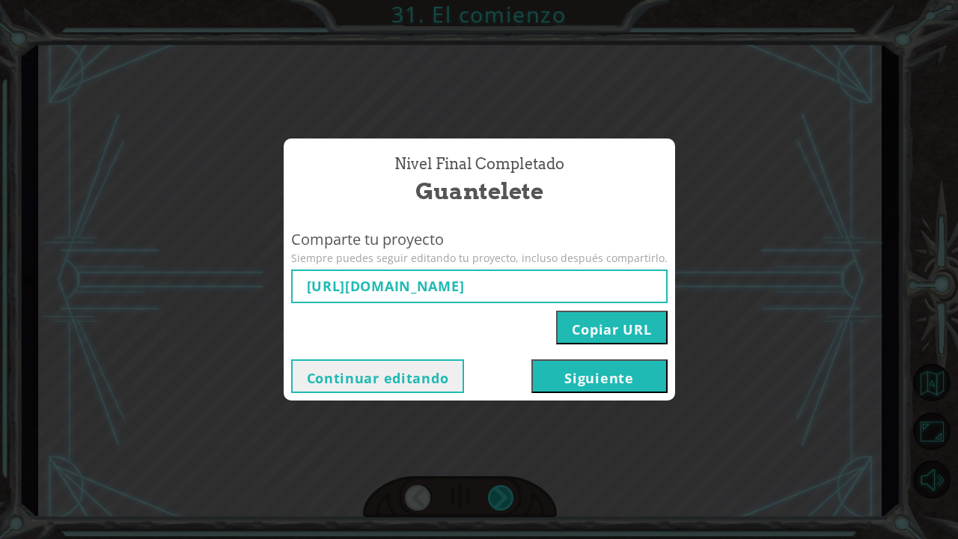
click at [505, 498] on div "Nivel final Completado Guantelete Comparte tu proyecto Siempre puedes seguir ed…" at bounding box center [479, 269] width 958 height 539
type input "[URL][DOMAIN_NAME]"
click at [505, 498] on div "Nivel final Completado Guantelete Comparte tu proyecto Siempre puedes seguir ed…" at bounding box center [479, 269] width 958 height 539
click at [588, 373] on button "Siguiente" at bounding box center [600, 376] width 136 height 34
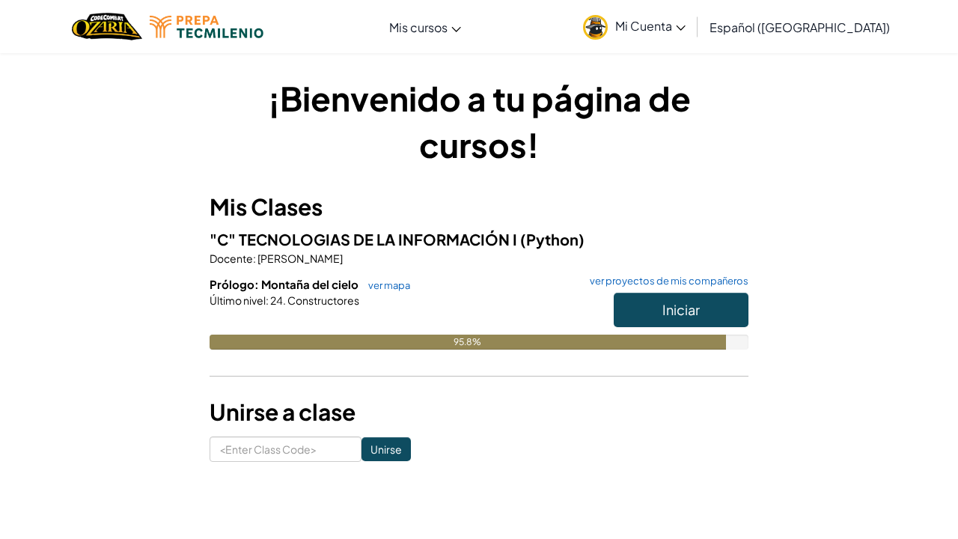
click at [692, 308] on span "Iniciar" at bounding box center [681, 309] width 37 height 17
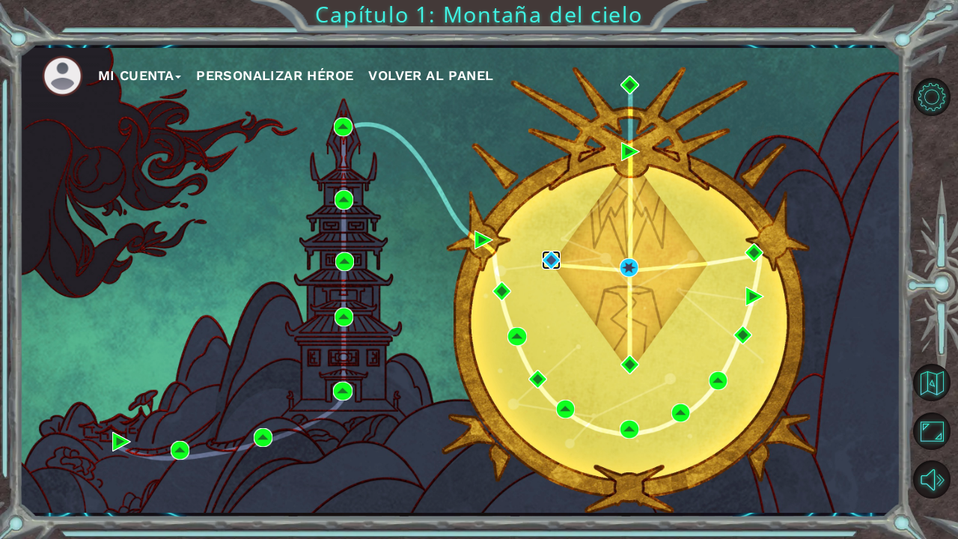
click at [560, 264] on img at bounding box center [551, 260] width 19 height 19
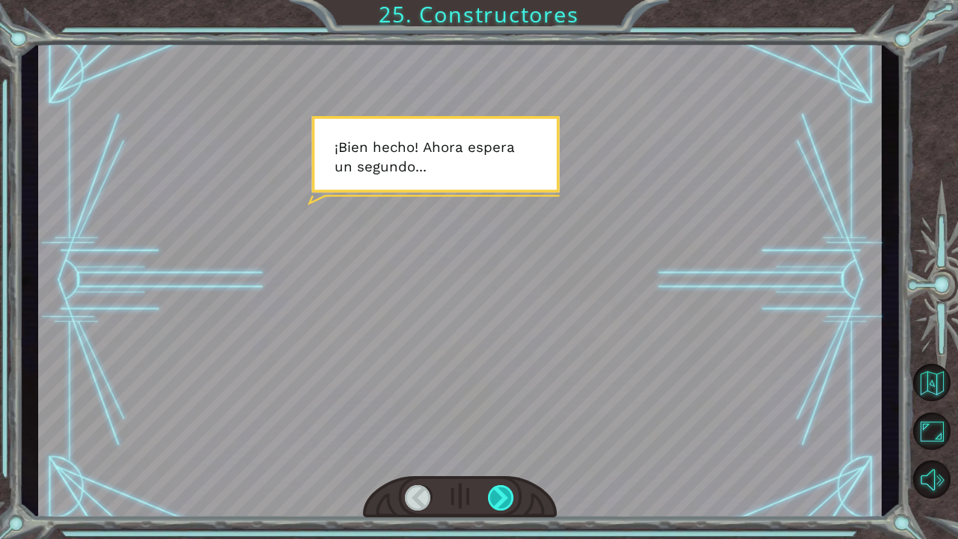
click at [501, 487] on div at bounding box center [501, 497] width 27 height 25
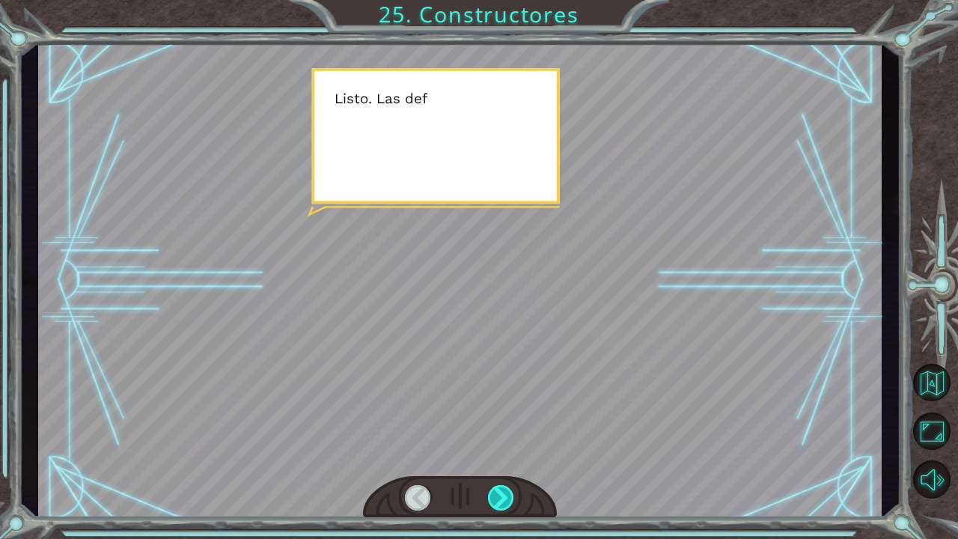
click at [500, 487] on div at bounding box center [501, 497] width 27 height 25
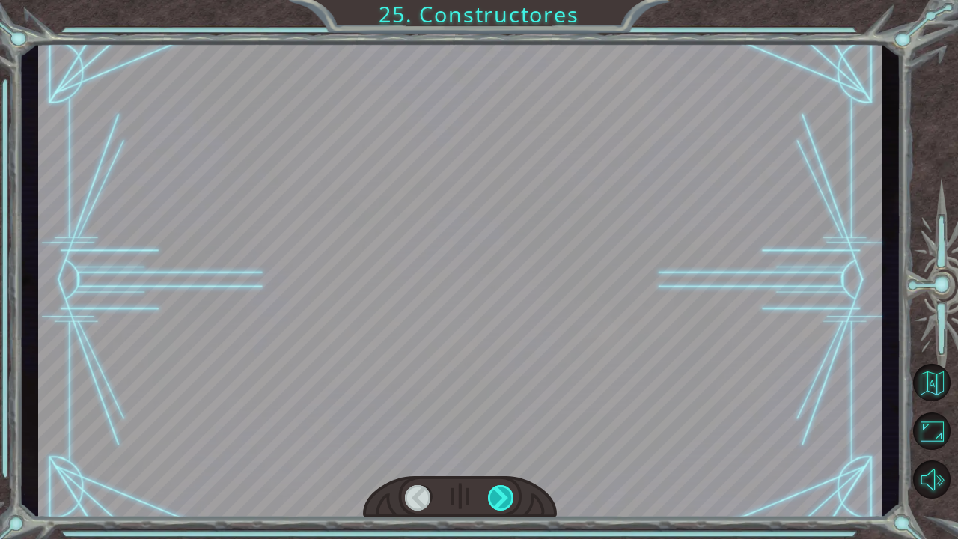
click at [500, 487] on div at bounding box center [501, 497] width 27 height 25
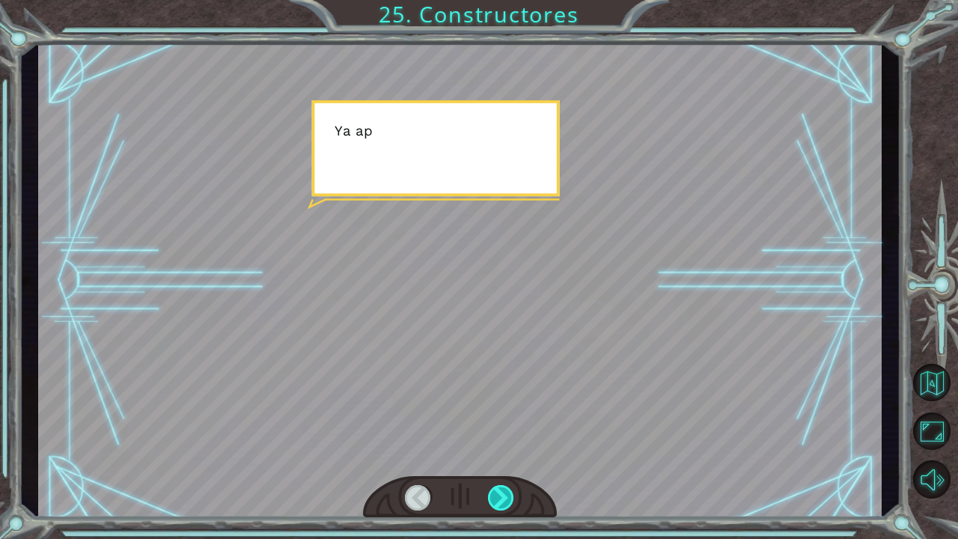
click at [500, 487] on div at bounding box center [501, 497] width 27 height 25
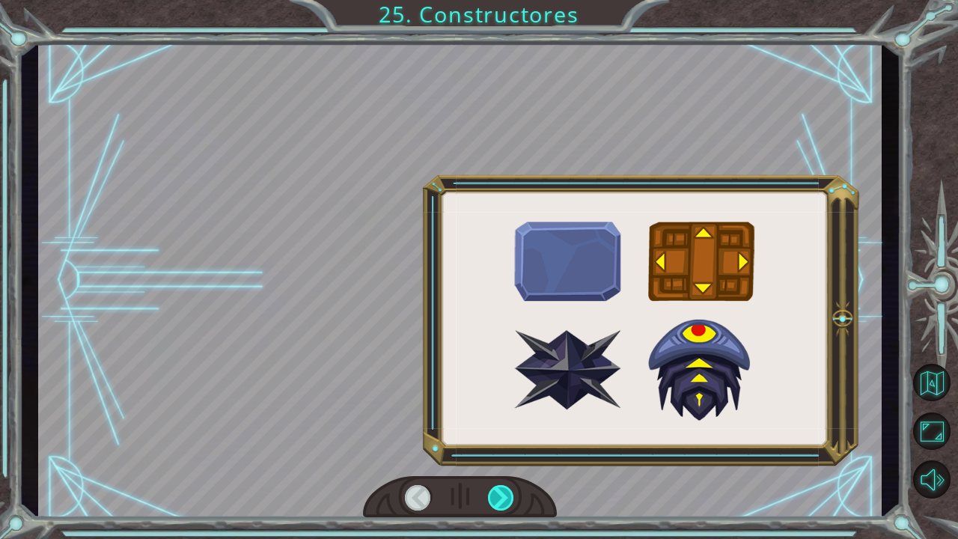
click at [500, 487] on div at bounding box center [501, 497] width 27 height 25
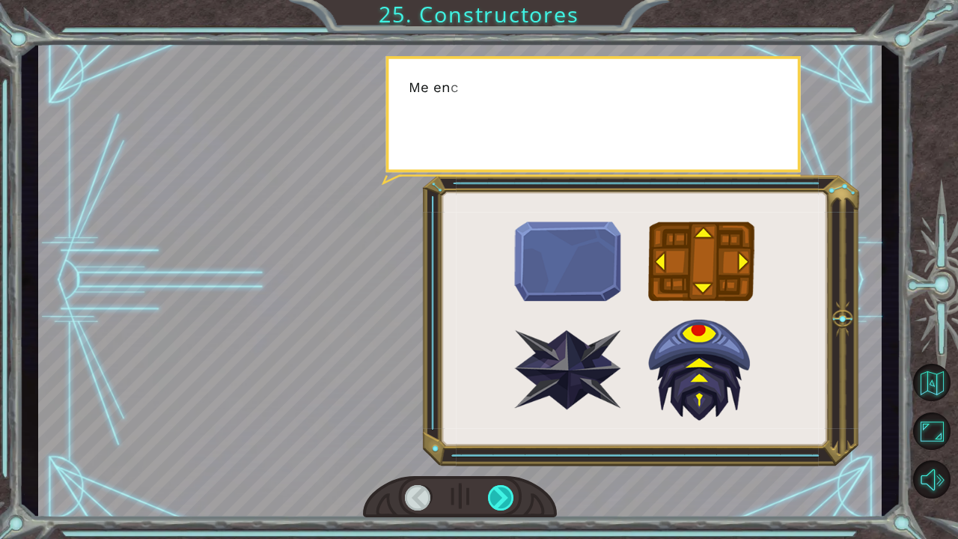
click at [500, 487] on div at bounding box center [501, 497] width 27 height 25
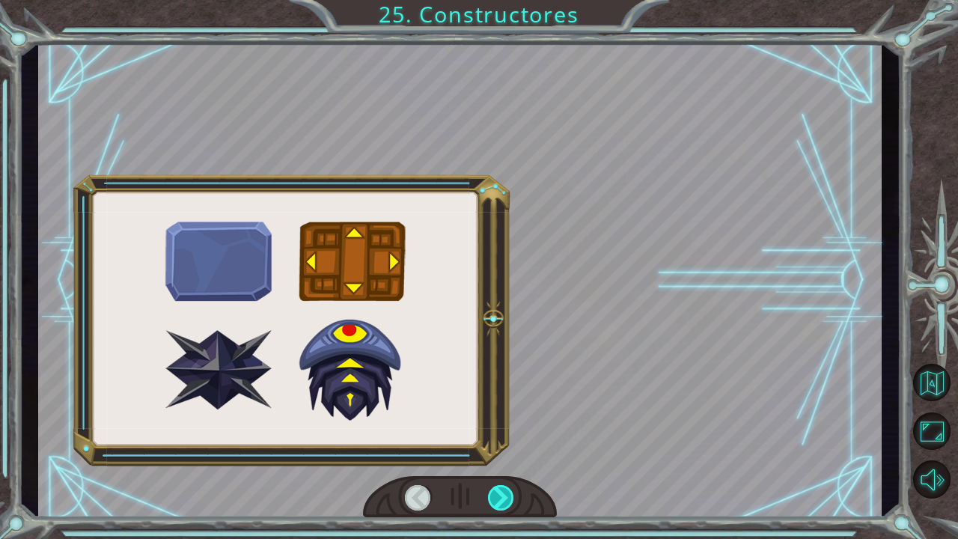
click at [500, 487] on div at bounding box center [501, 497] width 27 height 25
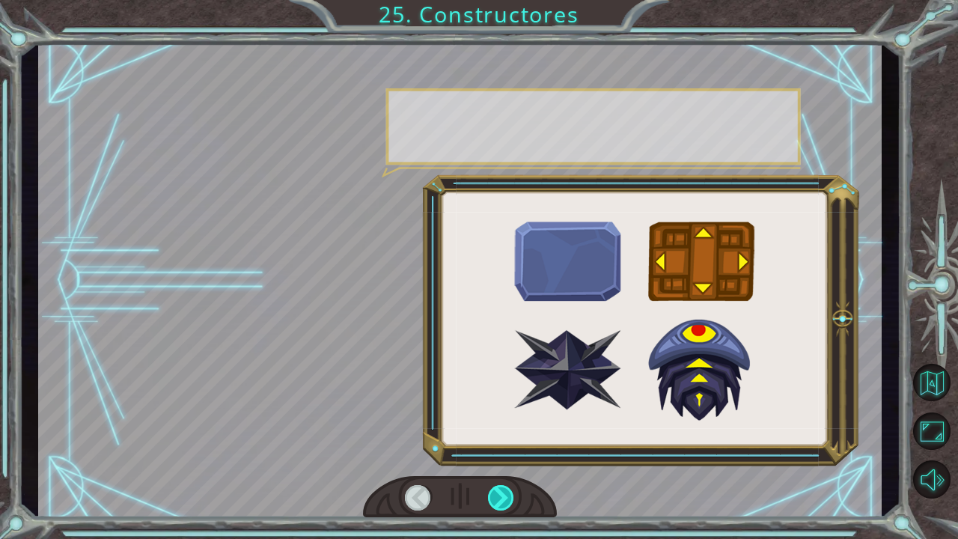
click at [500, 487] on div at bounding box center [501, 497] width 27 height 25
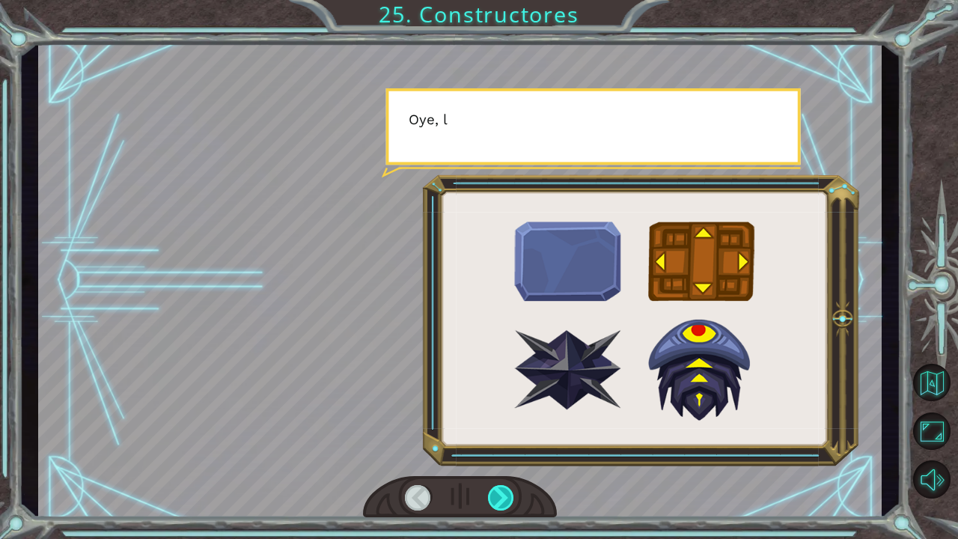
click at [500, 487] on div at bounding box center [501, 497] width 27 height 25
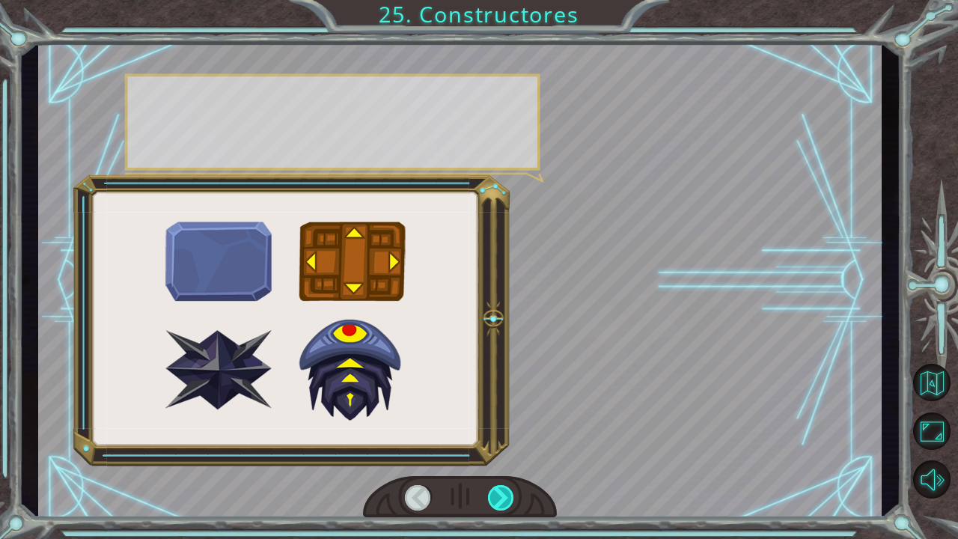
click at [500, 487] on div at bounding box center [501, 497] width 27 height 25
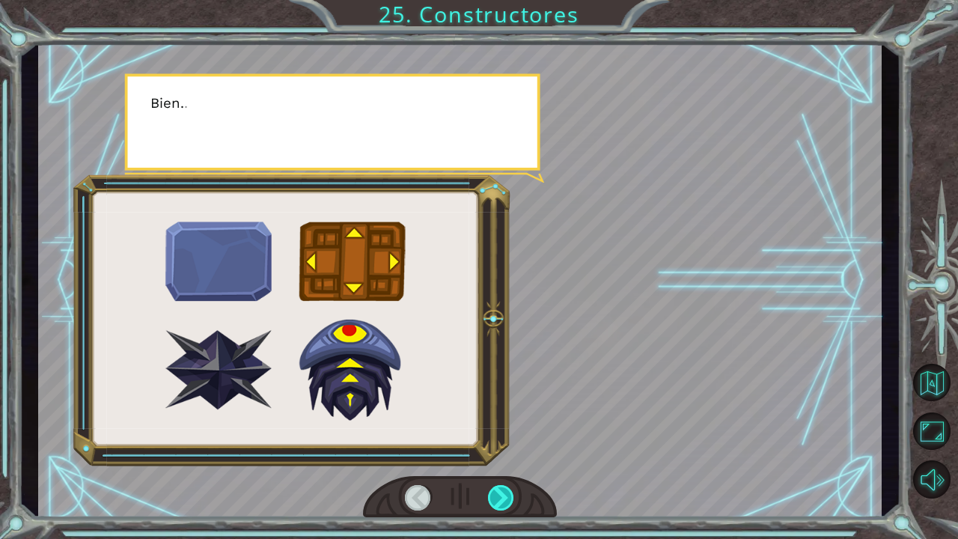
click at [500, 487] on div at bounding box center [501, 497] width 27 height 25
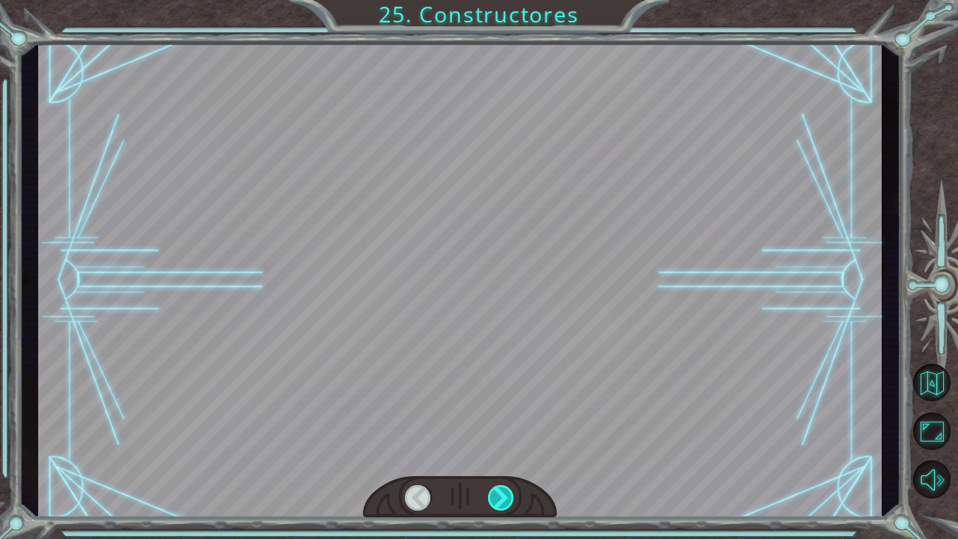
click at [500, 487] on div at bounding box center [501, 497] width 27 height 25
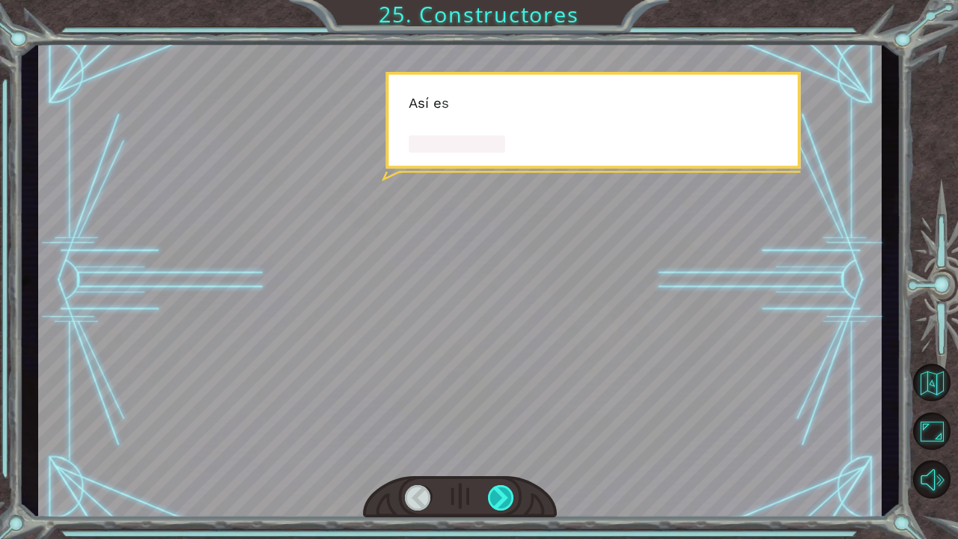
click at [500, 487] on div at bounding box center [501, 497] width 27 height 25
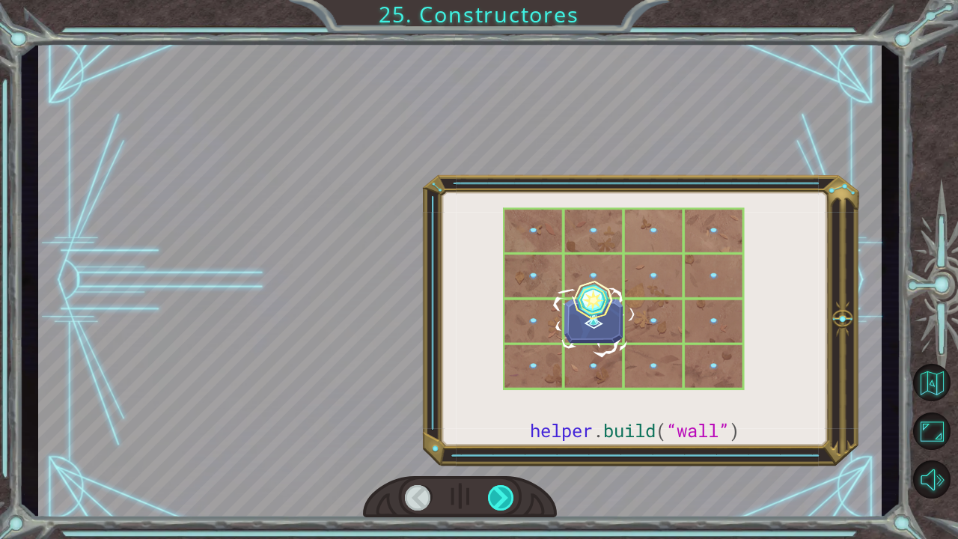
click at [500, 487] on div at bounding box center [501, 497] width 27 height 25
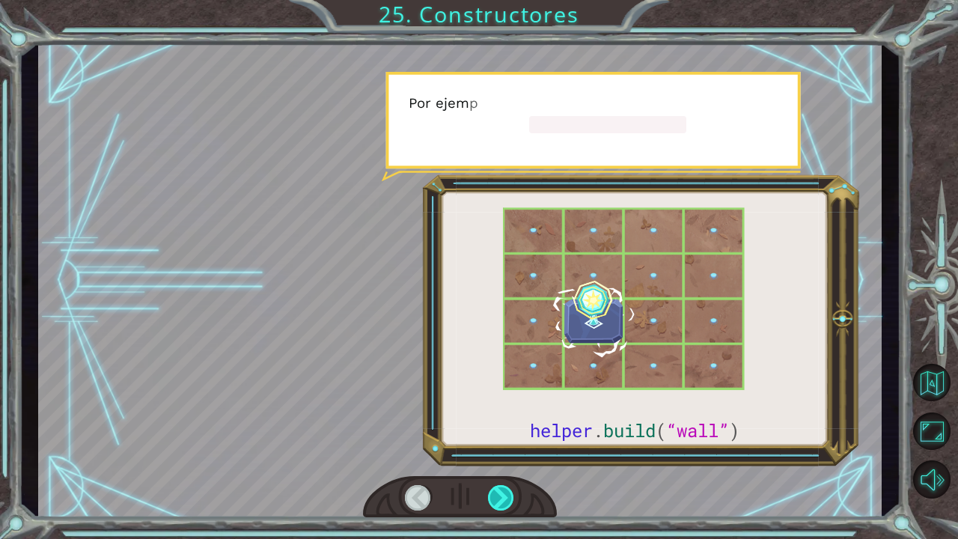
click at [500, 487] on div at bounding box center [501, 497] width 27 height 25
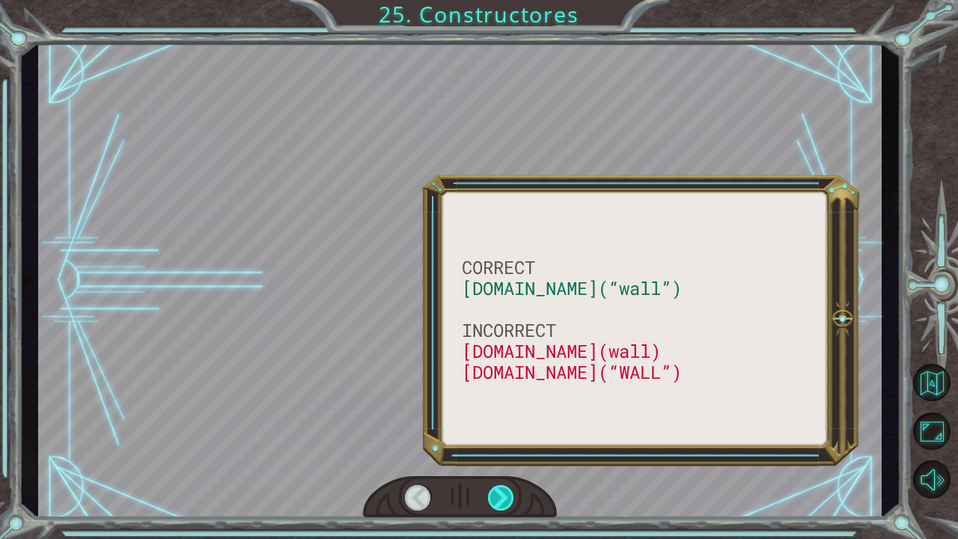
click at [500, 487] on div at bounding box center [501, 497] width 27 height 25
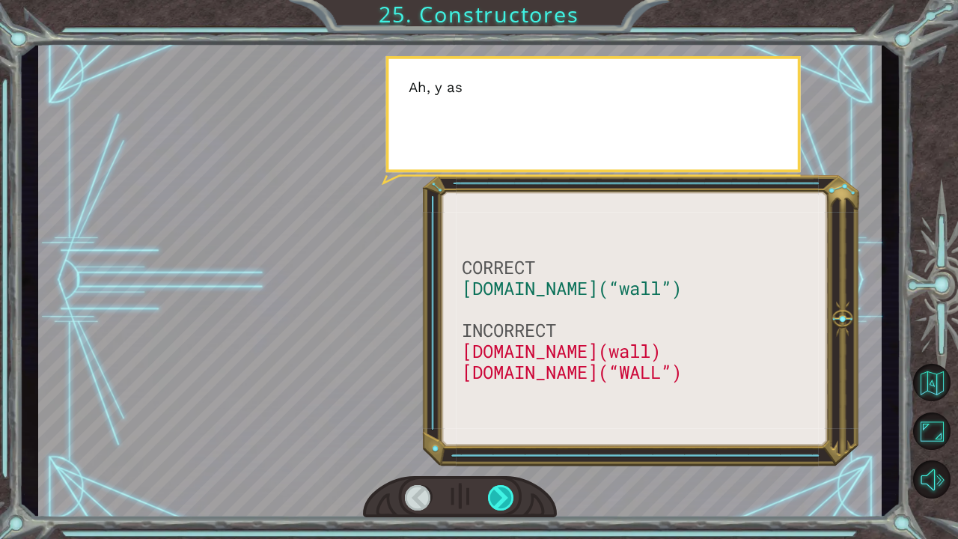
click at [500, 487] on div at bounding box center [501, 497] width 27 height 25
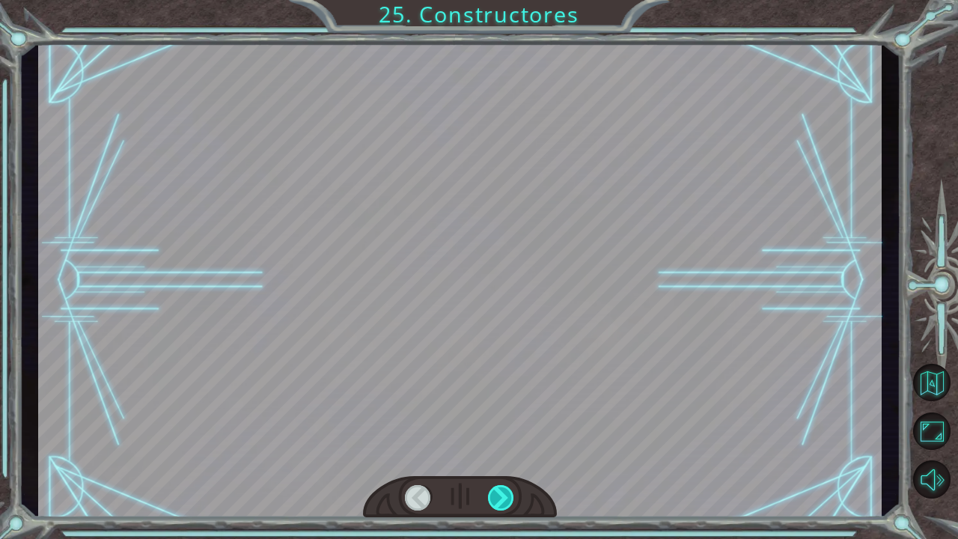
click at [500, 487] on div at bounding box center [501, 497] width 27 height 25
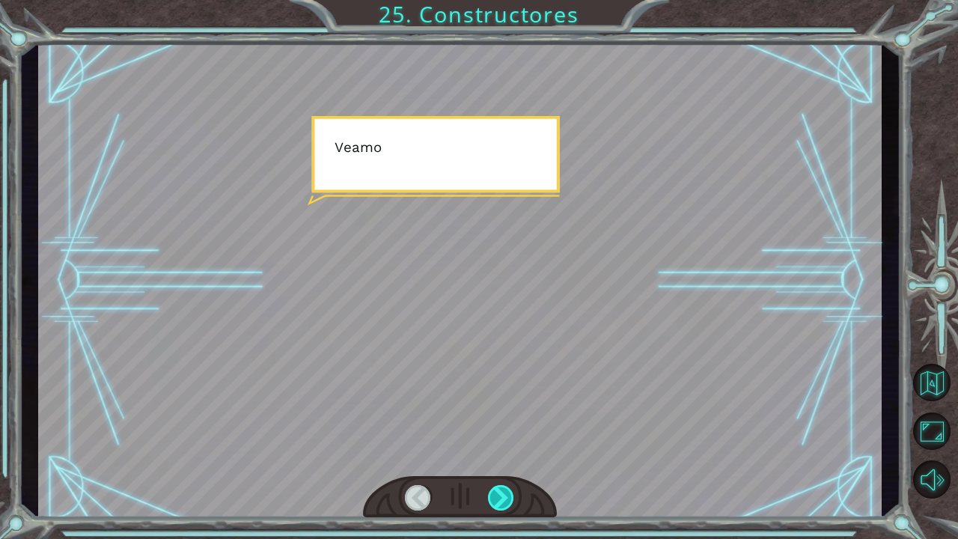
click at [500, 487] on div at bounding box center [501, 497] width 27 height 25
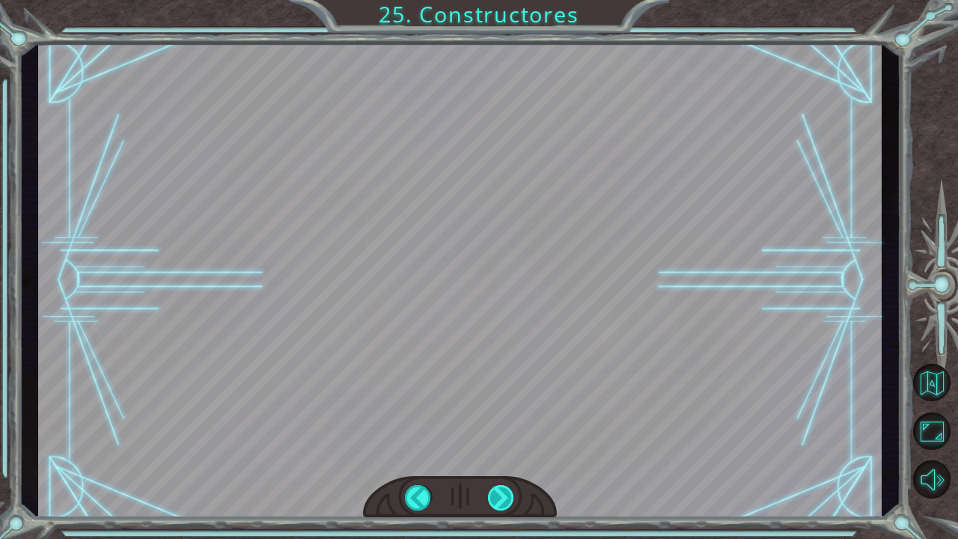
click at [500, 0] on div "CORRECT [DOMAIN_NAME](“wall”) INCORRECT [DOMAIN_NAME](wall) [DOMAIN_NAME](“WALL…" at bounding box center [479, 0] width 958 height 0
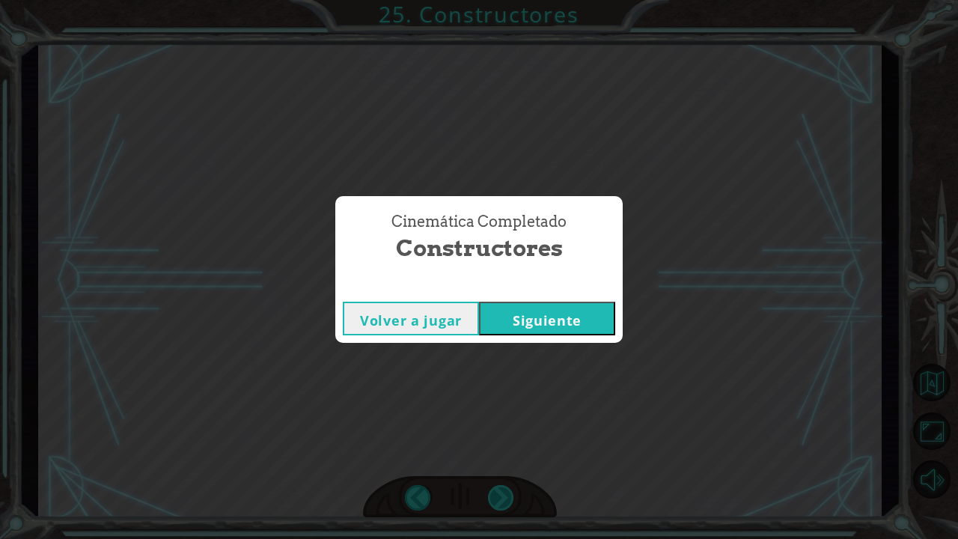
click at [500, 487] on div "Cinemática Completado Constructores Volver a jugar [GEOGRAPHIC_DATA]" at bounding box center [479, 269] width 958 height 539
click at [543, 322] on button "Siguiente" at bounding box center [547, 319] width 136 height 34
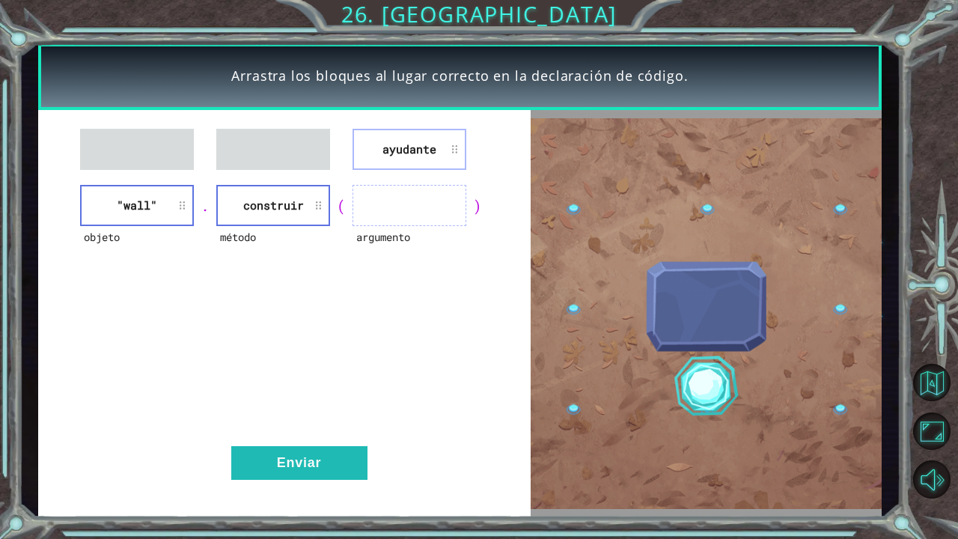
drag, startPoint x: 127, startPoint y: 196, endPoint x: 401, endPoint y: 188, distance: 273.4
click at [401, 188] on div "objeto "wall" . método construir ( argumento )" at bounding box center [284, 205] width 455 height 41
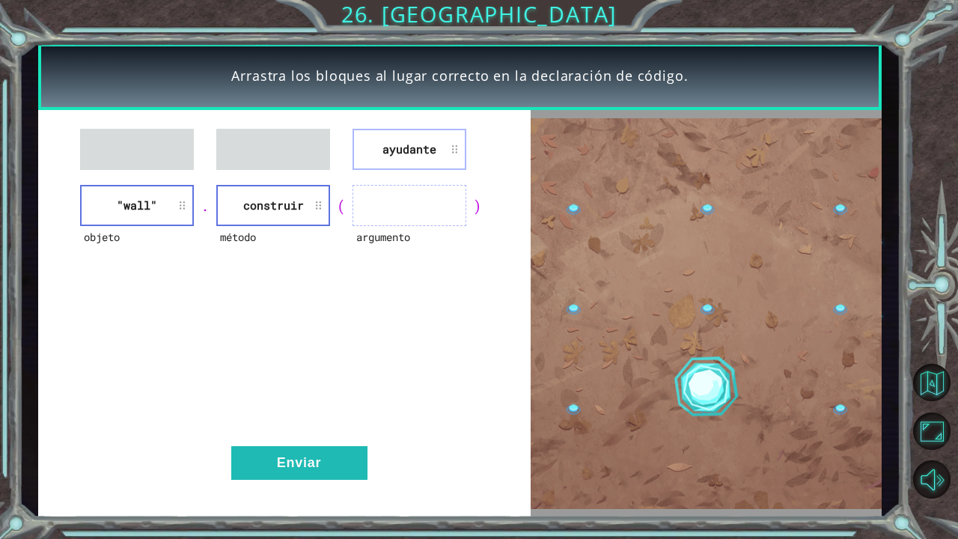
click at [174, 177] on div "ayudante objeto "wall" . método construir ( argumento ) Enviar" at bounding box center [284, 313] width 493 height 407
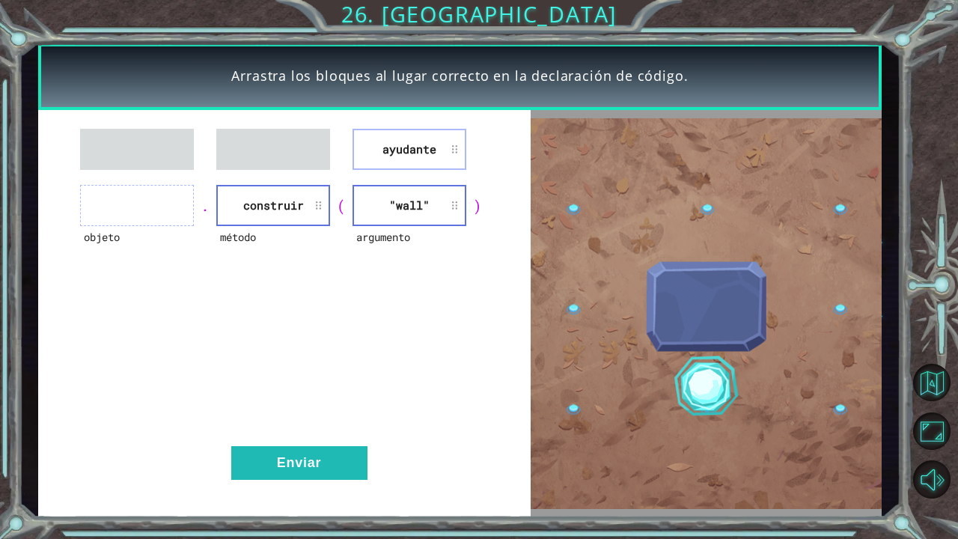
drag, startPoint x: 416, startPoint y: 153, endPoint x: 199, endPoint y: 216, distance: 226.1
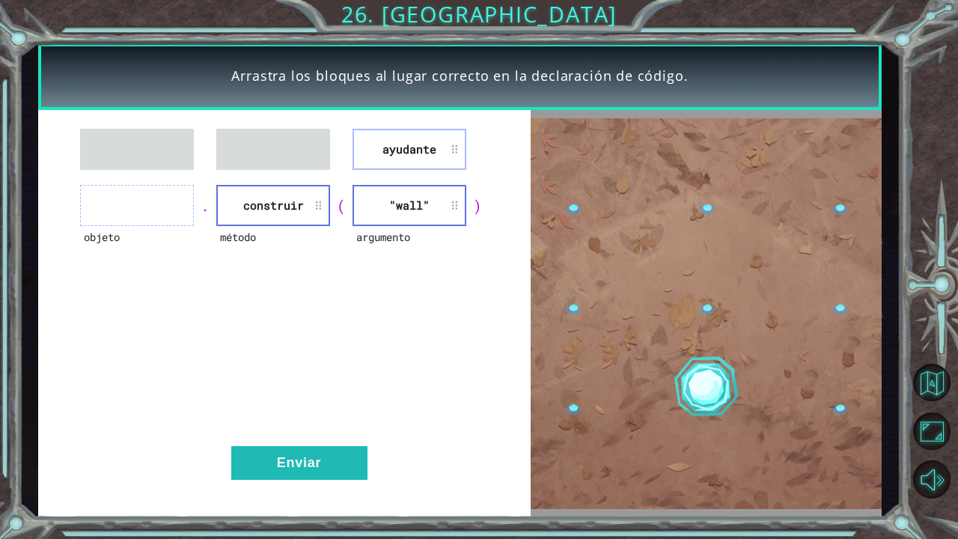
click at [199, 216] on div "ayudante objeto . método construir ( argumento "wall" ) Enviar" at bounding box center [284, 313] width 493 height 407
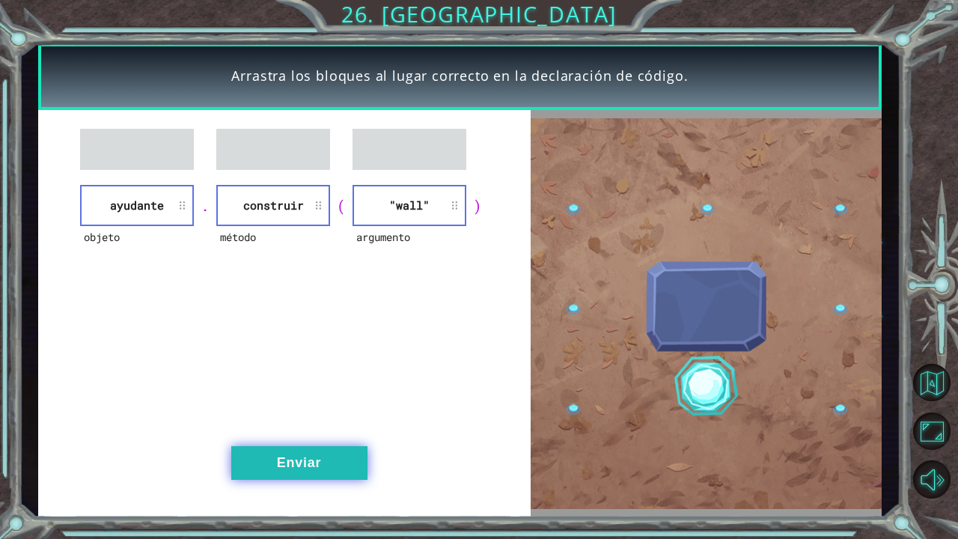
click at [303, 452] on button "Enviar" at bounding box center [299, 463] width 136 height 34
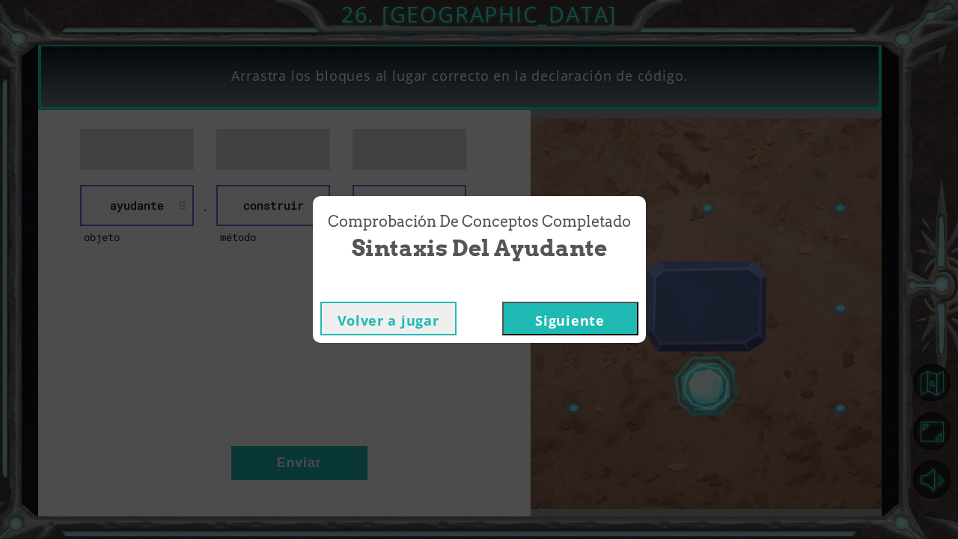
click at [561, 311] on button "Siguiente" at bounding box center [570, 319] width 136 height 34
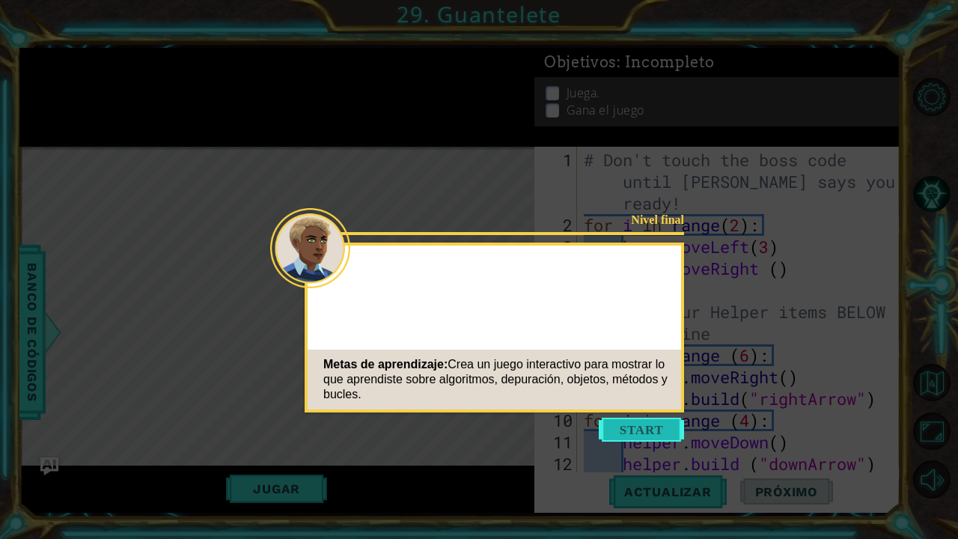
click at [645, 429] on button "Start" at bounding box center [641, 430] width 85 height 24
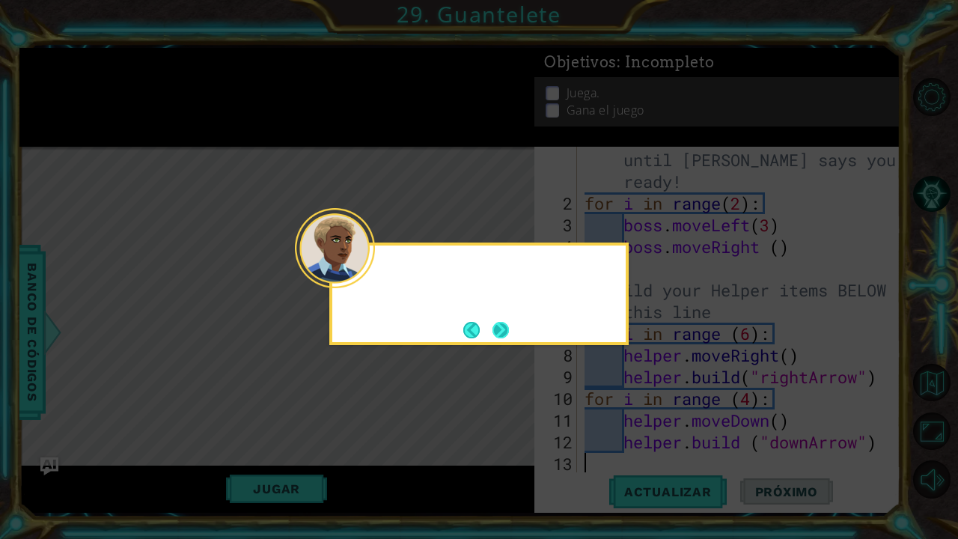
scroll to position [22, 0]
click at [506, 331] on button "Next" at bounding box center [501, 330] width 16 height 16
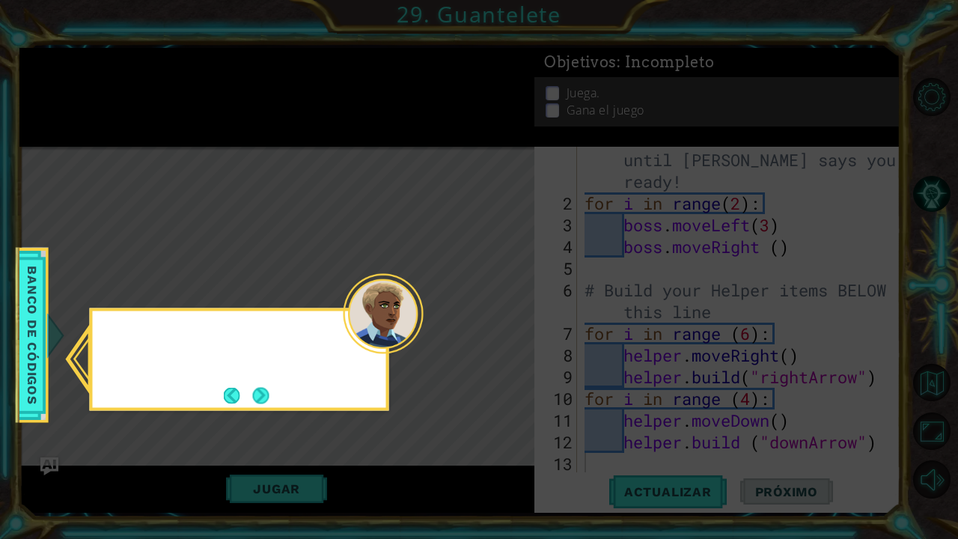
click at [505, 331] on icon at bounding box center [479, 269] width 958 height 539
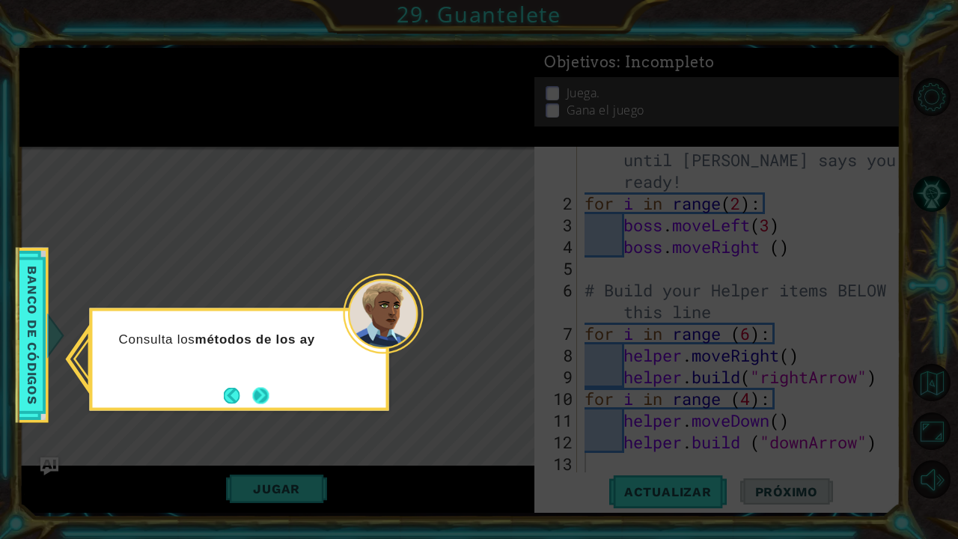
click at [264, 395] on button "Next" at bounding box center [261, 395] width 16 height 16
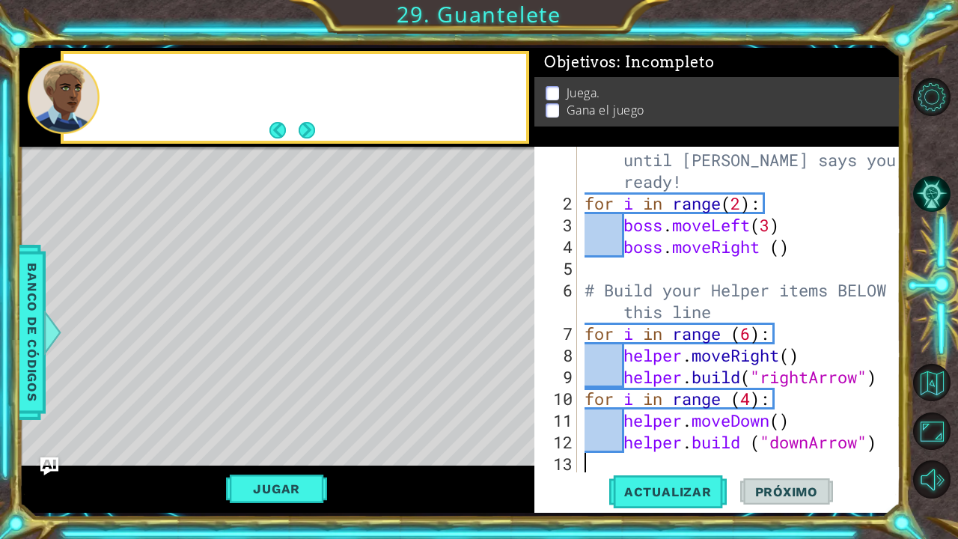
click at [264, 395] on div "Level Map" at bounding box center [365, 367] width 692 height 441
click at [638, 494] on span "Actualizar" at bounding box center [669, 491] width 118 height 15
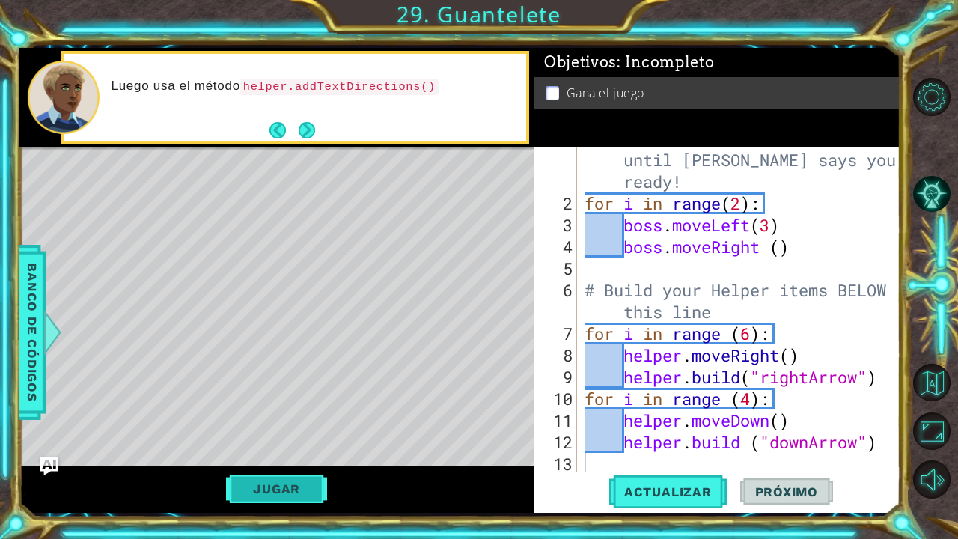
click at [259, 487] on button "Jugar" at bounding box center [276, 489] width 101 height 28
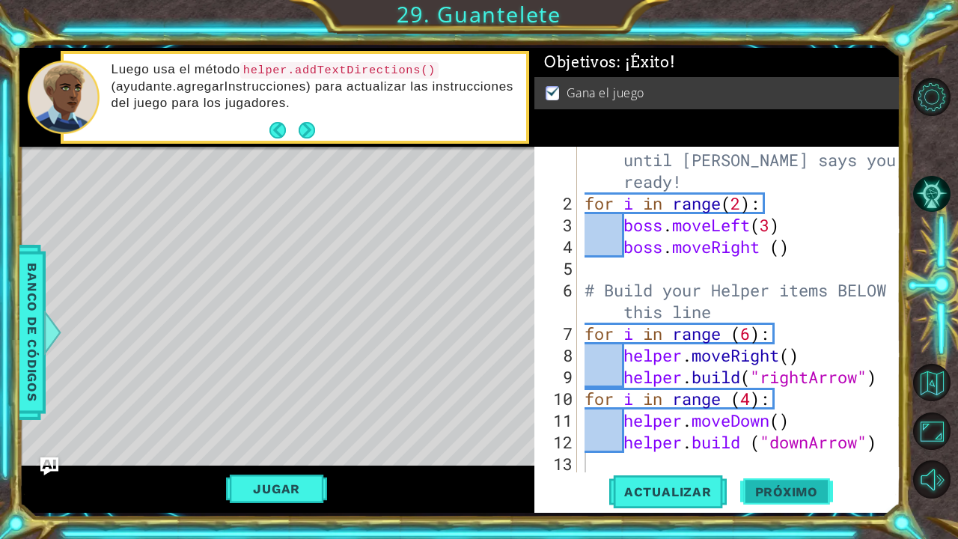
click at [776, 482] on button "Próximo" at bounding box center [787, 491] width 93 height 37
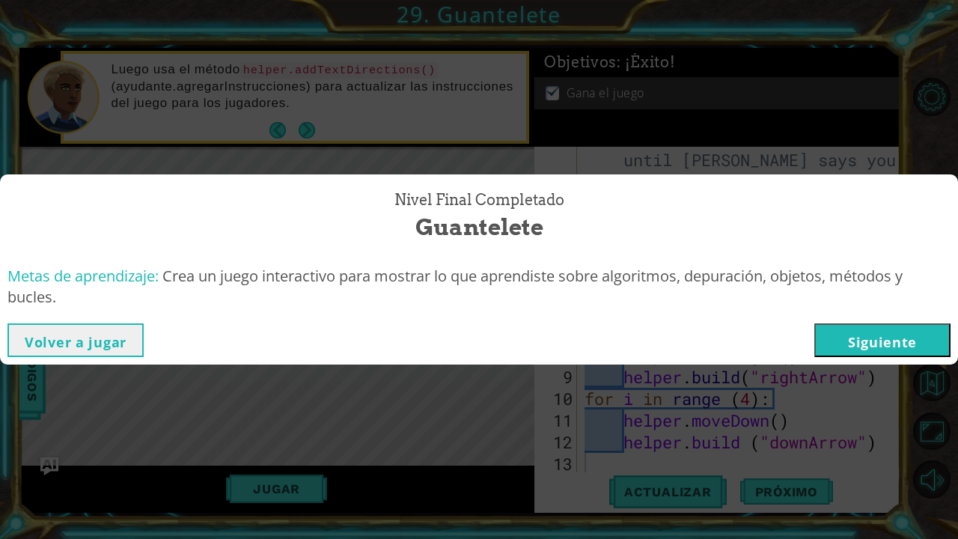
click at [900, 342] on button "Siguiente" at bounding box center [883, 340] width 136 height 34
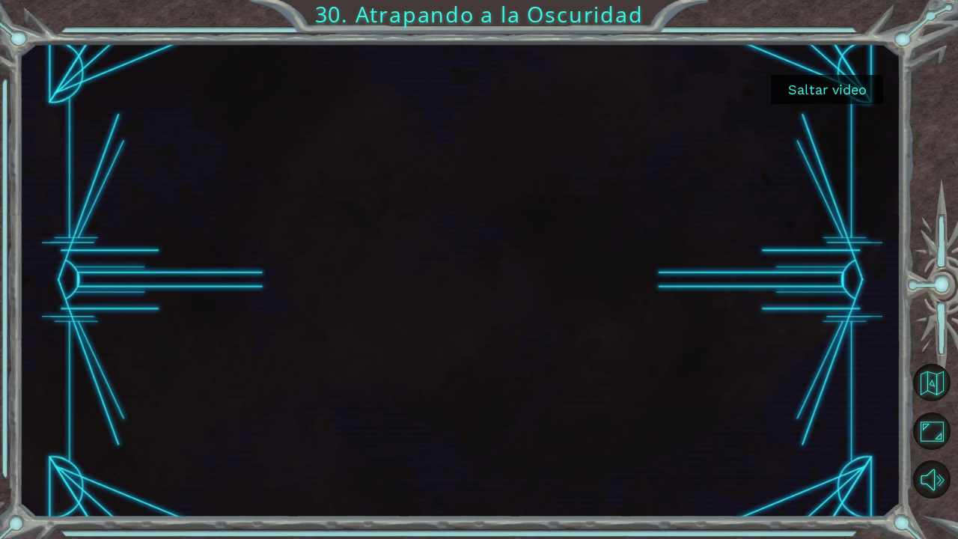
click at [839, 92] on button "Saltar video" at bounding box center [827, 89] width 112 height 29
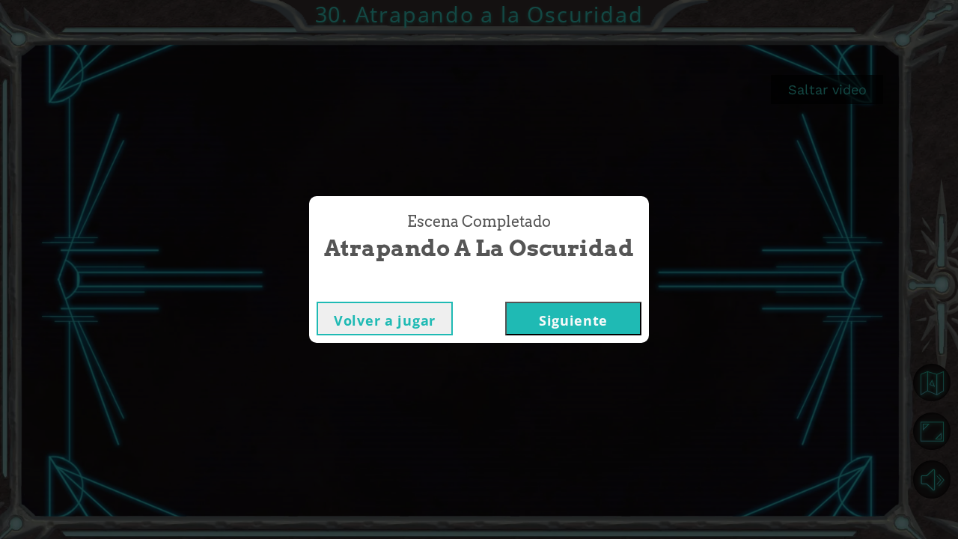
click at [544, 326] on button "Siguiente" at bounding box center [573, 319] width 136 height 34
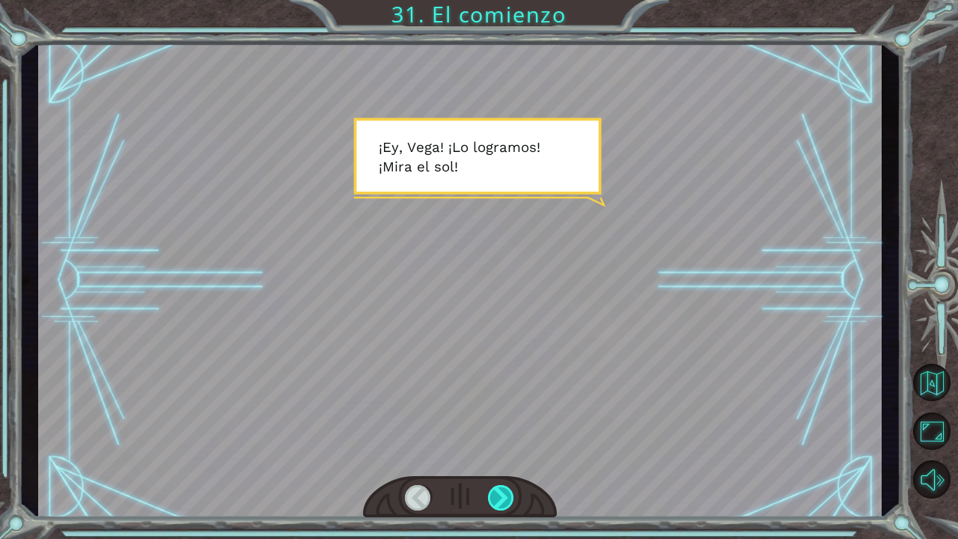
click at [502, 490] on div at bounding box center [501, 497] width 27 height 25
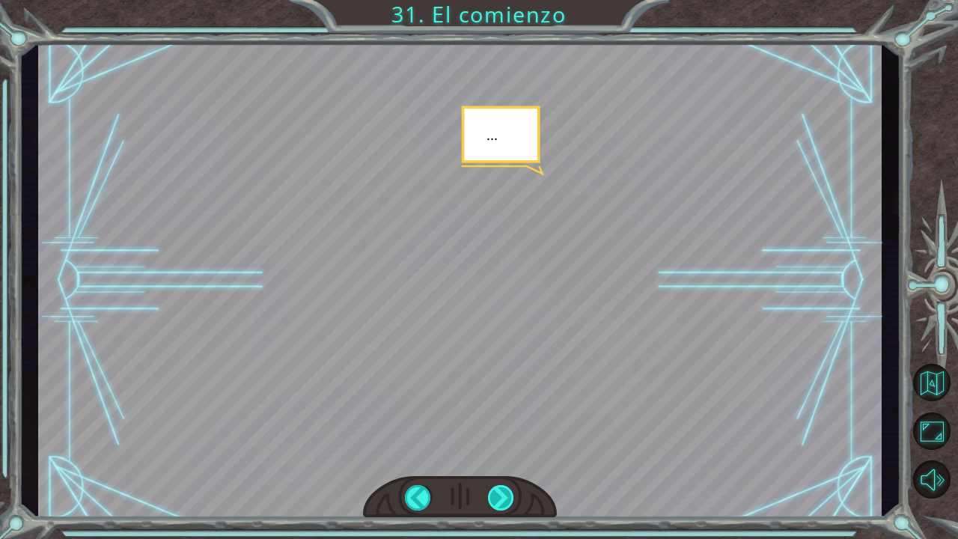
click at [508, 496] on div at bounding box center [501, 497] width 27 height 25
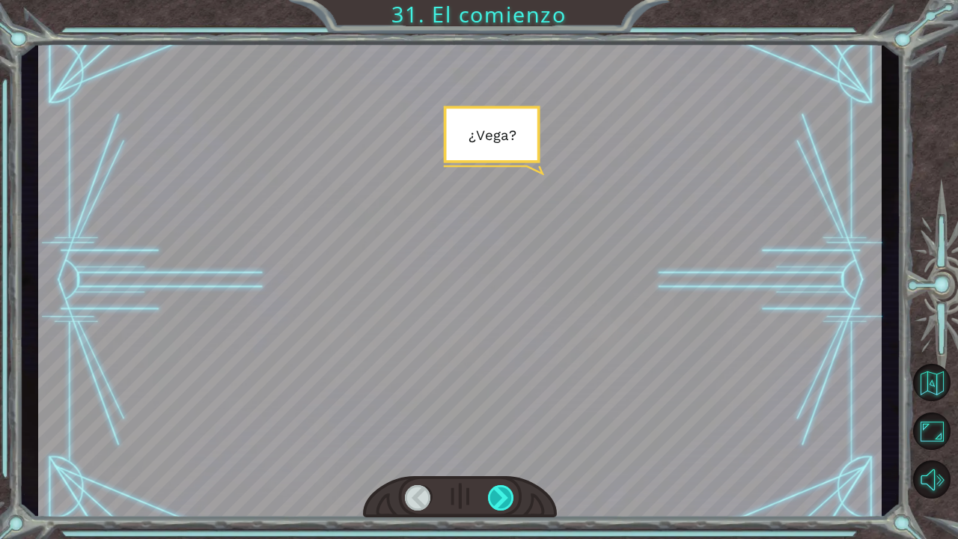
click at [508, 496] on div at bounding box center [501, 497] width 27 height 25
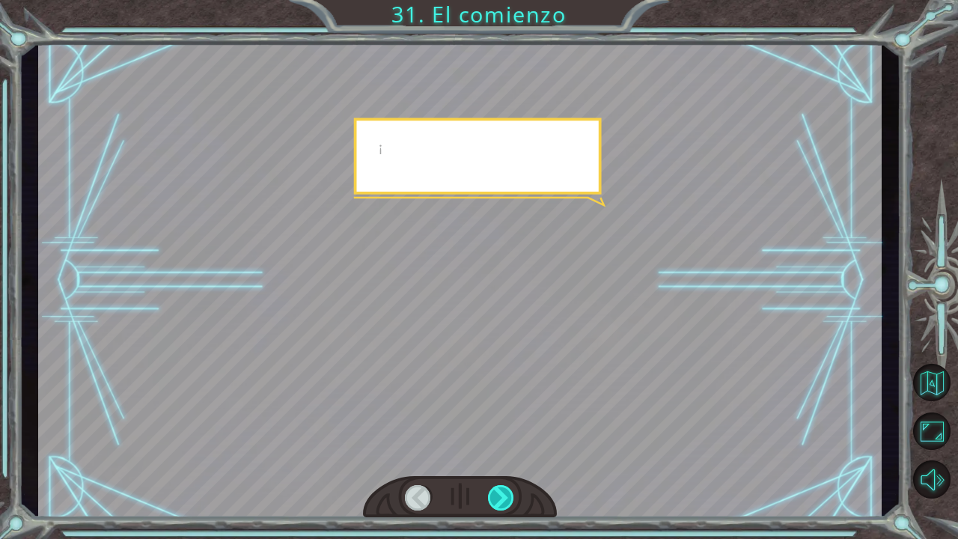
click at [508, 496] on div at bounding box center [501, 497] width 27 height 25
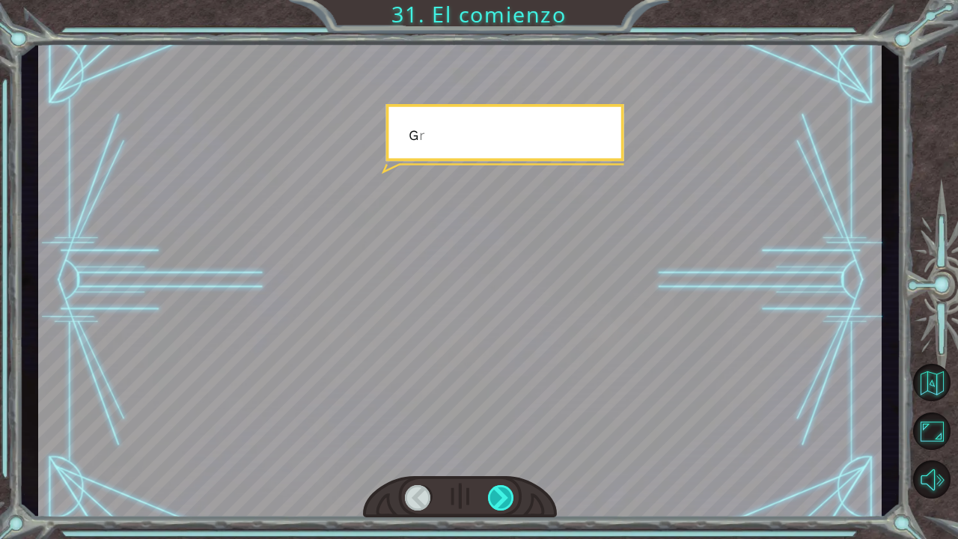
click at [508, 496] on div at bounding box center [501, 497] width 27 height 25
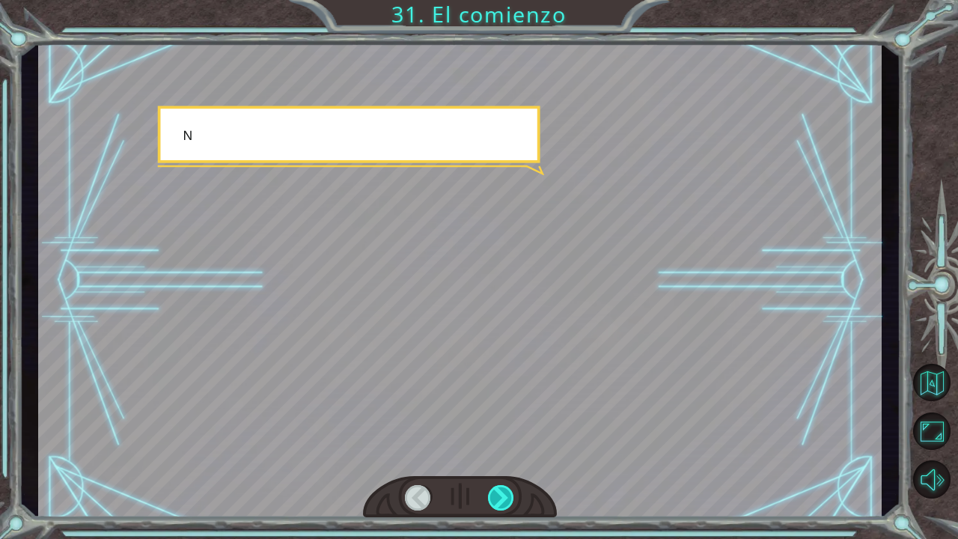
click at [508, 496] on div at bounding box center [501, 497] width 27 height 25
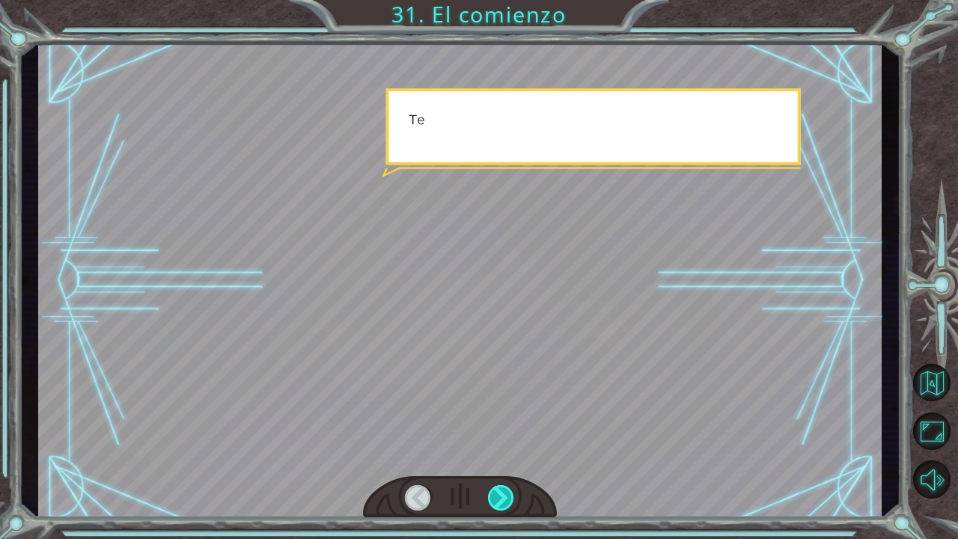
click at [508, 496] on div at bounding box center [501, 497] width 27 height 25
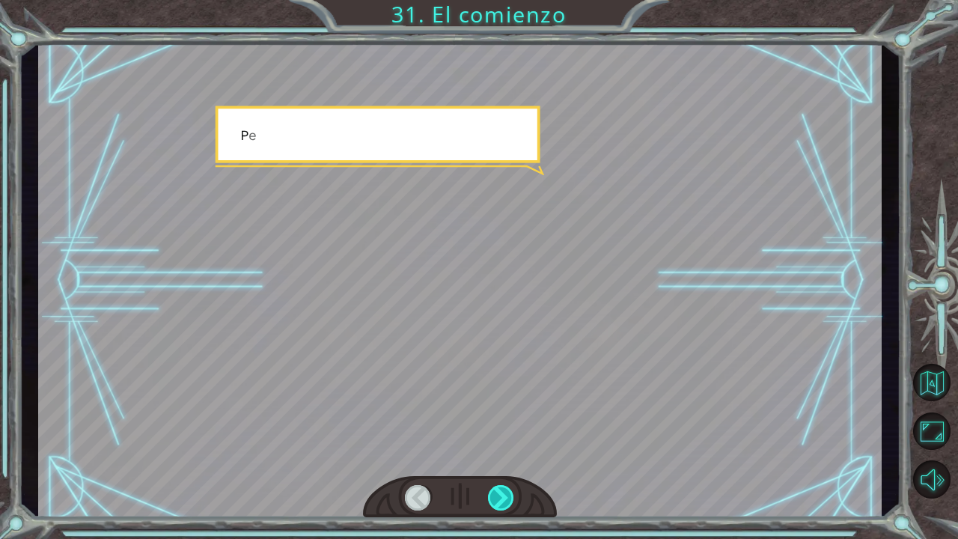
click at [508, 496] on div at bounding box center [501, 497] width 27 height 25
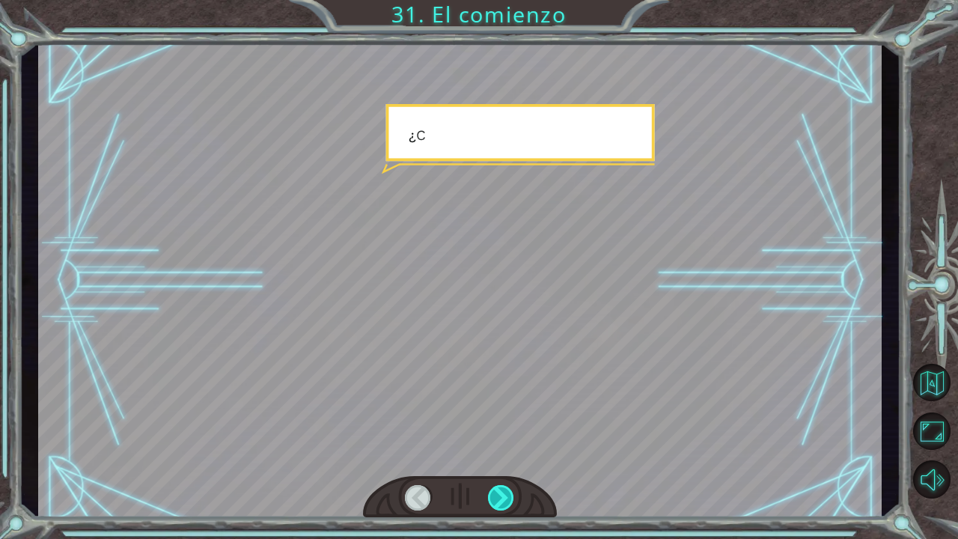
click at [508, 496] on div at bounding box center [501, 497] width 27 height 25
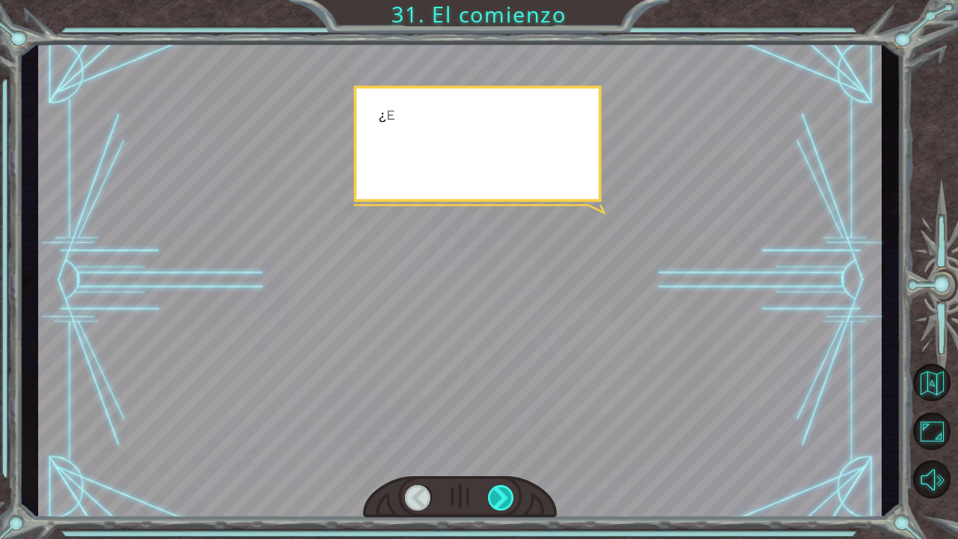
click at [508, 496] on div at bounding box center [501, 497] width 27 height 25
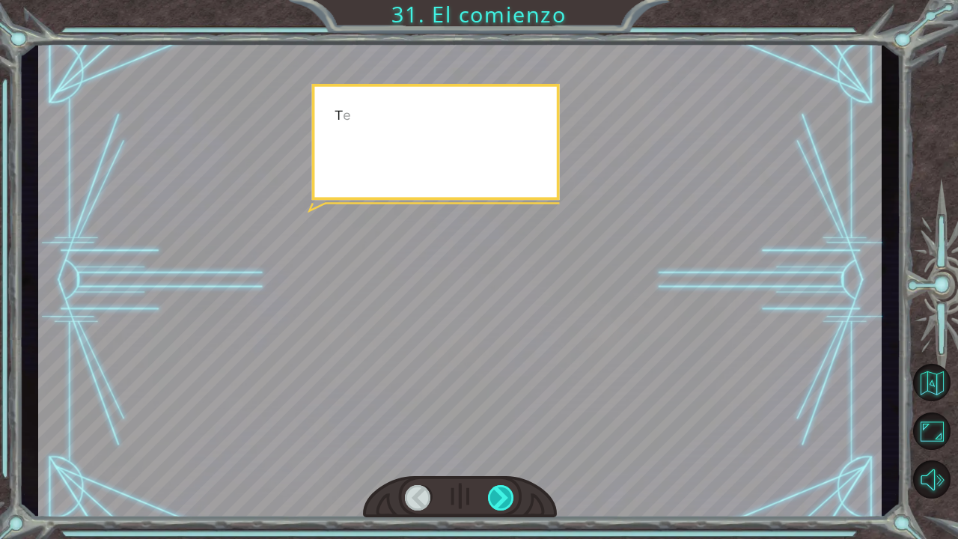
click at [508, 496] on div at bounding box center [501, 497] width 27 height 25
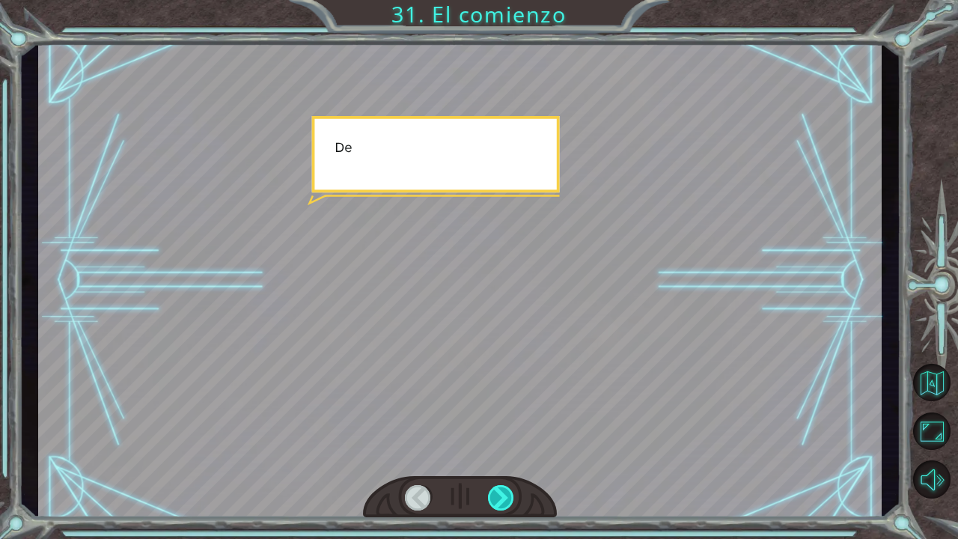
click at [508, 496] on div at bounding box center [501, 497] width 27 height 25
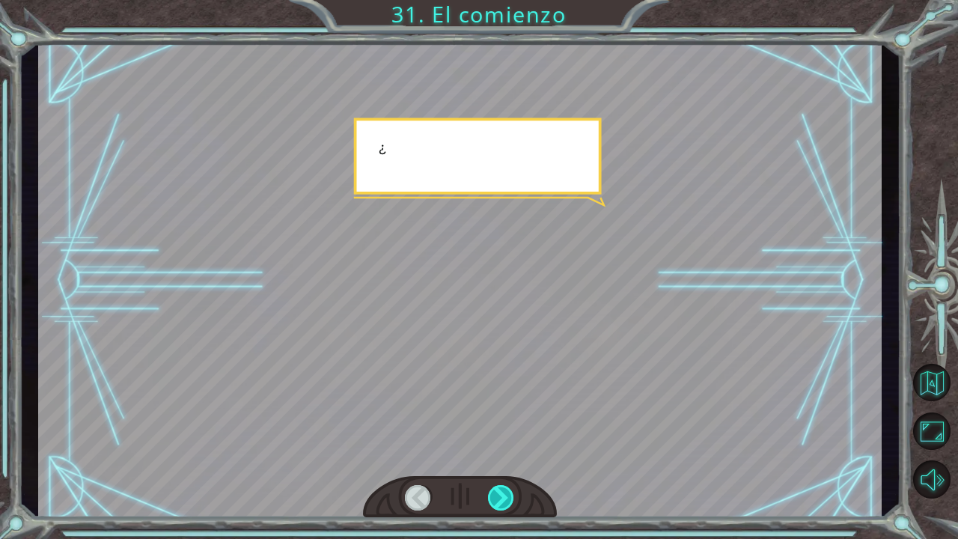
click at [508, 496] on div at bounding box center [501, 497] width 27 height 25
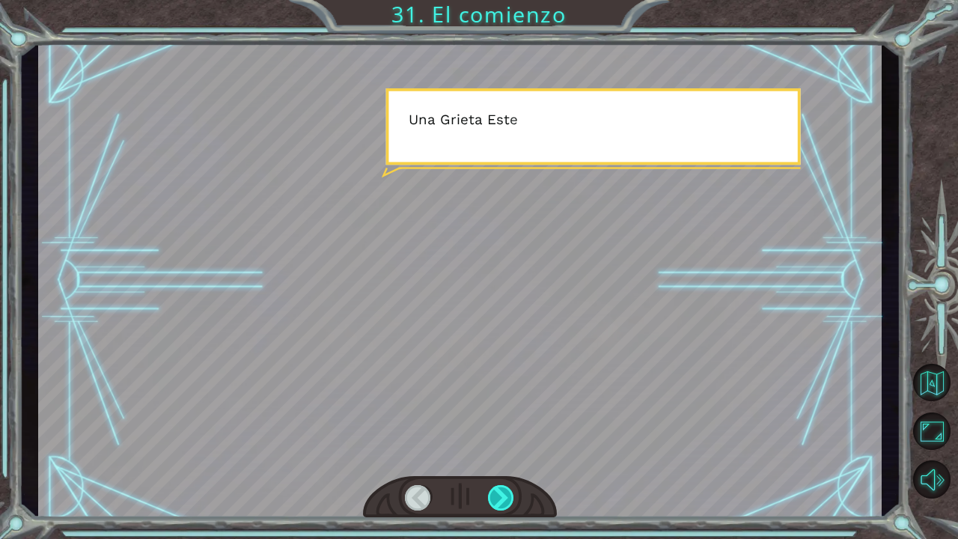
click at [508, 496] on div at bounding box center [501, 497] width 27 height 25
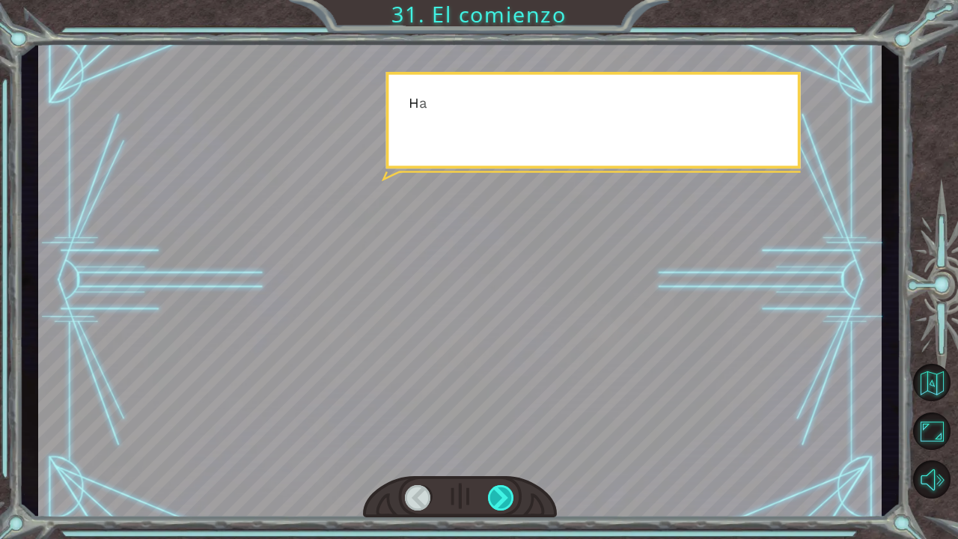
click at [508, 496] on div at bounding box center [501, 497] width 27 height 25
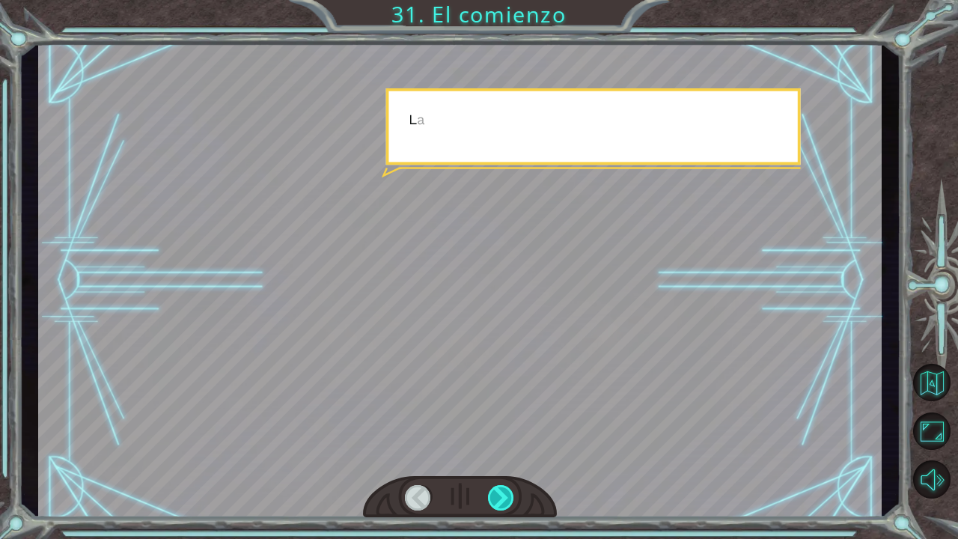
click at [508, 496] on div at bounding box center [501, 497] width 27 height 25
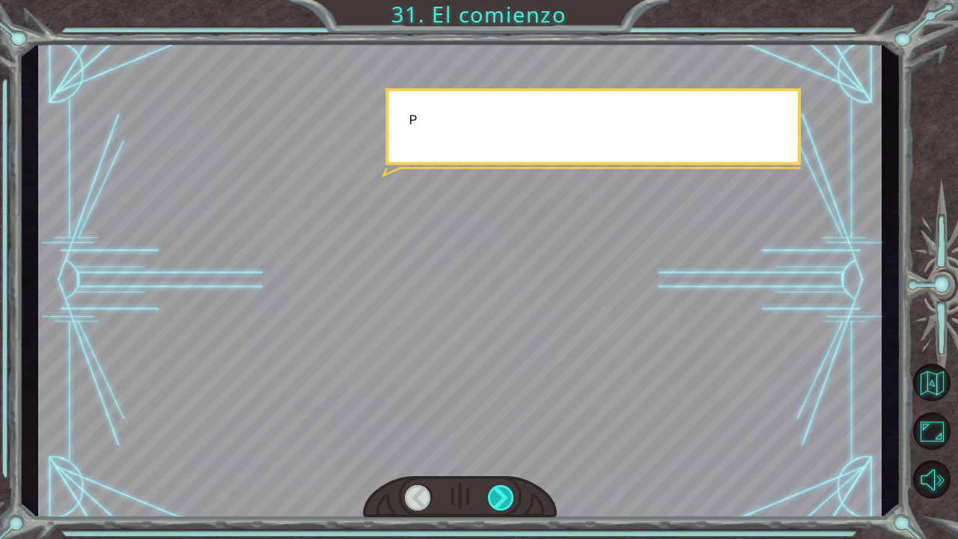
click at [508, 496] on div at bounding box center [501, 497] width 27 height 25
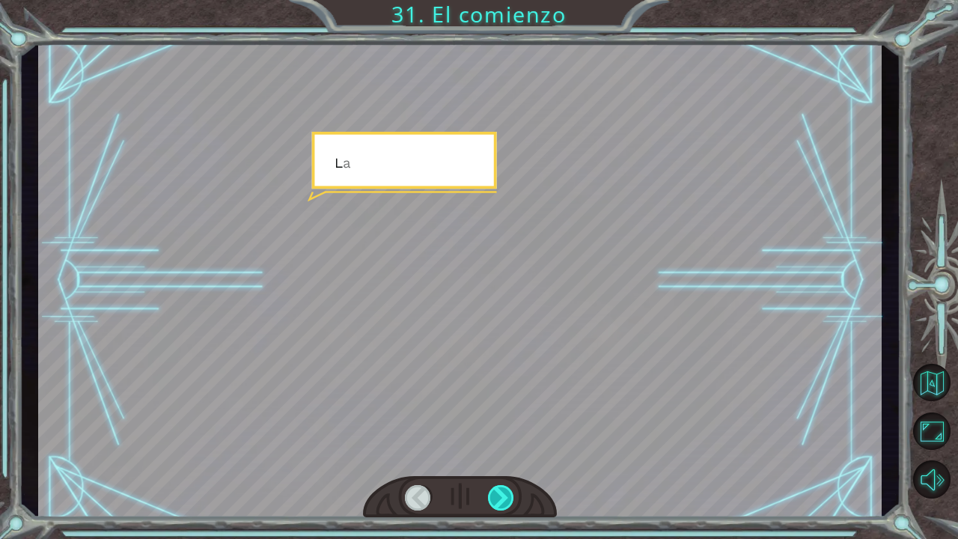
click at [508, 496] on div at bounding box center [501, 497] width 27 height 25
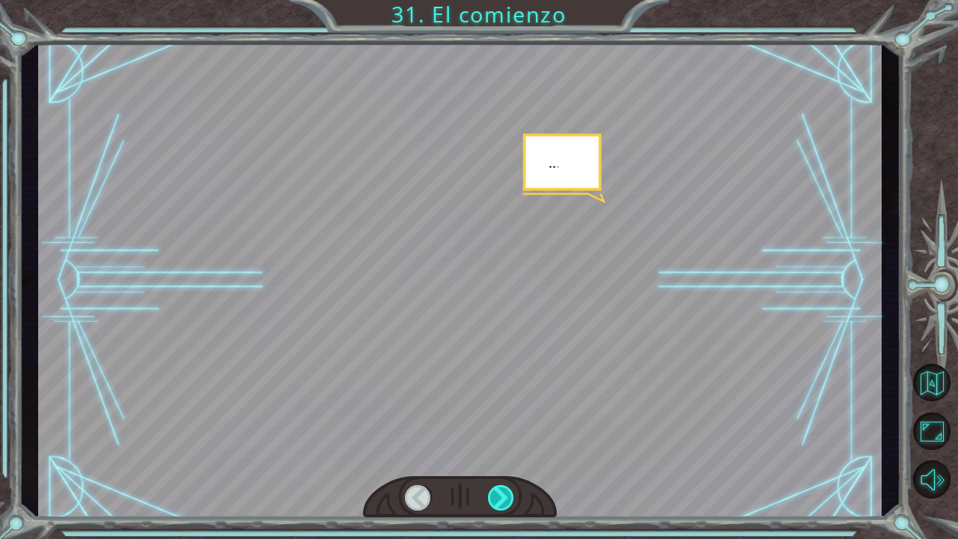
click at [508, 496] on div at bounding box center [501, 497] width 27 height 25
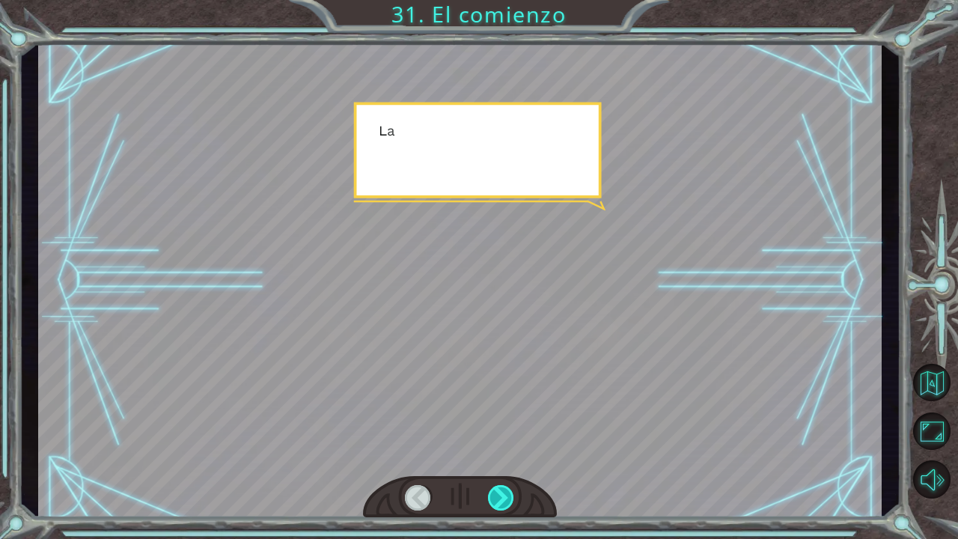
click at [508, 496] on div at bounding box center [501, 497] width 27 height 25
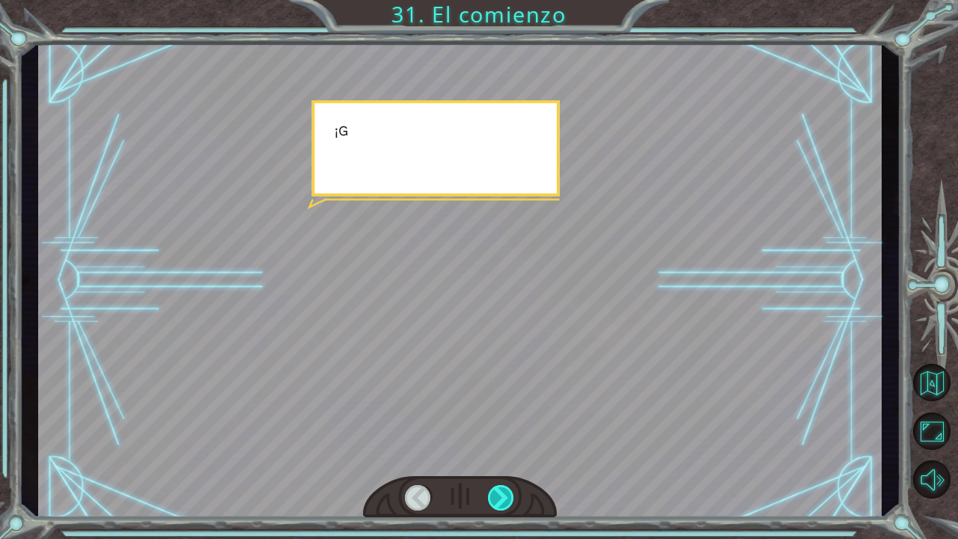
click at [508, 496] on div at bounding box center [501, 497] width 27 height 25
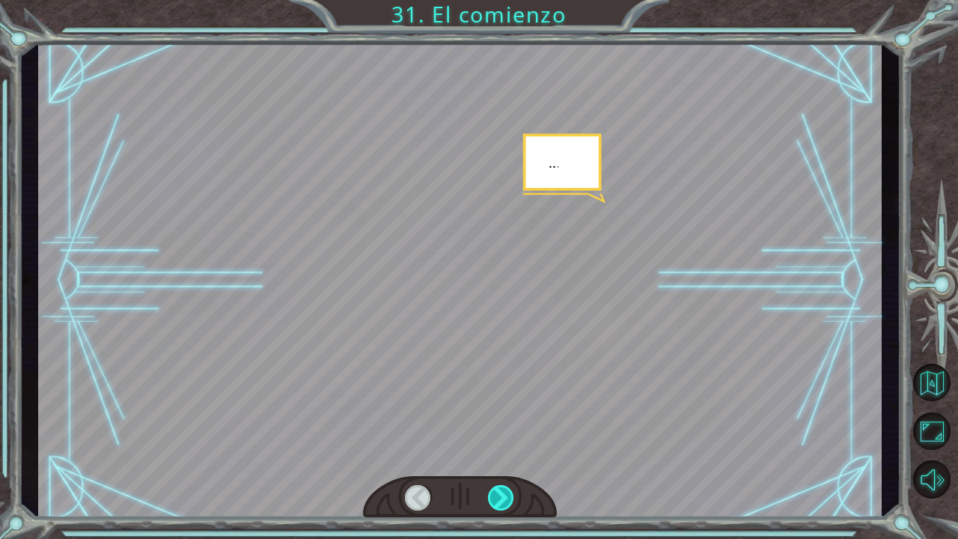
click at [508, 496] on div at bounding box center [501, 497] width 27 height 25
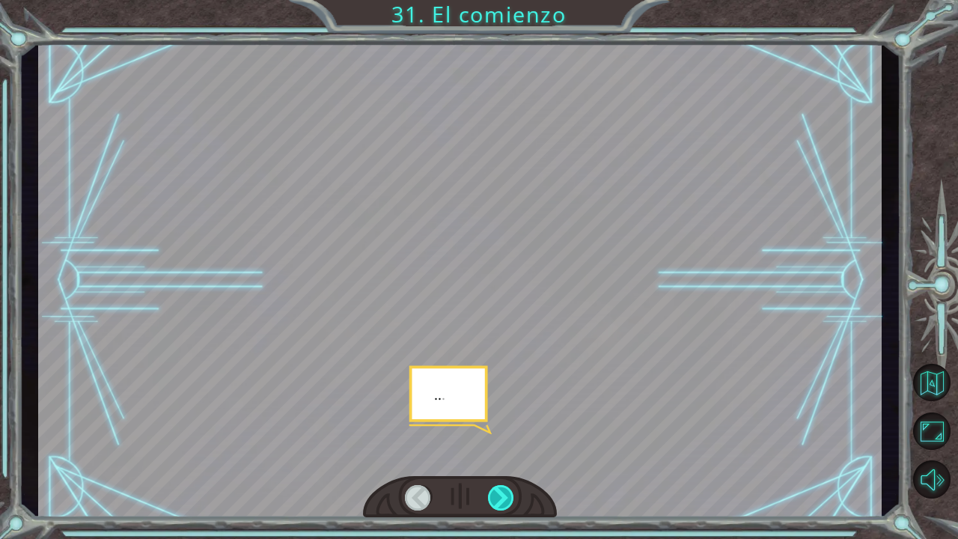
click at [508, 496] on div at bounding box center [501, 497] width 27 height 25
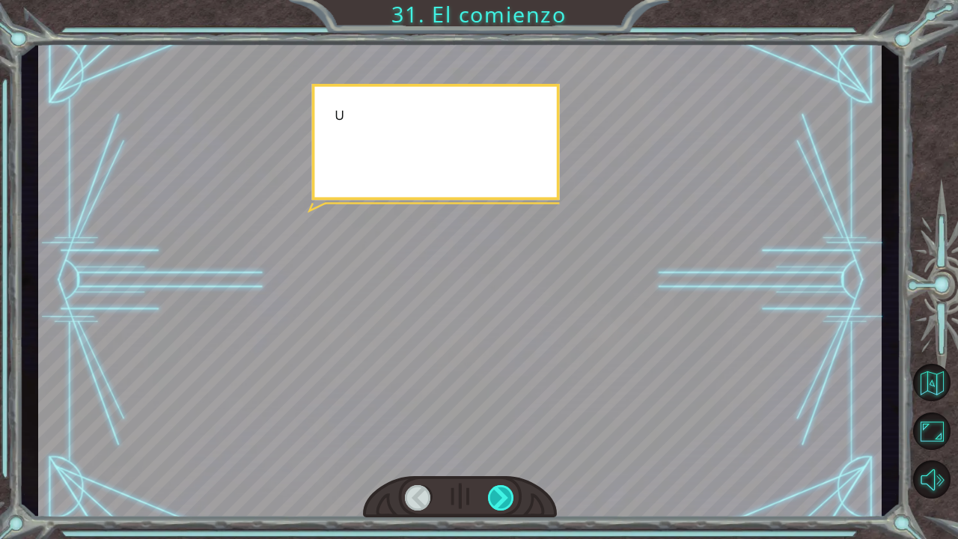
click at [508, 496] on div at bounding box center [501, 497] width 27 height 25
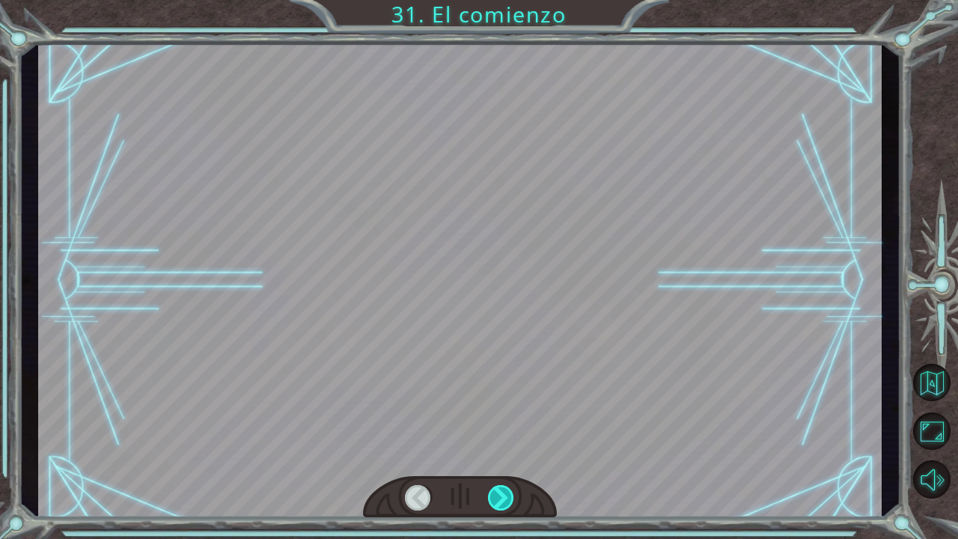
click at [508, 496] on div at bounding box center [501, 497] width 27 height 25
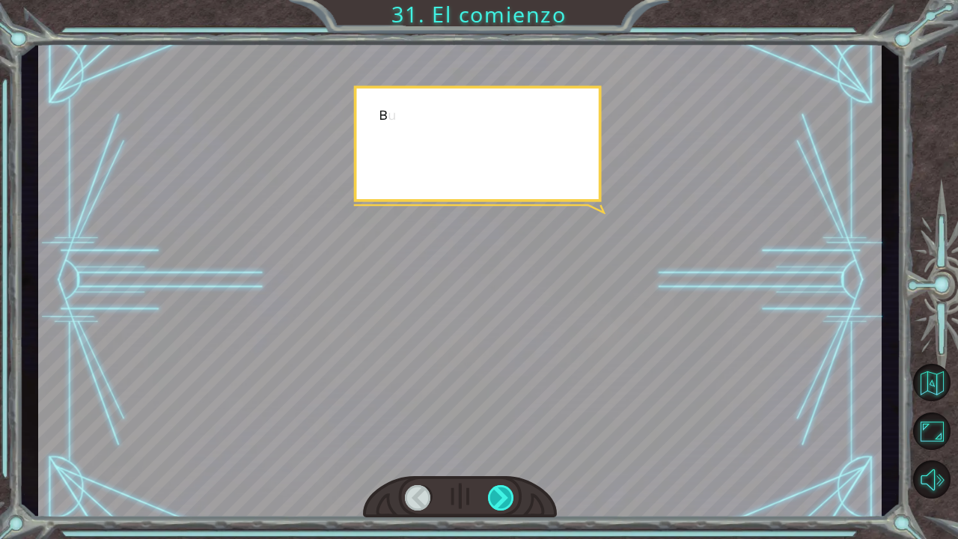
click at [508, 496] on div at bounding box center [501, 497] width 27 height 25
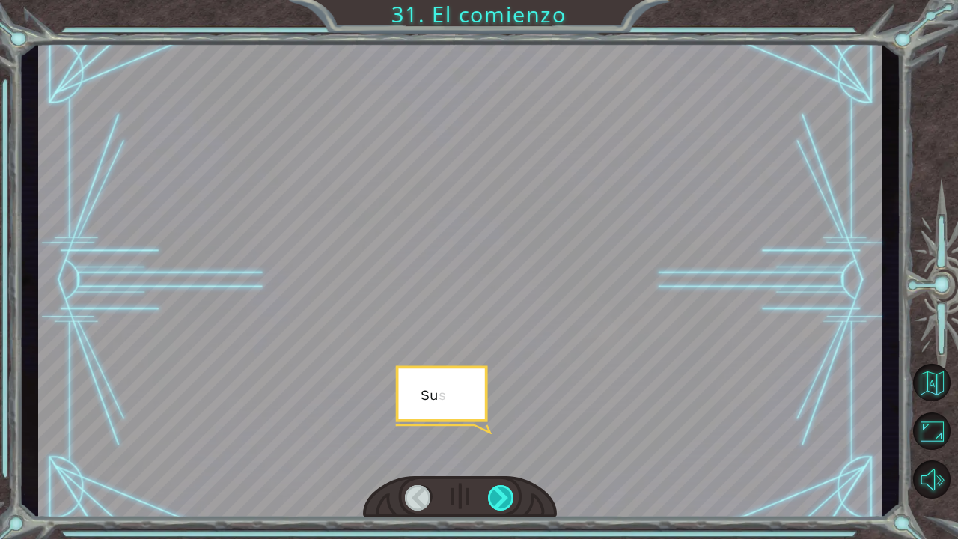
click at [508, 496] on div at bounding box center [501, 497] width 27 height 25
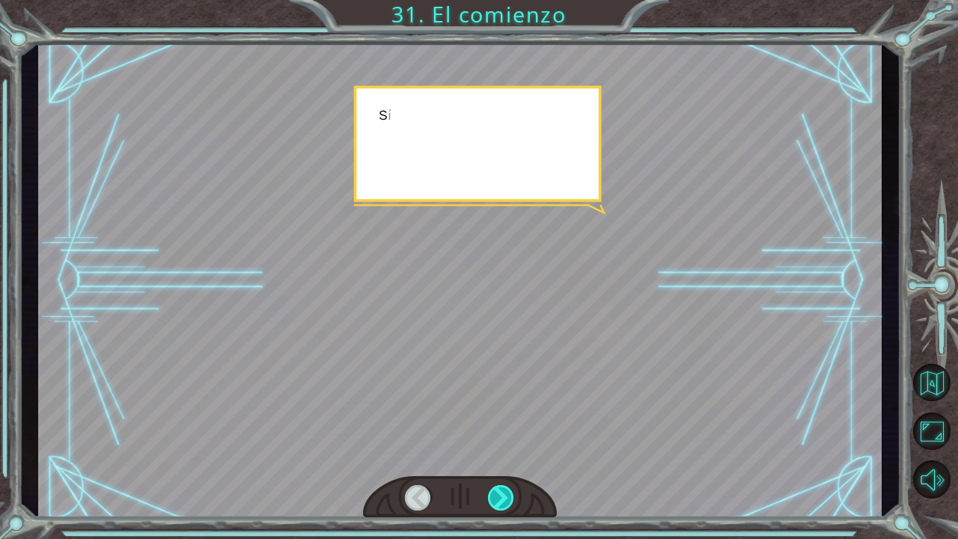
click at [508, 496] on div at bounding box center [501, 497] width 27 height 25
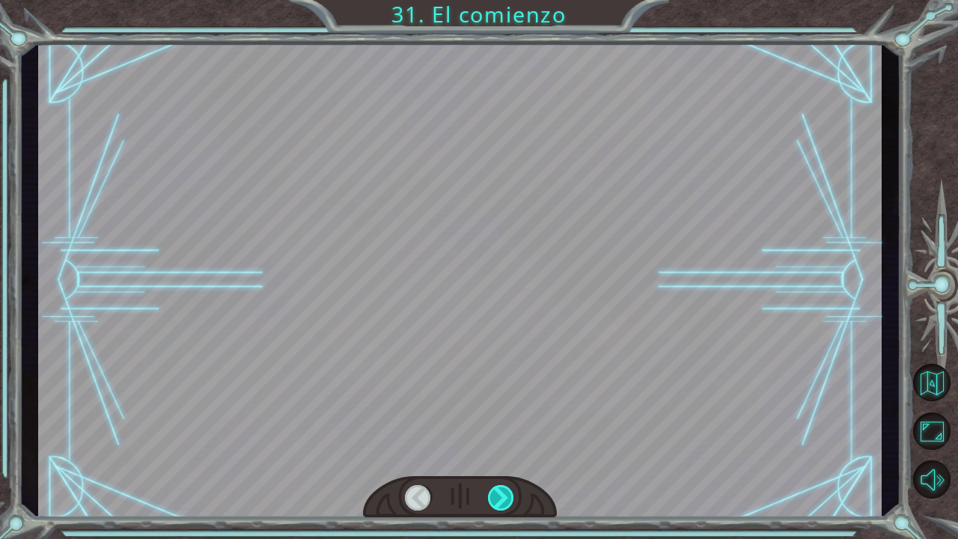
click at [508, 496] on div at bounding box center [501, 497] width 27 height 25
click at [508, 0] on div "Temporary Text ¡ E y , V e g a ! ¡ L o l o g r a m o s ! ¡ M i r a e l s o l ! …" at bounding box center [479, 0] width 958 height 0
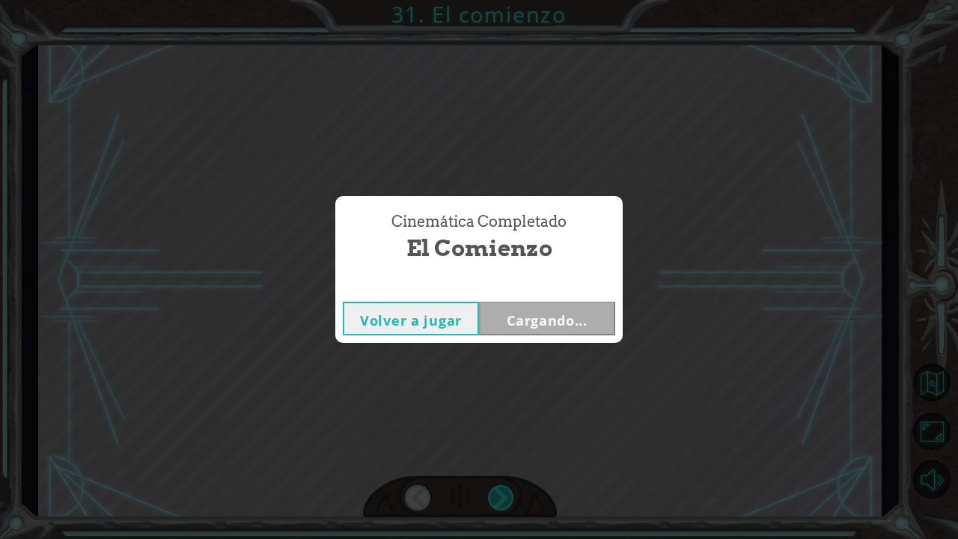
click at [508, 496] on div "Cinemática Completado El comienzo Volver a jugar Cargando..." at bounding box center [479, 269] width 958 height 539
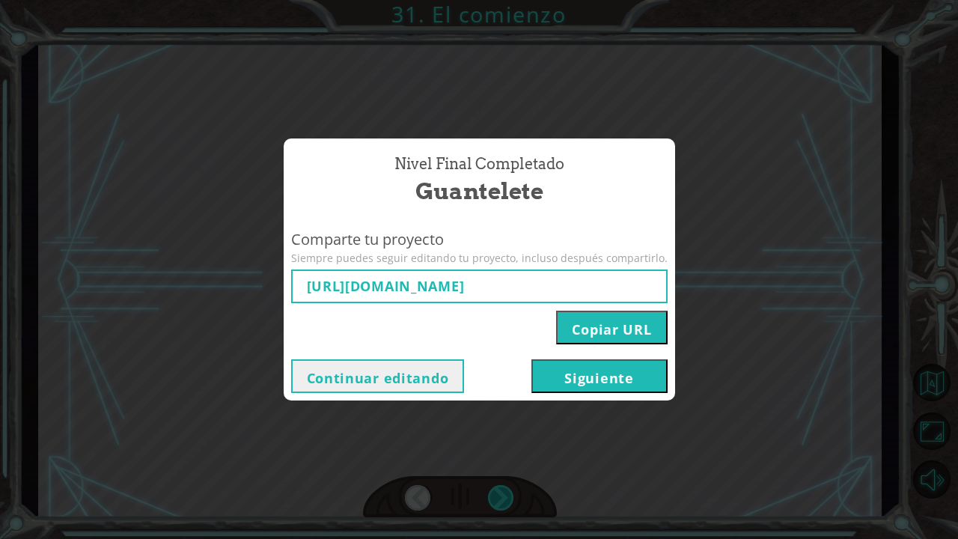
type input "[URL][DOMAIN_NAME]"
click at [508, 496] on div "Nivel final Completado Guantelete Comparte tu proyecto Siempre puedes seguir ed…" at bounding box center [479, 269] width 958 height 539
click at [590, 383] on button "Siguiente" at bounding box center [600, 376] width 136 height 34
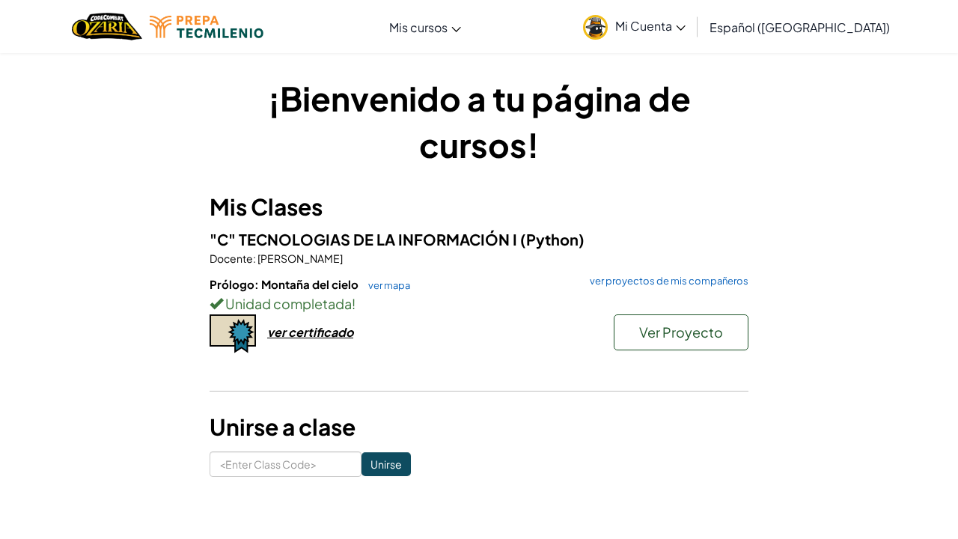
click at [328, 335] on div "ver certificado" at bounding box center [310, 332] width 86 height 16
